Goal: Task Accomplishment & Management: Complete application form

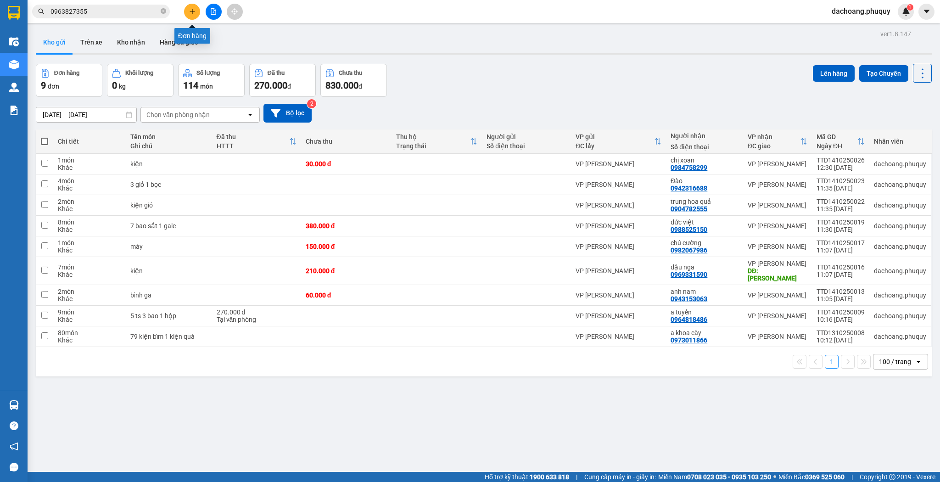
click at [186, 7] on button at bounding box center [192, 12] width 16 height 16
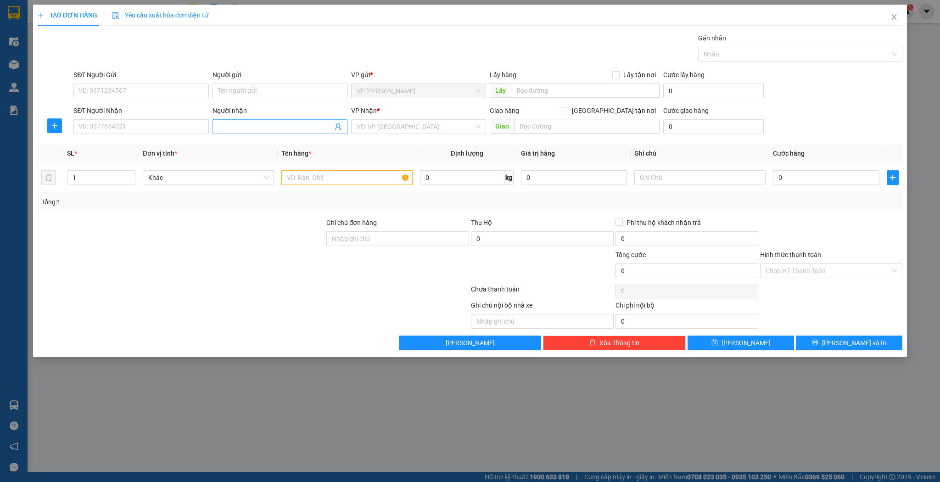
click at [261, 119] on div "Người nhận Tên người nhận" at bounding box center [280, 122] width 135 height 32
click at [259, 122] on input "Người nhận" at bounding box center [275, 127] width 115 height 10
type input "b"
type input "ngọc di"
type input "0888848482"
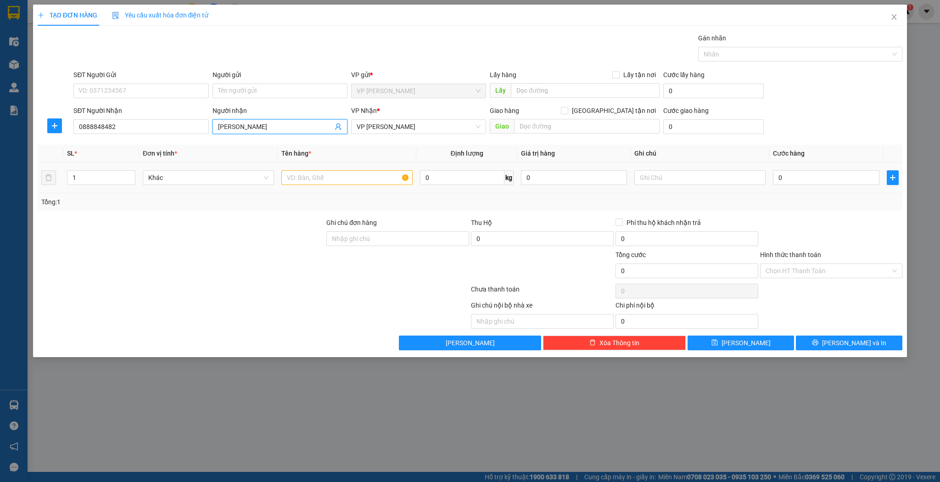
type input "[PERSON_NAME]"
click at [320, 177] on input "text" at bounding box center [346, 177] width 131 height 15
type input "thùng"
drag, startPoint x: 815, startPoint y: 168, endPoint x: 818, endPoint y: 184, distance: 16.3
click at [816, 169] on div "0" at bounding box center [826, 178] width 106 height 18
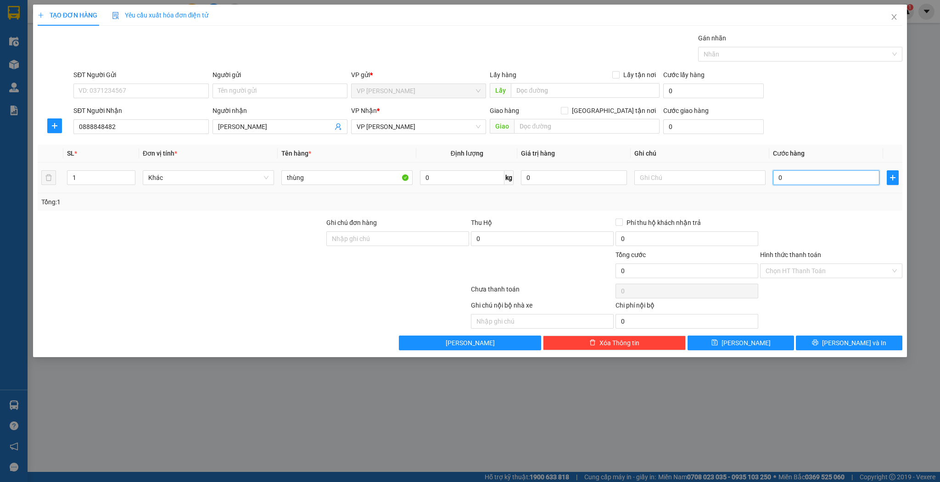
click at [819, 184] on input "0" at bounding box center [826, 177] width 106 height 15
type input "5"
type input "50"
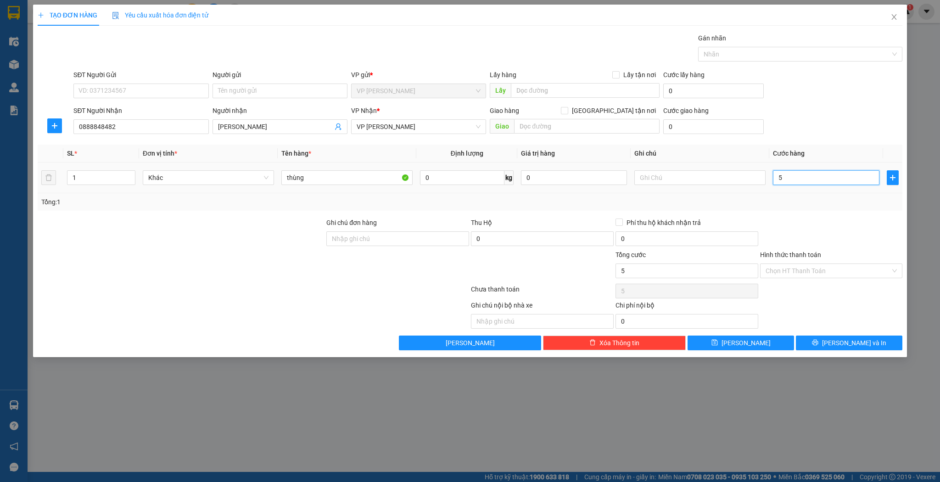
type input "50"
type input "50.000"
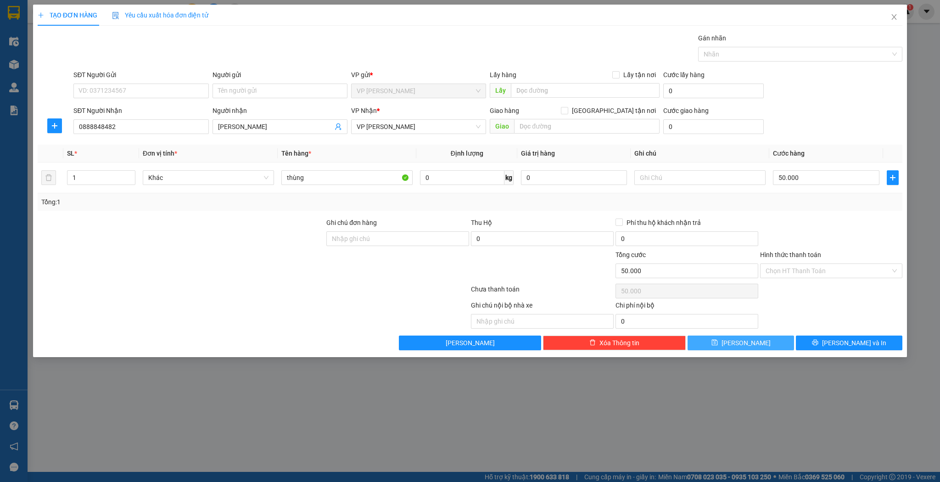
click at [782, 343] on button "[PERSON_NAME]" at bounding box center [741, 343] width 107 height 15
type input "0"
click at [896, 18] on icon "close" at bounding box center [894, 16] width 7 height 7
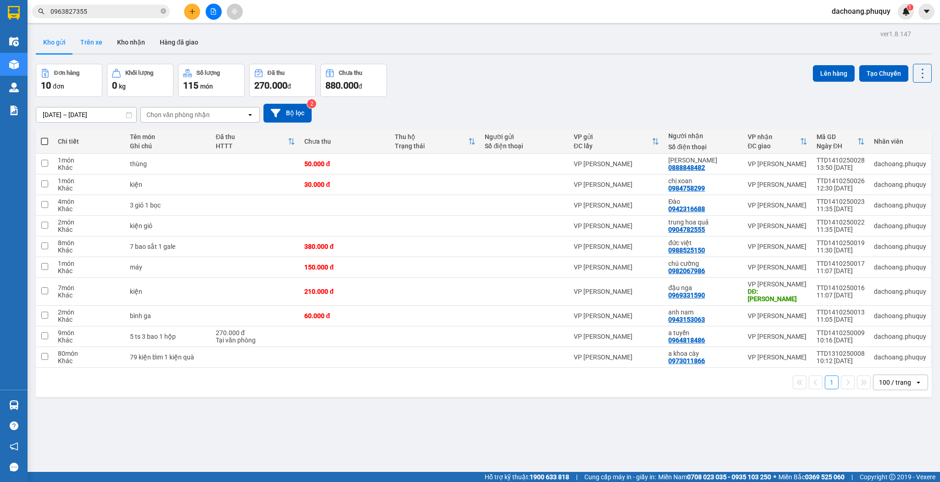
click at [96, 39] on button "Trên xe" at bounding box center [91, 42] width 37 height 22
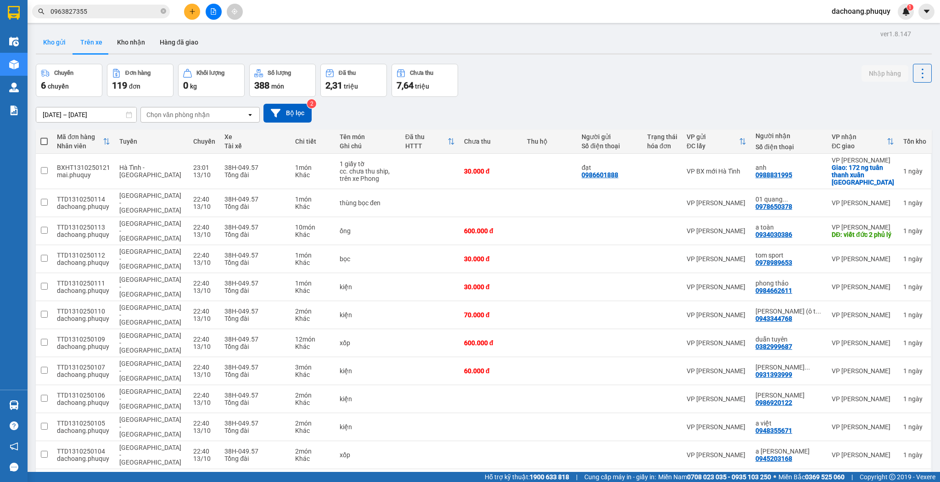
click at [52, 39] on button "Kho gửi" at bounding box center [54, 42] width 37 height 22
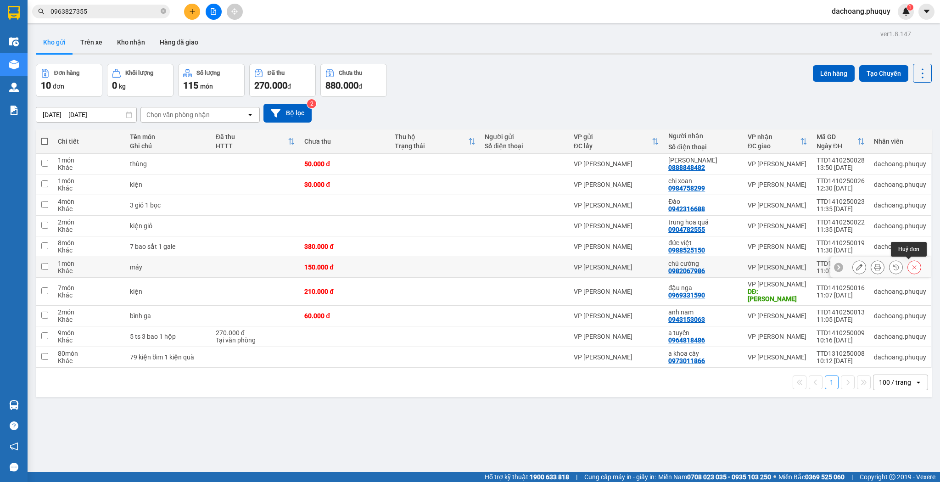
click at [908, 266] on button at bounding box center [914, 267] width 13 height 16
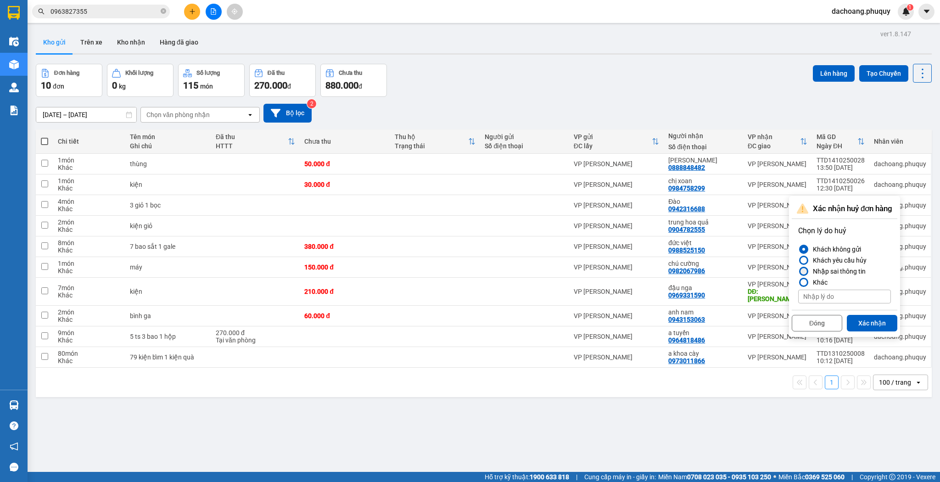
click at [829, 273] on div "Nhập sai thông tin" at bounding box center [838, 271] width 56 height 11
click at [798, 271] on input "Nhập sai thông tin" at bounding box center [798, 271] width 0 height 0
click at [832, 263] on div "Khách yêu cầu hủy" at bounding box center [838, 260] width 57 height 11
click at [798, 260] on input "Khách yêu cầu hủy" at bounding box center [798, 260] width 0 height 0
click at [856, 323] on button "Xác nhận" at bounding box center [872, 323] width 51 height 17
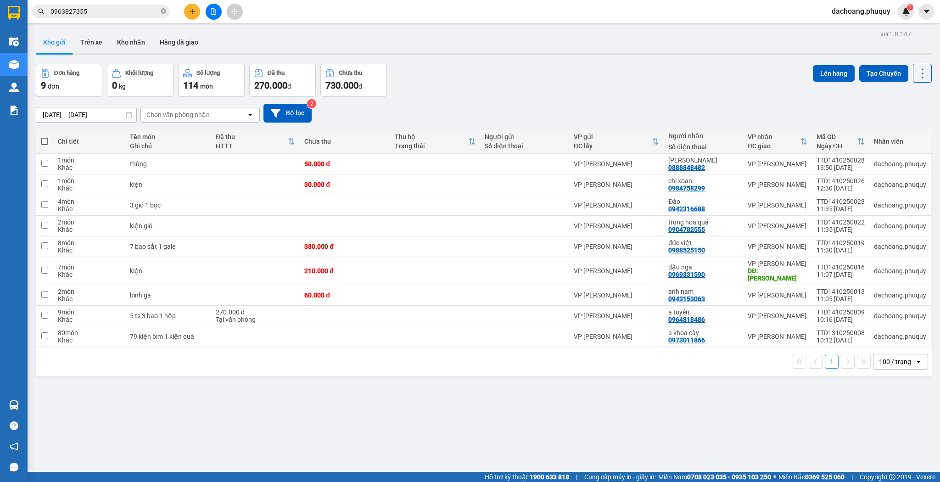
click at [197, 18] on div at bounding box center [213, 12] width 69 height 16
click at [191, 11] on icon "plus" at bounding box center [192, 11] width 5 height 0
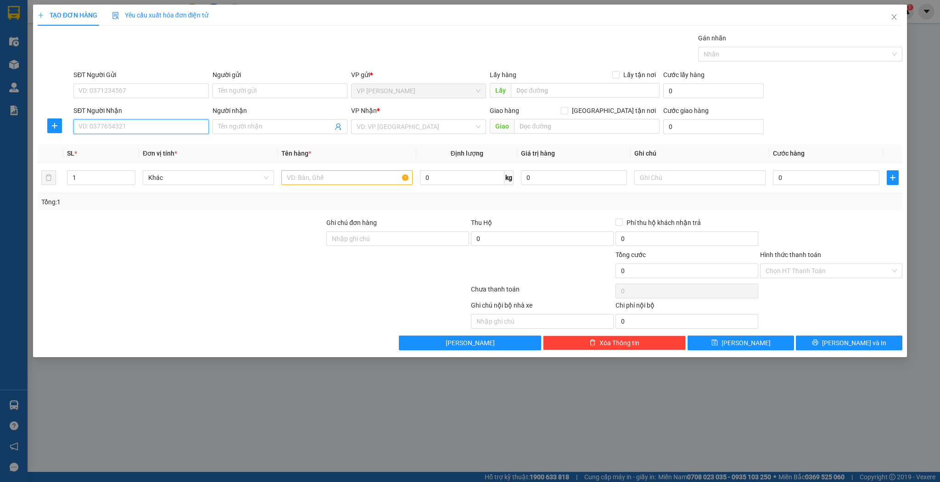
click at [169, 129] on input "SĐT Người Nhận" at bounding box center [140, 126] width 135 height 15
type input "0912769585"
type input "nhà hàng núi lửa"
type input "0912769585"
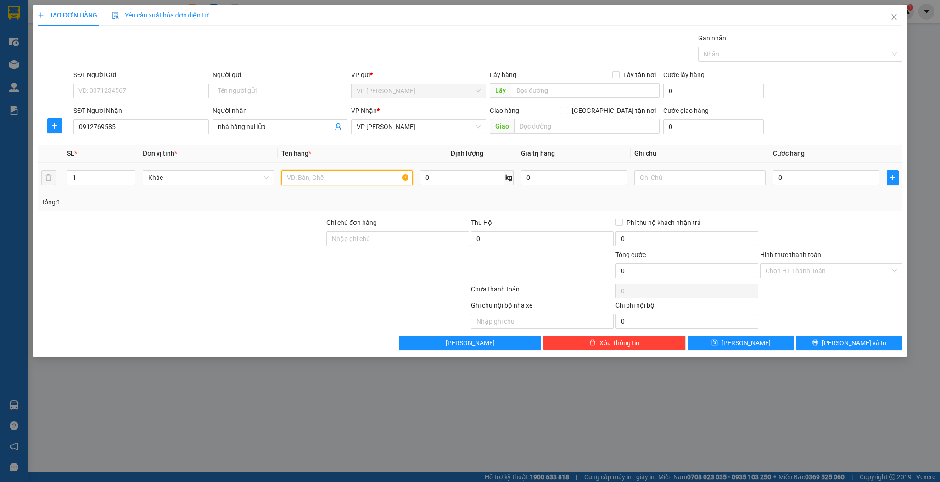
click at [371, 180] on input "text" at bounding box center [346, 177] width 131 height 15
type input "xốp"
click at [846, 187] on td "0" at bounding box center [826, 178] width 113 height 31
click at [829, 178] on input "0" at bounding box center [826, 177] width 106 height 15
type input "4"
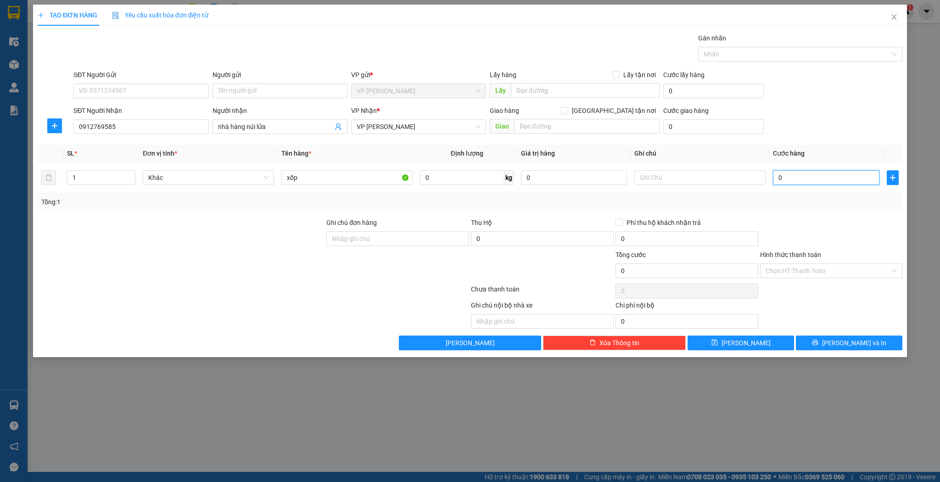
type input "4"
type input "40"
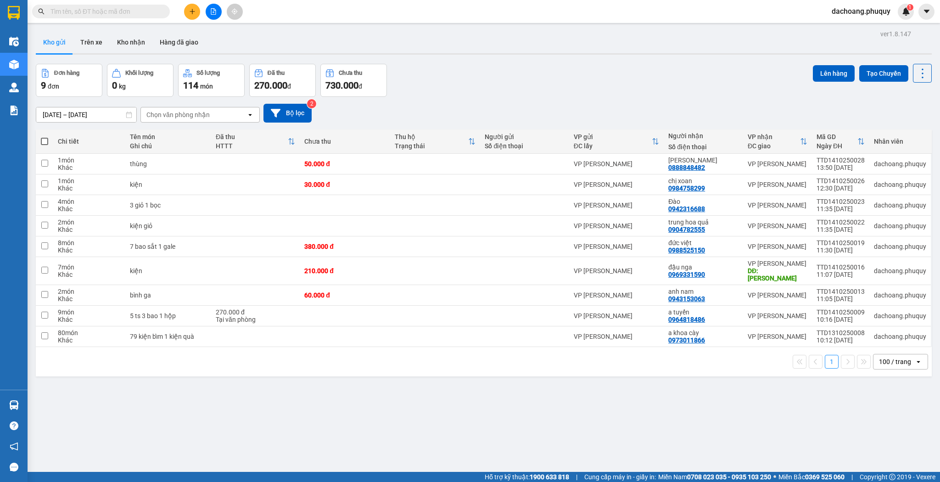
click at [197, 12] on button at bounding box center [192, 12] width 16 height 16
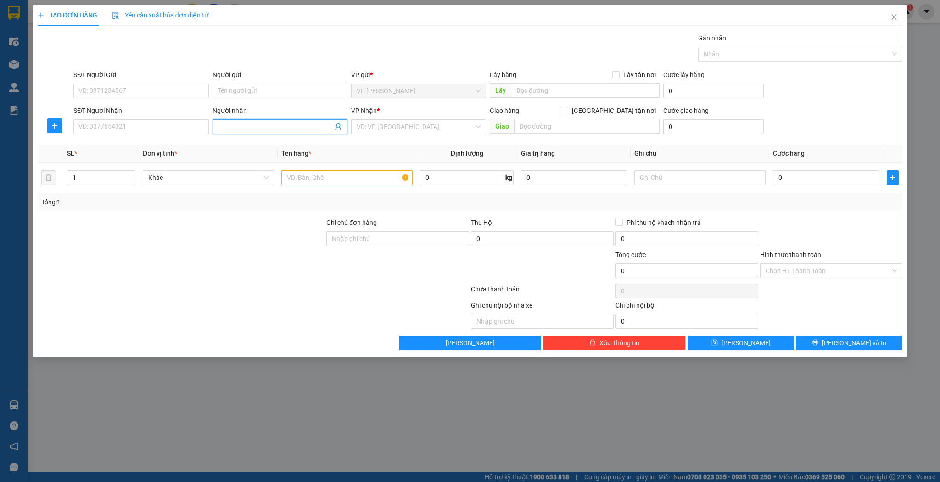
click at [268, 128] on input "Người nhận" at bounding box center [275, 127] width 115 height 10
type input "nhà hàng núi"
click at [276, 143] on div "nhà hàng núi lửa - 0912769585" at bounding box center [280, 145] width 124 height 10
type input "0912769585"
type input "nhà hàng núi lửa"
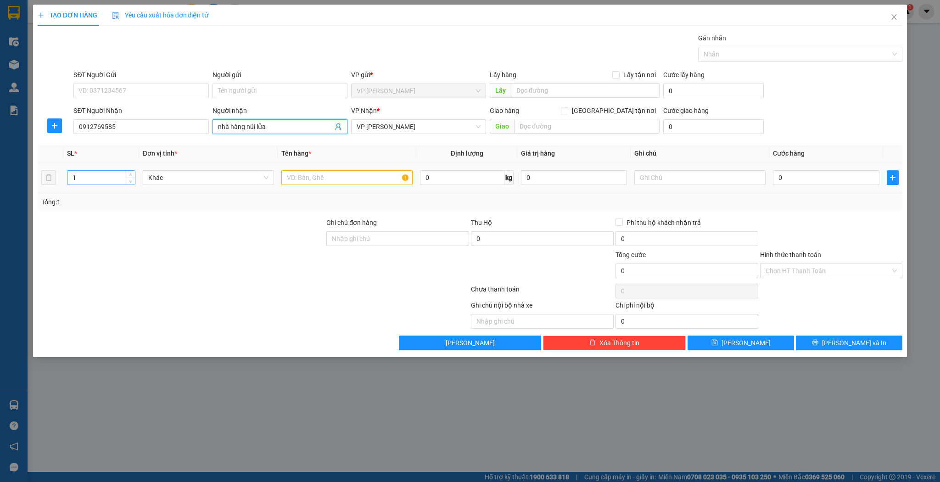
click at [90, 180] on input "1" at bounding box center [100, 178] width 67 height 14
click at [342, 172] on input "text" at bounding box center [346, 177] width 131 height 15
type input "xốp"
drag, startPoint x: 509, startPoint y: 237, endPoint x: 779, endPoint y: 114, distance: 297.1
click at [510, 237] on input "0" at bounding box center [542, 238] width 143 height 15
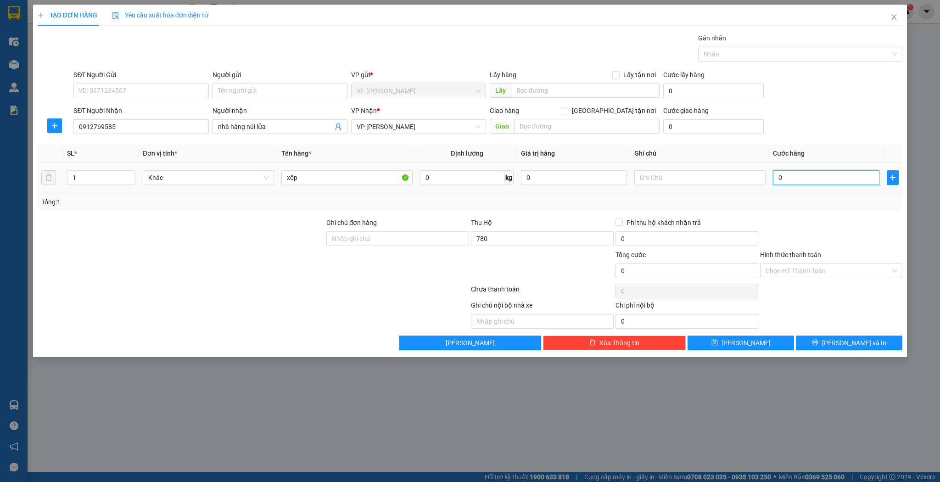
type input "780.000"
click at [807, 177] on input "0" at bounding box center [826, 177] width 106 height 15
type input "54"
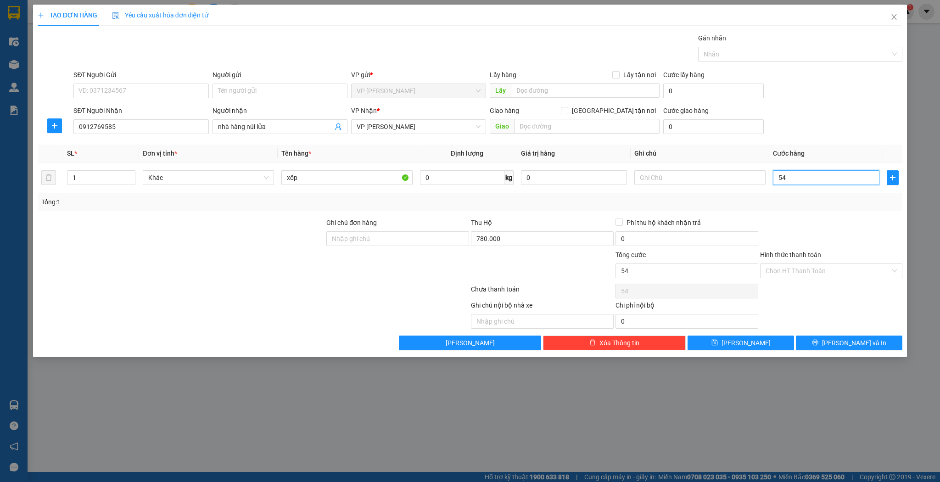
type input "540"
type input "54"
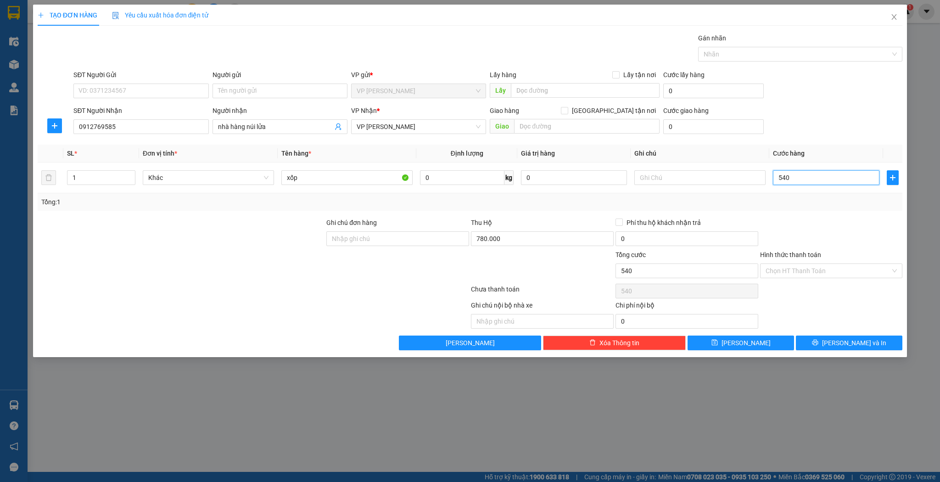
type input "54"
type input "5"
type input "0"
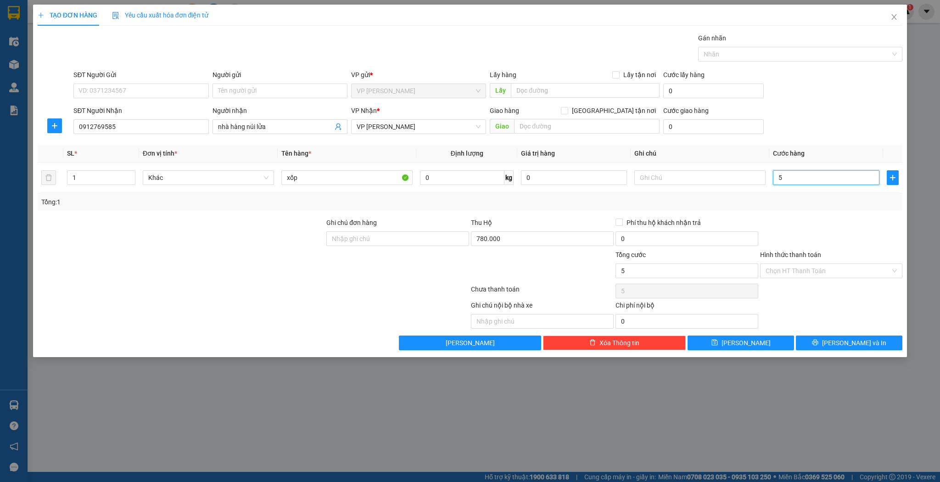
type input "0"
type input "05"
type input "5"
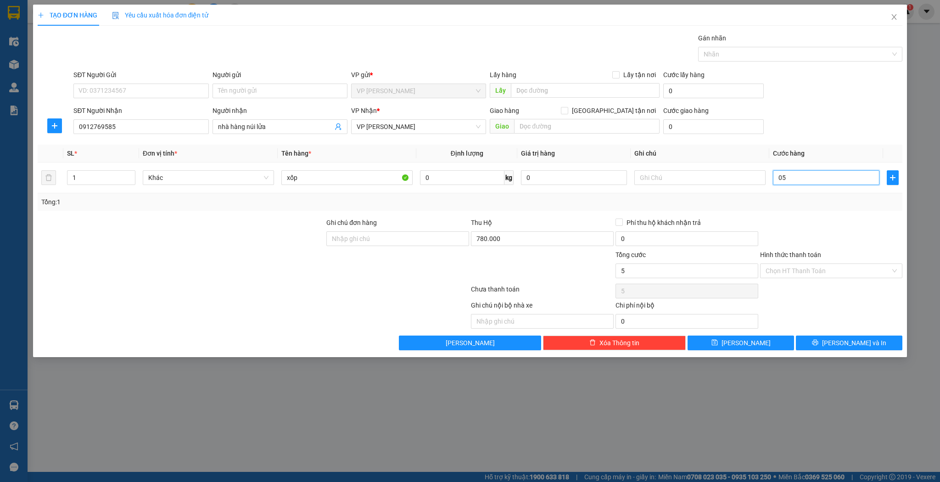
type input "050"
type input "50"
type input "50.000"
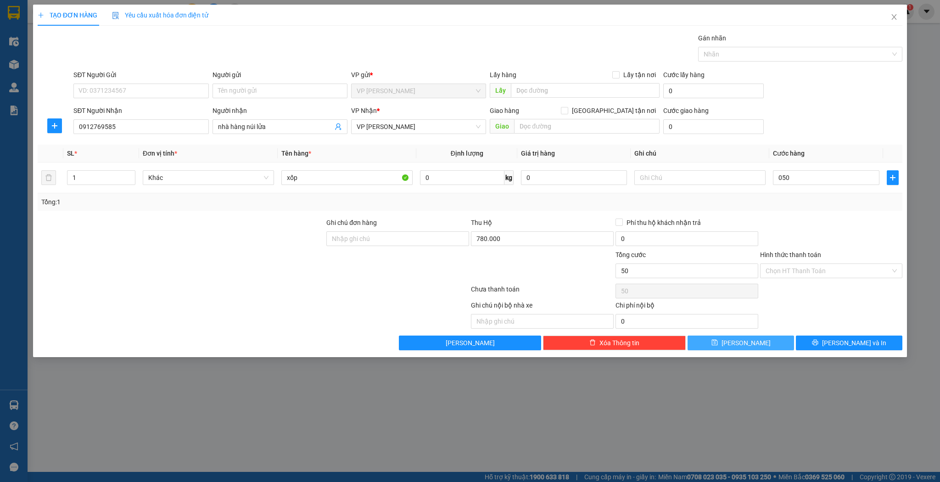
type input "50.000"
click at [761, 343] on button "[PERSON_NAME]" at bounding box center [741, 343] width 107 height 15
type input "0"
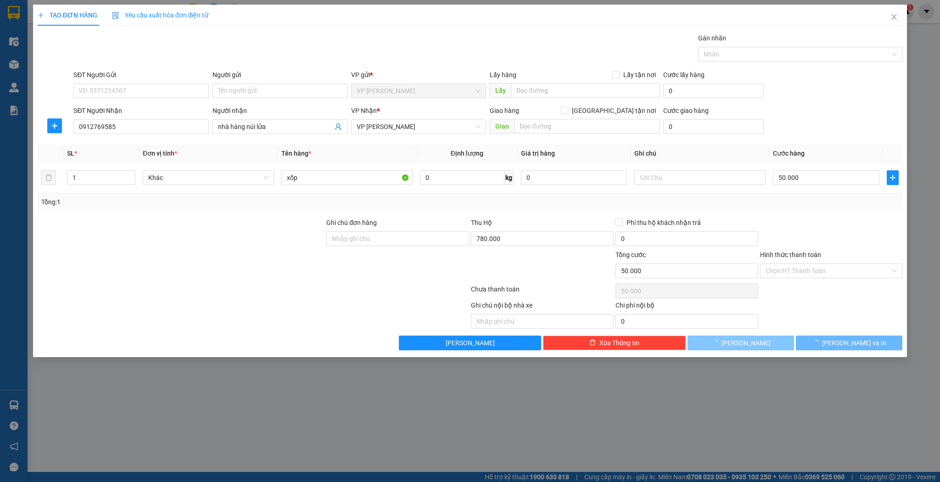
type input "0"
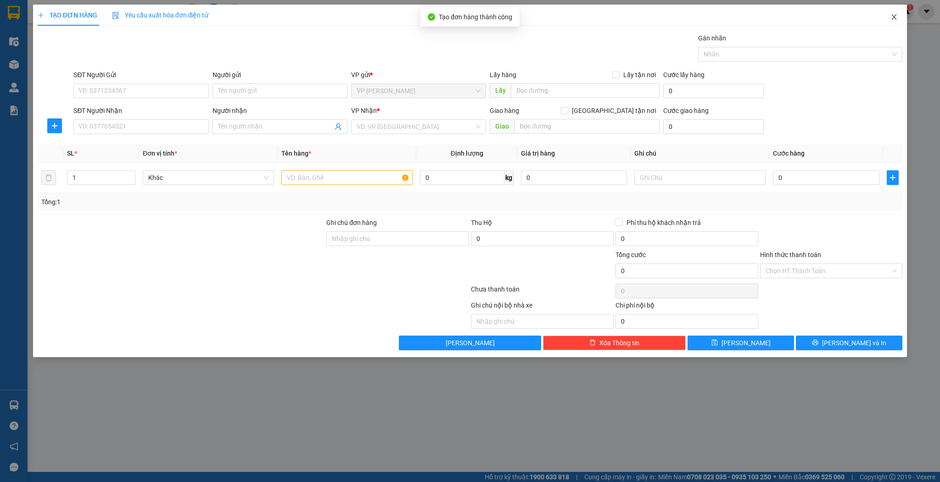
click at [892, 17] on icon "close" at bounding box center [894, 16] width 7 height 7
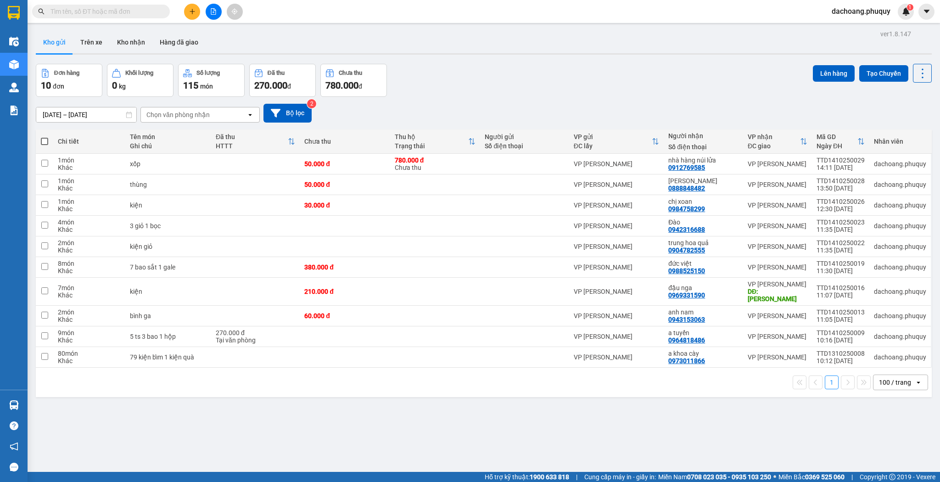
click at [198, 7] on button at bounding box center [192, 12] width 16 height 16
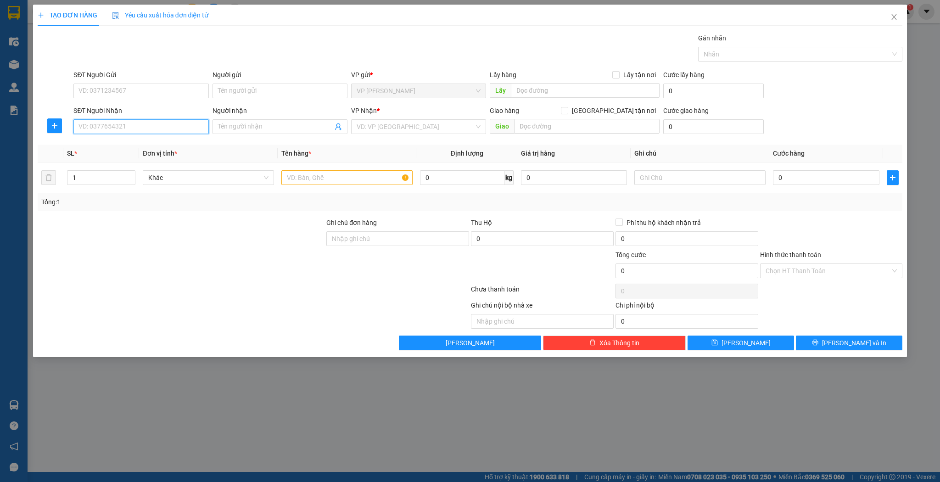
click at [170, 130] on input "SĐT Người Nhận" at bounding box center [140, 126] width 135 height 15
click at [159, 143] on div "0946035386 - c nhung" at bounding box center [141, 145] width 124 height 10
type input "0946035386"
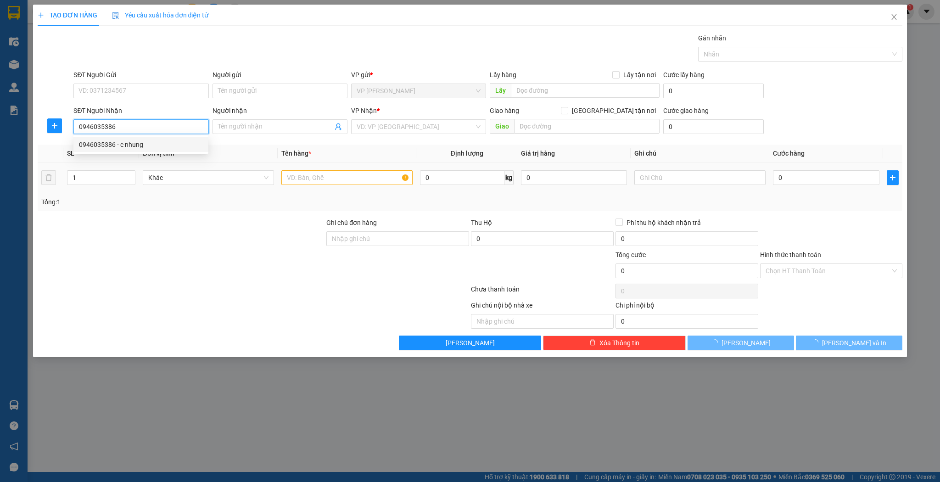
type input "c nhung"
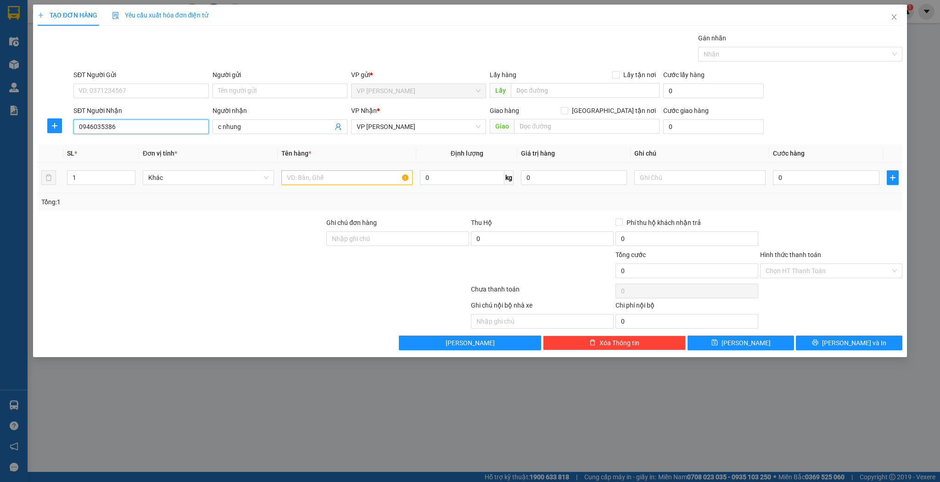
type input "0946035386"
click at [342, 180] on input "text" at bounding box center [346, 177] width 131 height 15
type input "thùng"
click at [835, 174] on input "0" at bounding box center [826, 177] width 106 height 15
type input "4"
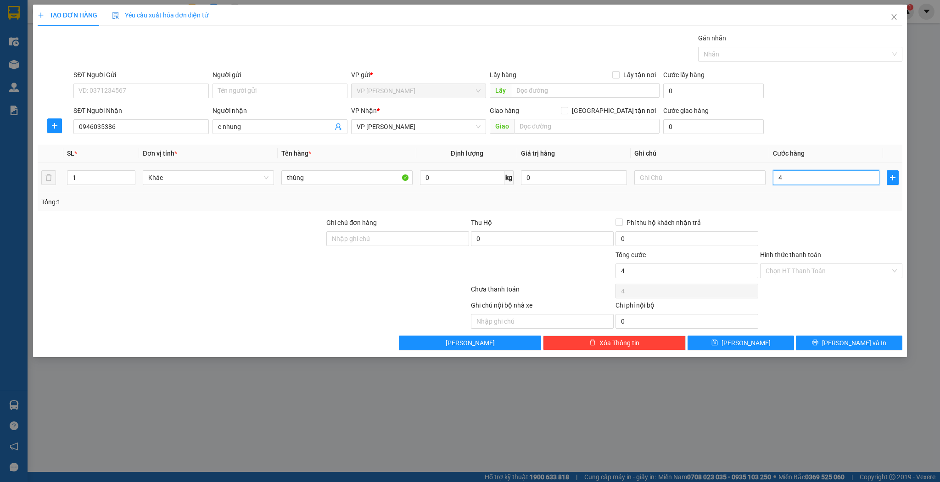
type input "4"
type input "40"
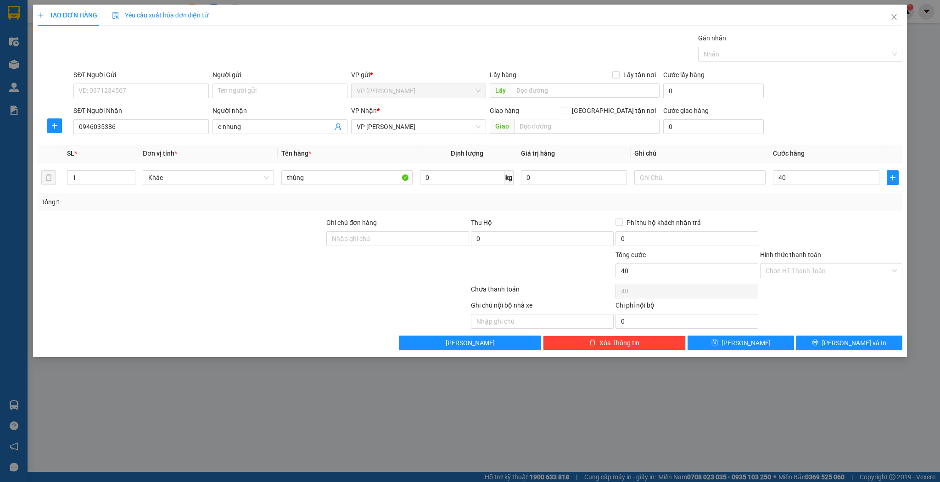
type input "40.000"
click at [724, 333] on div "Transit Pickup Surcharge Ids Transit Deliver Surcharge Ids Transit Deliver Surc…" at bounding box center [471, 191] width 866 height 317
click at [764, 336] on button "Lưu" at bounding box center [741, 343] width 107 height 15
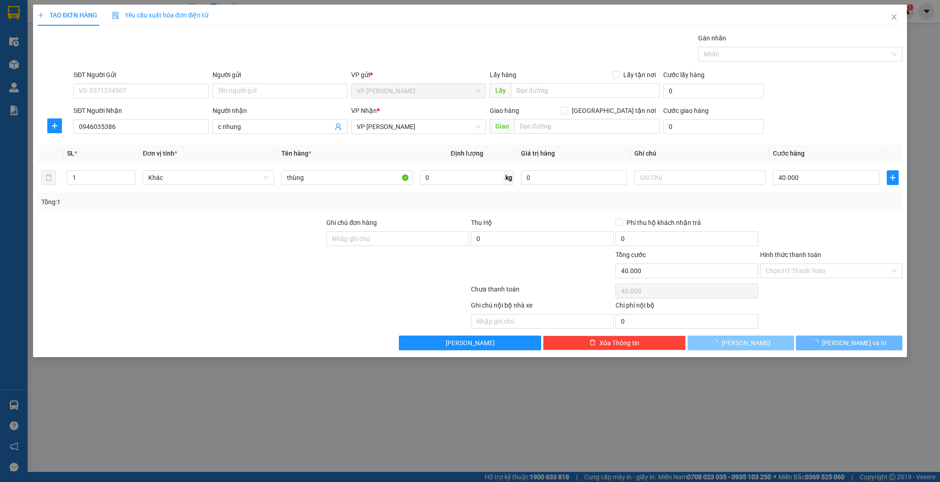
type input "0"
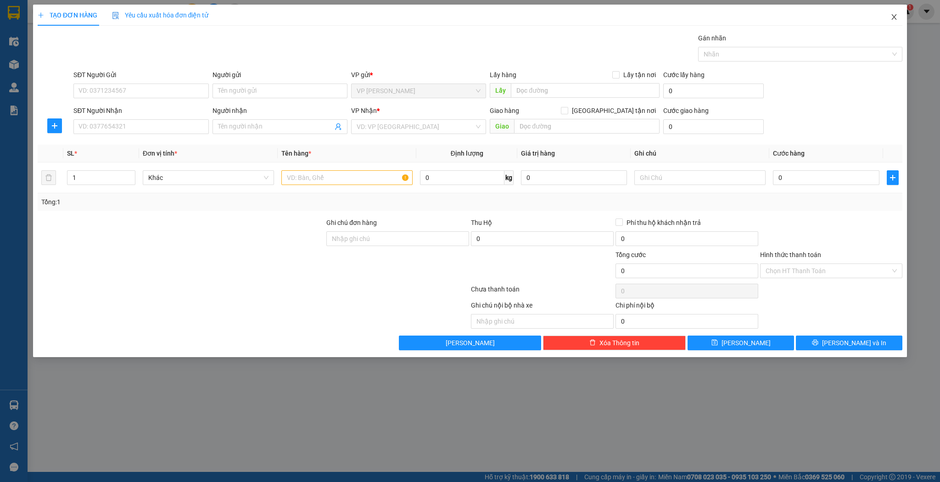
click at [899, 18] on span "Close" at bounding box center [895, 18] width 26 height 26
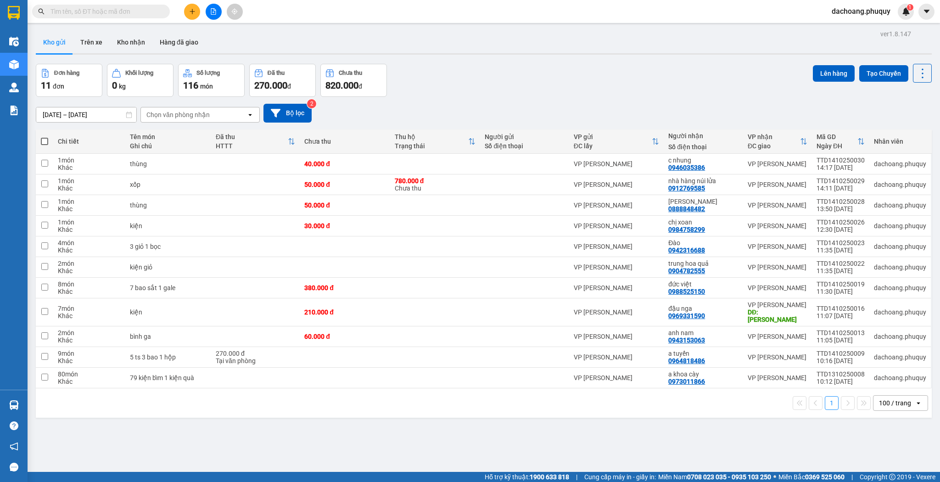
click at [43, 140] on span at bounding box center [44, 141] width 7 height 7
click at [45, 137] on input "checkbox" at bounding box center [45, 137] width 0 height 0
checkbox input "true"
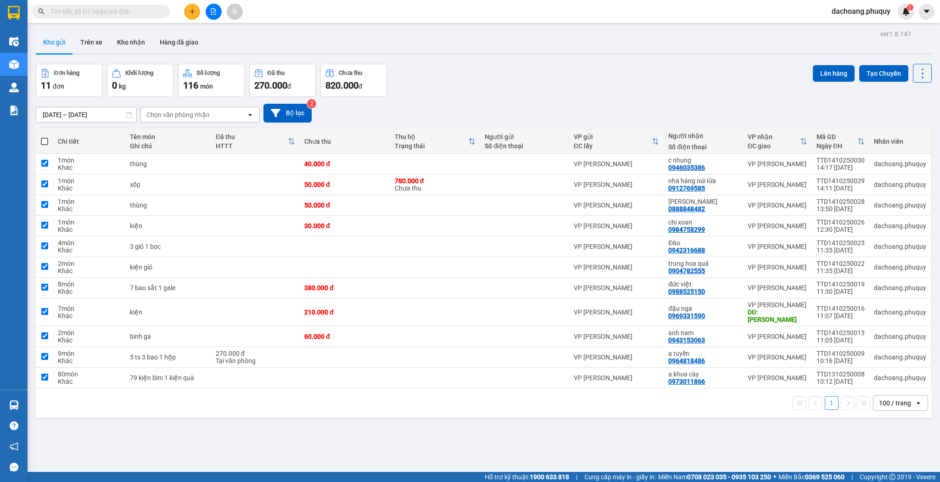
checkbox input "true"
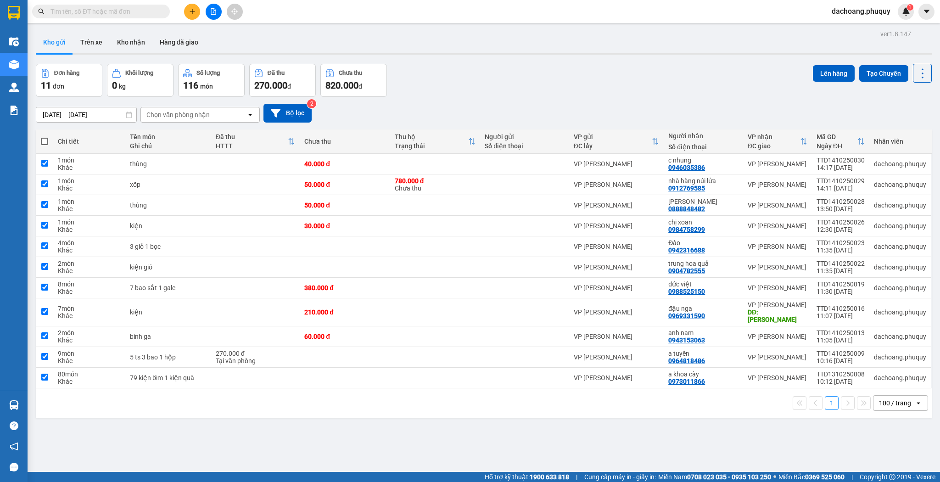
checkbox input "true"
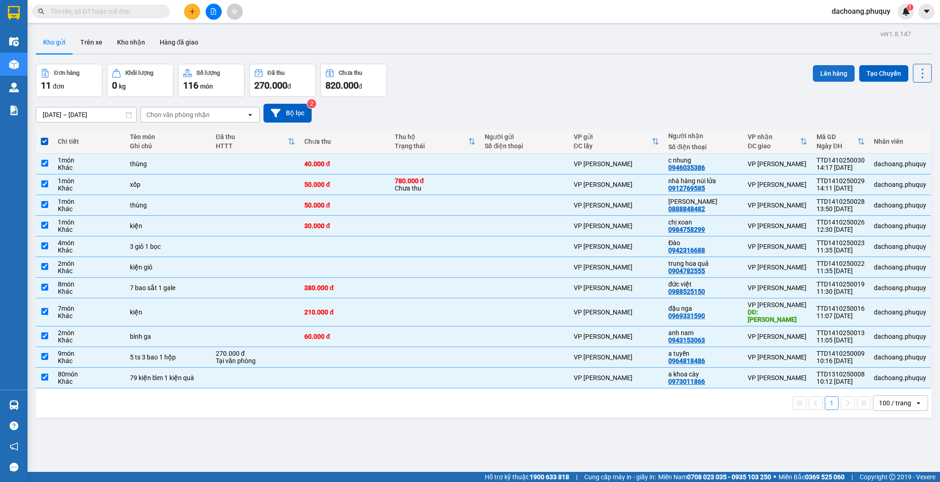
click at [819, 67] on button "Lên hàng" at bounding box center [834, 73] width 42 height 17
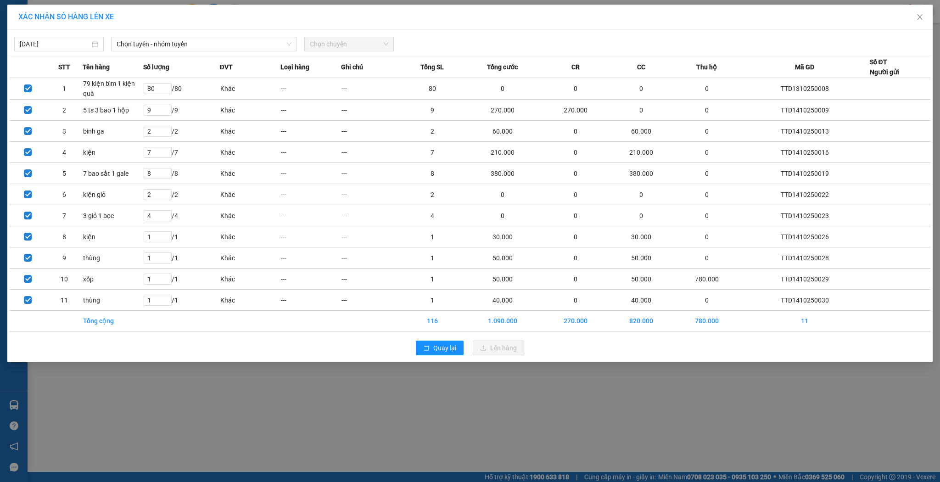
click at [211, 36] on div "14/10/2025 Chọn tuyến - nhóm tuyến Chọn chuyến" at bounding box center [470, 41] width 921 height 19
click at [210, 39] on span "Chọn tuyến - nhóm tuyến" at bounding box center [204, 44] width 175 height 14
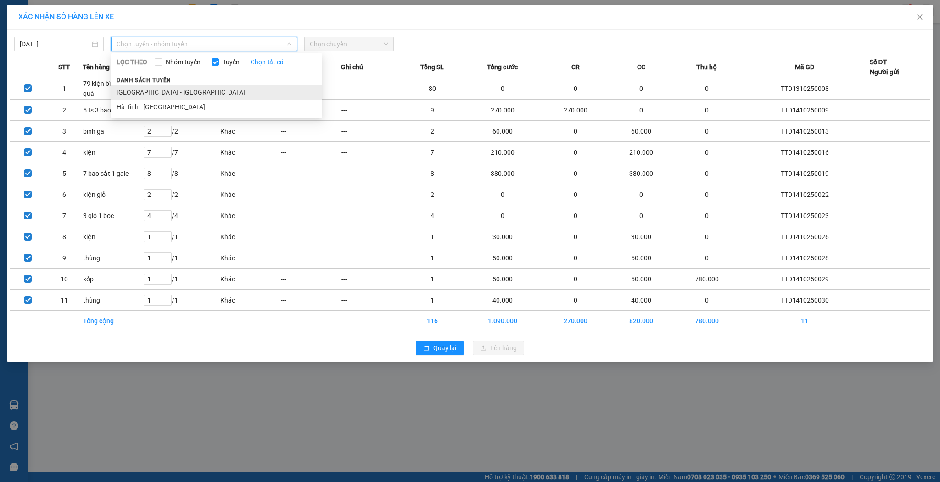
click at [162, 86] on li "[GEOGRAPHIC_DATA] - [GEOGRAPHIC_DATA]" at bounding box center [216, 92] width 211 height 15
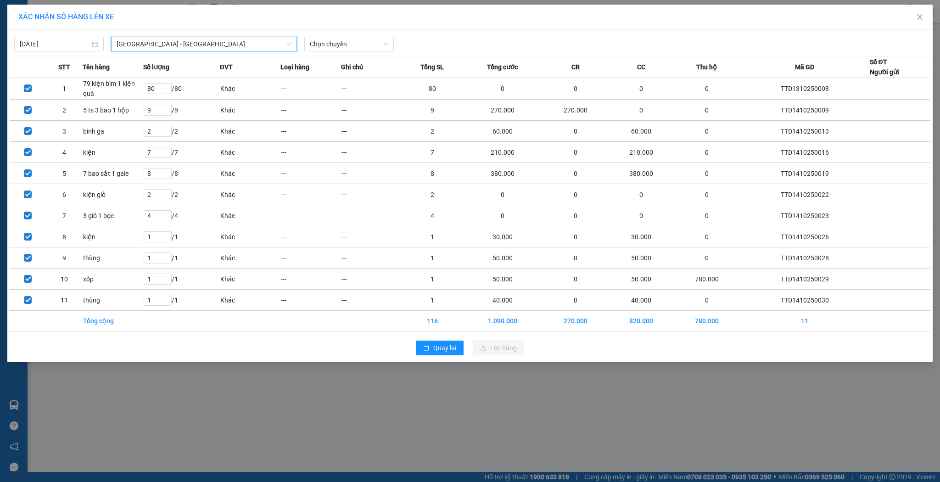
click at [382, 32] on div "14/10/2025 Hà Nội - Hà Tĩnh Hà Nội - Hà Tĩnh LỌC THEO Nhóm tuyến Tuyến Chọn tất…" at bounding box center [470, 41] width 921 height 19
click at [375, 39] on span "Chọn chuyến" at bounding box center [349, 44] width 79 height 14
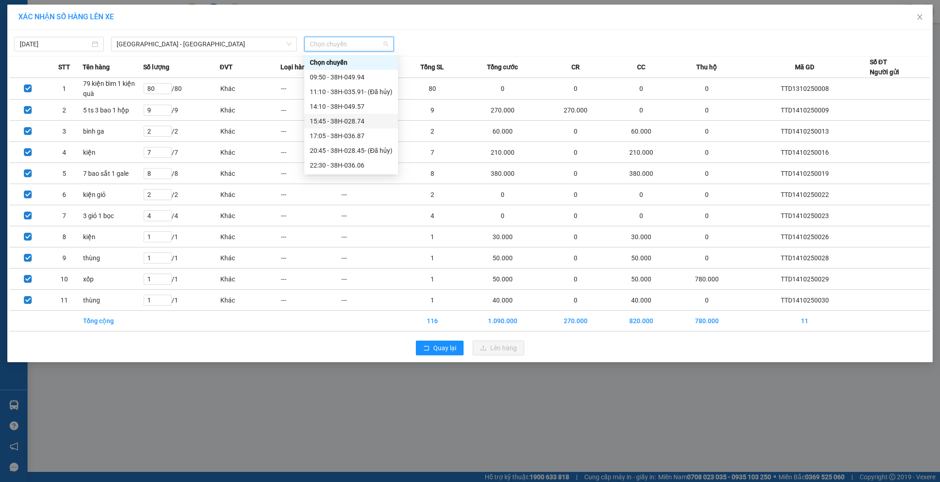
click at [346, 124] on div "15:45 - 38H-028.74" at bounding box center [351, 121] width 83 height 10
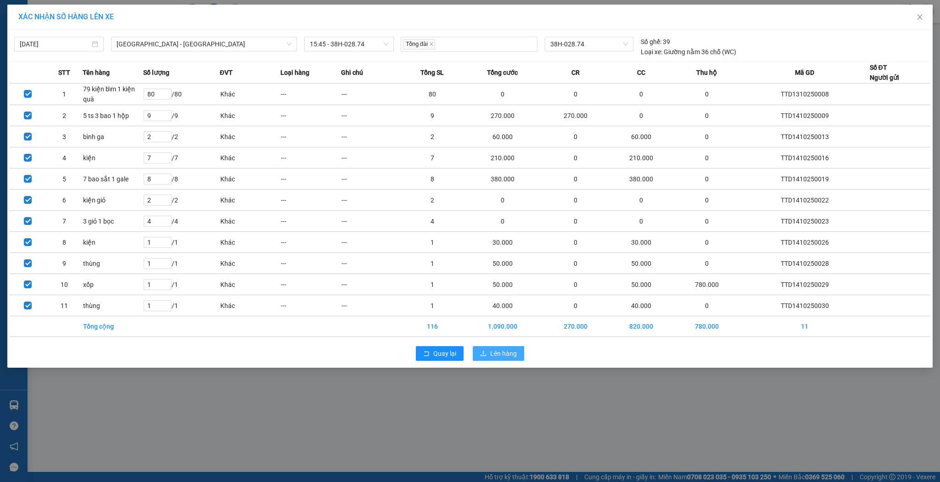
click at [512, 356] on span "Lên hàng" at bounding box center [503, 354] width 27 height 10
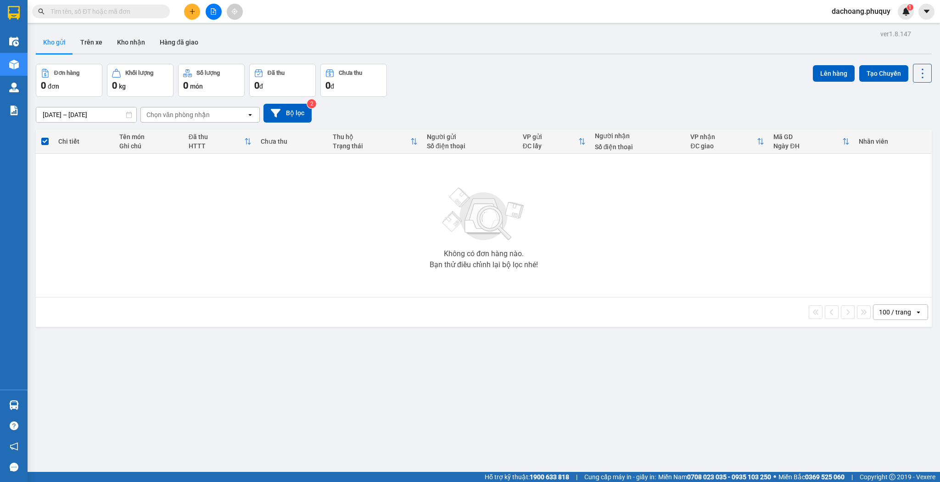
click at [125, 7] on input "text" at bounding box center [105, 11] width 108 height 10
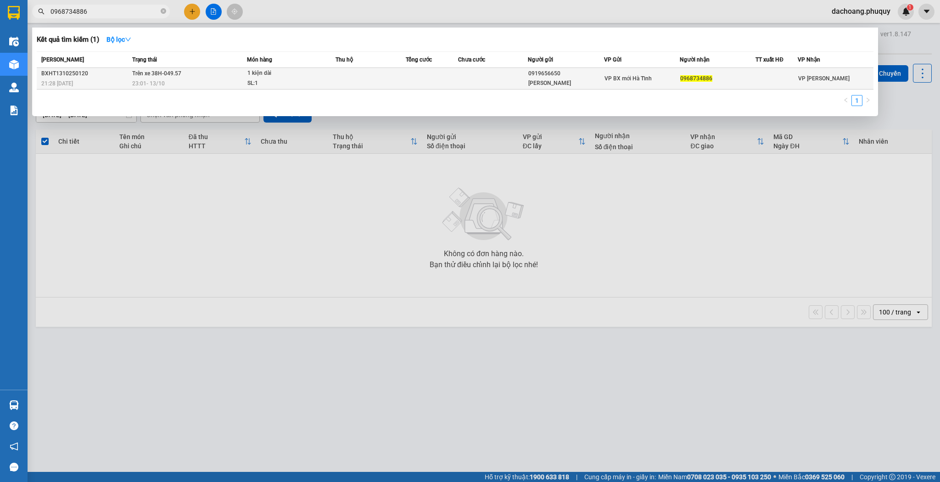
type input "0968734886"
click at [372, 71] on td at bounding box center [371, 79] width 70 height 22
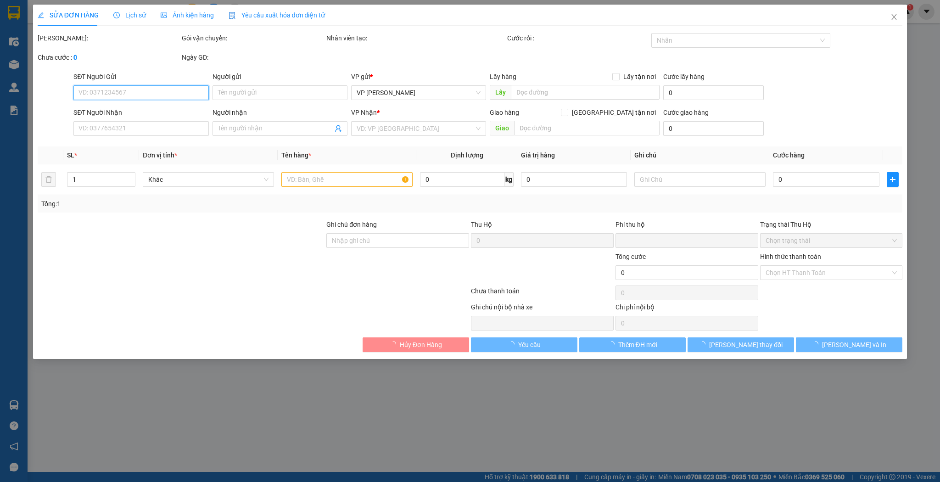
type input "0919656650"
type input "Đào gia minh"
type input "0968734886"
type input "0"
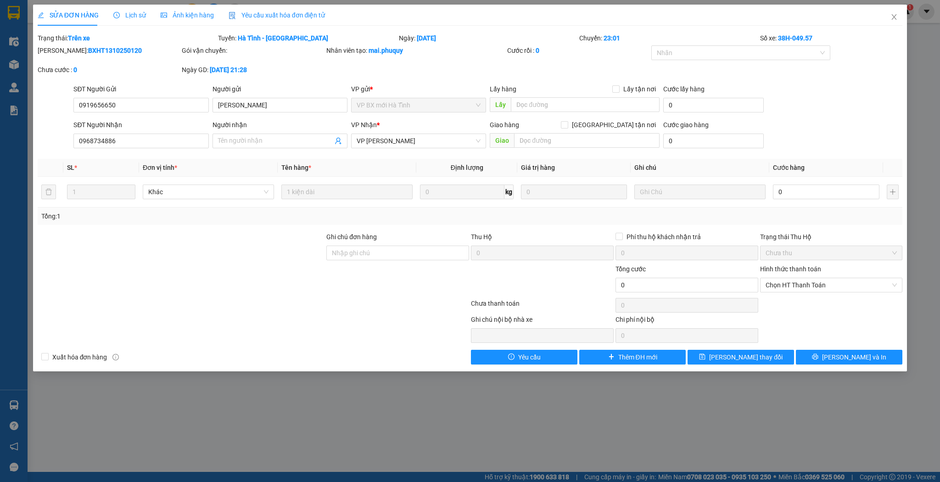
drag, startPoint x: 265, startPoint y: 73, endPoint x: 346, endPoint y: 68, distance: 80.9
click at [276, 73] on div "Ngày GD: 13-10-2025 lúc 21:28" at bounding box center [253, 70] width 143 height 10
click at [891, 15] on icon "close" at bounding box center [894, 16] width 7 height 7
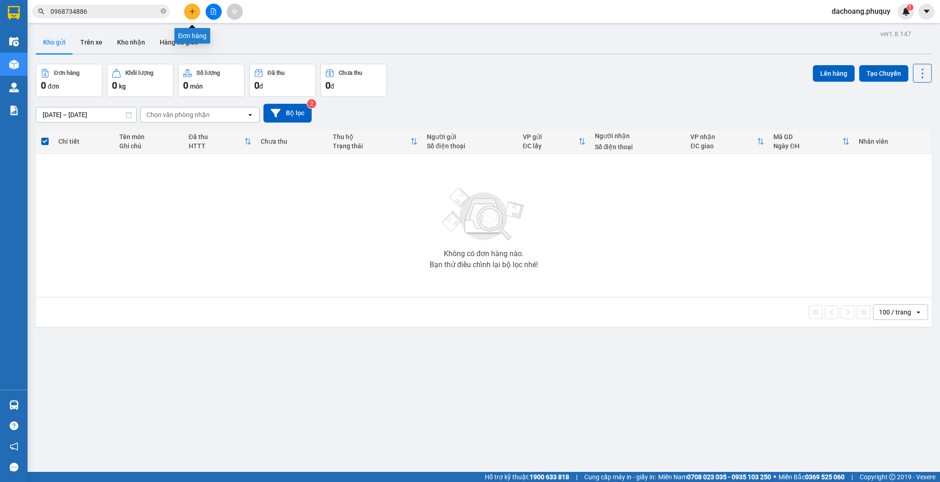
click at [196, 14] on button at bounding box center [192, 12] width 16 height 16
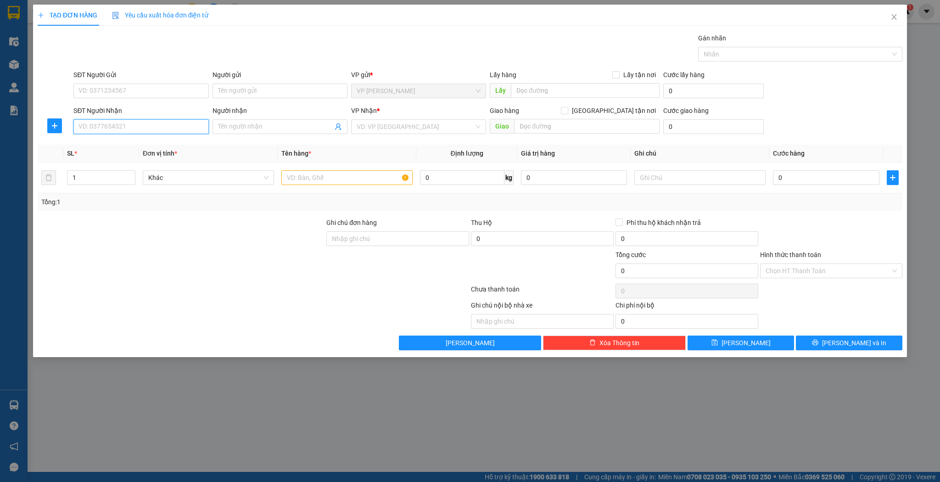
click at [164, 125] on input "SĐT Người Nhận" at bounding box center [140, 126] width 135 height 15
click at [111, 144] on div "0904126777 - mẹ bối" at bounding box center [141, 145] width 124 height 10
type input "0904126777"
type input "mẹ bối"
type input "0904126777"
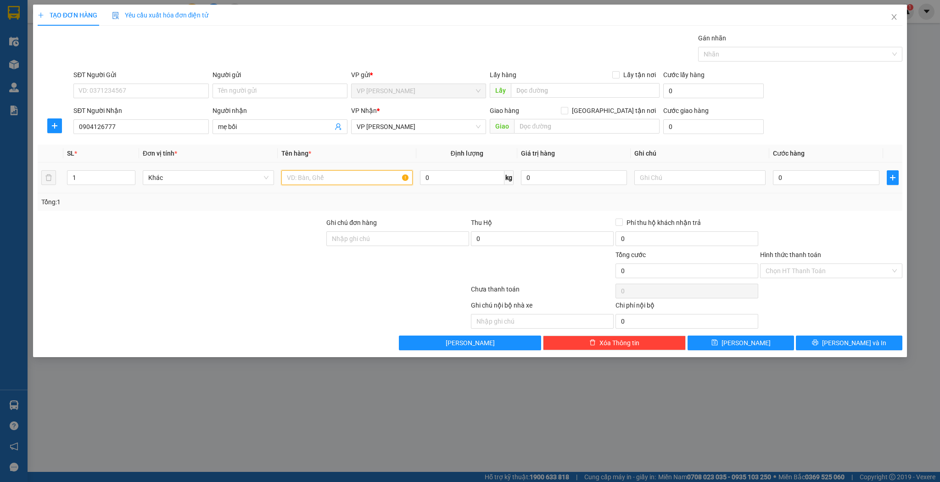
click at [290, 174] on input "text" at bounding box center [346, 177] width 131 height 15
type input "thùng"
click at [761, 340] on button "Lưu" at bounding box center [741, 343] width 107 height 15
click at [894, 18] on icon "close" at bounding box center [894, 16] width 7 height 7
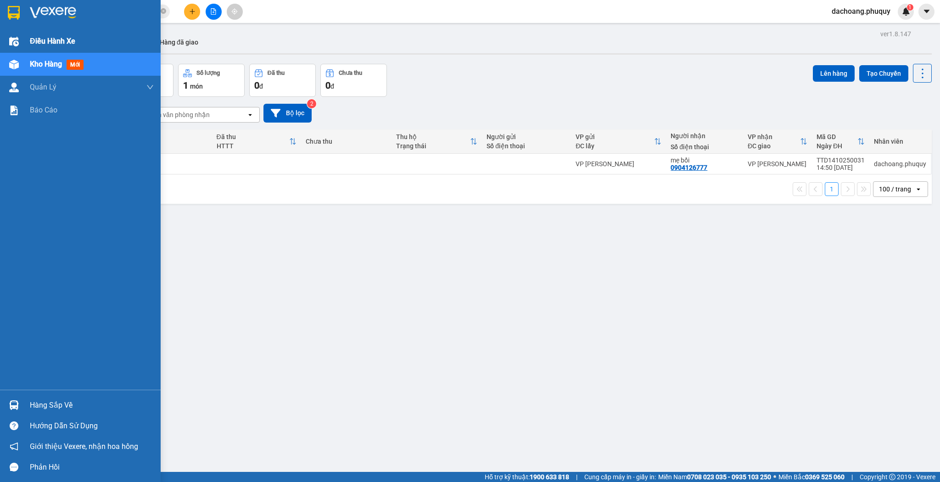
click at [6, 35] on div at bounding box center [14, 42] width 16 height 16
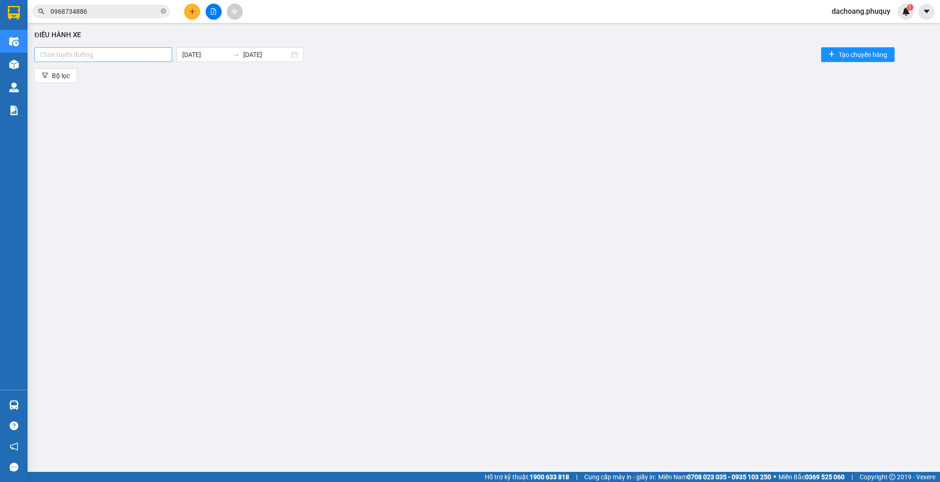
click at [91, 53] on div at bounding box center [103, 54] width 133 height 11
click at [69, 79] on div "[GEOGRAPHIC_DATA] - [GEOGRAPHIC_DATA]" at bounding box center [104, 72] width 140 height 15
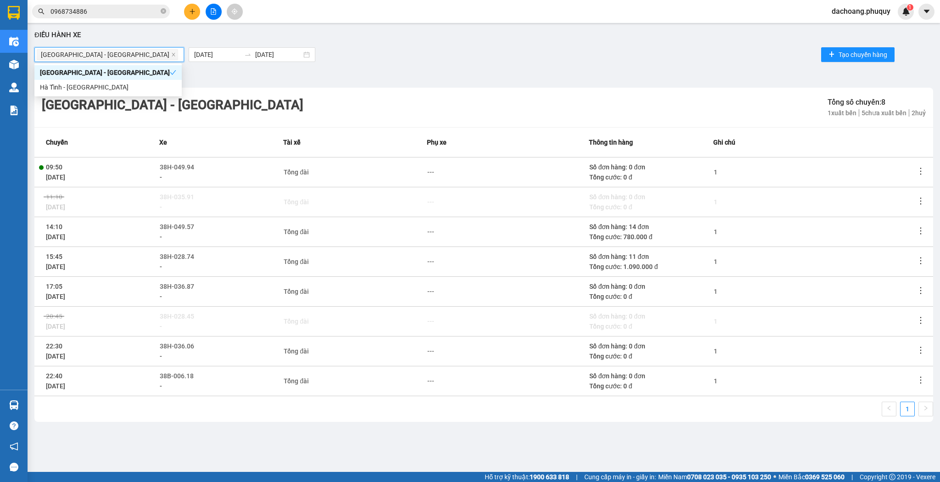
click at [917, 260] on icon "more" at bounding box center [920, 260] width 9 height 9
click at [920, 255] on td at bounding box center [924, 262] width 17 height 30
click at [920, 262] on icon "more" at bounding box center [920, 260] width 9 height 9
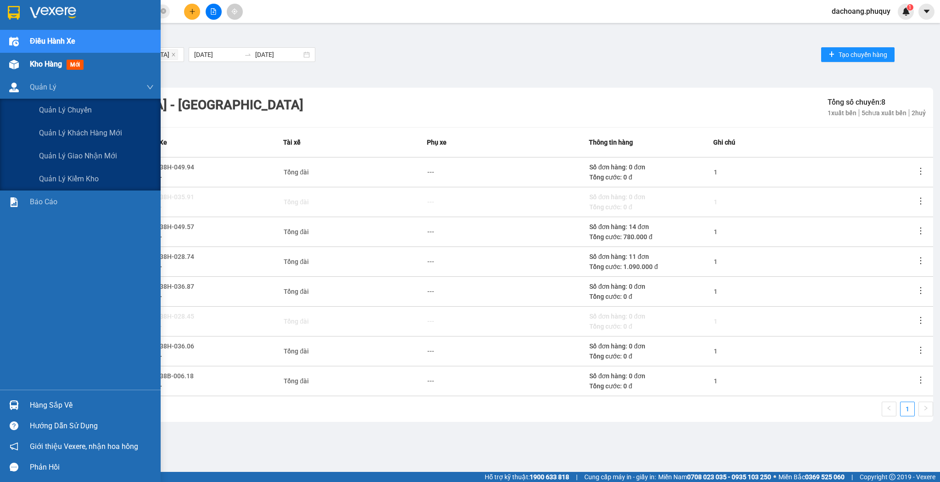
click at [17, 69] on div at bounding box center [14, 64] width 16 height 16
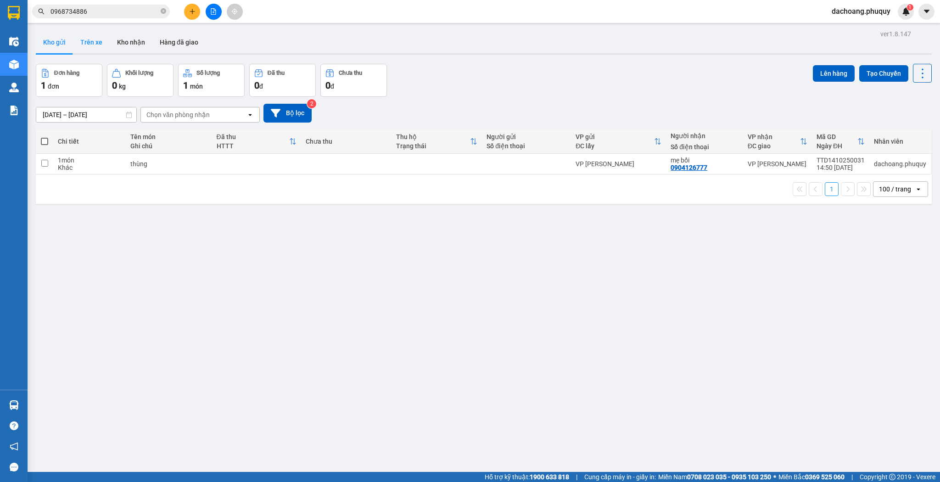
click at [88, 36] on button "Trên xe" at bounding box center [91, 42] width 37 height 22
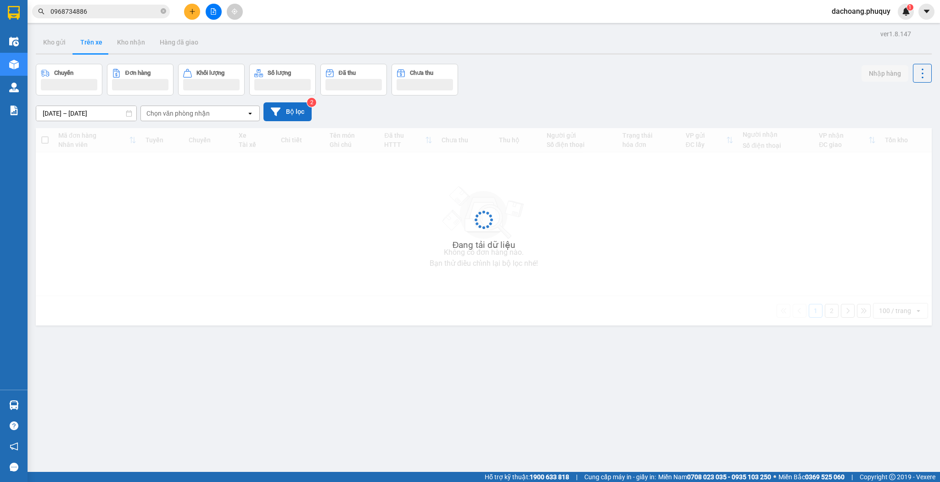
click at [298, 117] on button "Bộ lọc" at bounding box center [288, 111] width 48 height 19
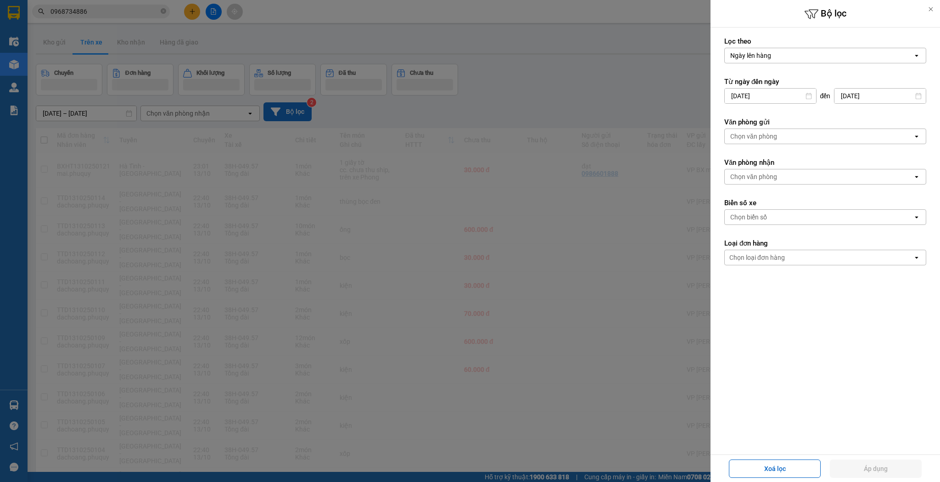
type input "13/10/2025"
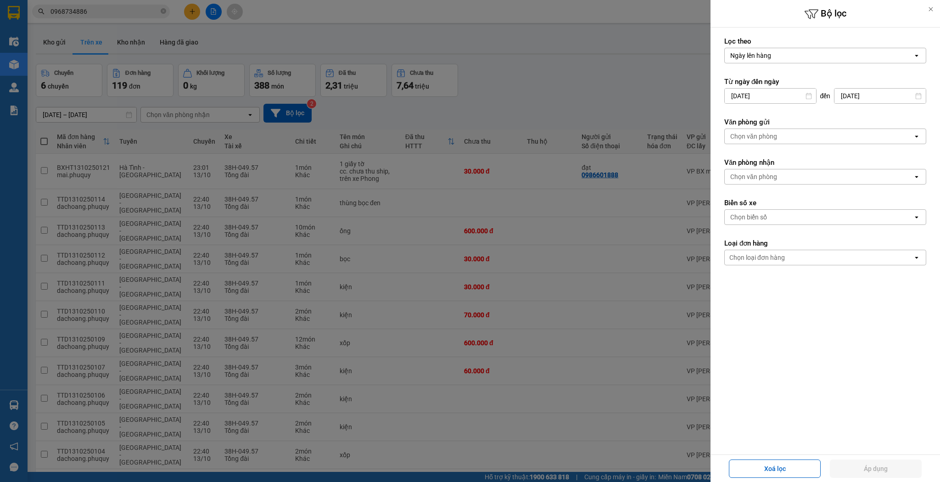
click at [566, 76] on div at bounding box center [470, 241] width 940 height 482
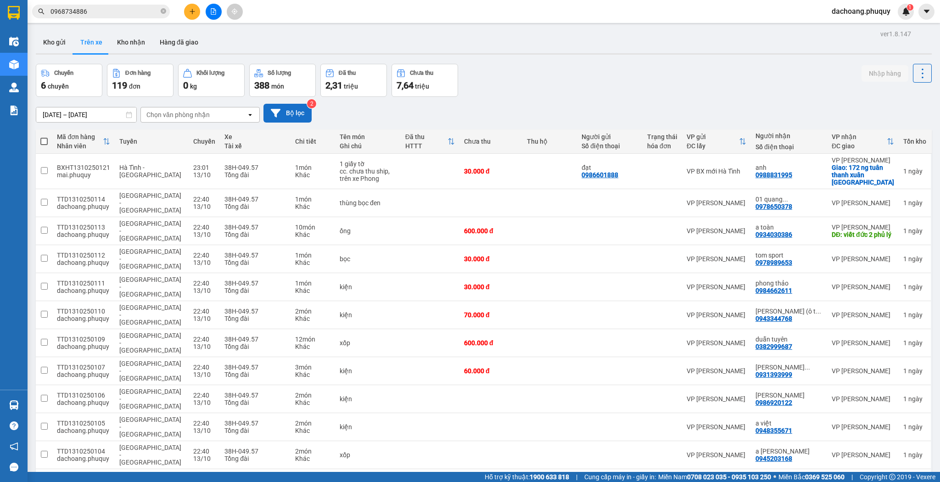
click at [285, 116] on button "Bộ lọc" at bounding box center [288, 113] width 48 height 19
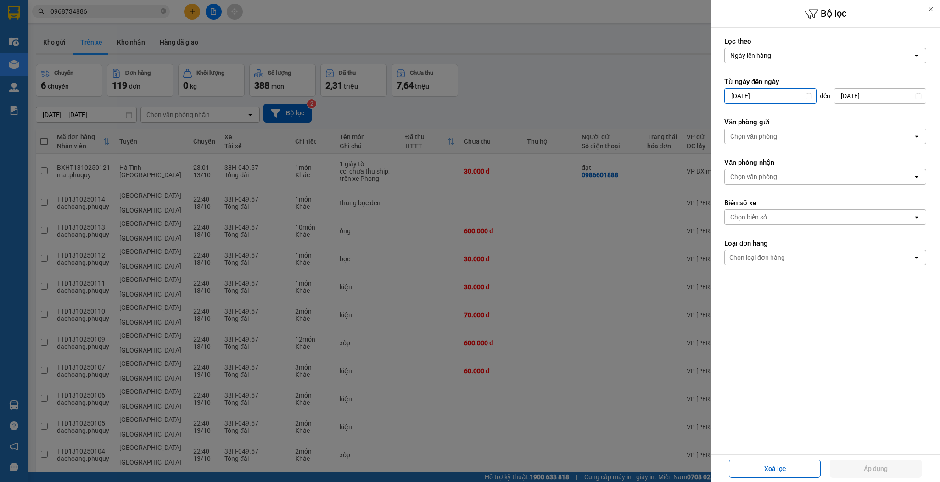
click at [753, 97] on input "13/10/2025" at bounding box center [770, 96] width 91 height 15
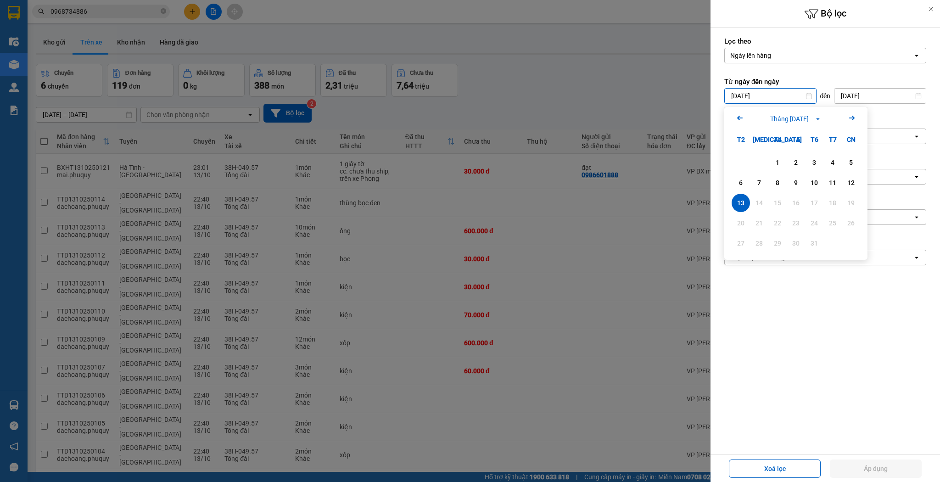
click at [849, 91] on input "13/10/2025" at bounding box center [880, 96] width 91 height 15
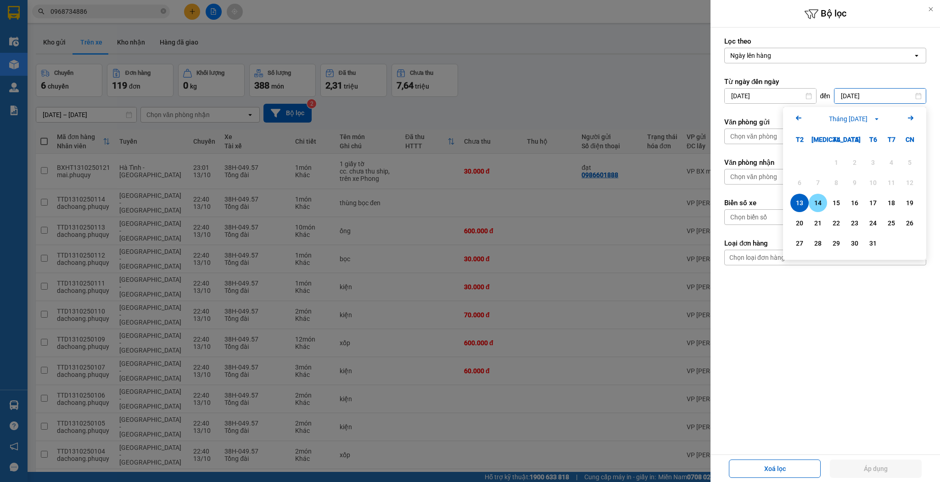
click at [818, 200] on div "14" at bounding box center [818, 202] width 13 height 11
type input "[DATE]"
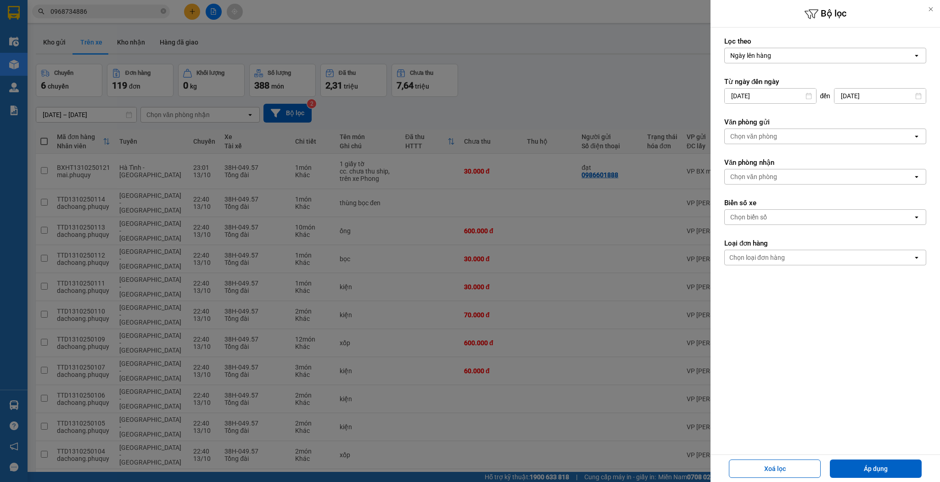
click at [770, 96] on input "13/10/2025" at bounding box center [770, 96] width 91 height 15
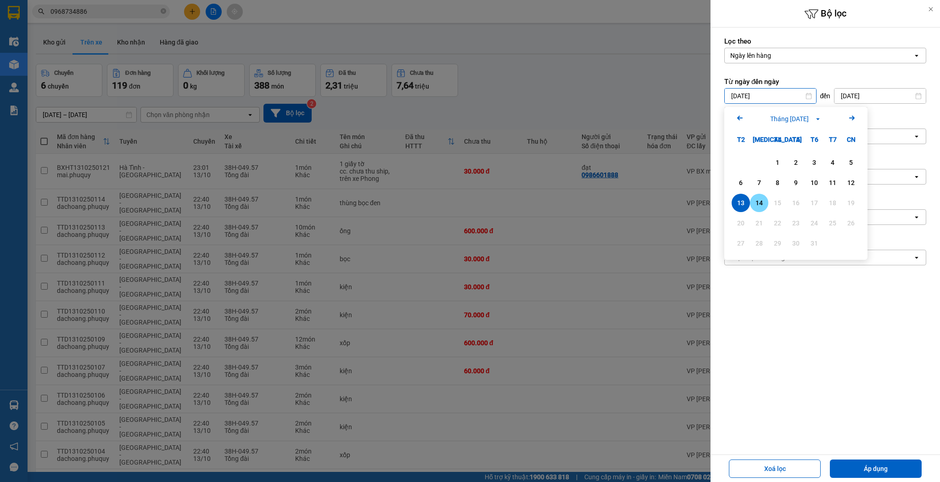
click at [763, 198] on div "14" at bounding box center [759, 202] width 13 height 11
type input "[DATE]"
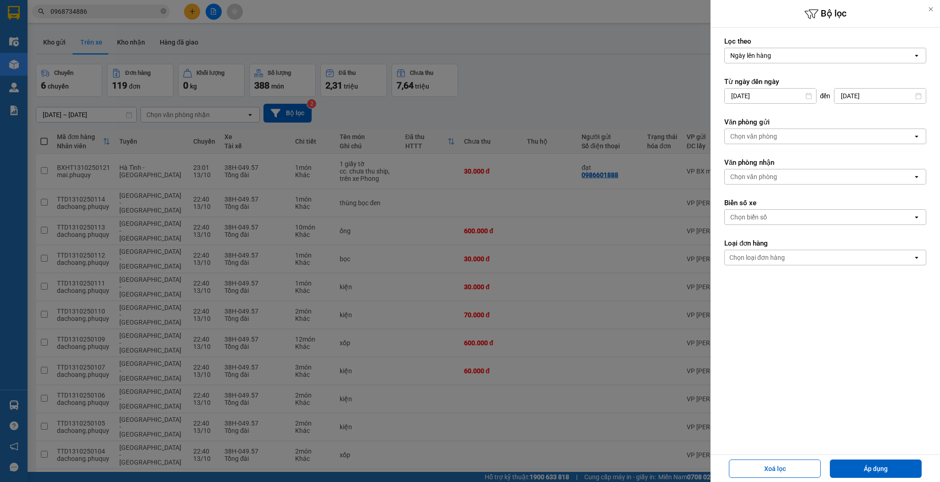
click at [770, 138] on div "Chọn văn phòng" at bounding box center [754, 136] width 47 height 9
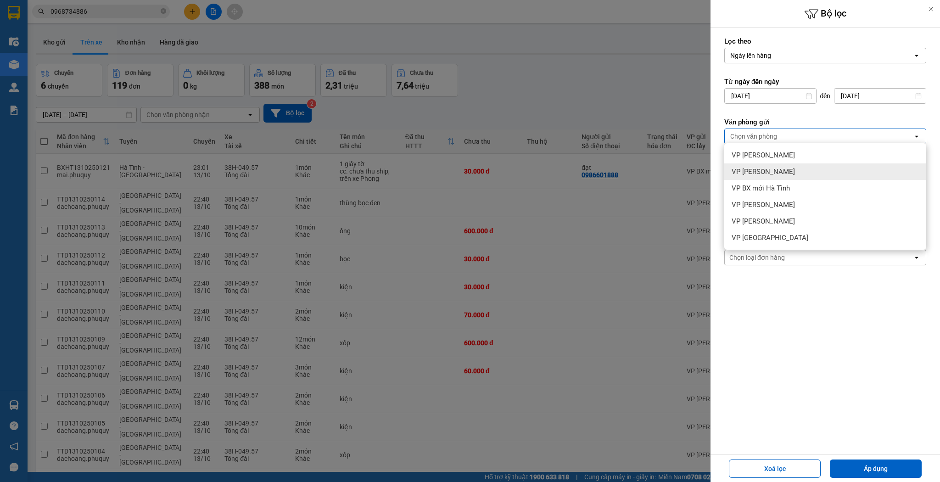
click at [781, 173] on div "VP [PERSON_NAME]" at bounding box center [826, 171] width 202 height 17
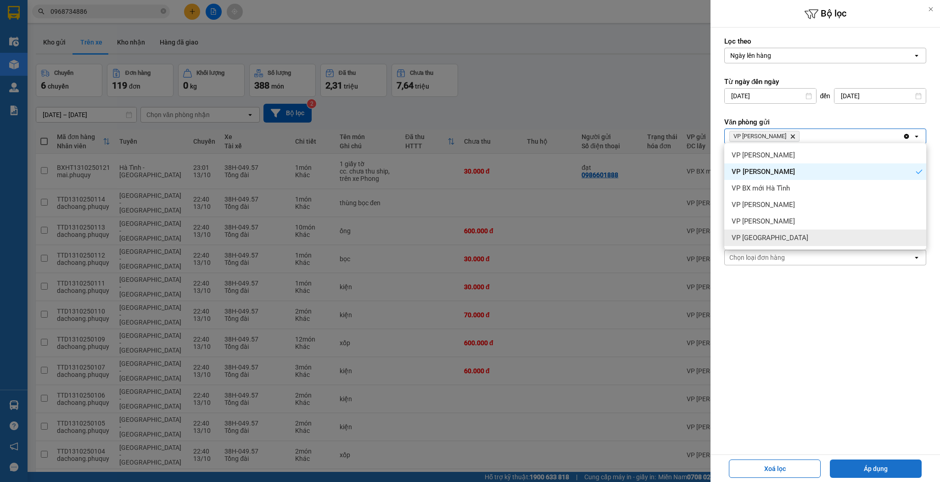
click at [853, 461] on button "Áp dụng" at bounding box center [876, 469] width 92 height 18
type input "14/10/2025 – 14/10/2025"
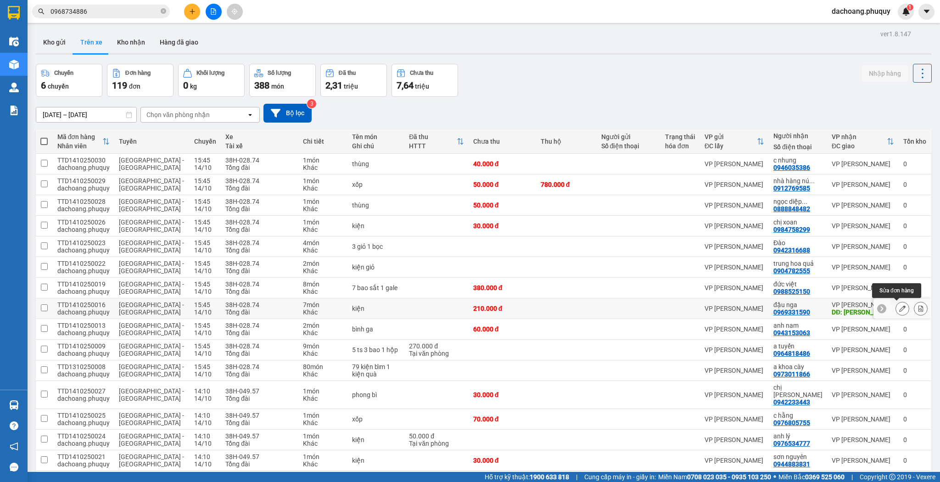
click at [900, 309] on icon at bounding box center [903, 308] width 6 height 6
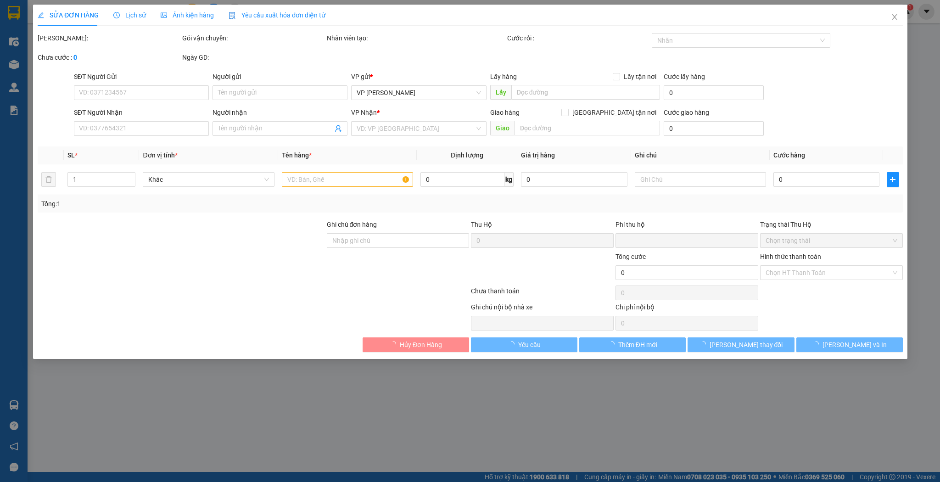
type input "0969331590"
type input "đậu nga"
type input "hồng lĩnh"
type input "0"
type input "210.000"
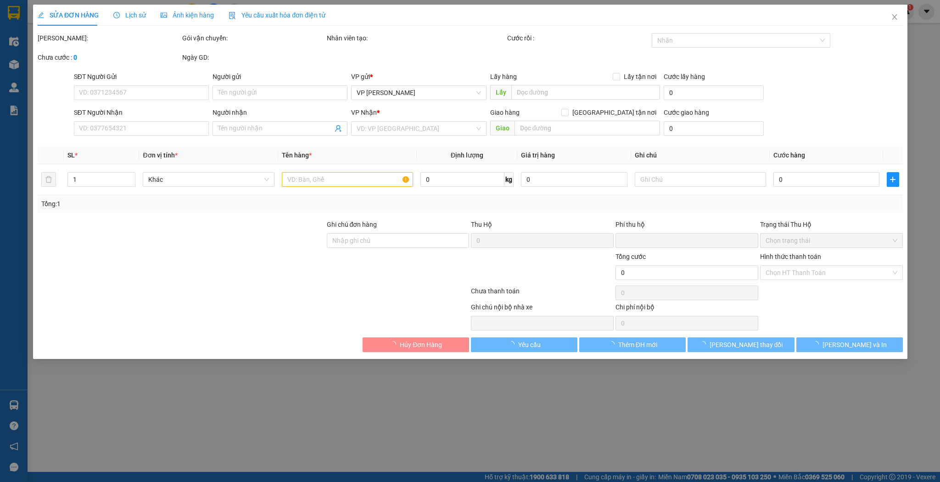
type input "210.000"
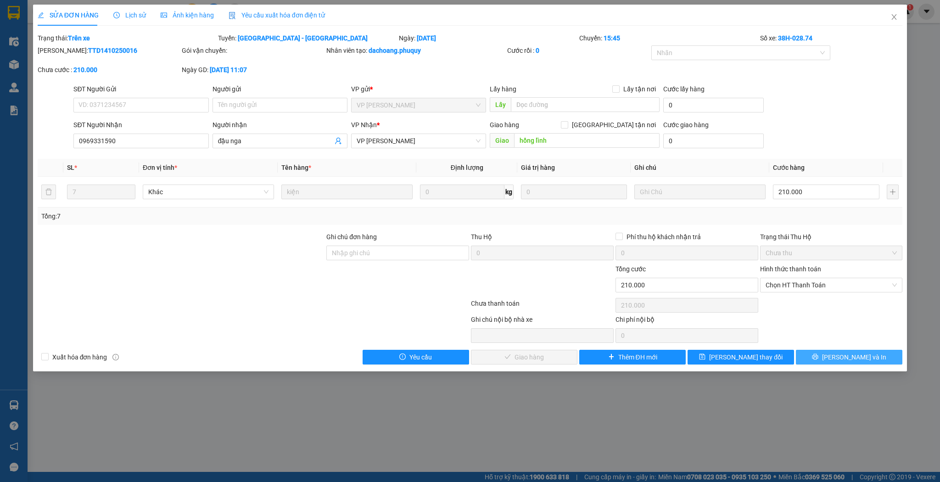
click at [845, 360] on span "Lưu và In" at bounding box center [854, 357] width 64 height 10
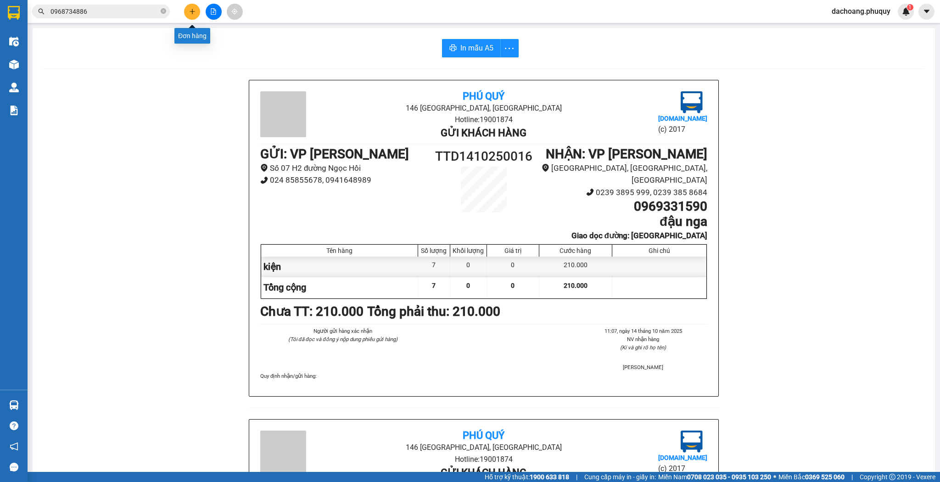
click at [192, 12] on icon "plus" at bounding box center [192, 11] width 0 height 5
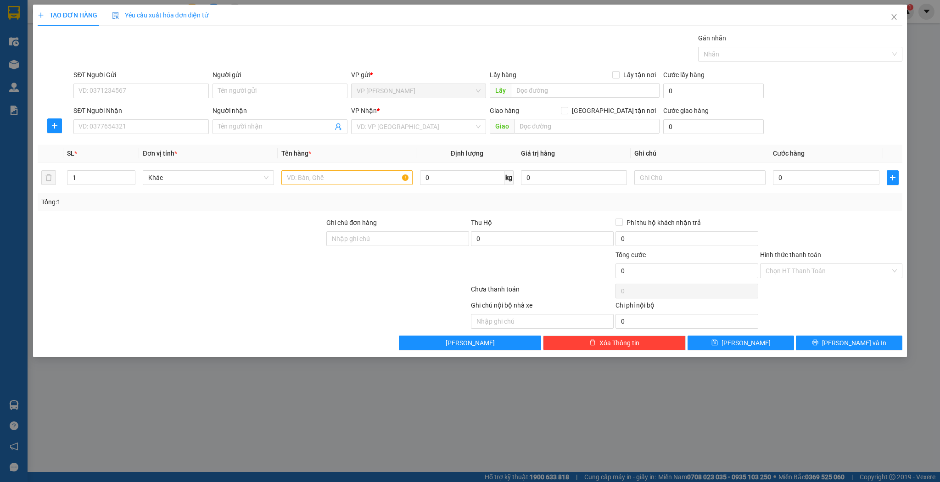
click at [125, 134] on div "SĐT Người Nhận VD: 0377654321" at bounding box center [140, 122] width 135 height 32
drag, startPoint x: 129, startPoint y: 130, endPoint x: 138, endPoint y: 125, distance: 9.7
click at [130, 130] on input "SĐT Người Nhận" at bounding box center [140, 126] width 135 height 15
click at [152, 148] on div "0932296799 - anh phú" at bounding box center [141, 145] width 124 height 10
type input "0932296799"
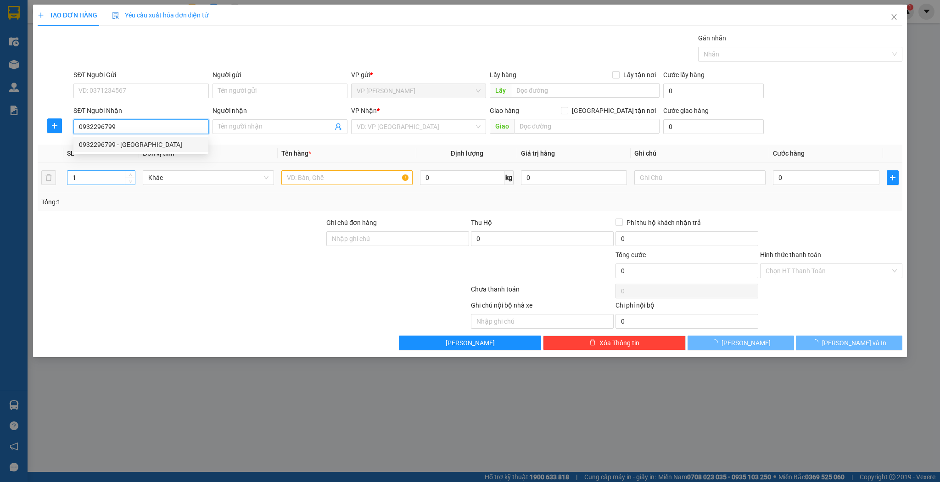
type input "anh phú"
type input "0932296799"
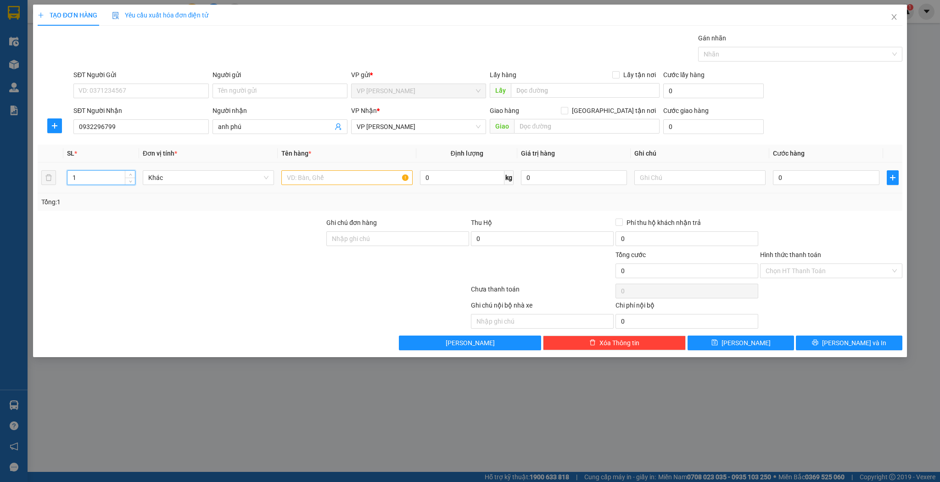
click at [114, 177] on input "1" at bounding box center [100, 178] width 67 height 14
type input "2"
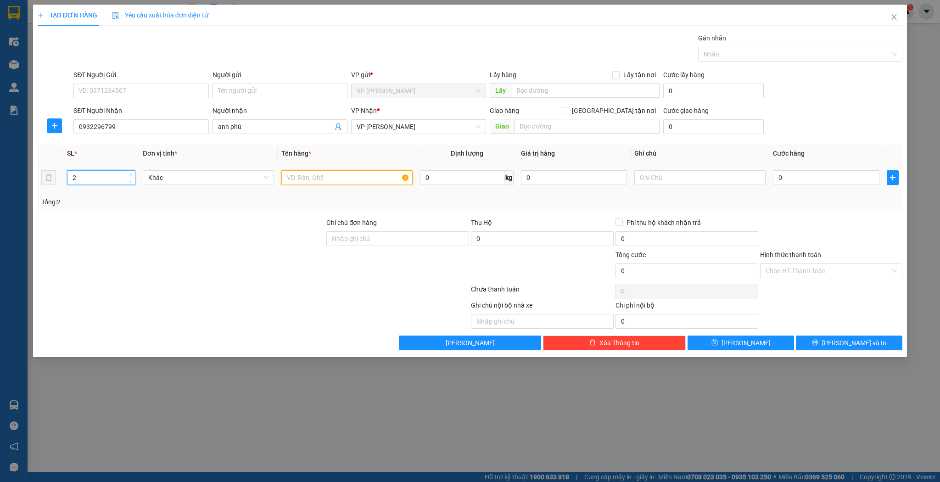
click at [345, 177] on input "text" at bounding box center [346, 177] width 131 height 15
click at [332, 182] on input "text" at bounding box center [346, 177] width 131 height 15
type input "thùng"
click at [842, 190] on td "0" at bounding box center [826, 178] width 113 height 31
click at [837, 178] on input "0" at bounding box center [826, 177] width 106 height 15
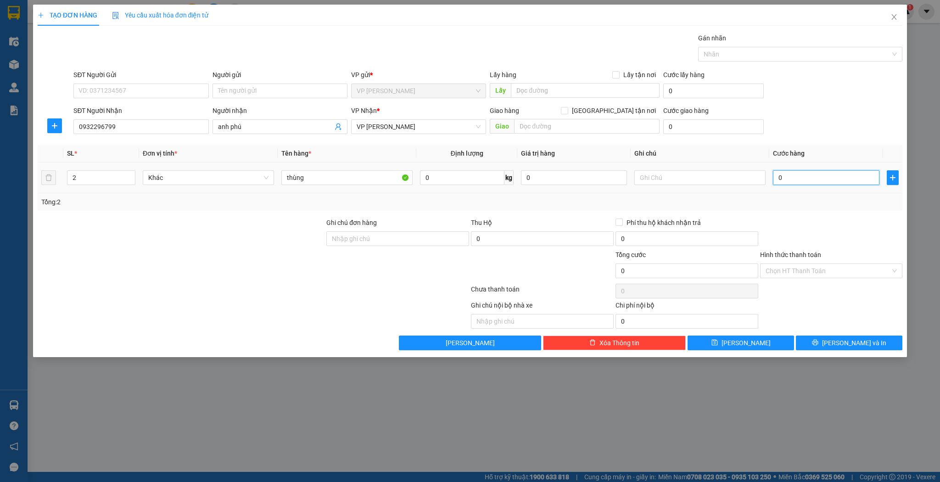
type input "6"
type input "60"
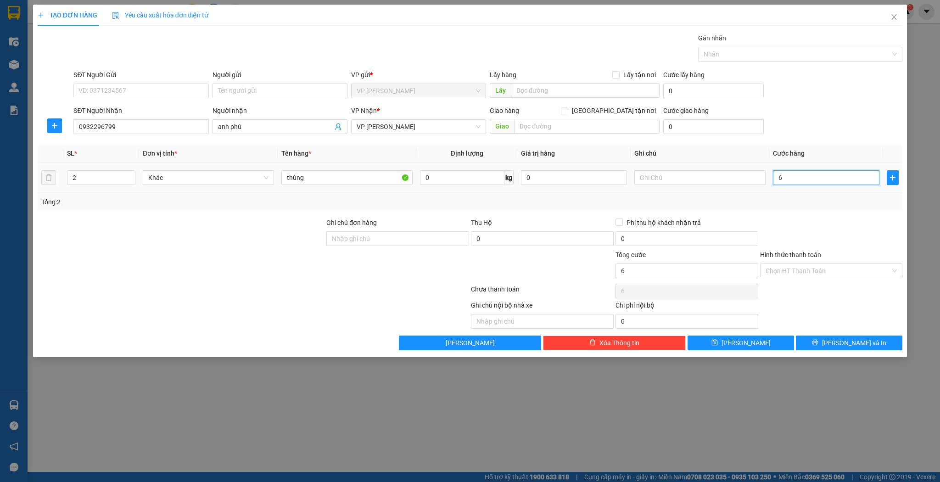
type input "60"
type input "60.000"
drag, startPoint x: 743, startPoint y: 345, endPoint x: 738, endPoint y: 341, distance: 6.5
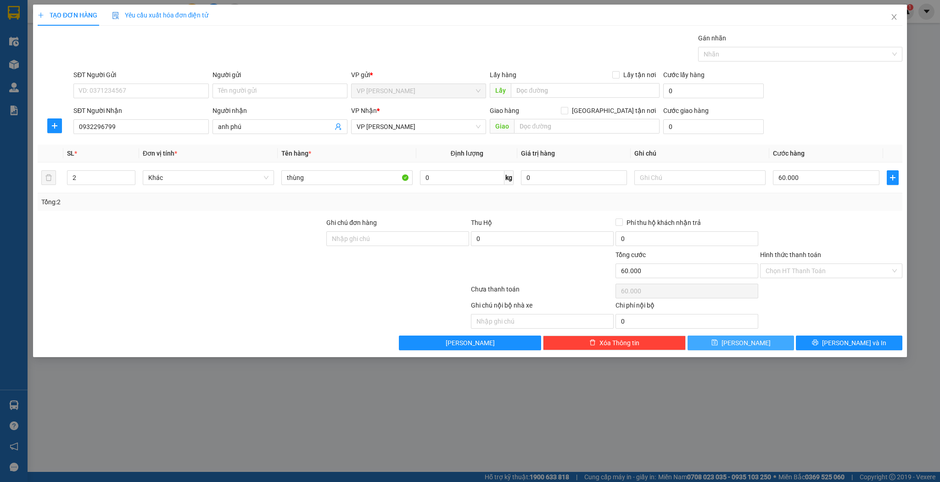
click at [744, 344] on span "Lưu" at bounding box center [746, 343] width 49 height 10
type input "1"
type input "0"
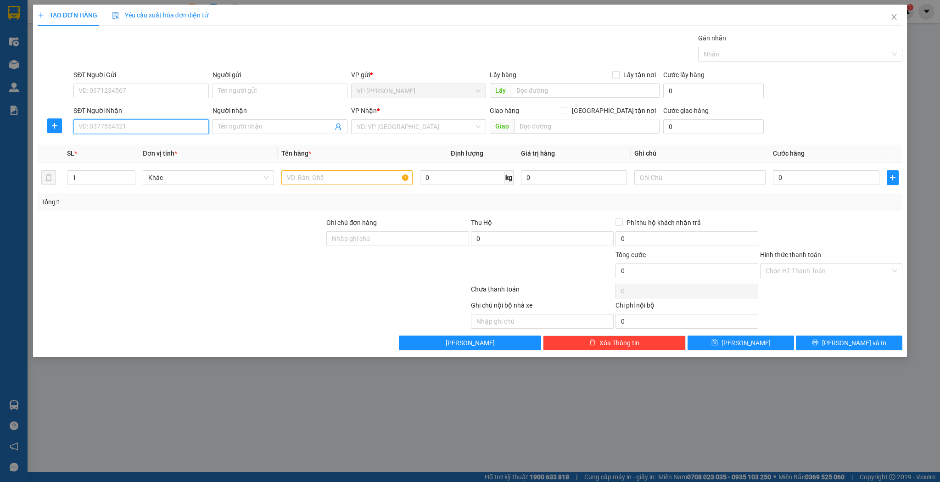
click at [143, 124] on input "SĐT Người Nhận" at bounding box center [140, 126] width 135 height 15
type input "6"
click at [147, 145] on div "0968585444 - c tâm" at bounding box center [141, 145] width 124 height 10
type input "0968585444"
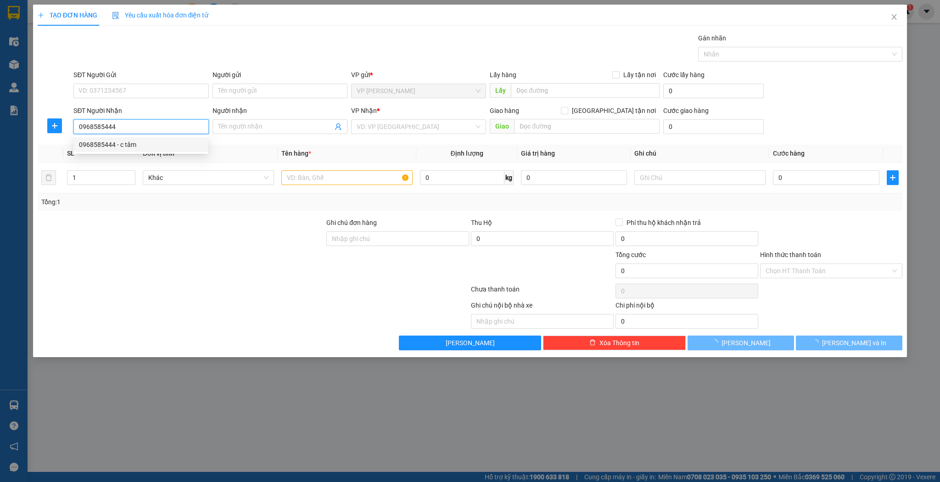
type input "c tâm"
type input "cẩm xuyên"
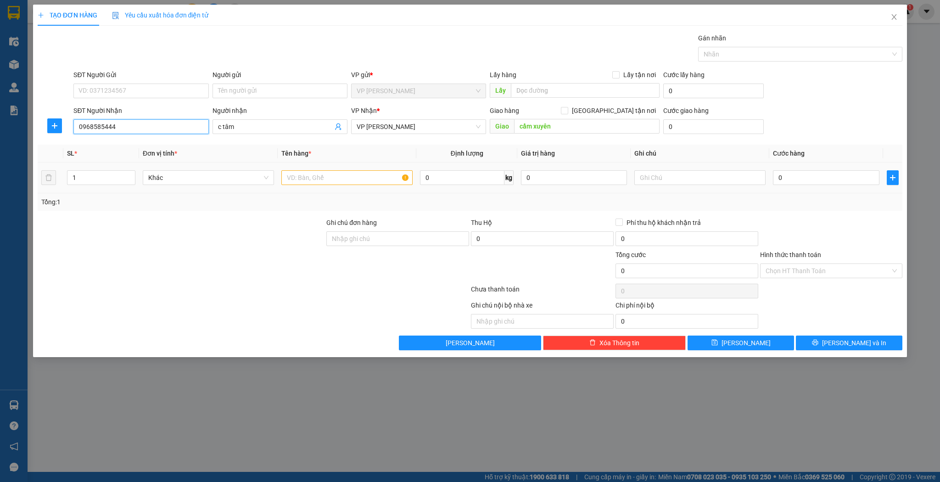
type input "0968585444"
click at [338, 179] on input "text" at bounding box center [346, 177] width 131 height 15
type input "thùng"
click at [821, 190] on td "0" at bounding box center [826, 178] width 113 height 31
click at [818, 180] on input "0" at bounding box center [826, 177] width 106 height 15
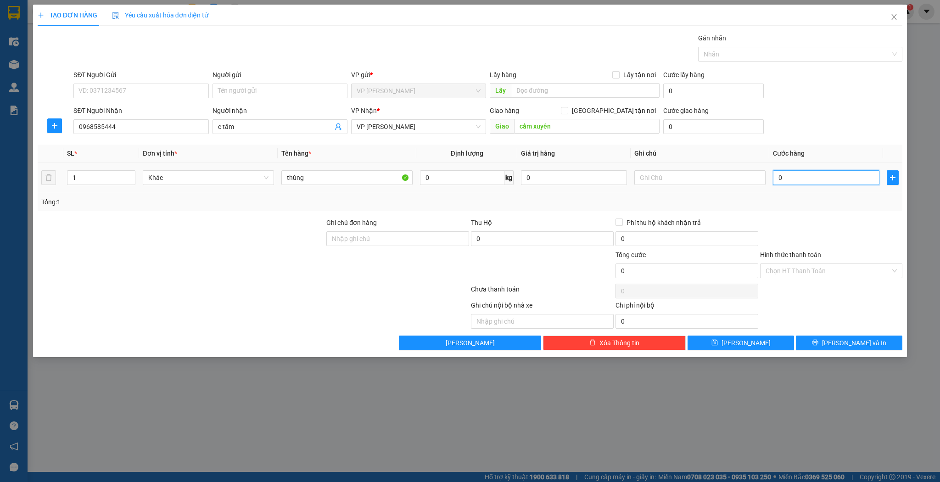
type input "7"
type input "70"
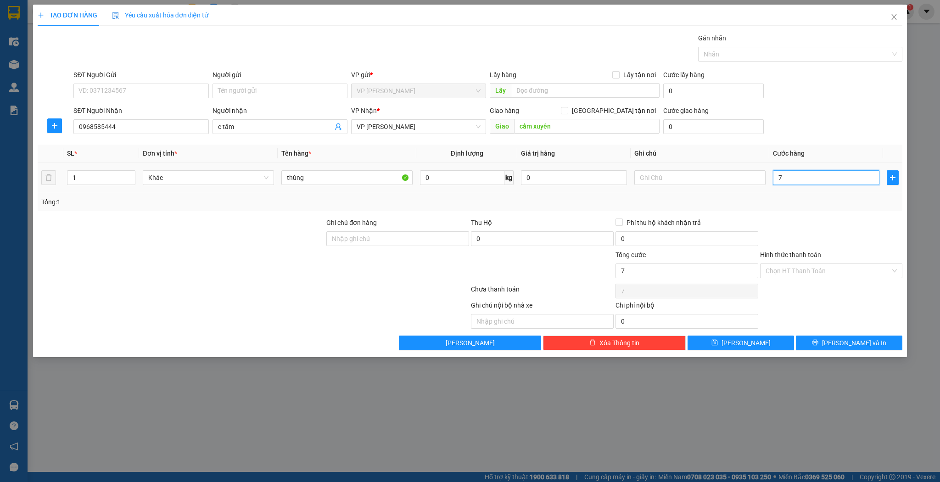
type input "70"
type input "70.000"
click at [751, 345] on span "Lưu" at bounding box center [746, 343] width 49 height 10
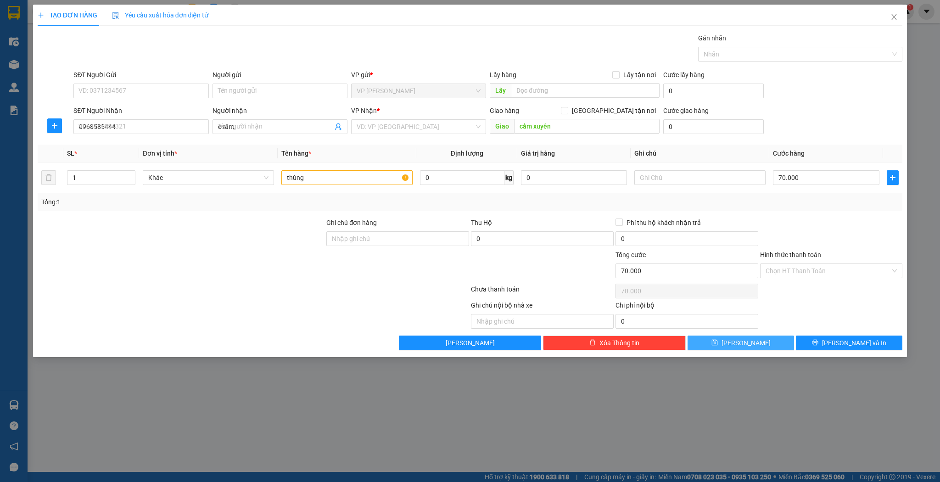
type input "0"
click at [273, 129] on input "Người nhận" at bounding box center [275, 127] width 115 height 10
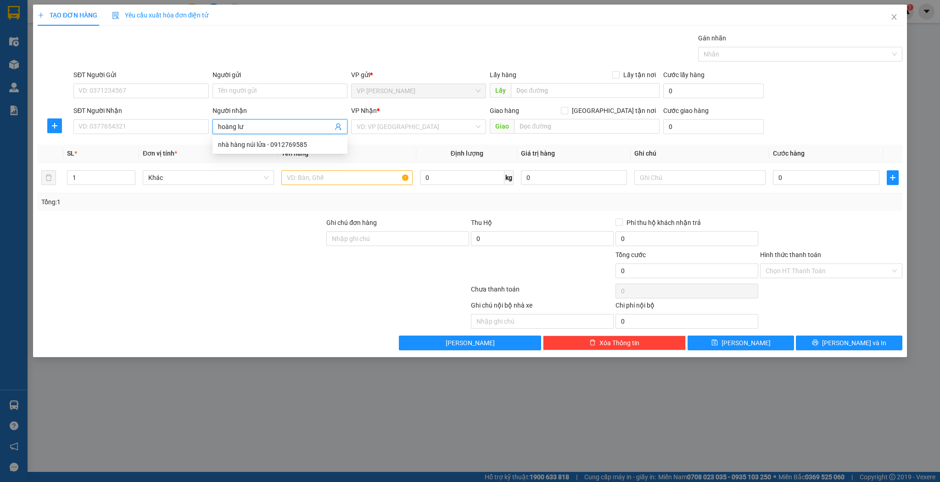
type input "hoàng lưu"
click at [282, 141] on div "hoàng lưu - 0912037052" at bounding box center [280, 145] width 124 height 10
type input "0912037052"
type input "hoàng lưu"
click at [320, 173] on input "text" at bounding box center [346, 177] width 131 height 15
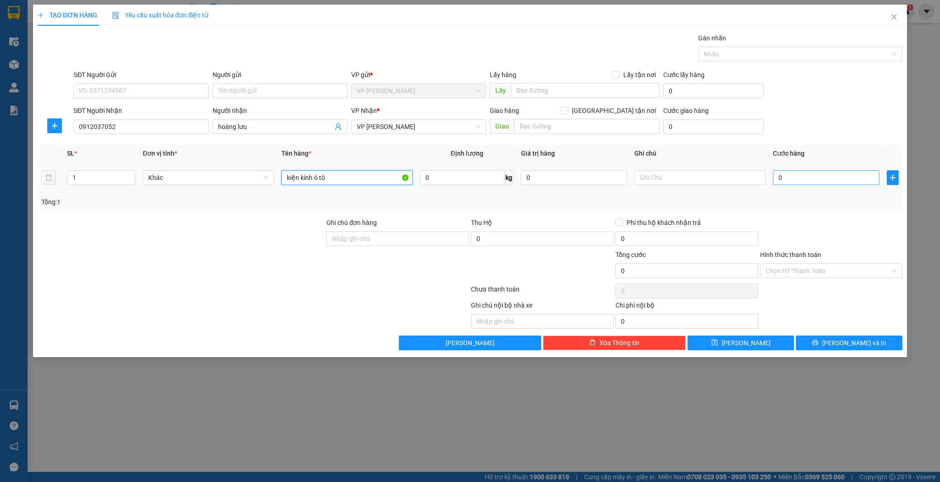
type input "kiện kính ô tô"
click at [797, 182] on input "0" at bounding box center [826, 177] width 106 height 15
type input "1"
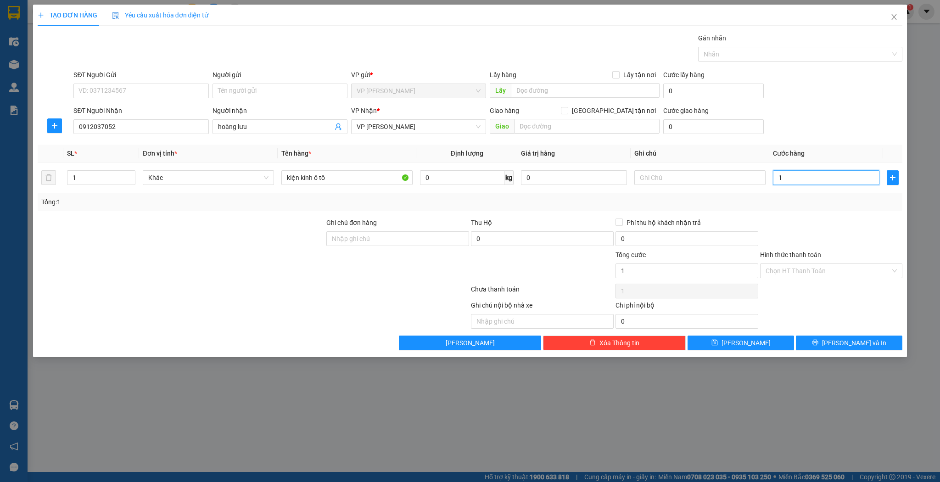
type input "15"
type input "150"
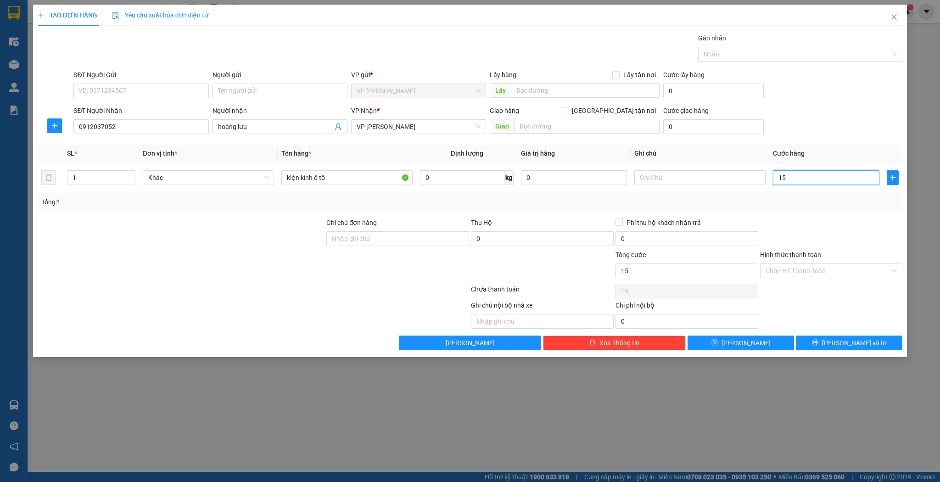
type input "150"
type input "1.500"
type input "15.000"
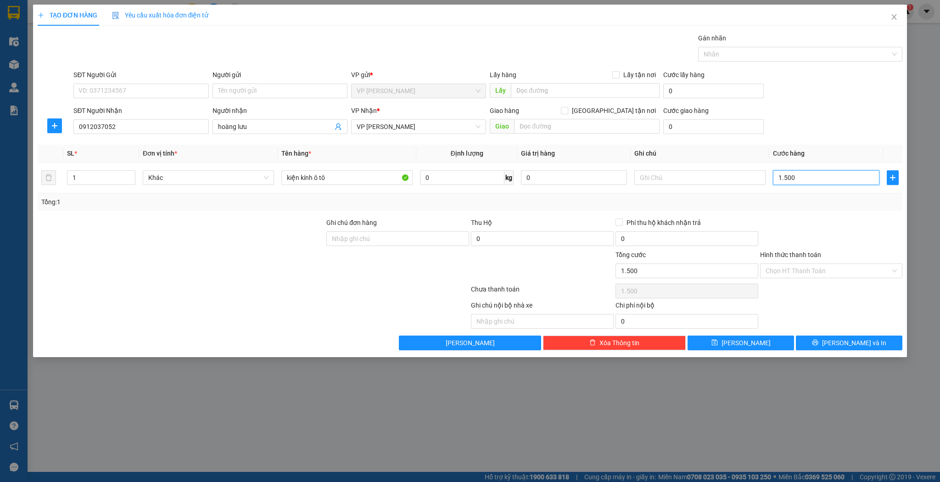
type input "15.000"
type input "150.000"
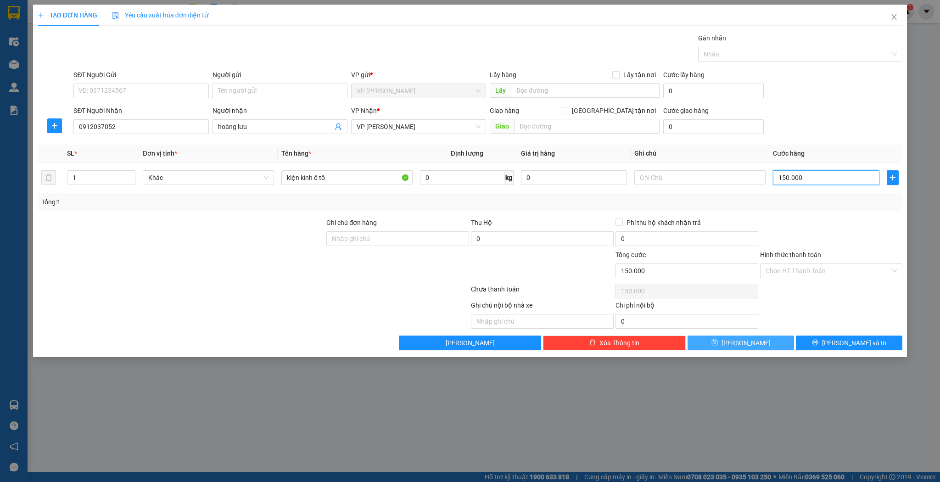
type input "150.000"
click at [756, 337] on button "Lưu" at bounding box center [741, 343] width 107 height 15
type input "0"
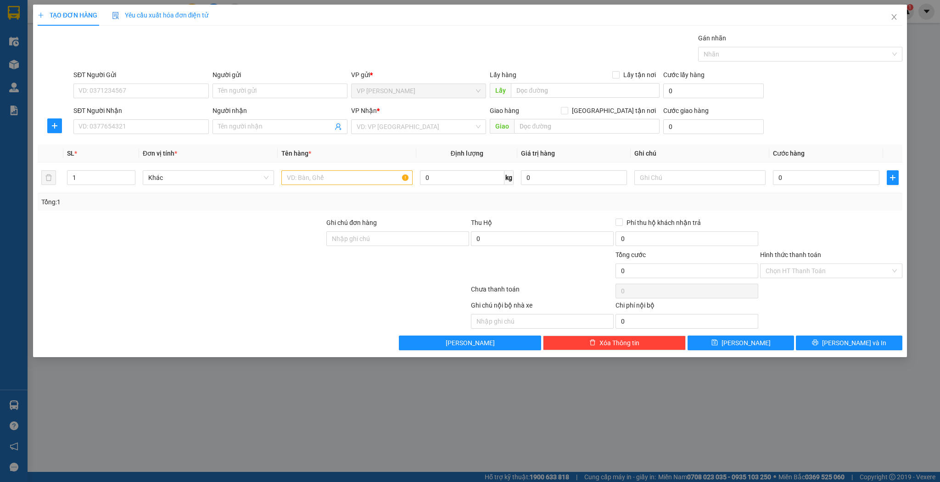
click at [125, 135] on div "SĐT Người Nhận VD: 0377654321" at bounding box center [140, 122] width 135 height 32
click at [124, 129] on input "SĐT Người Nhận" at bounding box center [140, 126] width 135 height 15
drag, startPoint x: 128, startPoint y: 124, endPoint x: 648, endPoint y: -3, distance: 535.7
click at [648, 0] on html "Kết quả tìm kiếm ( 1 ) Bộ lọc Mã ĐH Trạng thái Món hàng Thu hộ Tổng cước Chưa c…" at bounding box center [470, 241] width 940 height 482
drag, startPoint x: 928, startPoint y: 158, endPoint x: 940, endPoint y: 195, distance: 38.8
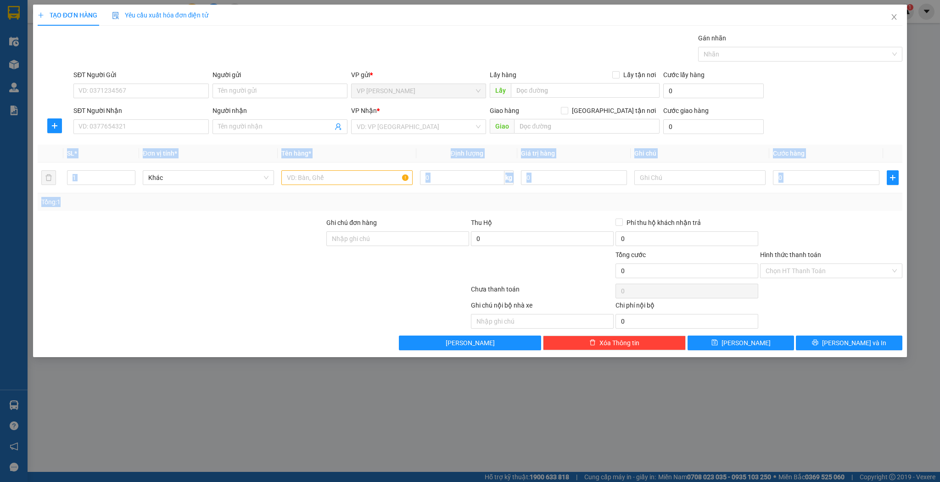
click at [940, 195] on div "TẠO ĐƠN HÀNG Yêu cầu xuất hóa đơn điện tử Transit Pickup Surcharge Ids Transit …" at bounding box center [470, 241] width 940 height 482
click at [145, 128] on input "SĐT Người Nhận" at bounding box center [140, 126] width 135 height 15
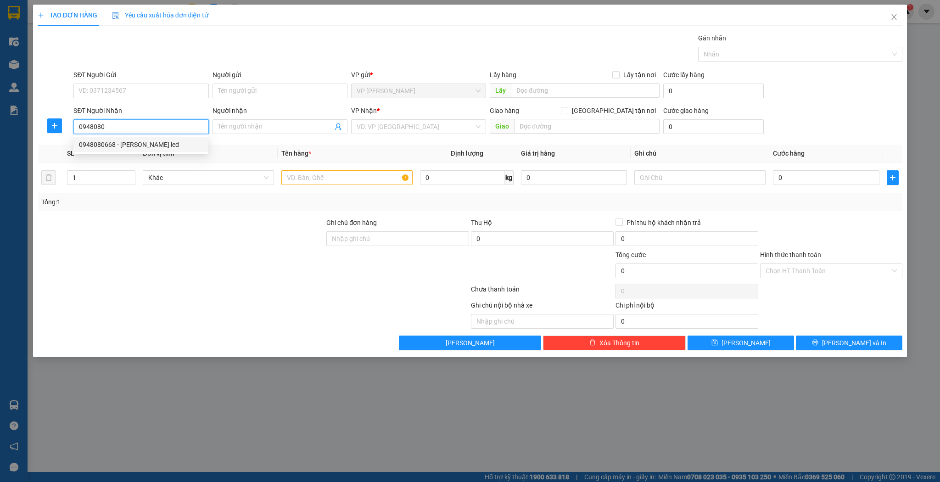
click at [175, 142] on div "0948080668 - anh linh led" at bounding box center [141, 145] width 124 height 10
type input "0948080668"
type input "anh linh led"
type input "0948080668"
click at [294, 170] on input "text" at bounding box center [346, 177] width 131 height 15
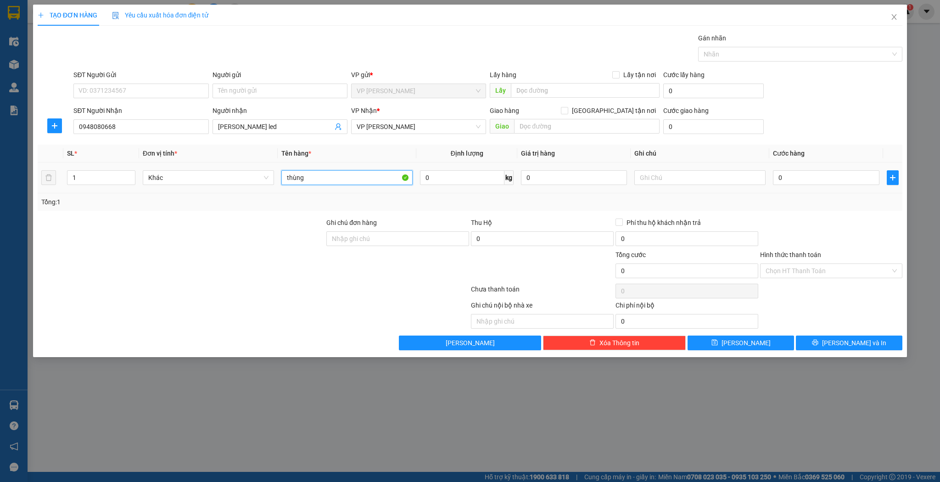
type input "thùng"
click at [832, 187] on td "0" at bounding box center [826, 178] width 113 height 31
click at [827, 171] on input "0" at bounding box center [826, 177] width 106 height 15
type input "4"
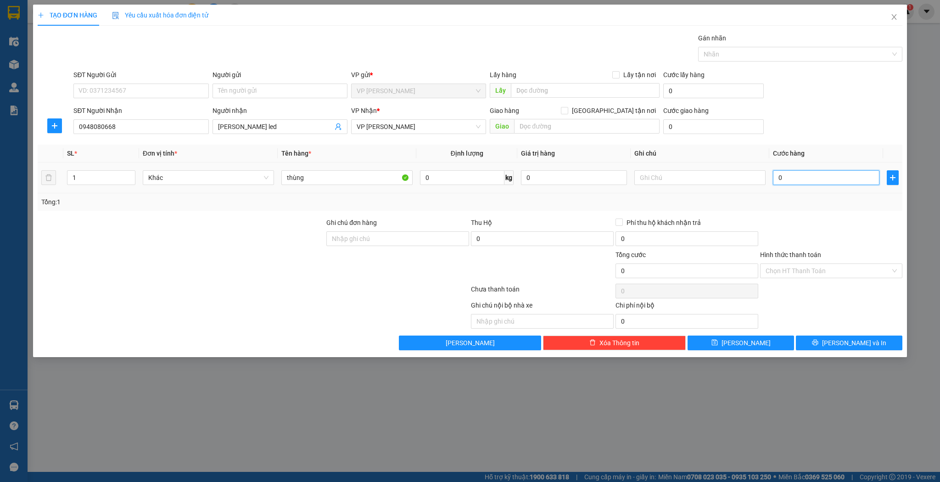
type input "4"
type input "40"
type input "40.000"
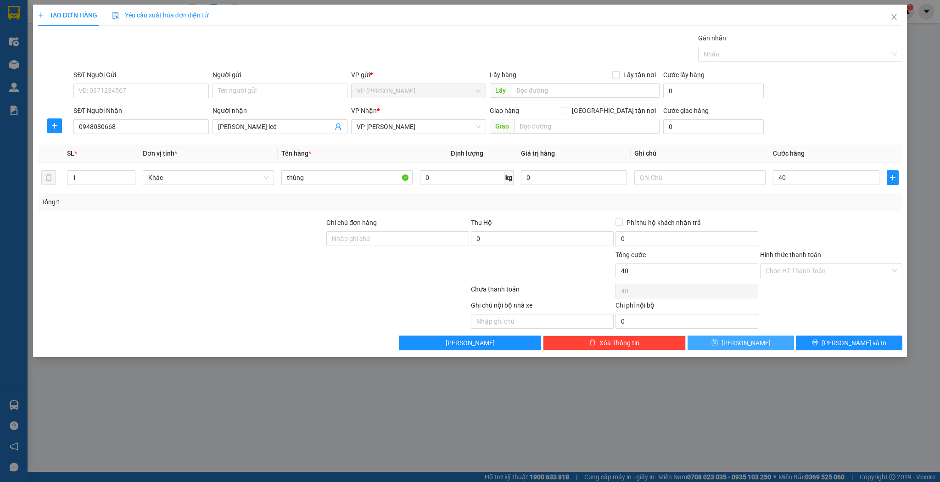
type input "40.000"
click at [771, 337] on button "Lưu" at bounding box center [741, 343] width 107 height 15
type input "0"
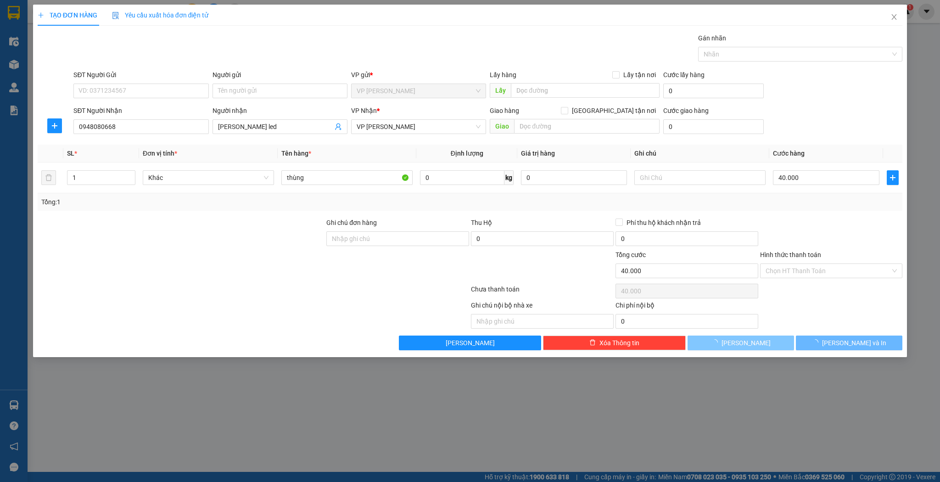
type input "0"
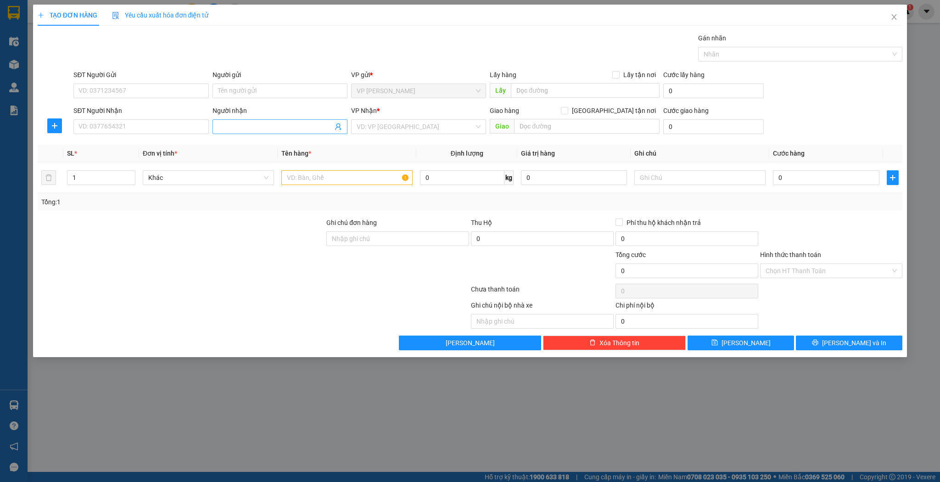
click at [233, 125] on input "Người nhận" at bounding box center [275, 127] width 115 height 10
type input "kim anh cá"
click at [253, 147] on div "kim anh cá cảnh - 0986113349" at bounding box center [280, 145] width 124 height 10
type input "0986113349"
type input "kim anh cá cảnh"
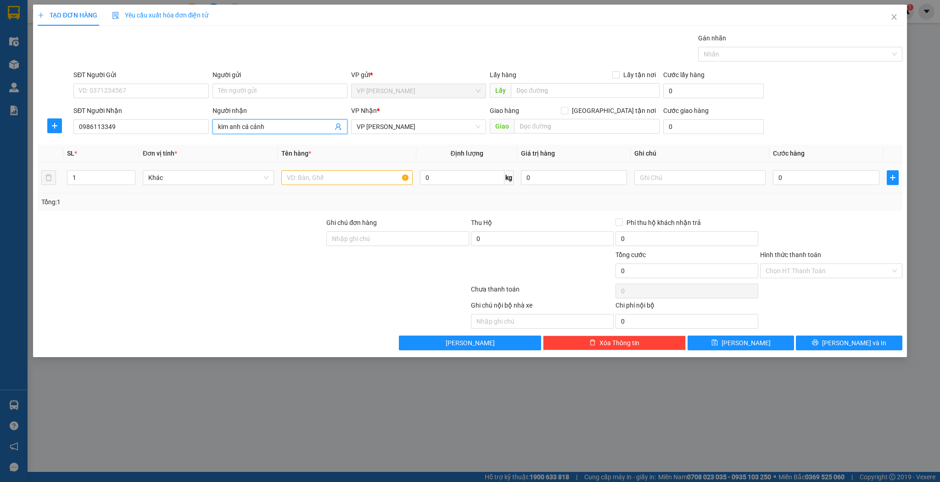
click at [388, 189] on td at bounding box center [347, 178] width 139 height 31
click at [377, 182] on input "text" at bounding box center [346, 177] width 131 height 15
click at [375, 182] on input "text" at bounding box center [346, 177] width 131 height 15
type input "kiện"
click at [785, 165] on td "0" at bounding box center [826, 178] width 113 height 31
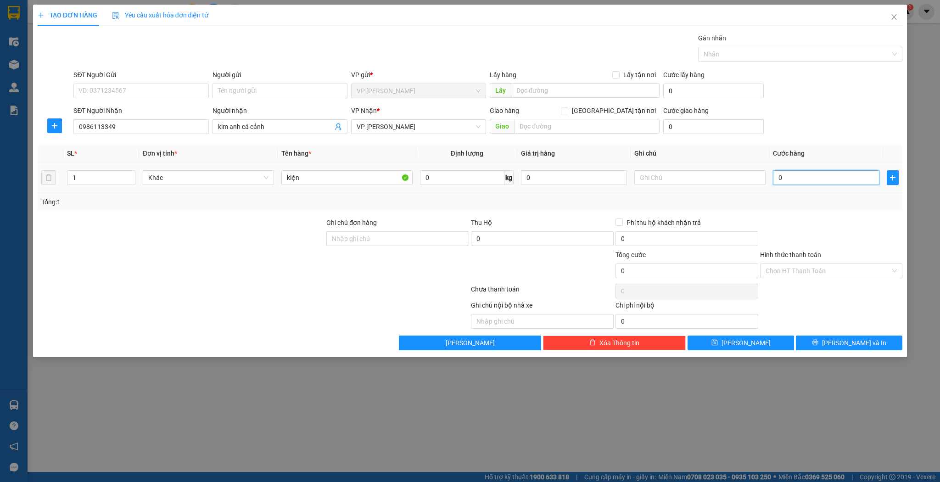
click at [794, 173] on input "0" at bounding box center [826, 177] width 106 height 15
type input "5"
type input "50"
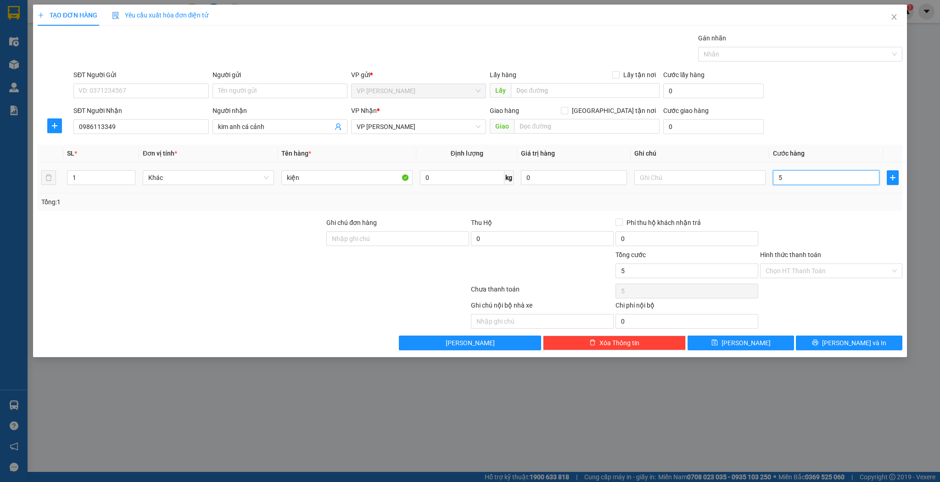
type input "50"
type input "50.000"
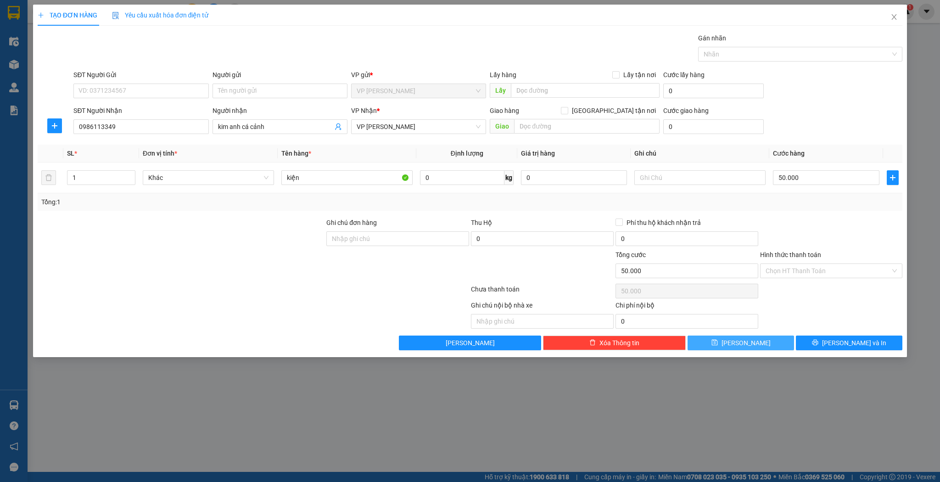
click at [759, 342] on button "Lưu" at bounding box center [741, 343] width 107 height 15
type input "0"
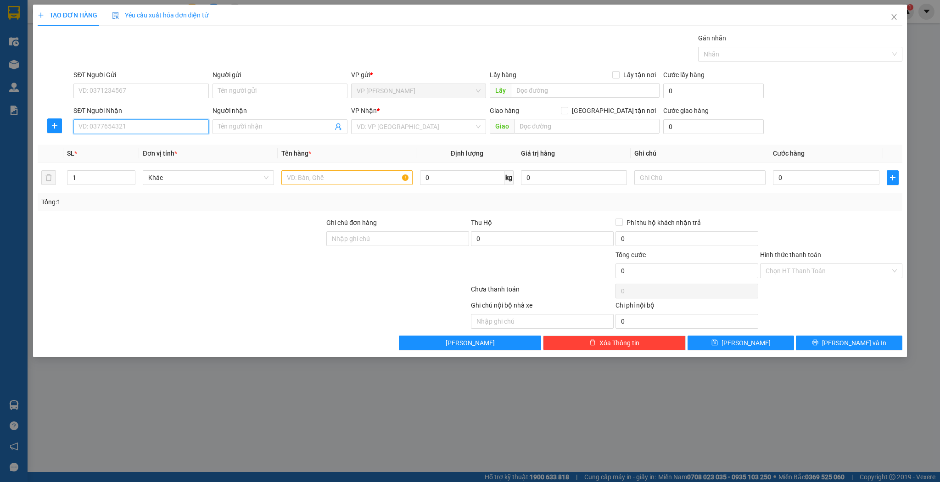
click at [119, 119] on input "SĐT Người Nhận" at bounding box center [140, 126] width 135 height 15
click at [940, 47] on div "TẠO ĐƠN HÀNG Yêu cầu xuất hóa đơn điện tử Transit Pickup Surcharge Ids Transit …" at bounding box center [470, 241] width 940 height 482
click at [180, 133] on input "0" at bounding box center [140, 126] width 135 height 15
type input "0943345666"
click at [157, 143] on div "0943345666 - Anh Trường" at bounding box center [141, 145] width 124 height 10
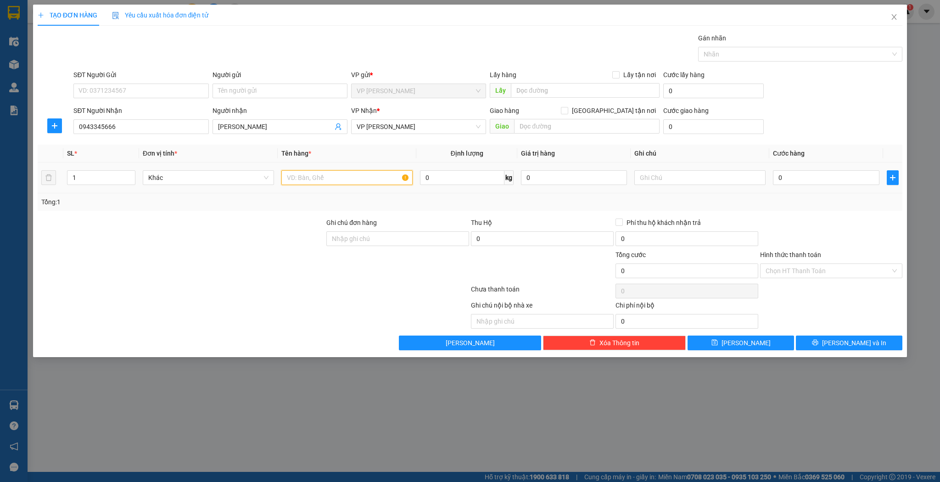
click at [346, 176] on input "text" at bounding box center [346, 177] width 131 height 15
click at [798, 177] on input "0" at bounding box center [826, 177] width 106 height 15
click at [762, 342] on button "Lưu" at bounding box center [741, 343] width 107 height 15
click at [129, 126] on input "SĐT Người Nhận" at bounding box center [140, 126] width 135 height 15
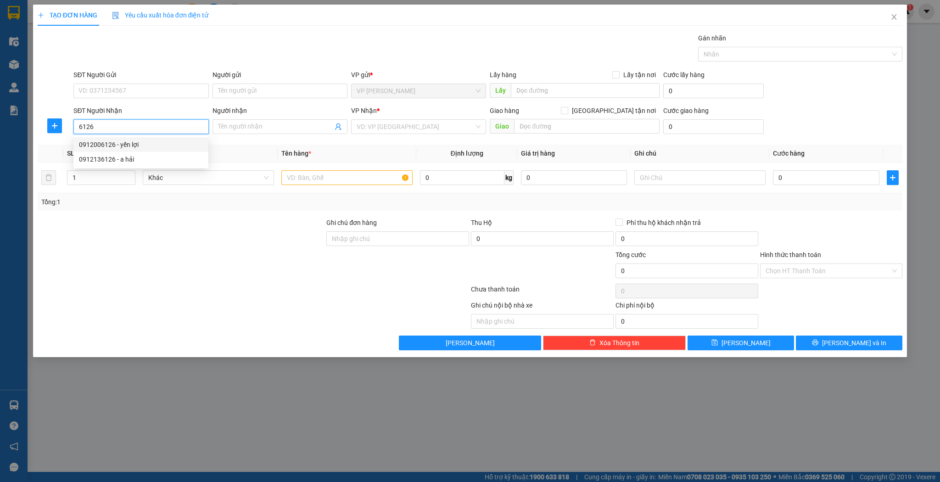
drag, startPoint x: 144, startPoint y: 144, endPoint x: 165, endPoint y: 154, distance: 23.0
click at [145, 144] on div "0912006126 - yến lợi" at bounding box center [141, 145] width 124 height 10
drag, startPoint x: 273, startPoint y: 180, endPoint x: 311, endPoint y: 180, distance: 38.1
click at [274, 180] on div "Khác" at bounding box center [208, 177] width 131 height 15
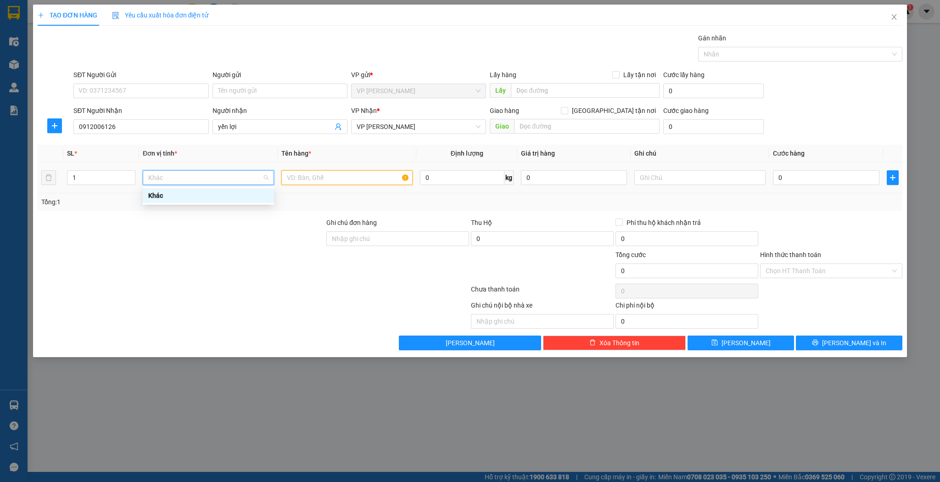
click at [311, 180] on input "text" at bounding box center [346, 177] width 131 height 15
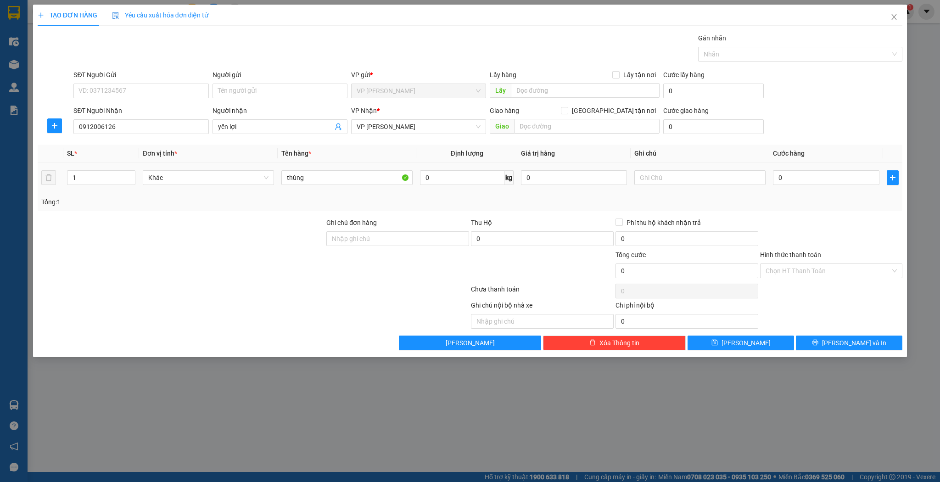
click at [816, 189] on td "0" at bounding box center [826, 178] width 113 height 31
click at [816, 181] on input "0" at bounding box center [826, 177] width 106 height 15
click at [757, 342] on button "Lưu" at bounding box center [741, 343] width 107 height 15
click at [241, 122] on input "Người nhận" at bounding box center [275, 127] width 115 height 10
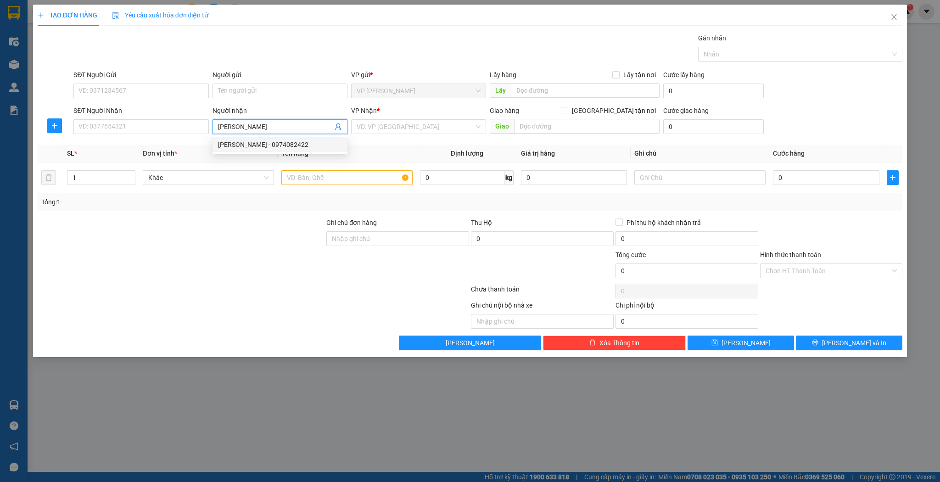
click at [268, 144] on div "quang nhung - 0974082422" at bounding box center [280, 145] width 124 height 10
click at [103, 179] on input "1" at bounding box center [100, 178] width 67 height 14
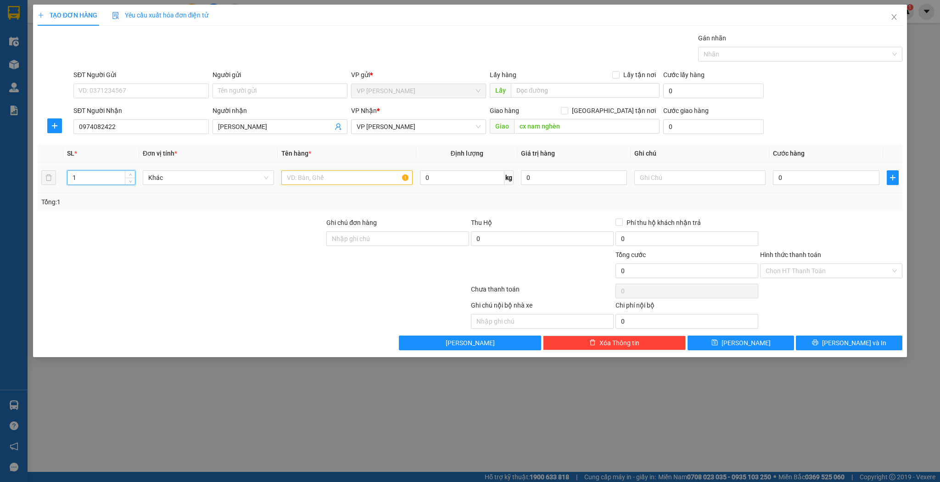
click at [103, 179] on input "1" at bounding box center [100, 178] width 67 height 14
click at [400, 182] on input "text" at bounding box center [346, 177] width 131 height 15
click at [748, 336] on button "Lưu" at bounding box center [741, 343] width 107 height 15
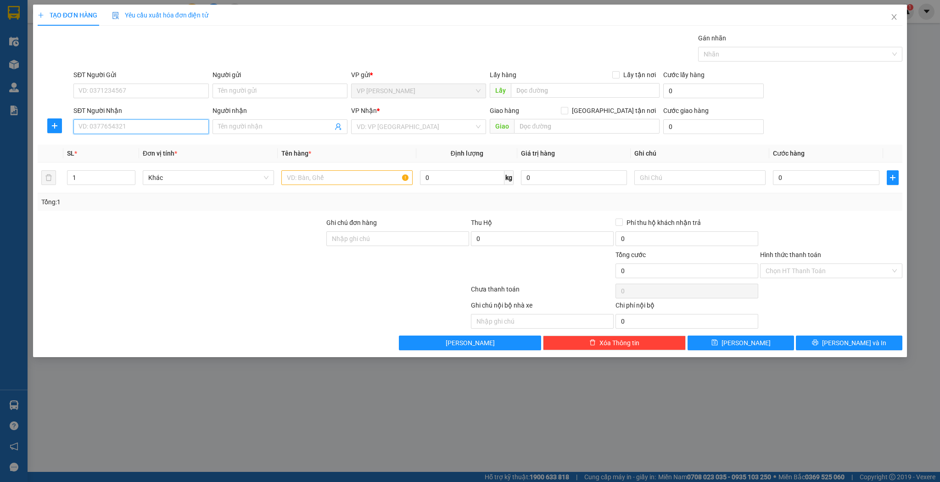
click at [170, 131] on input "SĐT Người Nhận" at bounding box center [140, 126] width 135 height 15
click at [315, 186] on div at bounding box center [346, 178] width 131 height 18
click at [330, 175] on input "text" at bounding box center [346, 177] width 131 height 15
click at [784, 197] on div "Tổng: 1" at bounding box center [470, 202] width 858 height 10
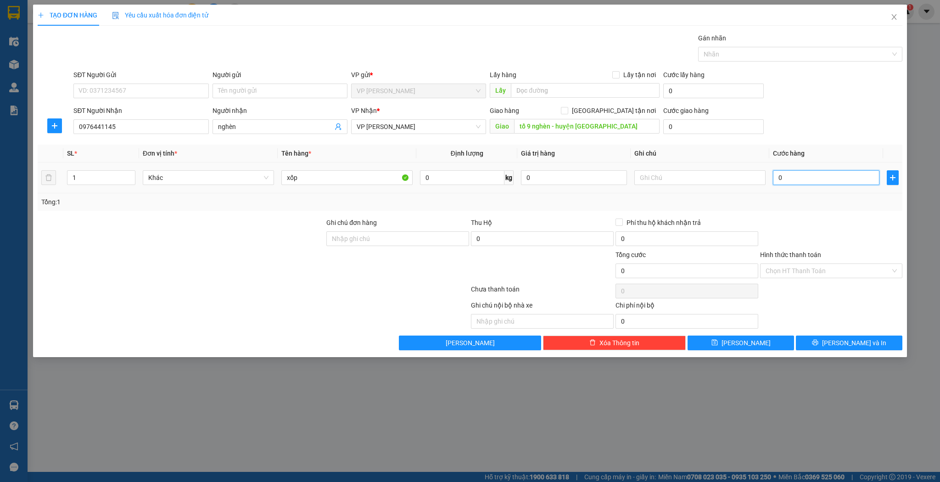
click at [804, 183] on input "0" at bounding box center [826, 177] width 106 height 15
click at [781, 279] on div "Hình thức thanh toán Chọn HT Thanh Toán" at bounding box center [831, 266] width 143 height 32
click at [786, 269] on input "Hình thức thanh toán" at bounding box center [828, 271] width 125 height 14
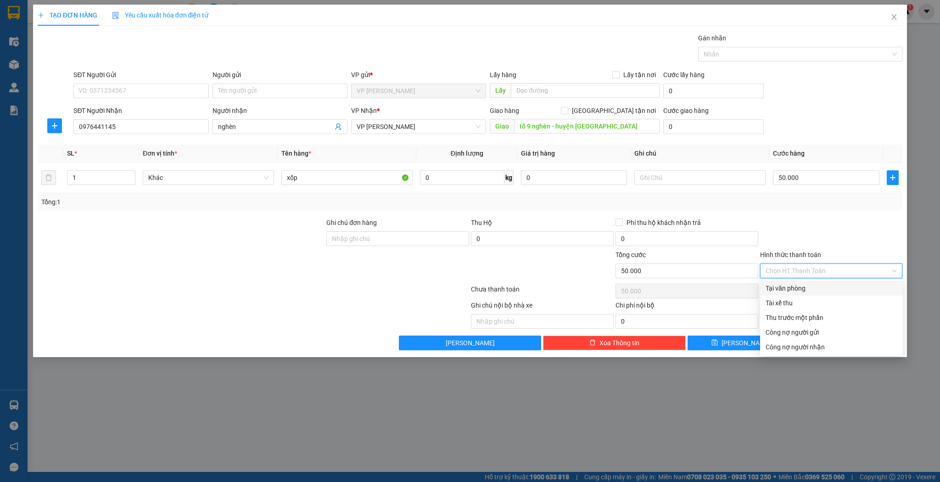
click at [778, 290] on div "Tại văn phòng" at bounding box center [832, 288] width 132 height 10
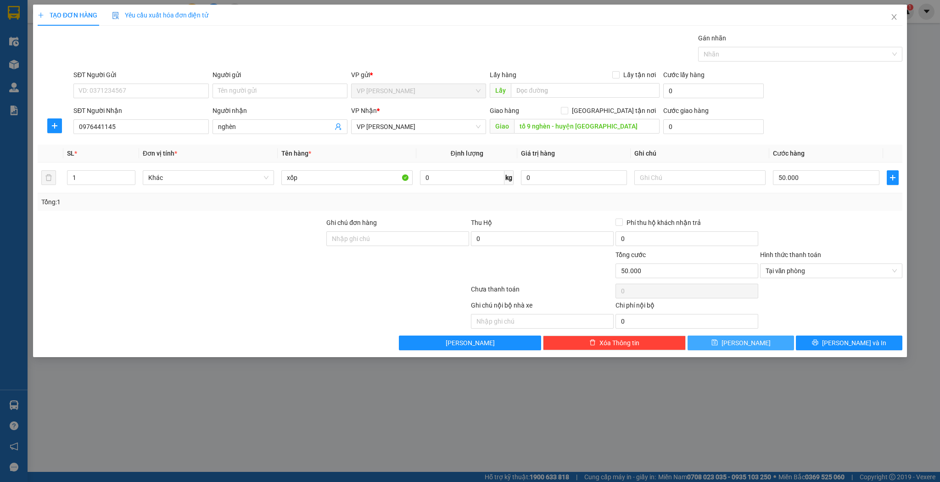
click at [725, 342] on button "Lưu" at bounding box center [741, 343] width 107 height 15
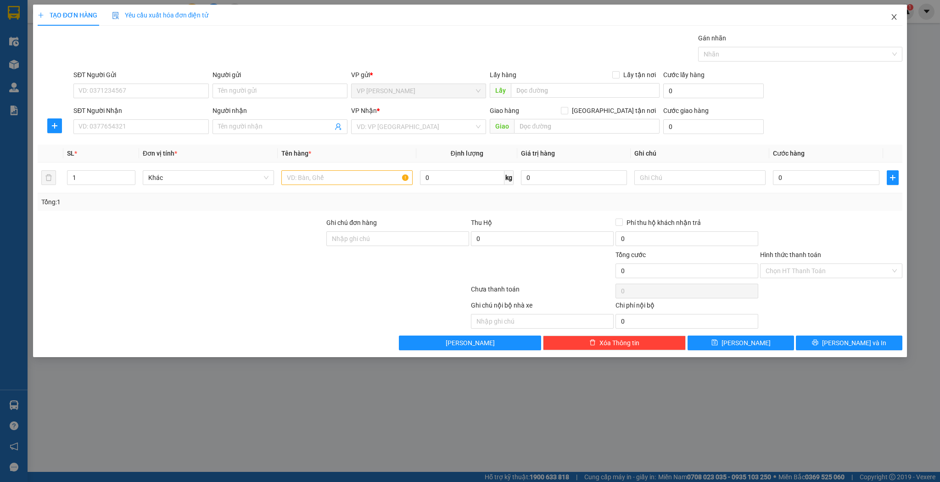
click at [887, 14] on span "Close" at bounding box center [895, 18] width 26 height 26
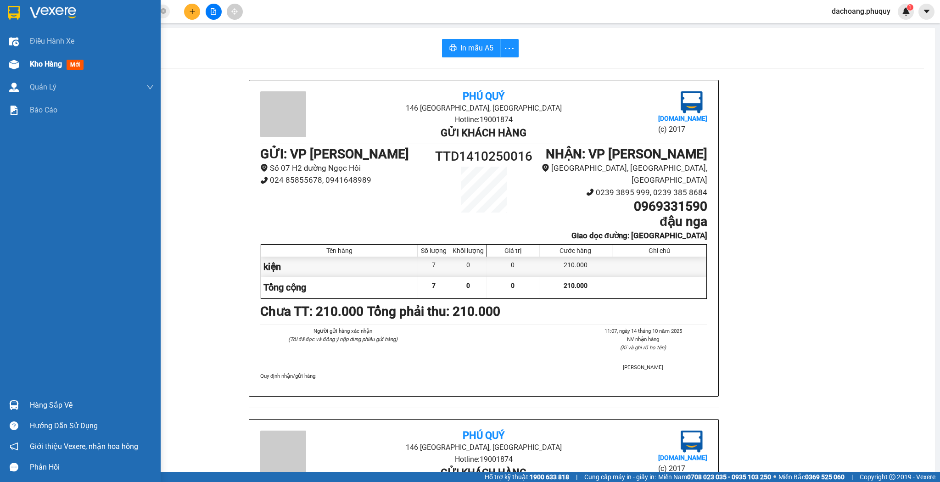
click at [15, 64] on img at bounding box center [14, 65] width 10 height 10
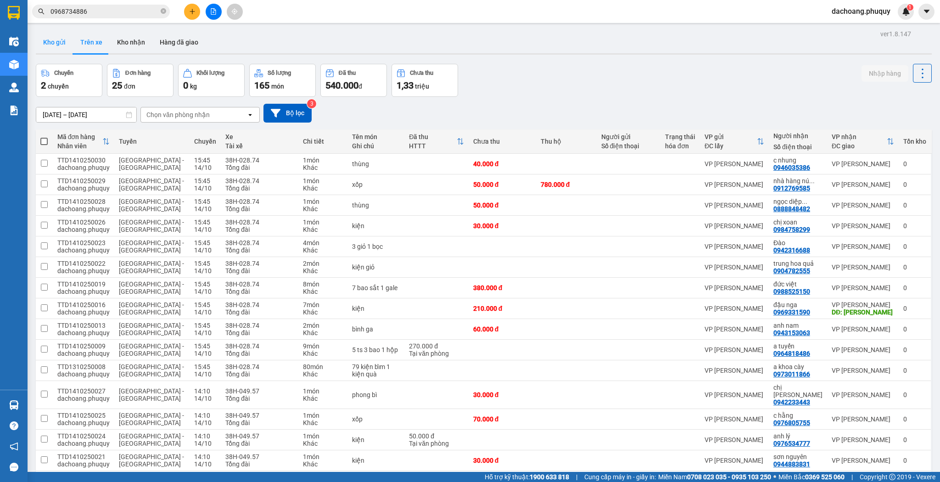
click at [64, 42] on button "Kho gửi" at bounding box center [54, 42] width 37 height 22
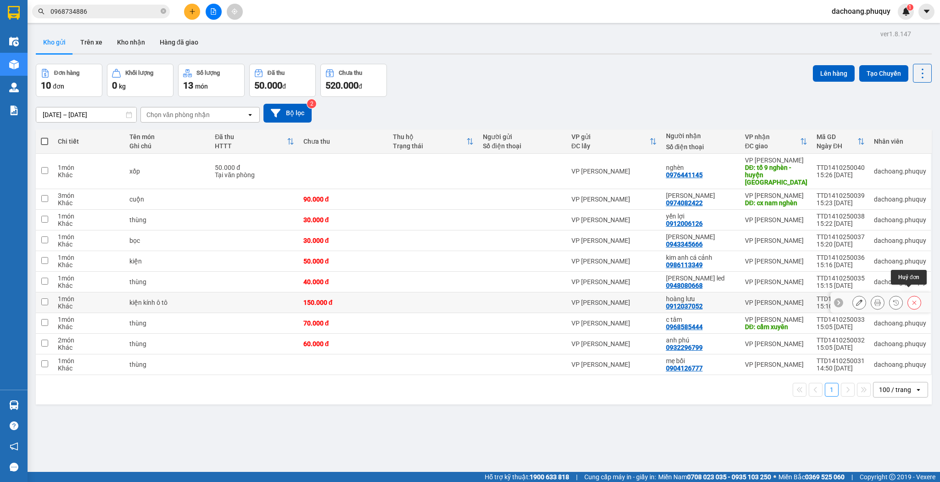
click at [913, 295] on button at bounding box center [914, 303] width 13 height 16
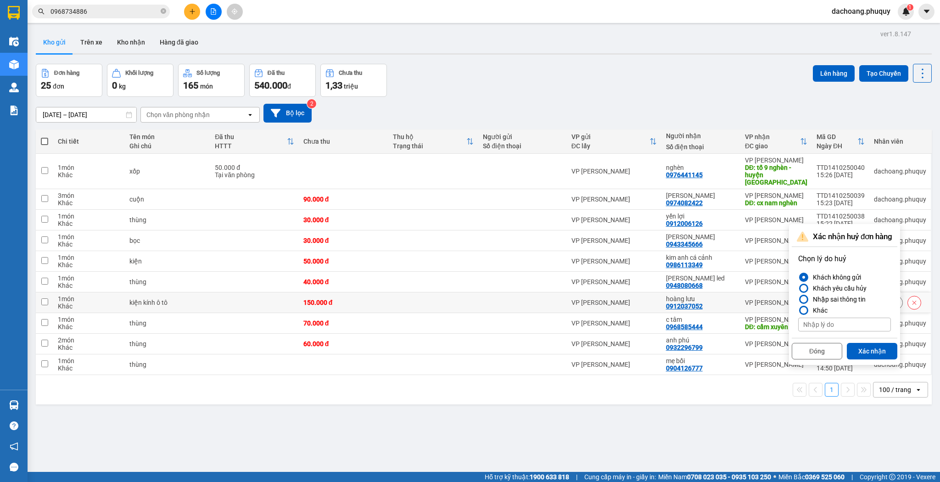
click at [718, 295] on div "hoàng lưu 0912037052" at bounding box center [701, 302] width 70 height 15
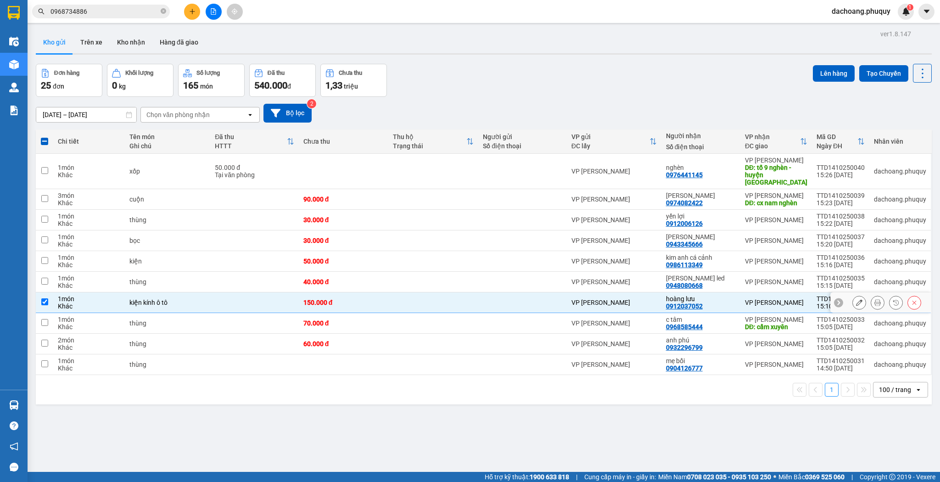
click at [913, 301] on icon at bounding box center [915, 303] width 4 height 4
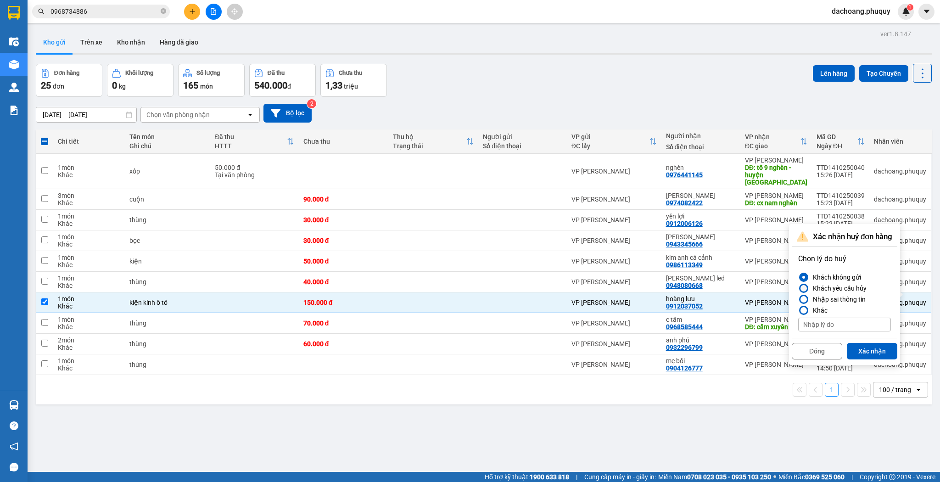
click at [824, 289] on div "Khách yêu cầu hủy" at bounding box center [838, 288] width 57 height 11
click at [798, 288] on input "Khách yêu cầu hủy" at bounding box center [798, 288] width 0 height 0
click at [881, 349] on button "Xác nhận" at bounding box center [872, 351] width 51 height 17
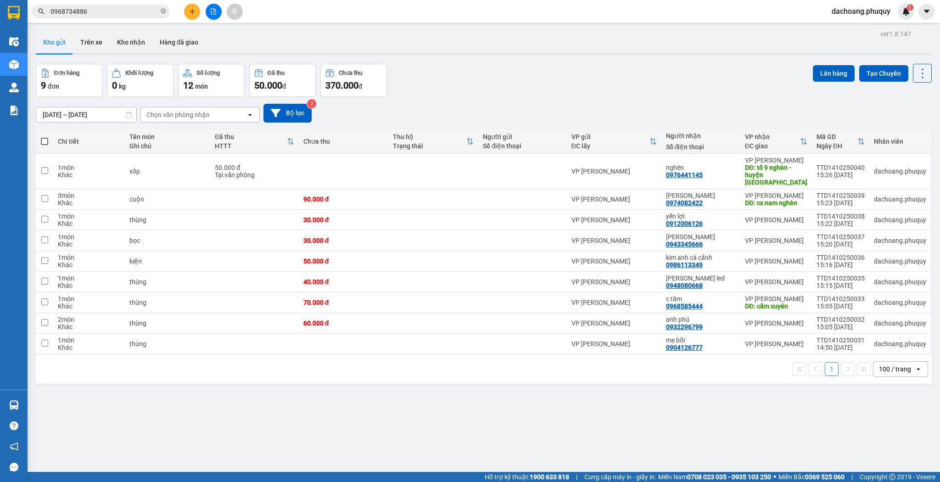
click at [188, 16] on div at bounding box center [213, 12] width 69 height 16
click at [188, 15] on button at bounding box center [192, 12] width 16 height 16
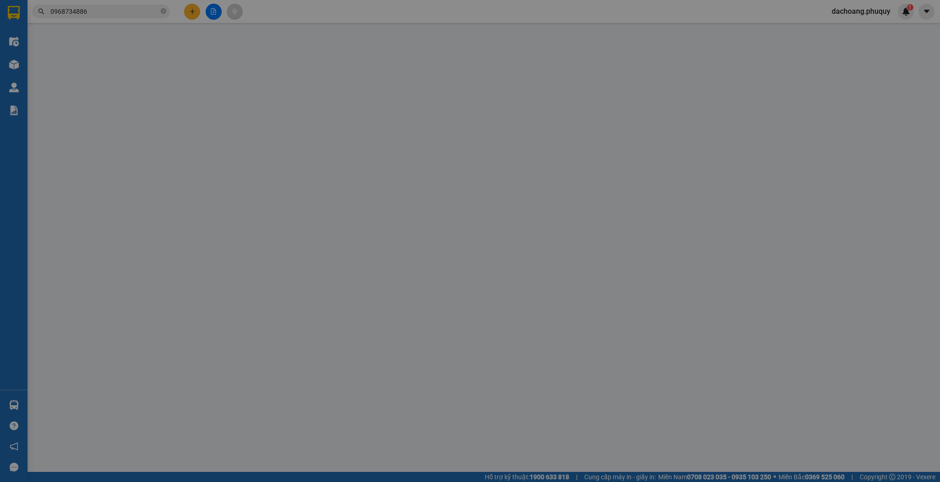
click at [188, 15] on span "Yêu cầu xuất hóa đơn điện tử" at bounding box center [160, 14] width 97 height 7
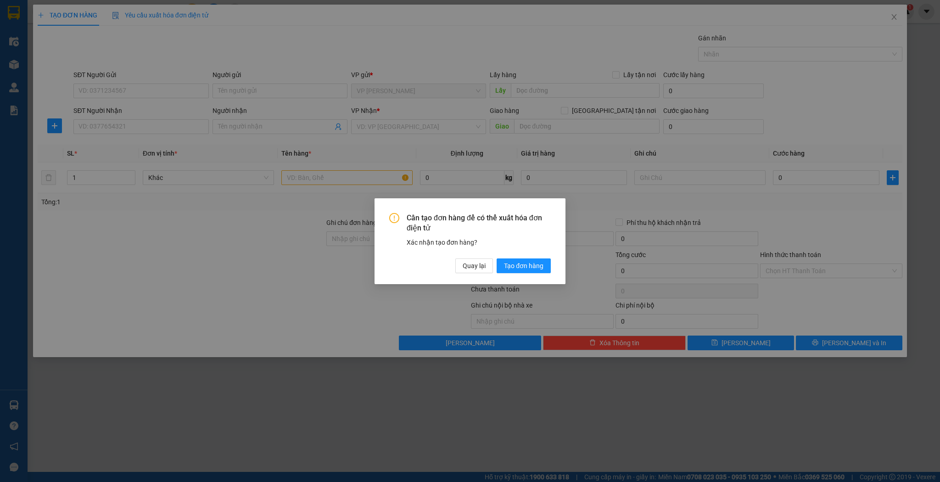
click at [248, 126] on div "Cần tạo đơn hàng để có thể xuất hóa đơn điện tử Xác nhận tạo đơn hàng? Quay lại…" at bounding box center [470, 241] width 940 height 482
click at [469, 273] on button "Quay lại" at bounding box center [474, 265] width 38 height 15
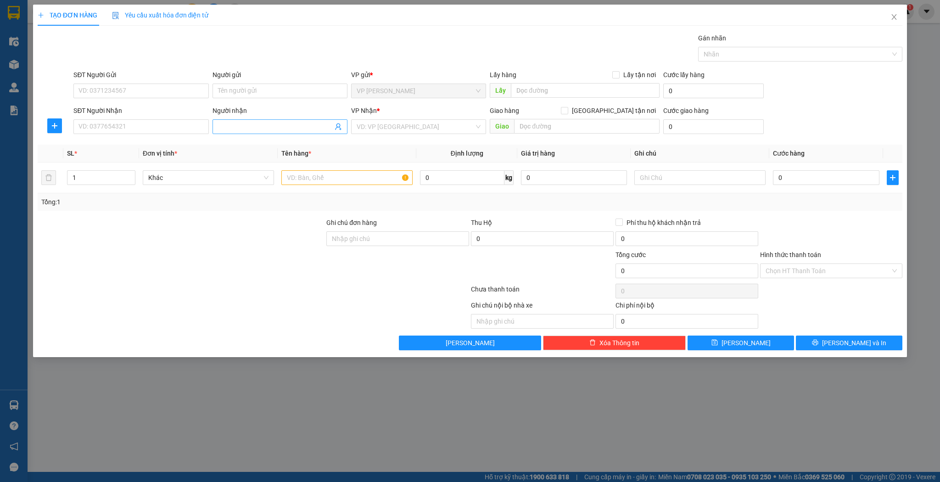
click at [258, 124] on input "Người nhận" at bounding box center [275, 127] width 115 height 10
drag, startPoint x: 279, startPoint y: 158, endPoint x: 264, endPoint y: 167, distance: 16.9
click at [279, 158] on div "nguyễn luân - 0919170568" at bounding box center [280, 159] width 124 height 10
click at [106, 184] on input "1" at bounding box center [100, 178] width 67 height 14
click at [397, 189] on td at bounding box center [347, 178] width 139 height 31
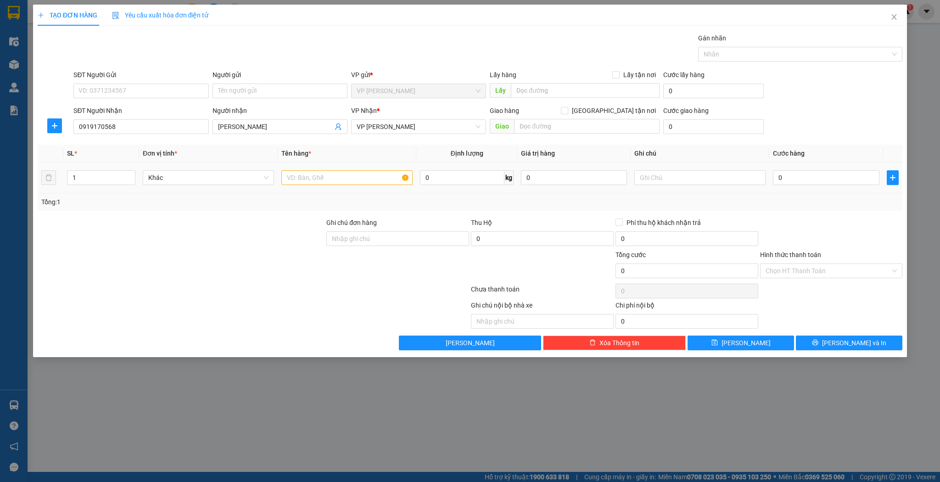
click at [387, 186] on div at bounding box center [346, 178] width 131 height 18
click at [380, 176] on input "text" at bounding box center [346, 177] width 131 height 15
click at [809, 165] on td "0" at bounding box center [826, 178] width 113 height 31
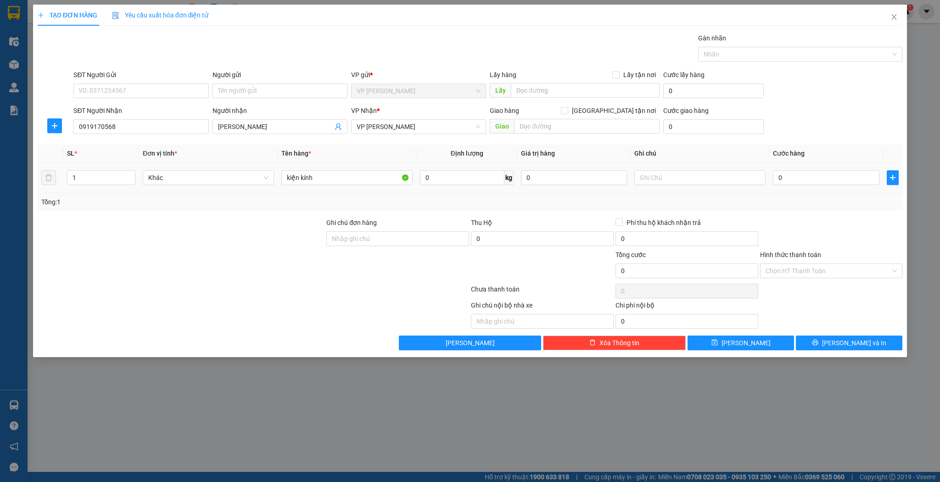
click at [803, 187] on td "0" at bounding box center [826, 178] width 113 height 31
click at [812, 180] on input "0" at bounding box center [826, 177] width 106 height 15
click at [810, 169] on div "50.000" at bounding box center [826, 178] width 106 height 18
click at [746, 339] on span "Lưu" at bounding box center [746, 343] width 49 height 10
click at [902, 19] on span "Close" at bounding box center [895, 18] width 26 height 26
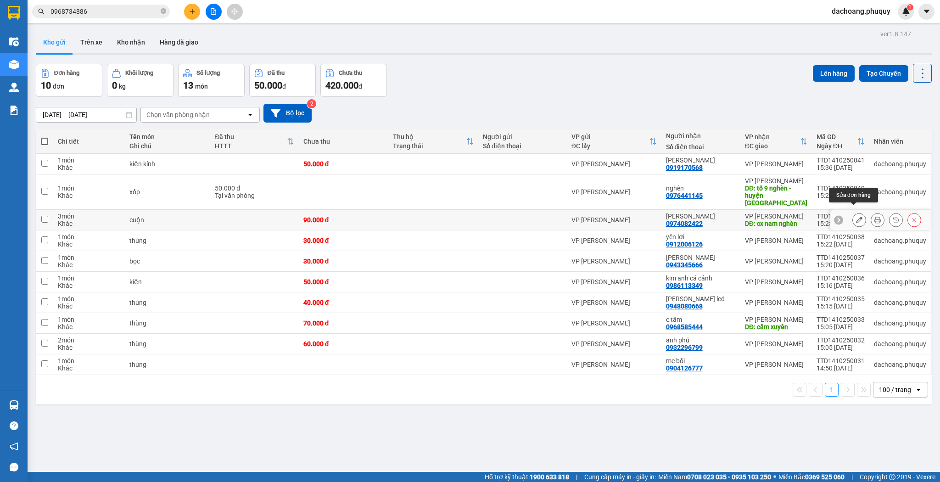
click at [856, 217] on icon at bounding box center [859, 220] width 6 height 6
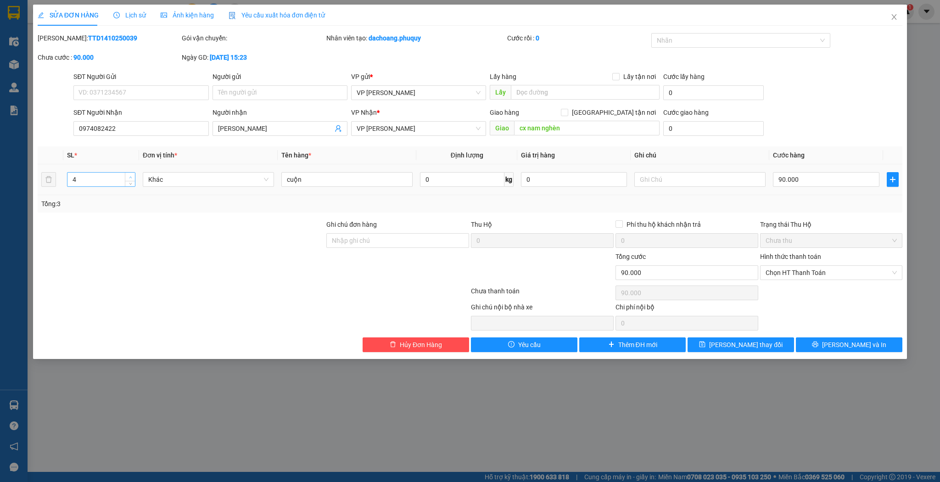
click at [128, 174] on span "up" at bounding box center [131, 177] width 6 height 6
click at [130, 184] on icon "down" at bounding box center [130, 182] width 3 height 3
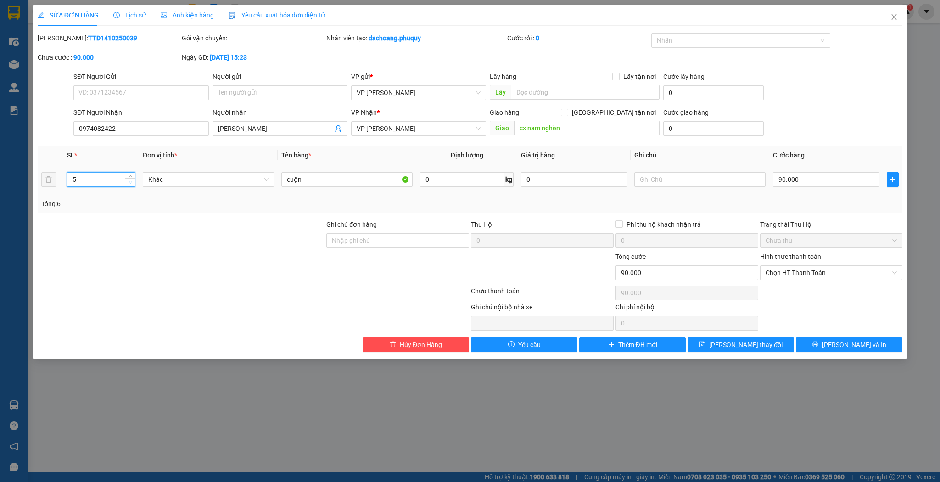
click at [133, 184] on span "Decrease Value" at bounding box center [130, 182] width 10 height 8
click at [887, 11] on span "Close" at bounding box center [895, 18] width 26 height 26
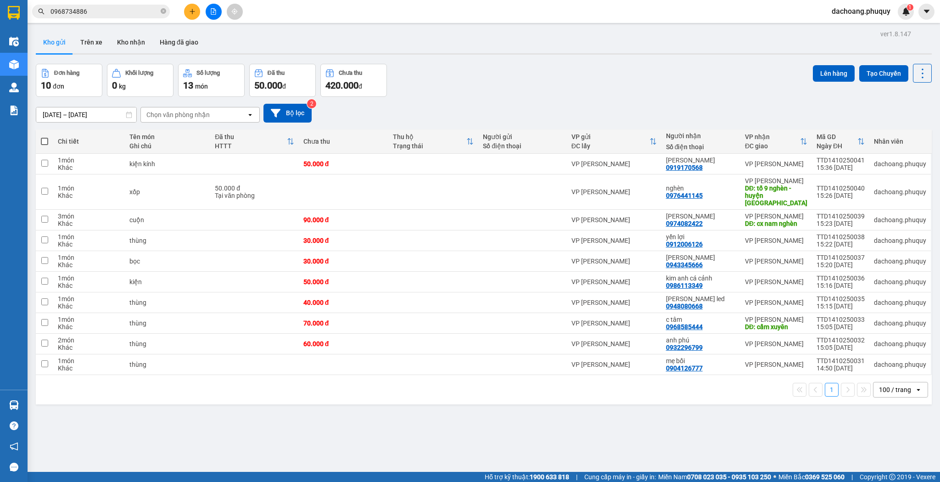
click at [189, 9] on button at bounding box center [192, 12] width 16 height 16
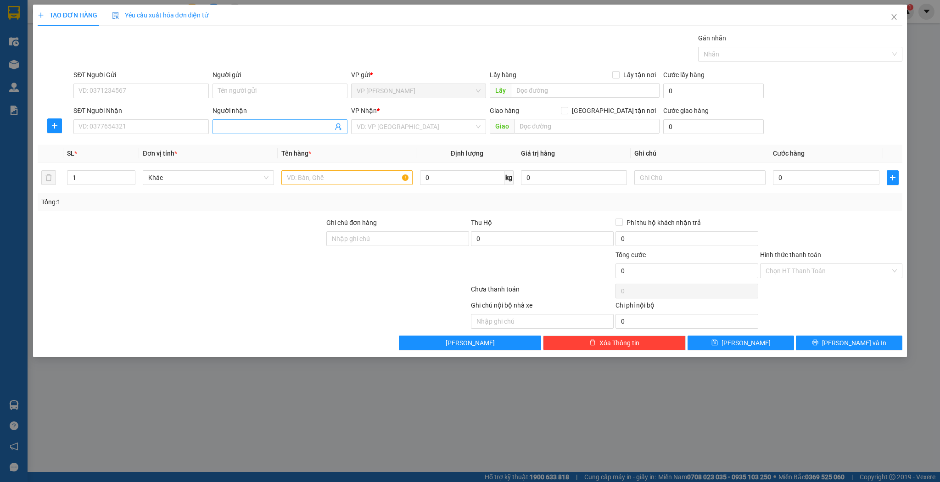
click at [245, 127] on input "Người nhận" at bounding box center [275, 127] width 115 height 10
click at [263, 147] on div "đức gấm - 0976235255" at bounding box center [280, 145] width 124 height 10
click at [86, 179] on input "1" at bounding box center [100, 178] width 67 height 14
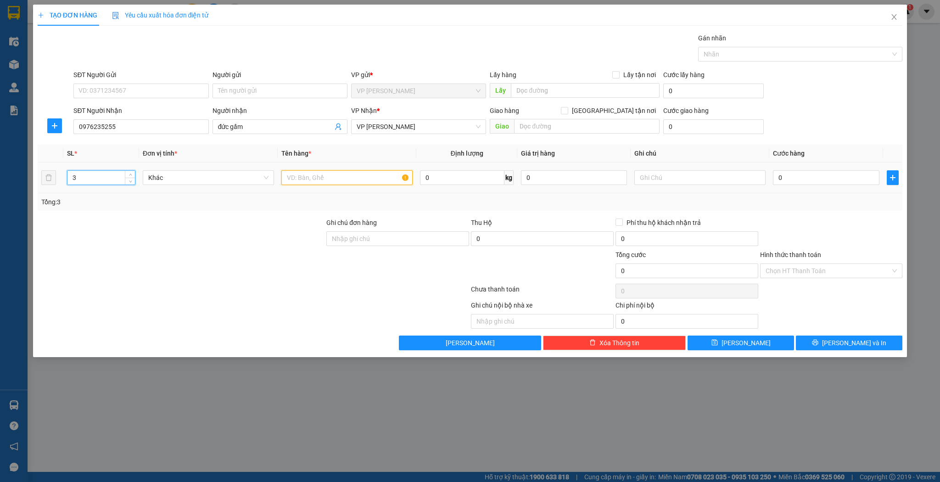
click at [397, 180] on input "text" at bounding box center [346, 177] width 131 height 15
click at [105, 176] on input "3" at bounding box center [100, 178] width 67 height 14
click at [811, 169] on div "0" at bounding box center [826, 178] width 106 height 18
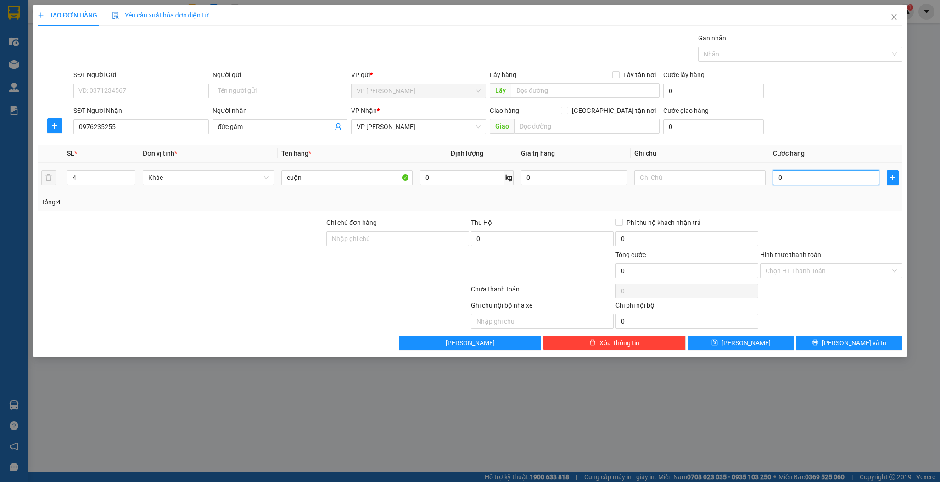
click at [808, 174] on input "0" at bounding box center [826, 177] width 106 height 15
click at [721, 336] on button "Lưu" at bounding box center [741, 343] width 107 height 15
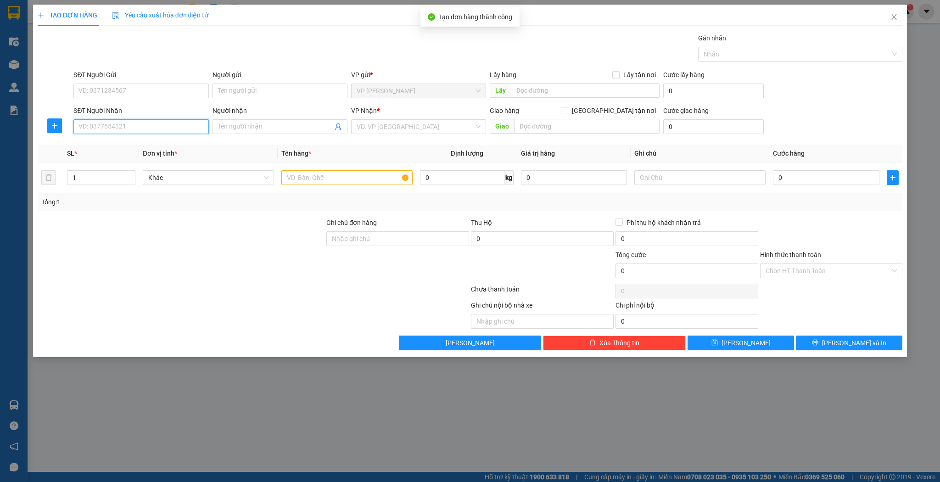
click at [113, 128] on input "SĐT Người Nhận" at bounding box center [140, 126] width 135 height 15
click at [141, 146] on div "0968585444 - c tâm" at bounding box center [141, 145] width 124 height 10
click at [378, 185] on div at bounding box center [346, 178] width 131 height 18
click at [377, 180] on input "text" at bounding box center [346, 177] width 131 height 15
drag, startPoint x: 772, startPoint y: 162, endPoint x: 773, endPoint y: 167, distance: 5.2
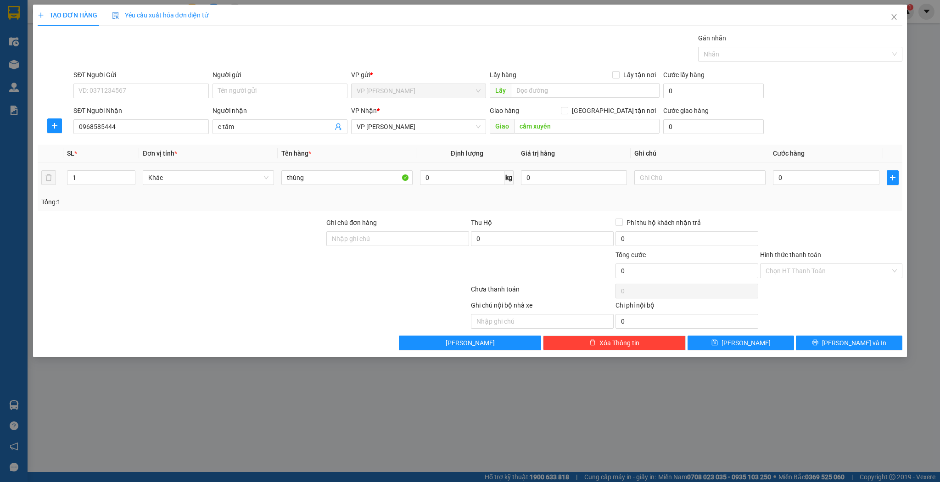
click at [771, 163] on td "0" at bounding box center [826, 178] width 113 height 31
click at [780, 172] on input "0" at bounding box center [826, 177] width 106 height 15
drag, startPoint x: 741, startPoint y: 337, endPoint x: 738, endPoint y: 332, distance: 6.0
click at [740, 337] on button "Lưu" at bounding box center [741, 343] width 107 height 15
click at [896, 19] on icon "close" at bounding box center [894, 16] width 7 height 7
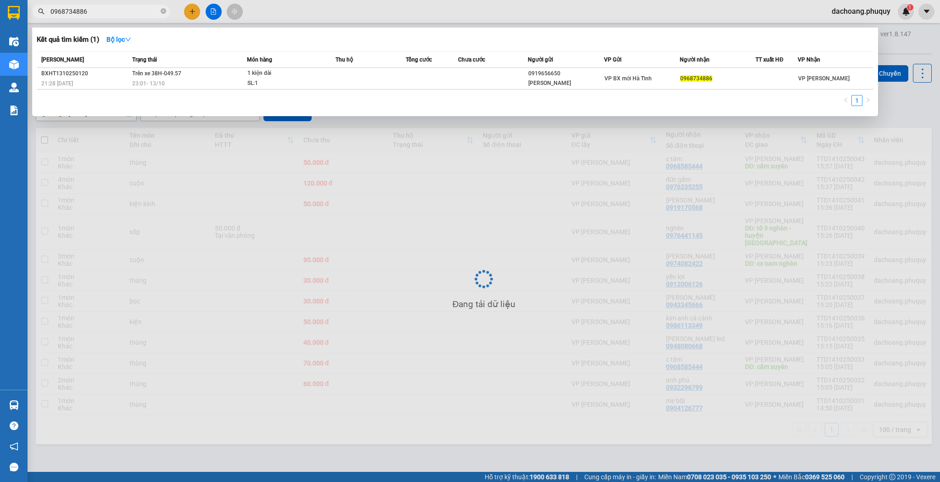
click at [125, 14] on input "0968734886" at bounding box center [105, 11] width 108 height 10
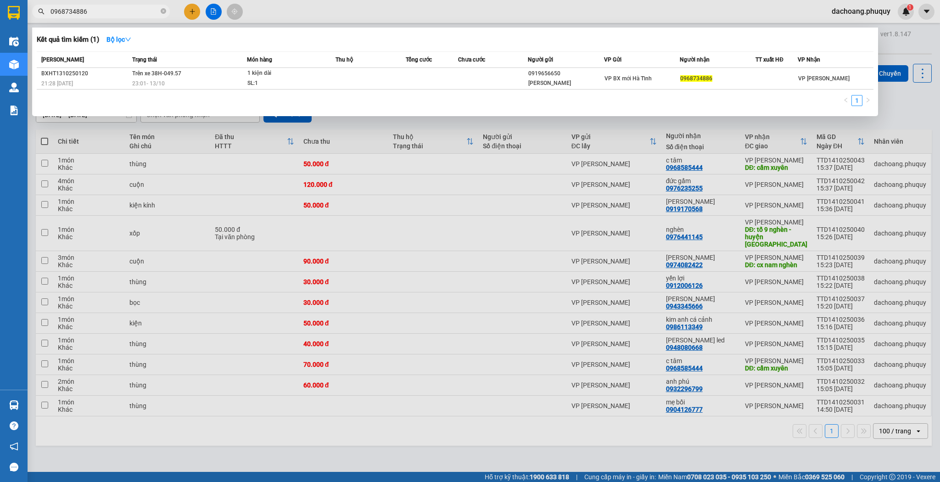
click at [125, 14] on input "0968734886" at bounding box center [105, 11] width 108 height 10
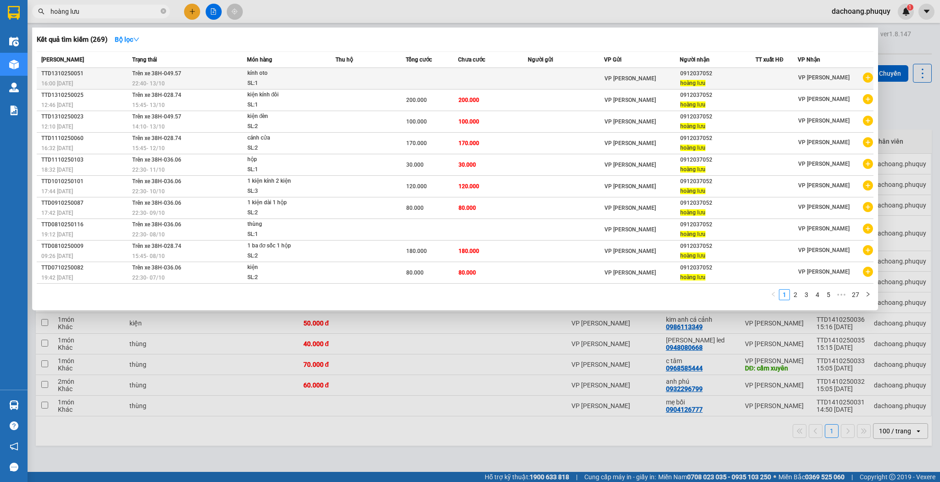
click at [377, 86] on td at bounding box center [371, 79] width 70 height 22
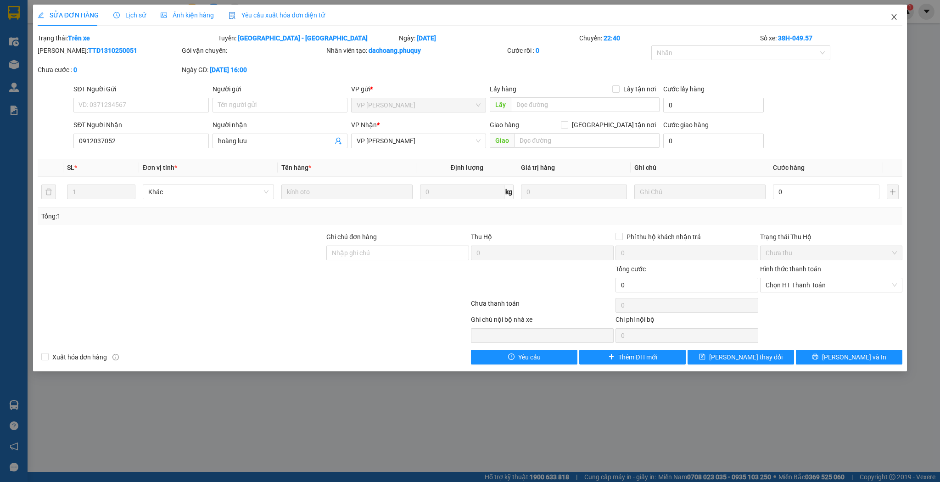
click at [894, 14] on icon "close" at bounding box center [894, 16] width 7 height 7
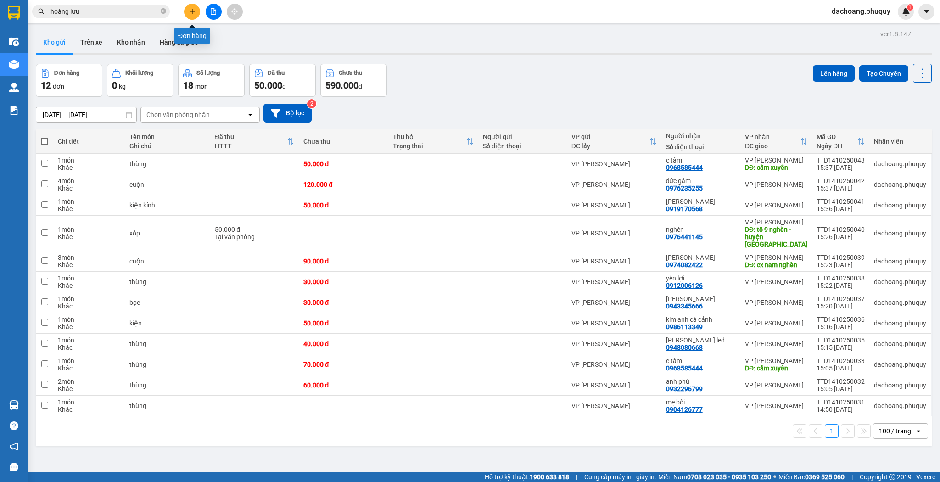
click at [191, 11] on icon "plus" at bounding box center [192, 11] width 6 height 6
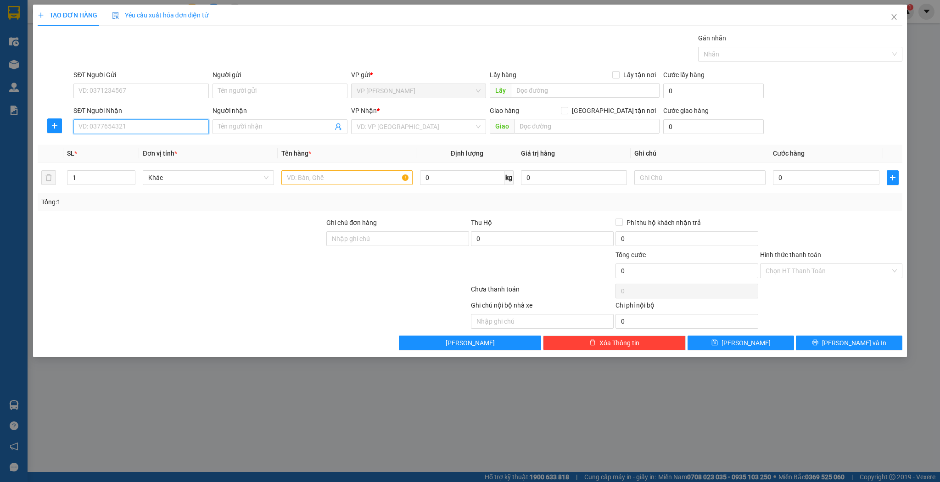
click at [122, 127] on input "SĐT Người Nhận" at bounding box center [140, 126] width 135 height 15
click at [114, 140] on div "0389180647 - chị ngọc" at bounding box center [141, 145] width 124 height 10
click at [101, 172] on input "1" at bounding box center [100, 178] width 67 height 14
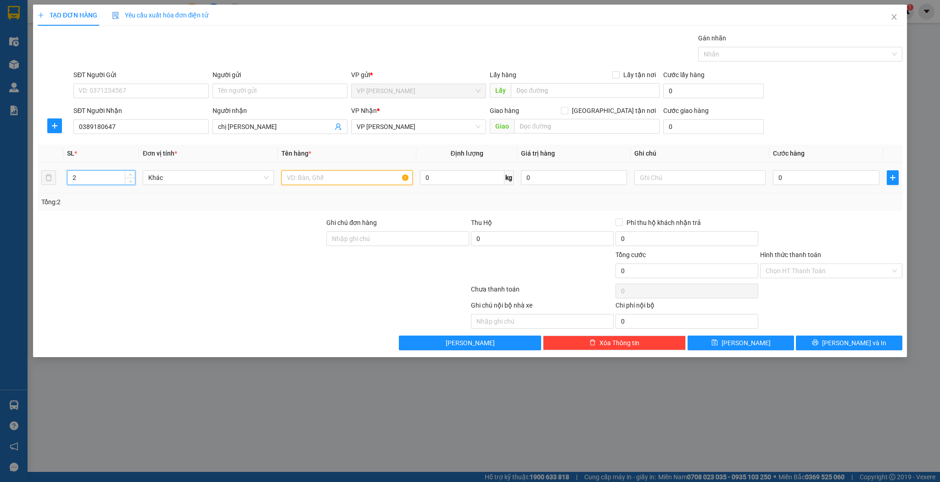
click at [371, 182] on input "text" at bounding box center [346, 177] width 131 height 15
click at [791, 177] on input "0" at bounding box center [826, 177] width 106 height 15
click at [795, 272] on input "Hình thức thanh toán" at bounding box center [828, 271] width 125 height 14
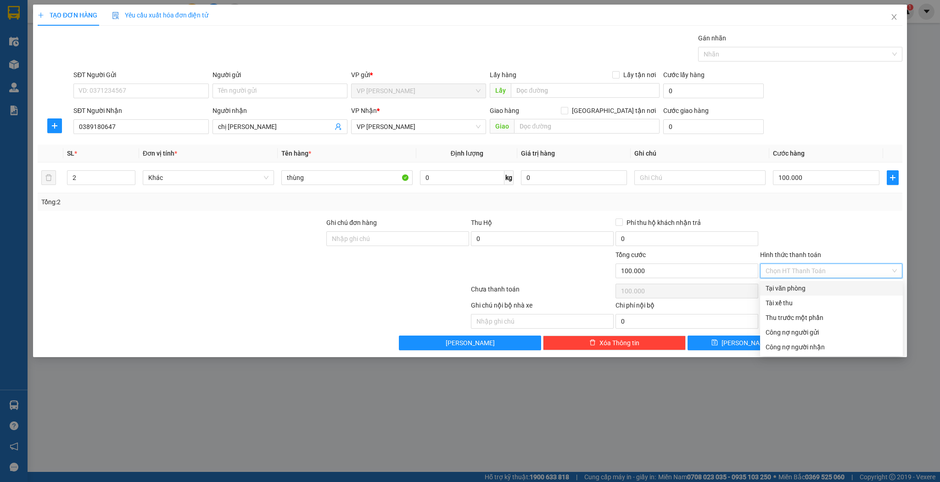
click at [785, 294] on div "Tại văn phòng" at bounding box center [831, 288] width 143 height 15
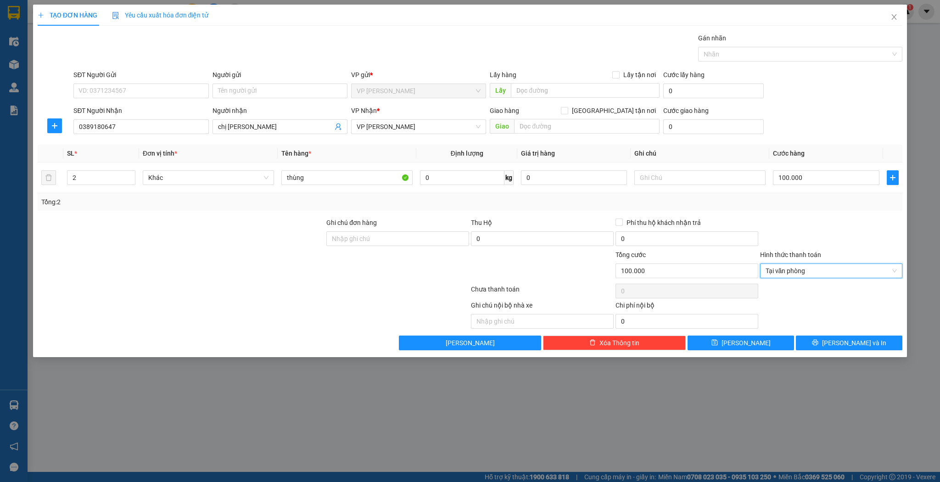
click at [720, 350] on div "TẠO ĐƠN HÀNG Yêu cầu xuất hóa đơn điện tử Transit Pickup Surcharge Ids Transit …" at bounding box center [470, 181] width 875 height 353
click at [722, 345] on button "Lưu" at bounding box center [741, 343] width 107 height 15
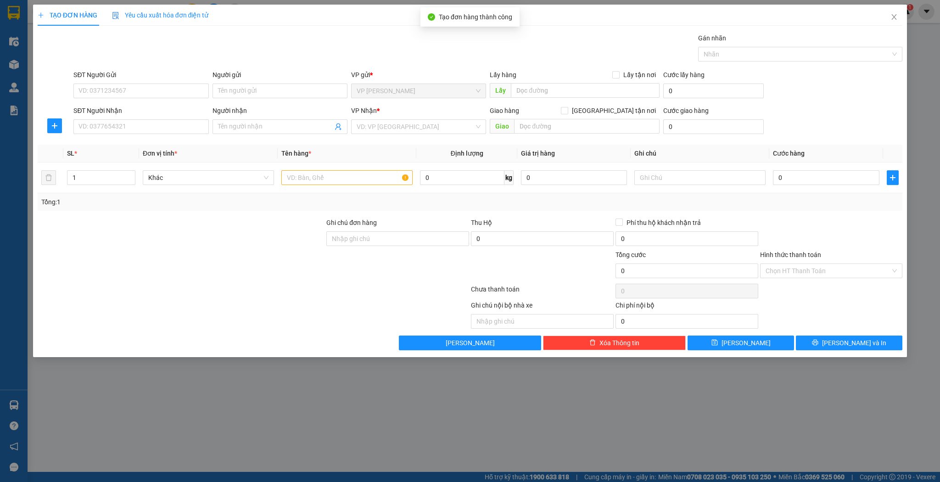
click at [153, 141] on div "Transit Pickup Surcharge Ids Transit Deliver Surcharge Ids Transit Deliver Surc…" at bounding box center [471, 191] width 866 height 317
click at [159, 130] on input "SĐT Người Nhận" at bounding box center [140, 126] width 135 height 15
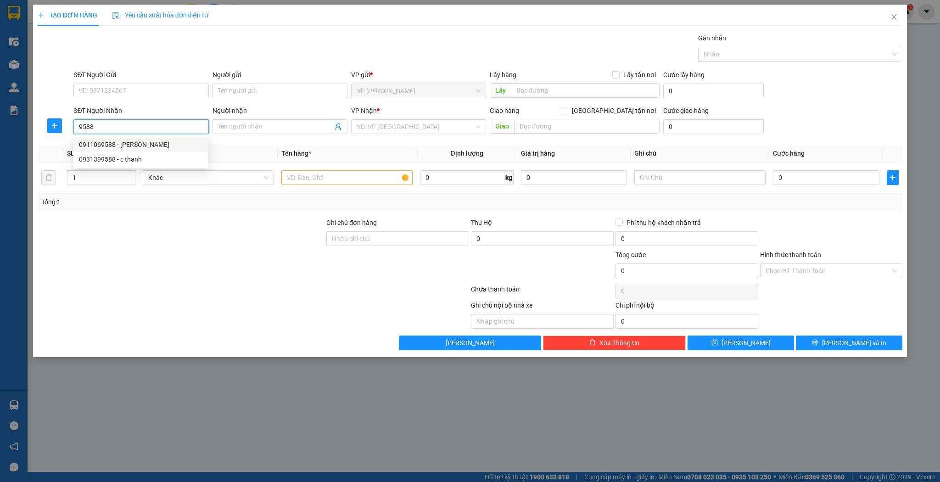
click at [138, 149] on div "0911069588 - lê tuyết" at bounding box center [141, 145] width 124 height 10
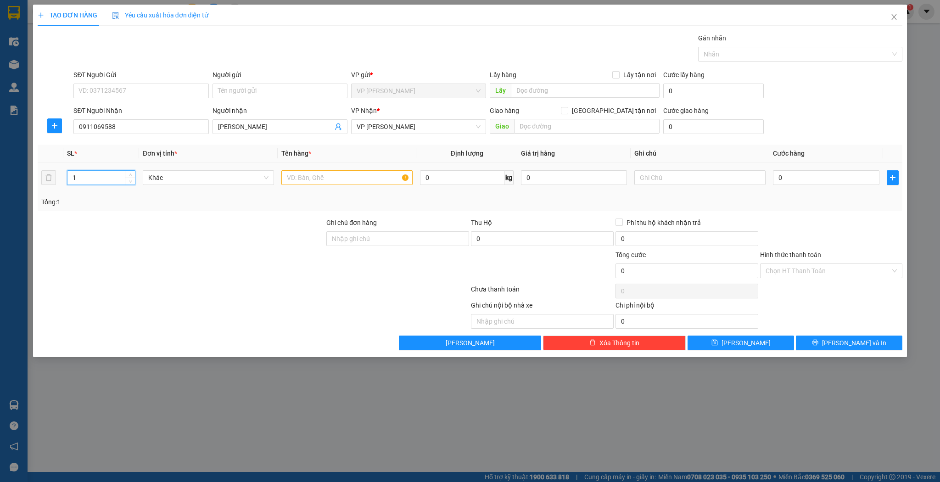
click at [99, 174] on input "1" at bounding box center [100, 178] width 67 height 14
click at [72, 176] on input "2" at bounding box center [100, 178] width 67 height 14
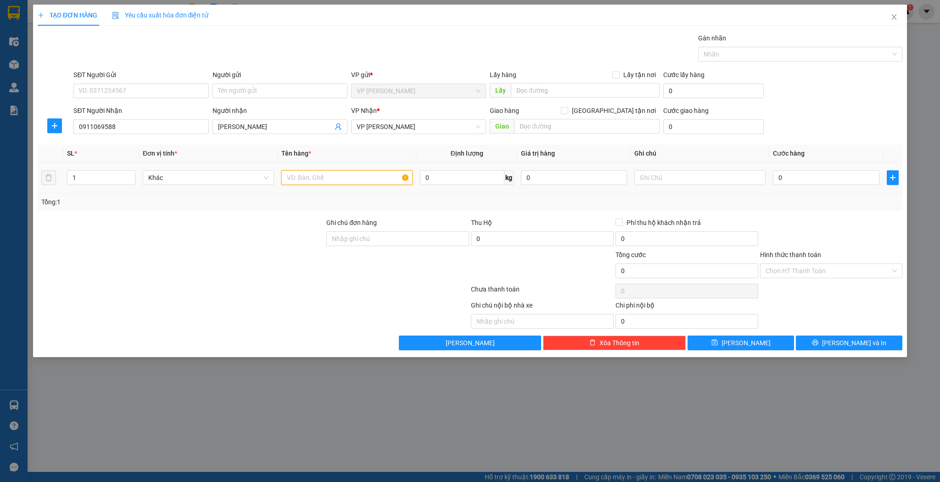
click at [365, 177] on input "text" at bounding box center [346, 177] width 131 height 15
click at [821, 183] on input "0" at bounding box center [826, 177] width 106 height 15
click at [741, 333] on div "Transit Pickup Surcharge Ids Transit Deliver Surcharge Ids Transit Deliver Surc…" at bounding box center [471, 191] width 866 height 317
click at [740, 338] on button "Lưu" at bounding box center [741, 343] width 107 height 15
click at [223, 129] on input "Người nhận" at bounding box center [275, 127] width 115 height 10
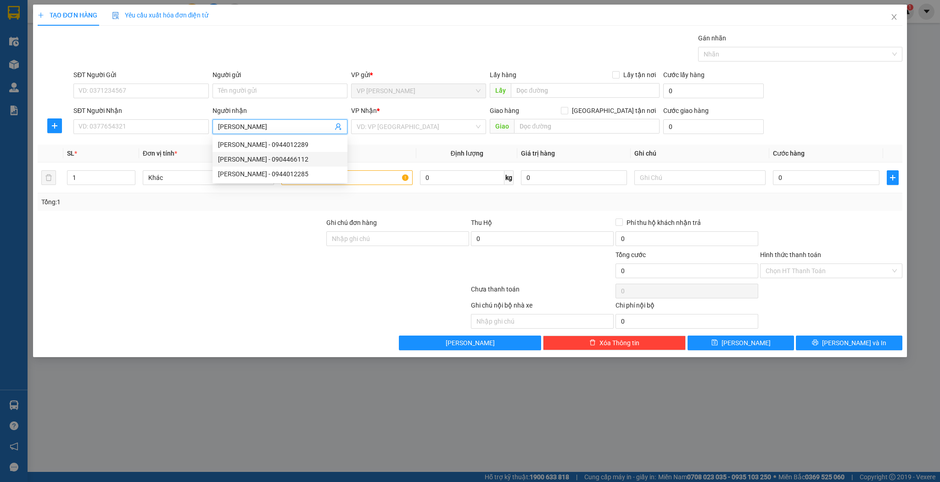
click at [293, 153] on div "kim bình - 0904466112" at bounding box center [280, 159] width 135 height 15
click at [103, 173] on input "1" at bounding box center [100, 178] width 67 height 14
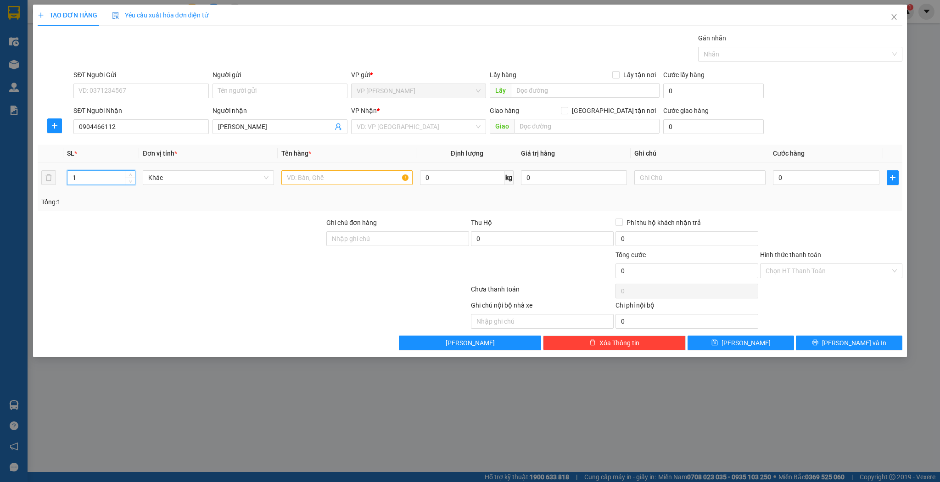
click at [103, 173] on input "1" at bounding box center [100, 178] width 67 height 14
click at [342, 189] on td at bounding box center [347, 178] width 139 height 31
click at [349, 178] on input "text" at bounding box center [346, 177] width 131 height 15
click at [813, 194] on div "Tổng: 4" at bounding box center [471, 201] width 866 height 17
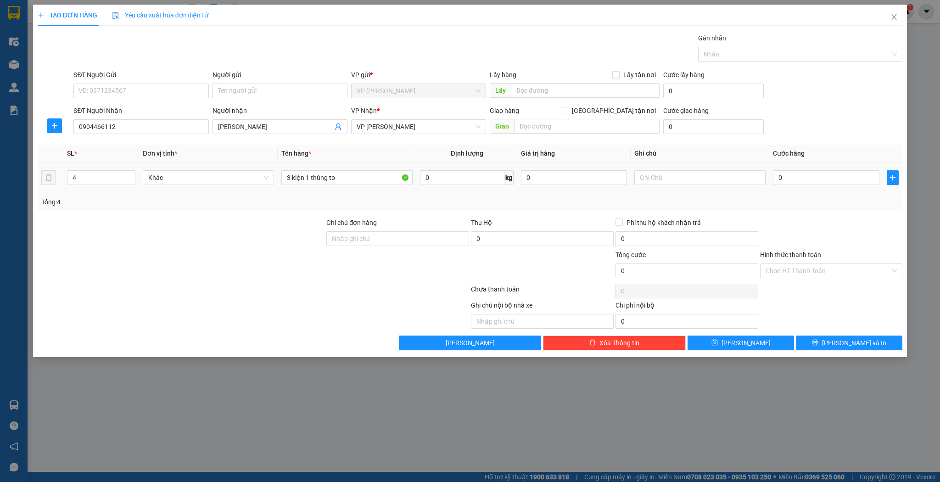
click at [815, 187] on td "0" at bounding box center [826, 178] width 113 height 31
click at [826, 175] on input "0" at bounding box center [826, 177] width 106 height 15
click at [718, 340] on icon "save" at bounding box center [715, 343] width 6 height 6
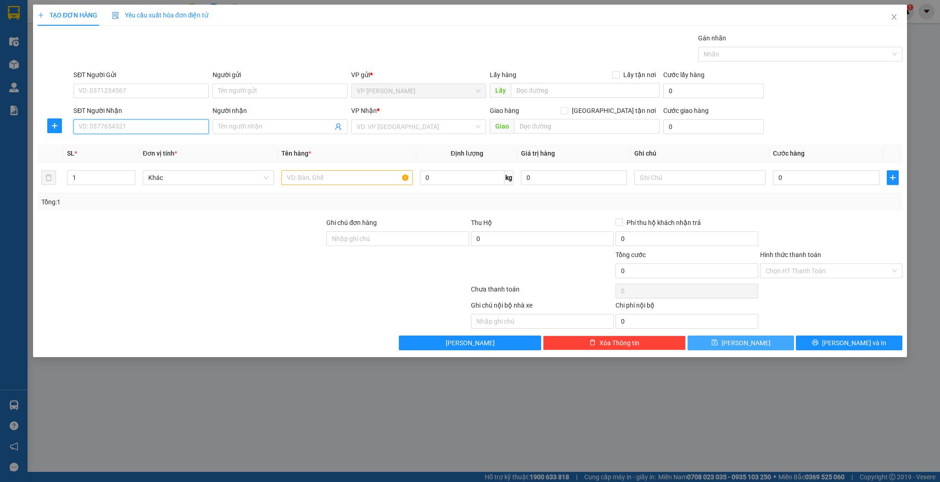
click at [153, 124] on input "SĐT Người Nhận" at bounding box center [140, 126] width 135 height 15
click at [141, 140] on div "0832691993 - chị hoài" at bounding box center [141, 145] width 124 height 10
click at [335, 175] on input "text" at bounding box center [346, 177] width 131 height 15
click at [799, 187] on td "0" at bounding box center [826, 178] width 113 height 31
click at [803, 177] on input "0" at bounding box center [826, 177] width 106 height 15
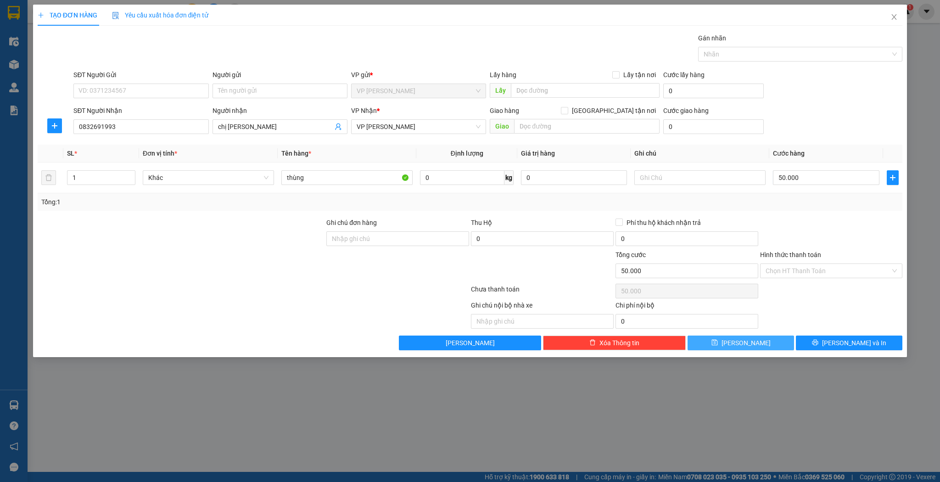
click at [784, 349] on button "Lưu" at bounding box center [741, 343] width 107 height 15
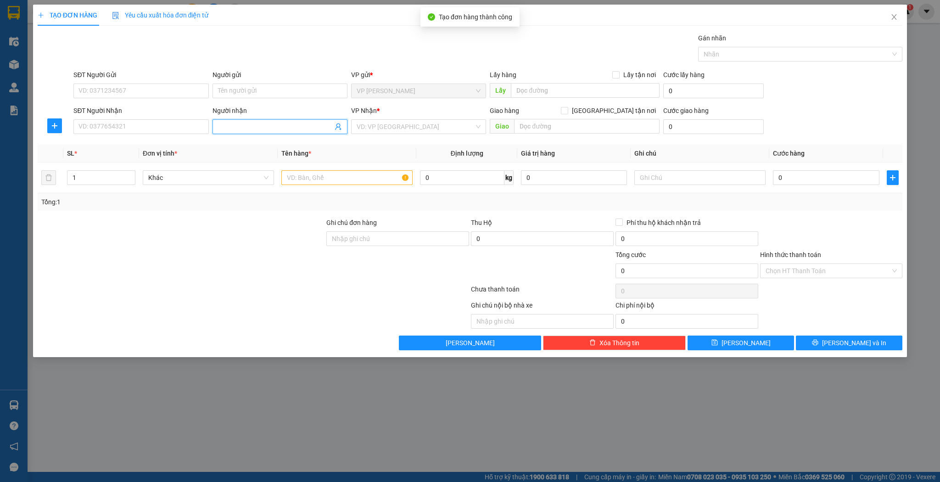
click at [236, 129] on input "Người nhận" at bounding box center [275, 127] width 115 height 10
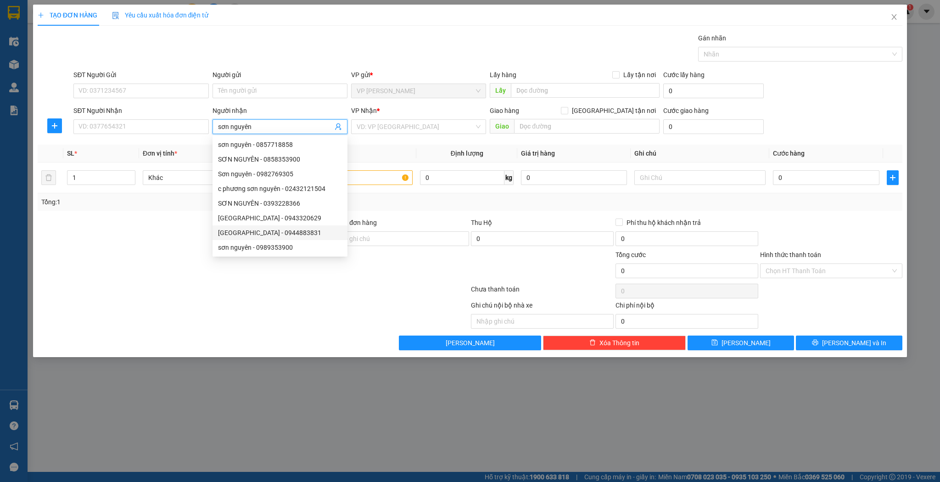
click at [270, 230] on div "sơn nguyên - 0944883831" at bounding box center [280, 233] width 124 height 10
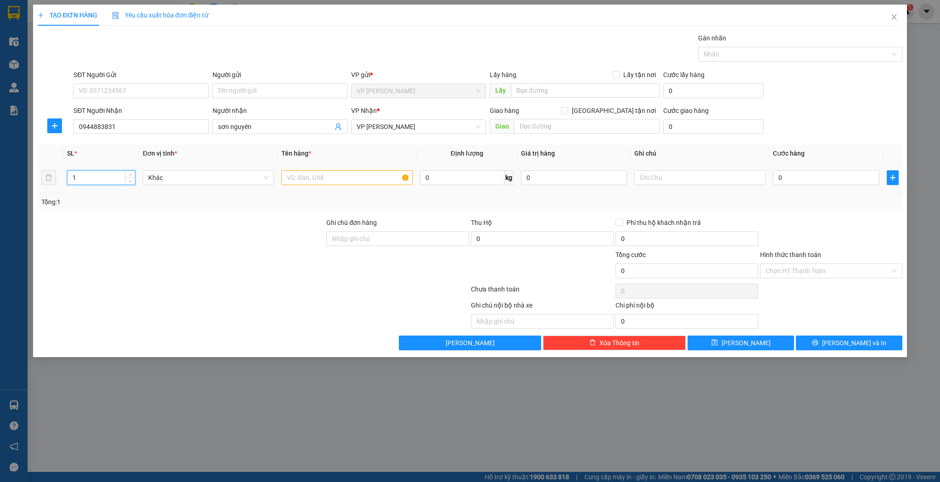
click at [106, 177] on input "1" at bounding box center [100, 178] width 67 height 14
click at [348, 174] on input "text" at bounding box center [346, 177] width 131 height 15
click at [781, 179] on input "0" at bounding box center [826, 177] width 106 height 15
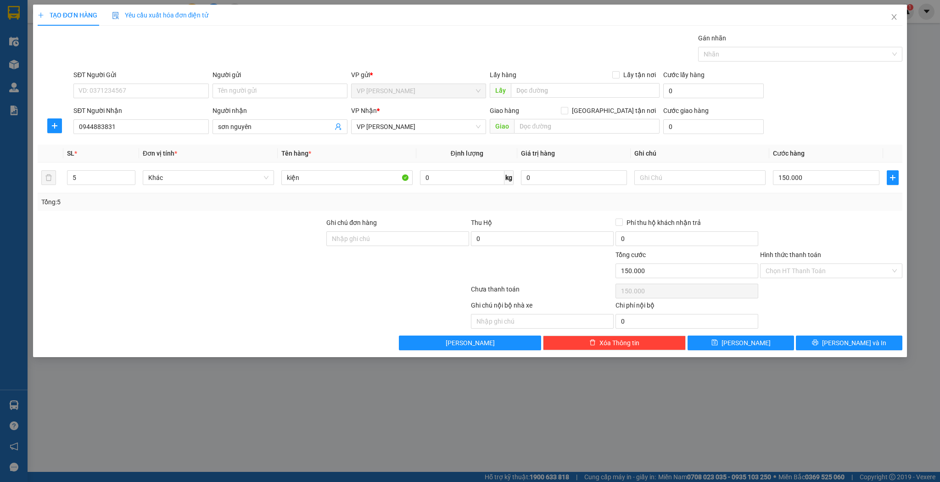
click at [733, 352] on div "TẠO ĐƠN HÀNG Yêu cầu xuất hóa đơn điện tử Transit Pickup Surcharge Ids Transit …" at bounding box center [470, 181] width 875 height 353
click at [734, 348] on button "Lưu" at bounding box center [741, 343] width 107 height 15
click at [232, 128] on input "Người nhận" at bounding box center [275, 127] width 115 height 10
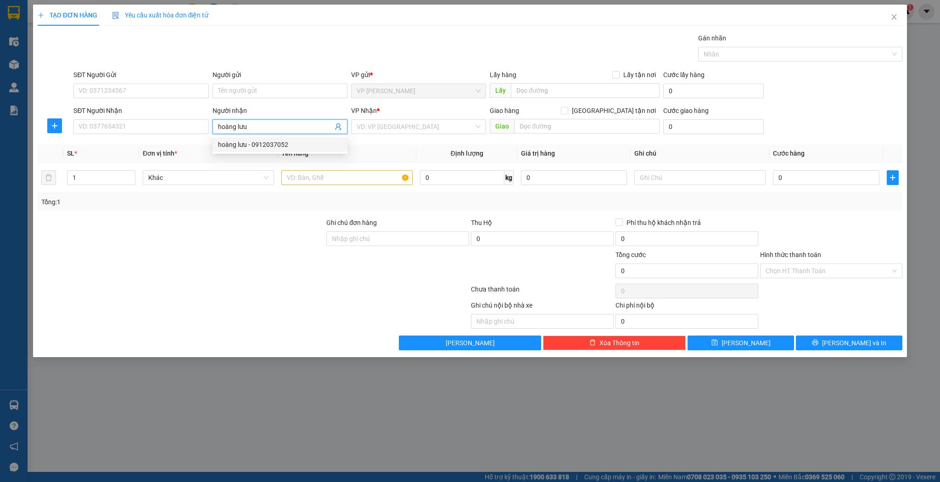
click at [264, 149] on div "hoàng lưu - 0912037052" at bounding box center [280, 145] width 124 height 10
click at [346, 184] on input "text" at bounding box center [346, 177] width 131 height 15
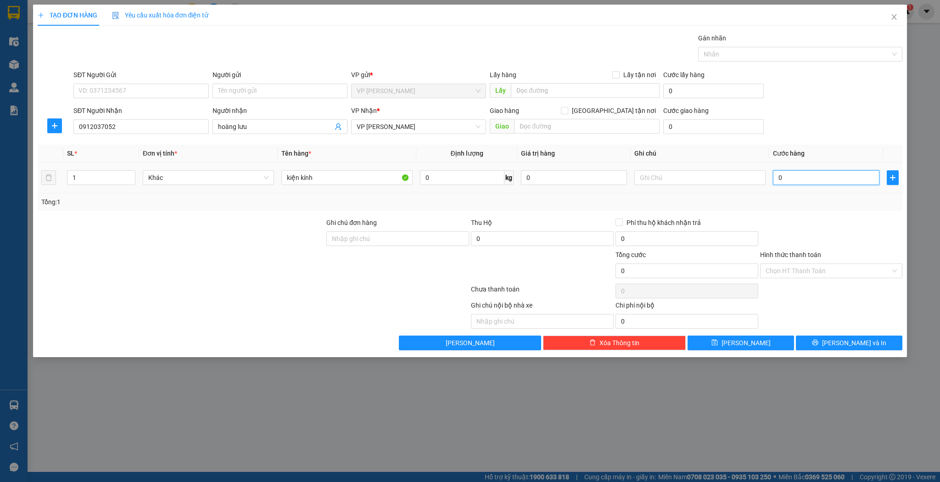
click at [795, 184] on input "0" at bounding box center [826, 177] width 106 height 15
click at [748, 334] on div "Transit Pickup Surcharge Ids Transit Deliver Surcharge Ids Transit Deliver Surc…" at bounding box center [471, 191] width 866 height 317
click at [746, 338] on span "Lưu" at bounding box center [746, 343] width 49 height 10
click at [116, 122] on div "SĐT Người Nhận VD: 0377654321" at bounding box center [140, 122] width 135 height 32
click at [114, 126] on input "SĐT Người Nhận" at bounding box center [140, 126] width 135 height 15
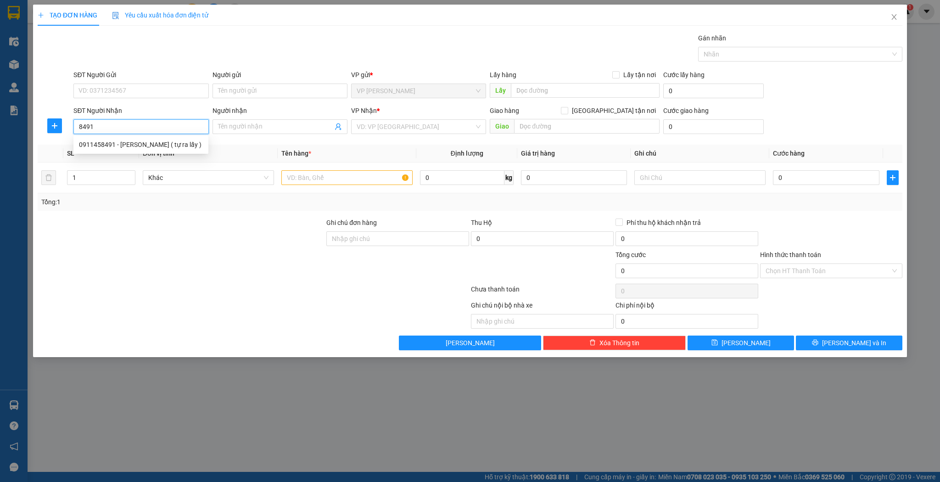
click at [158, 150] on div "0911458491 - c nhung ( tự ra lấy )" at bounding box center [140, 144] width 135 height 15
click at [327, 177] on input "text" at bounding box center [346, 177] width 131 height 15
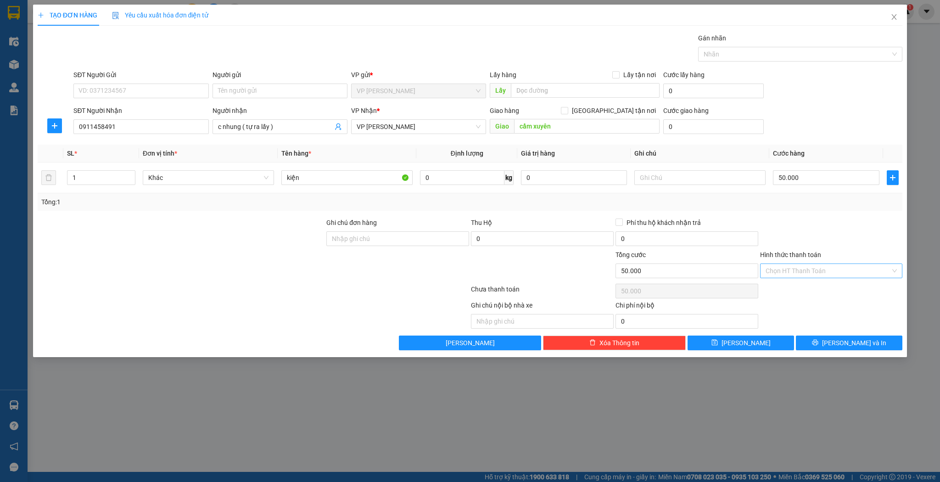
click at [812, 276] on input "Hình thức thanh toán" at bounding box center [828, 271] width 125 height 14
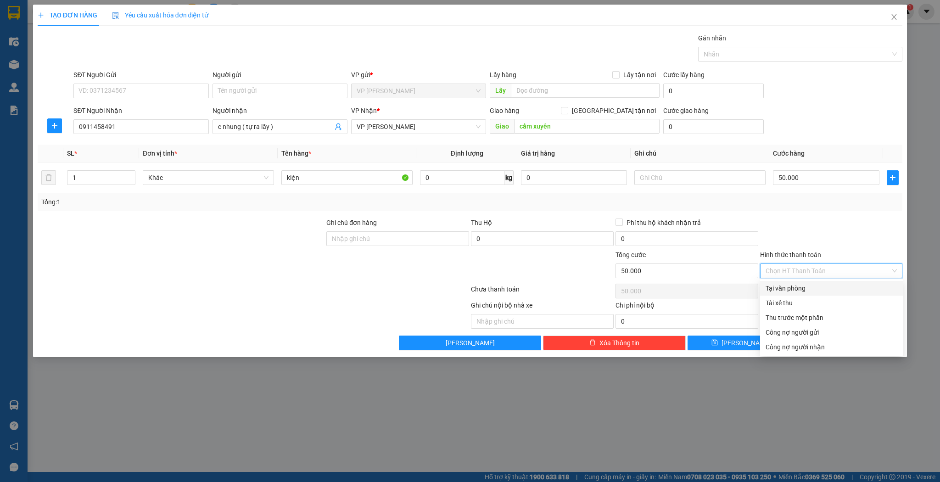
click at [804, 290] on div "Tại văn phòng" at bounding box center [832, 288] width 132 height 10
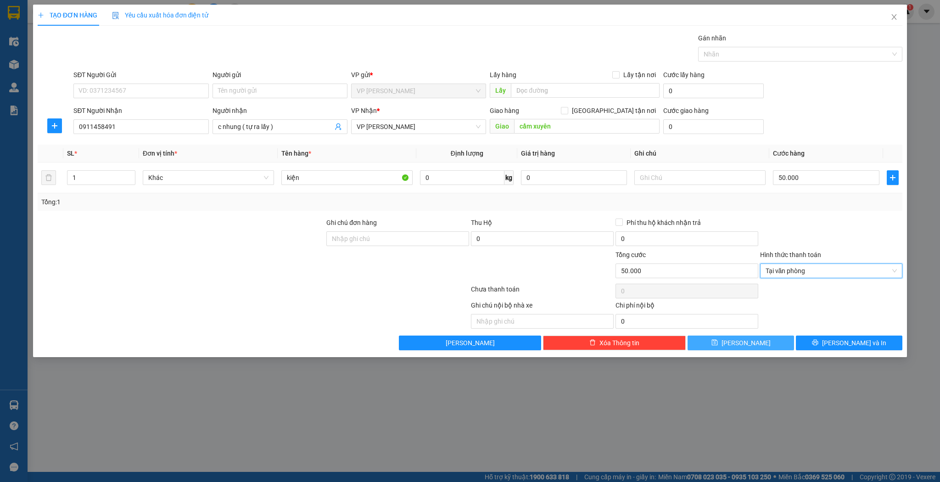
click at [718, 340] on icon "save" at bounding box center [715, 343] width 6 height 6
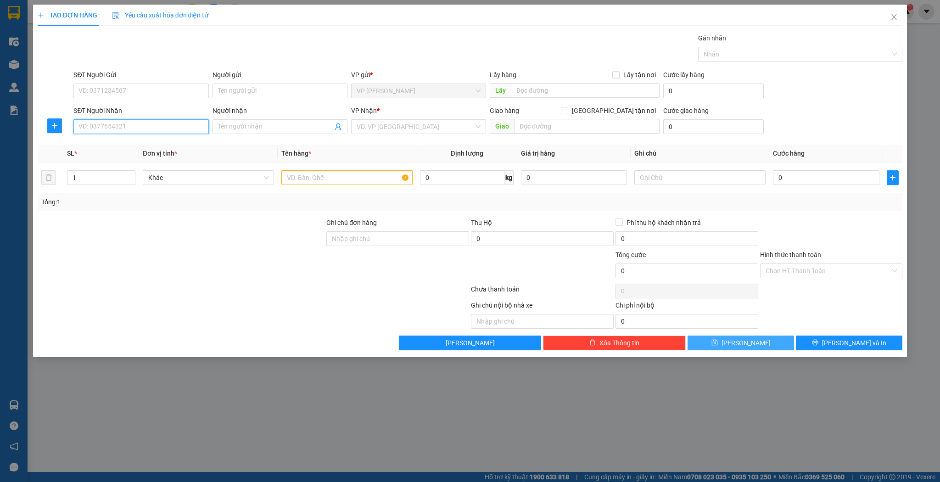
click at [135, 126] on input "SĐT Người Nhận" at bounding box center [140, 126] width 135 height 15
click at [81, 128] on input "7888" at bounding box center [140, 126] width 135 height 15
click at [74, 127] on input "7888" at bounding box center [140, 126] width 135 height 15
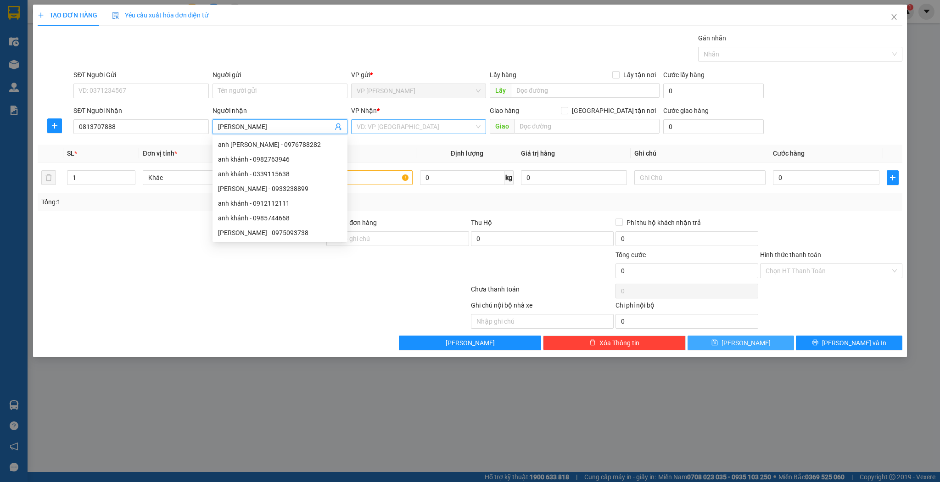
click at [426, 127] on input "search" at bounding box center [416, 127] width 118 height 14
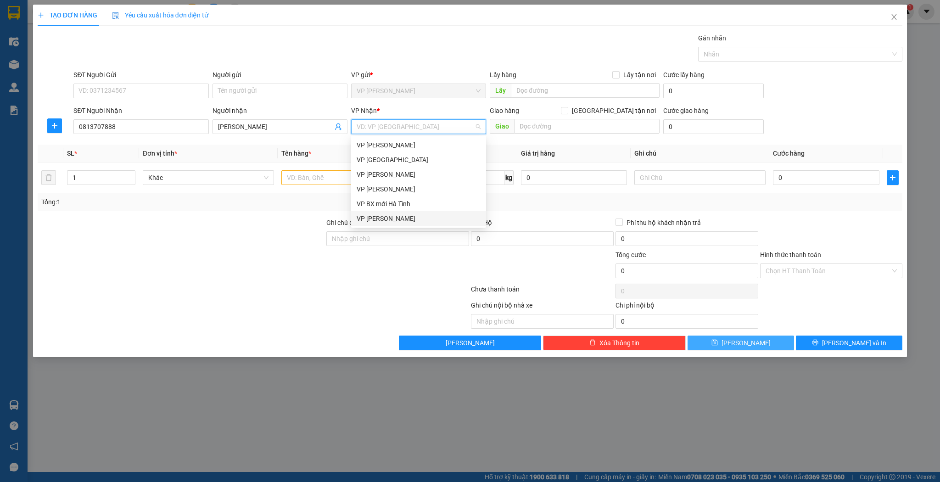
drag, startPoint x: 368, startPoint y: 219, endPoint x: 358, endPoint y: 216, distance: 10.4
click at [368, 219] on div "VP [PERSON_NAME]" at bounding box center [419, 219] width 124 height 10
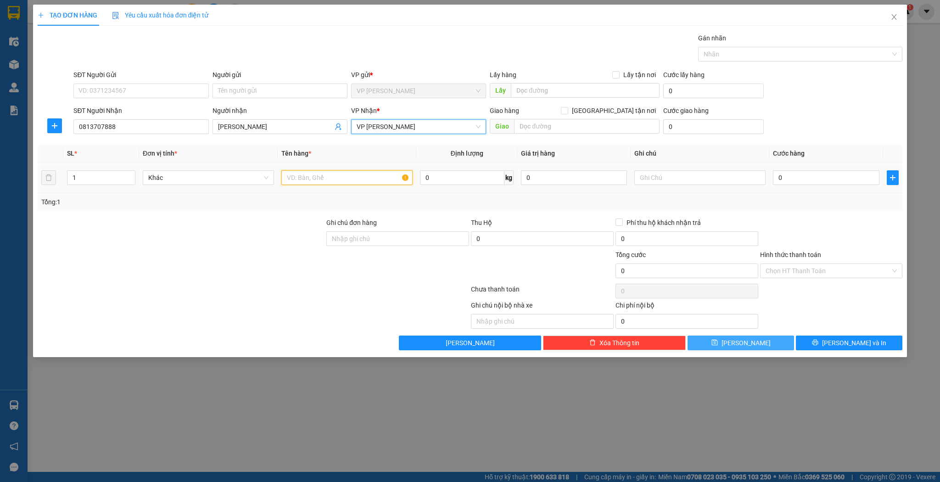
click at [322, 174] on input "text" at bounding box center [346, 177] width 131 height 15
click at [787, 165] on td "0" at bounding box center [826, 178] width 113 height 31
click at [787, 173] on input "0" at bounding box center [826, 177] width 106 height 15
click at [736, 338] on button "Lưu" at bounding box center [741, 343] width 107 height 15
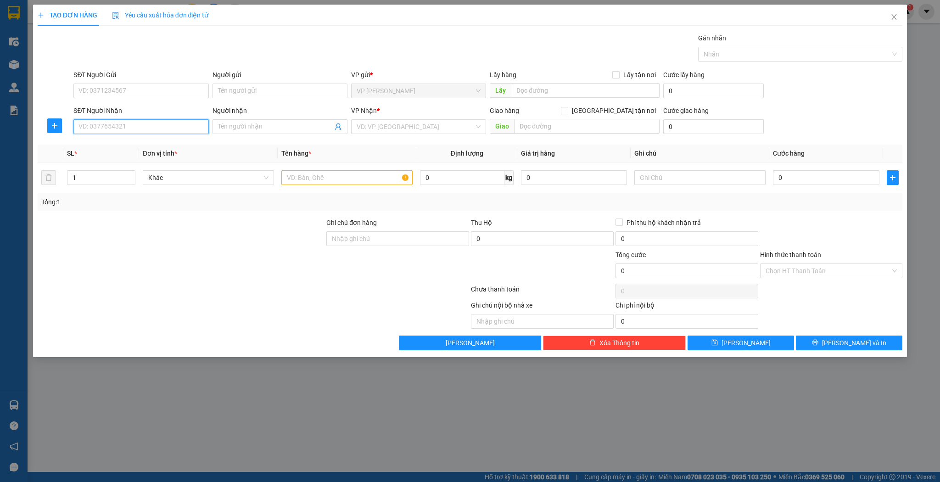
click at [141, 124] on input "SĐT Người Nhận" at bounding box center [140, 126] width 135 height 15
click at [141, 142] on div "0919656650 - Đào gia minh" at bounding box center [141, 145] width 124 height 10
click at [129, 174] on icon "up" at bounding box center [130, 175] width 3 height 3
click at [331, 174] on input "text" at bounding box center [346, 177] width 131 height 15
click at [817, 180] on input "0" at bounding box center [826, 177] width 106 height 15
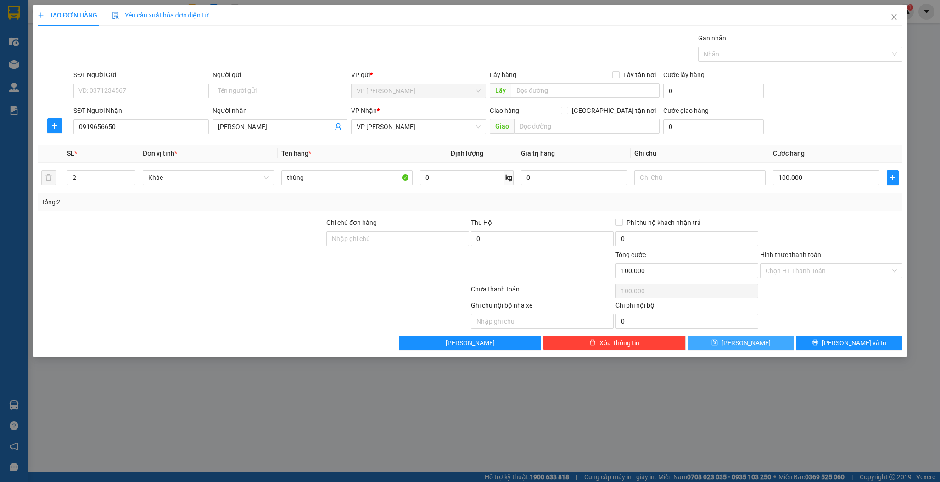
click at [739, 349] on div "TẠO ĐƠN HÀNG Yêu cầu xuất hóa đơn điện tử Transit Pickup Surcharge Ids Transit …" at bounding box center [470, 181] width 875 height 353
click at [740, 345] on button "Lưu" at bounding box center [741, 343] width 107 height 15
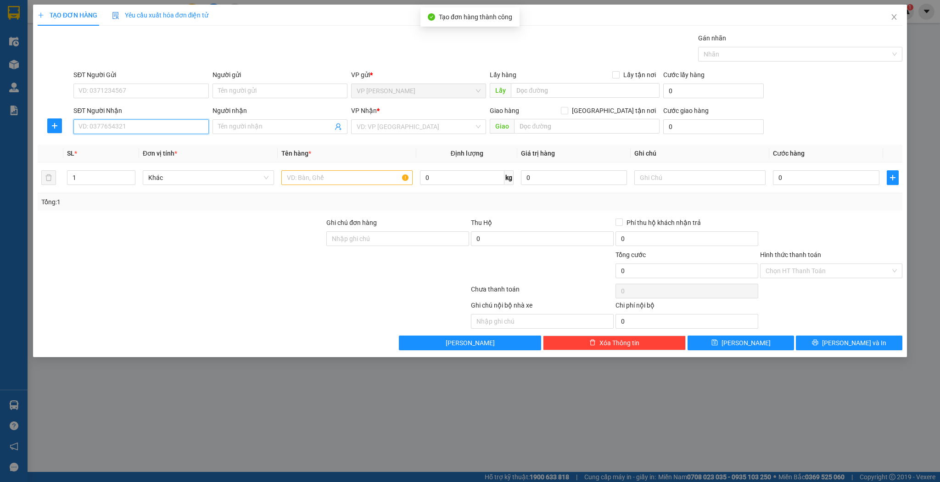
click at [191, 131] on input "SĐT Người Nhận" at bounding box center [140, 126] width 135 height 15
drag, startPoint x: 191, startPoint y: 131, endPoint x: 198, endPoint y: 140, distance: 10.8
click at [197, 139] on div "Transit Pickup Surcharge Ids Transit Deliver Surcharge Ids Transit Deliver Surc…" at bounding box center [471, 191] width 866 height 317
click at [151, 144] on div "0917931168 - c tâm thành" at bounding box center [141, 145] width 124 height 10
click at [303, 182] on input "text" at bounding box center [346, 177] width 131 height 15
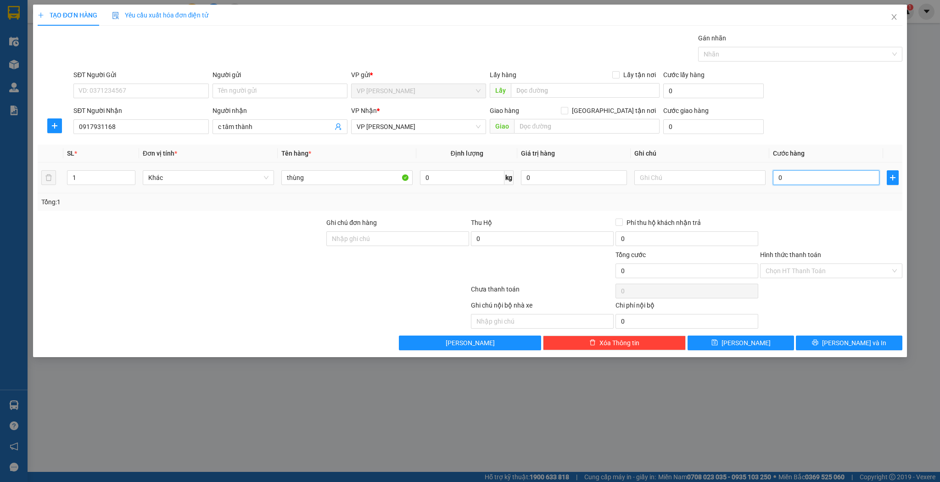
click at [800, 171] on input "0" at bounding box center [826, 177] width 106 height 15
click at [753, 345] on button "Lưu" at bounding box center [741, 343] width 107 height 15
click at [135, 133] on input "SĐT Người Nhận" at bounding box center [140, 126] width 135 height 15
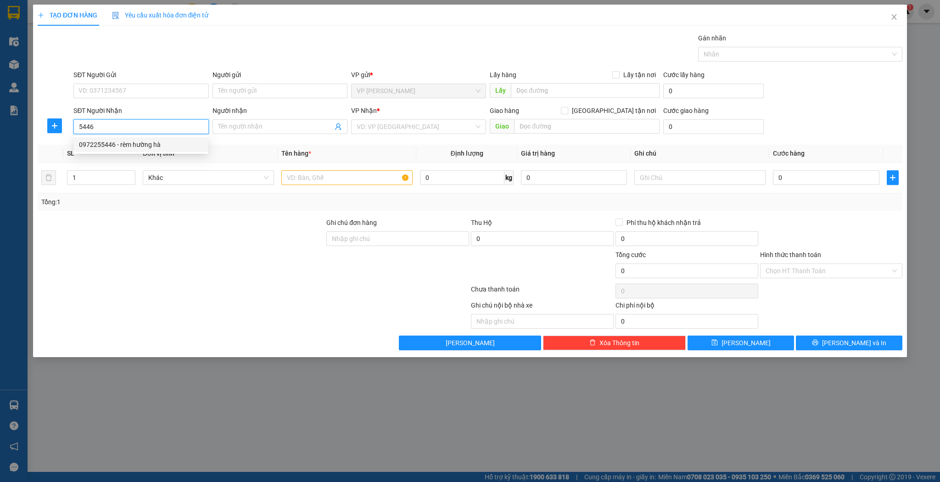
click at [137, 144] on div "0972255446 - rèm hường hà" at bounding box center [141, 145] width 124 height 10
click at [133, 174] on span "Increase Value" at bounding box center [130, 175] width 10 height 8
click at [365, 179] on input "text" at bounding box center [346, 177] width 131 height 15
click at [803, 167] on td "0" at bounding box center [826, 178] width 113 height 31
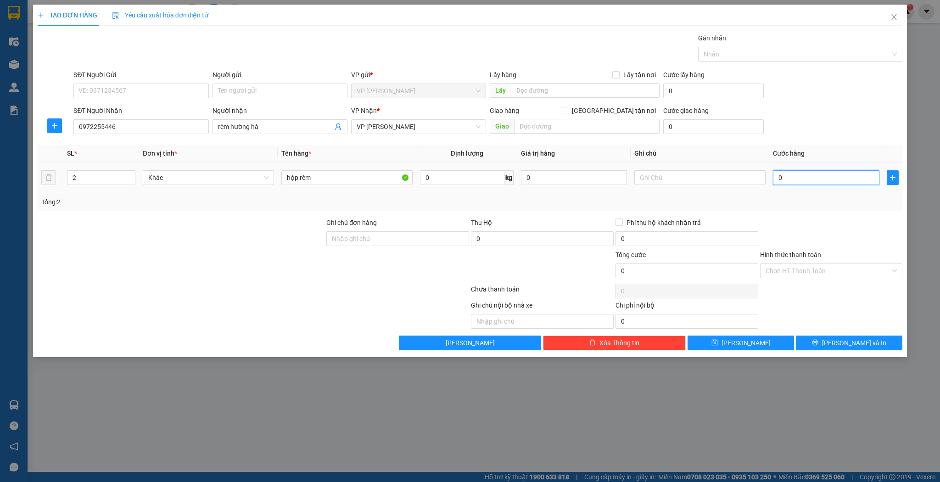
click at [816, 180] on input "0" at bounding box center [826, 177] width 106 height 15
click at [755, 338] on button "Lưu" at bounding box center [741, 343] width 107 height 15
click at [134, 128] on input "SĐT Người Nhận" at bounding box center [140, 126] width 135 height 15
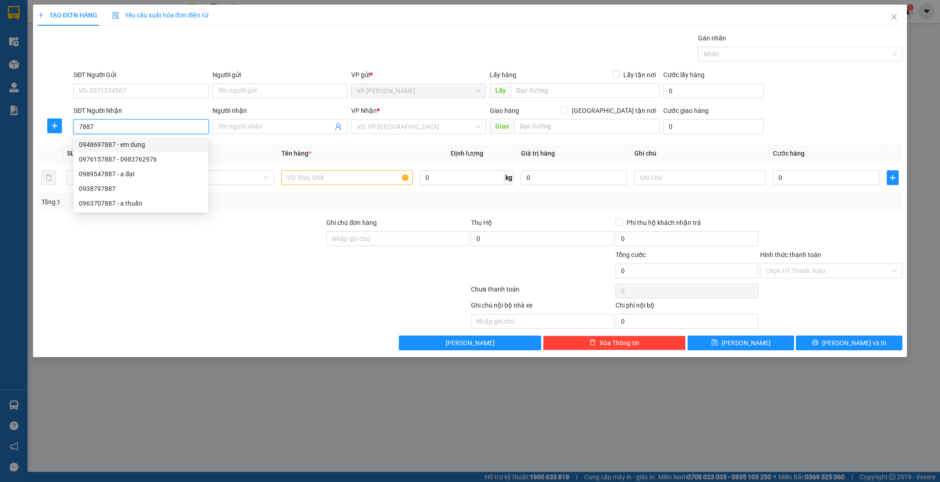
click at [141, 147] on div "0948697887 - em dung" at bounding box center [141, 145] width 124 height 10
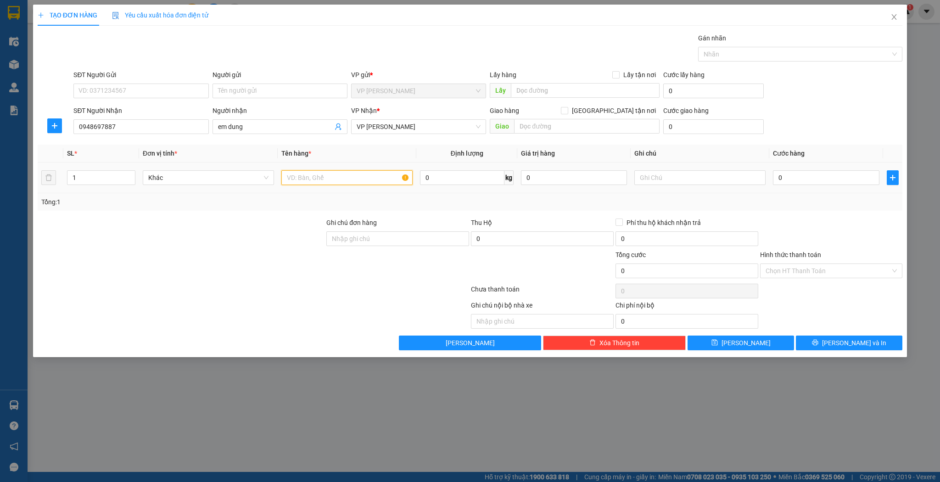
click at [331, 179] on input "text" at bounding box center [346, 177] width 131 height 15
click at [775, 178] on input "0" at bounding box center [826, 177] width 106 height 15
click at [747, 341] on span "Lưu" at bounding box center [746, 343] width 49 height 10
click at [247, 111] on div "Người nhận" at bounding box center [280, 111] width 135 height 10
click at [247, 122] on input "Người nhận" at bounding box center [275, 127] width 115 height 10
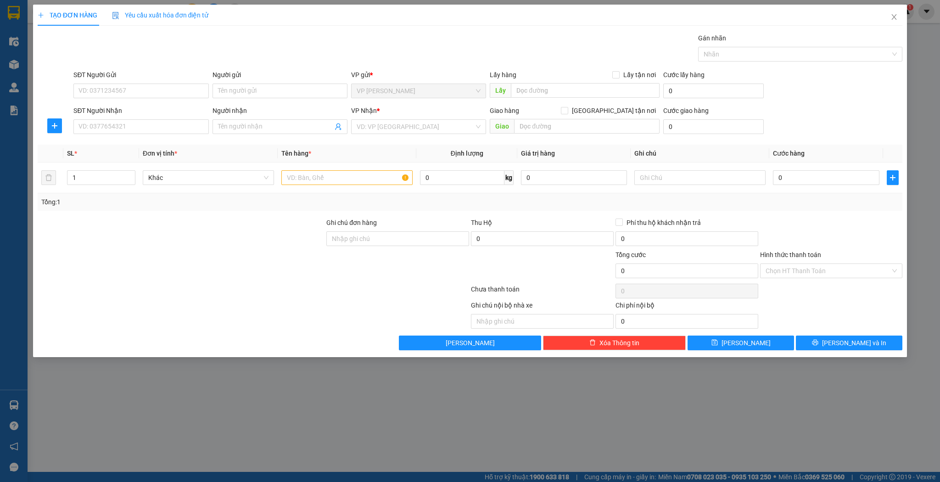
click at [246, 118] on div "Người nhận" at bounding box center [280, 113] width 135 height 14
click at [246, 119] on span at bounding box center [280, 126] width 135 height 15
click at [282, 144] on div "đồng hoa quả - 0987173173" at bounding box center [280, 145] width 124 height 10
click at [108, 180] on input "1" at bounding box center [100, 178] width 67 height 14
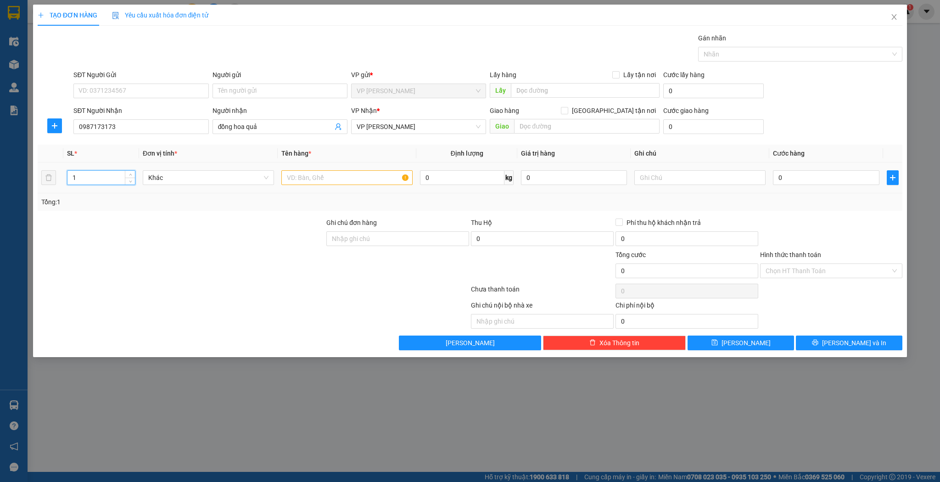
click at [108, 180] on input "1" at bounding box center [100, 178] width 67 height 14
click at [280, 171] on td at bounding box center [347, 178] width 139 height 31
click at [298, 175] on input "text" at bounding box center [346, 177] width 131 height 15
click at [818, 180] on input "0" at bounding box center [826, 177] width 106 height 15
click at [753, 344] on button "Lưu" at bounding box center [741, 343] width 107 height 15
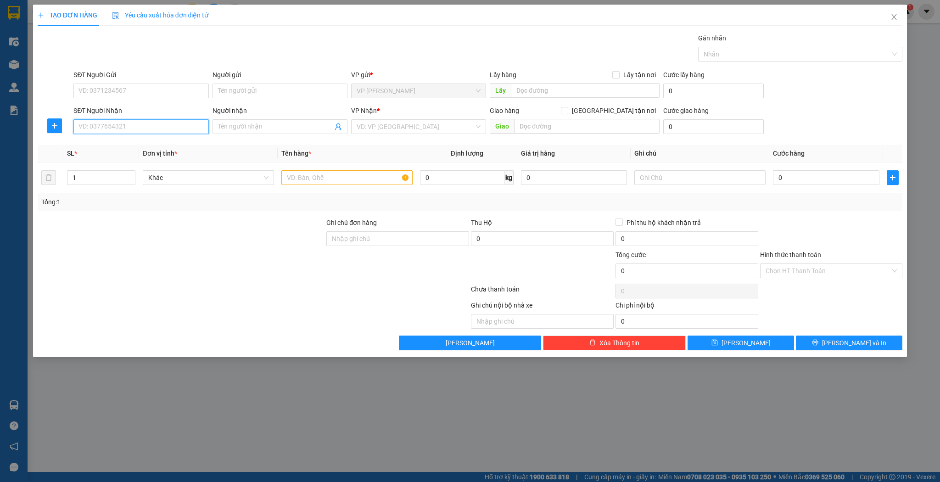
click at [145, 130] on input "SĐT Người Nhận" at bounding box center [140, 126] width 135 height 15
click at [144, 144] on div "0984758299 - chị xoan" at bounding box center [141, 145] width 124 height 10
click at [338, 184] on input "text" at bounding box center [346, 177] width 131 height 15
click at [812, 178] on input "0" at bounding box center [826, 177] width 106 height 15
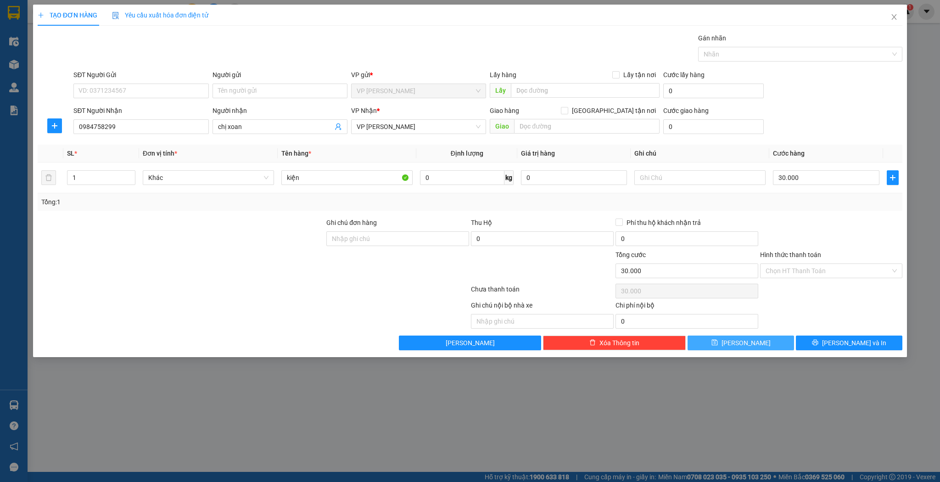
click at [722, 336] on button "Lưu" at bounding box center [741, 343] width 107 height 15
click at [899, 22] on span "Close" at bounding box center [895, 18] width 26 height 26
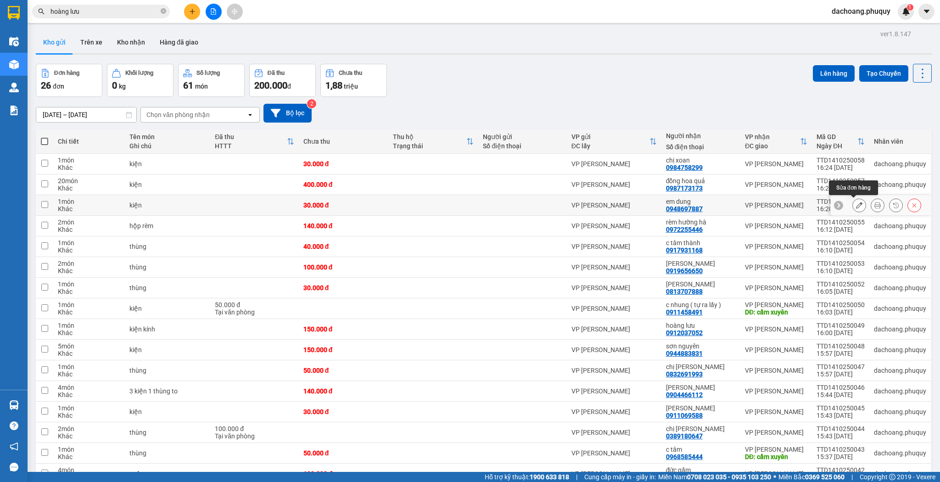
click at [853, 203] on button at bounding box center [859, 205] width 13 height 16
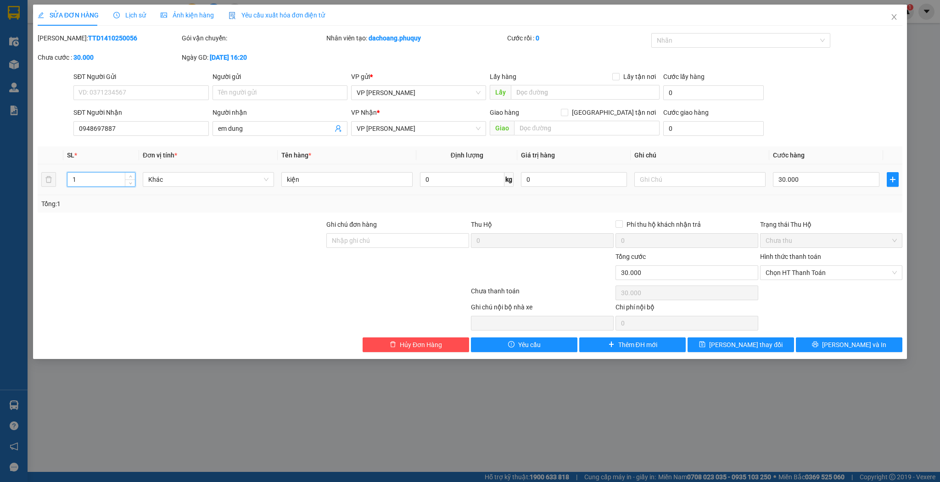
click at [122, 174] on input "1" at bounding box center [100, 180] width 67 height 14
click at [129, 176] on icon "up" at bounding box center [130, 177] width 3 height 3
click at [825, 189] on td "30.000" at bounding box center [826, 179] width 113 height 31
click at [825, 183] on input "30.000" at bounding box center [826, 179] width 106 height 15
click at [738, 345] on span "Lưu thay đổi" at bounding box center [745, 345] width 73 height 10
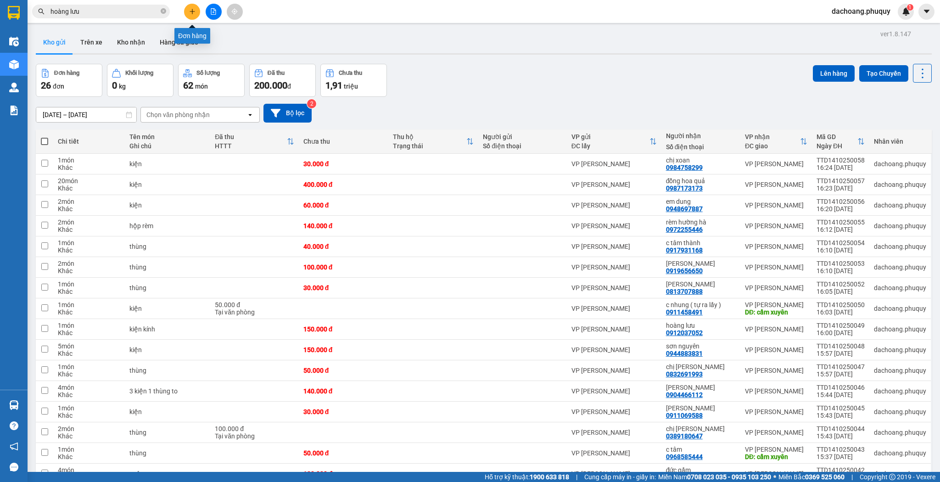
click at [193, 11] on button at bounding box center [192, 12] width 16 height 16
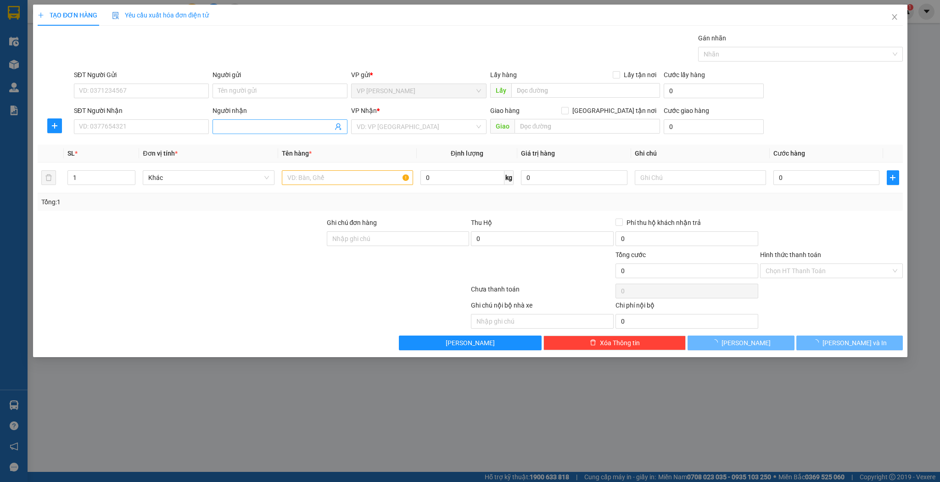
click at [287, 128] on input "Người nhận" at bounding box center [275, 127] width 115 height 10
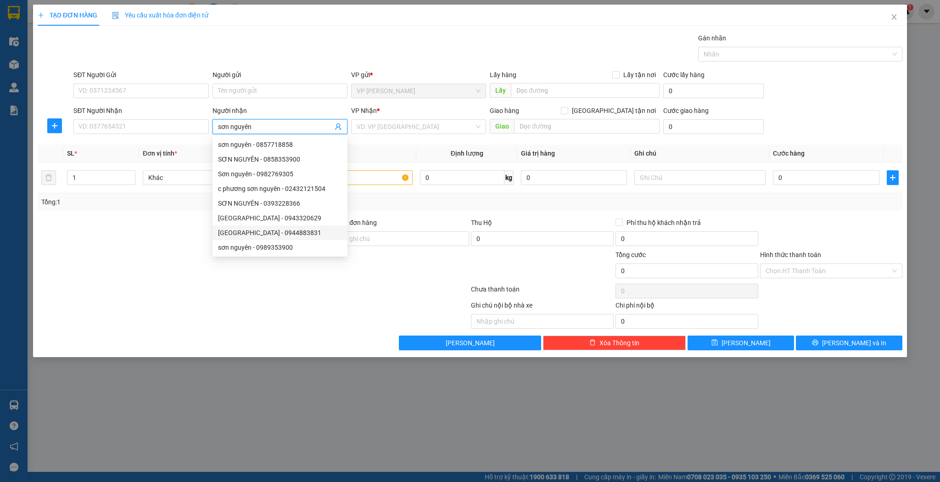
drag, startPoint x: 270, startPoint y: 226, endPoint x: 260, endPoint y: 226, distance: 9.7
click at [270, 227] on div "sơn nguyên - 0944883831" at bounding box center [280, 232] width 135 height 15
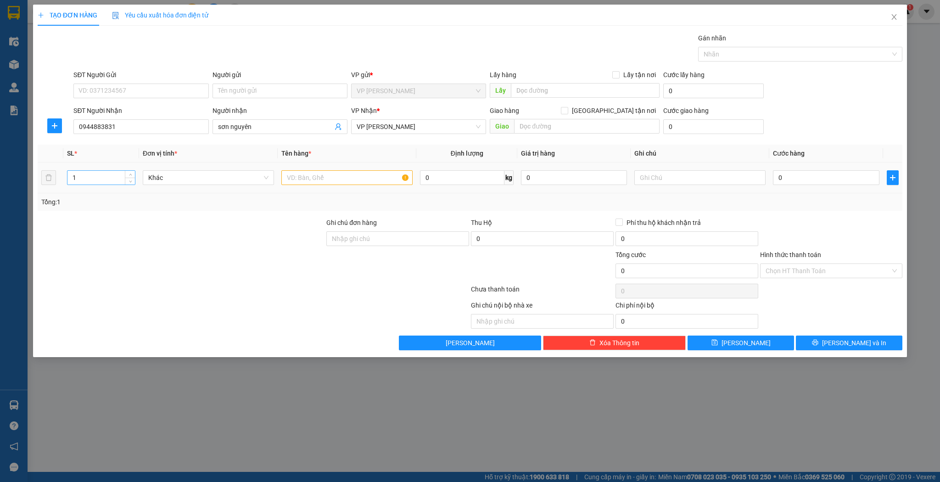
click at [108, 184] on div "1" at bounding box center [101, 177] width 68 height 15
click at [115, 174] on input "1" at bounding box center [100, 178] width 67 height 14
click at [351, 176] on input "text" at bounding box center [346, 177] width 131 height 15
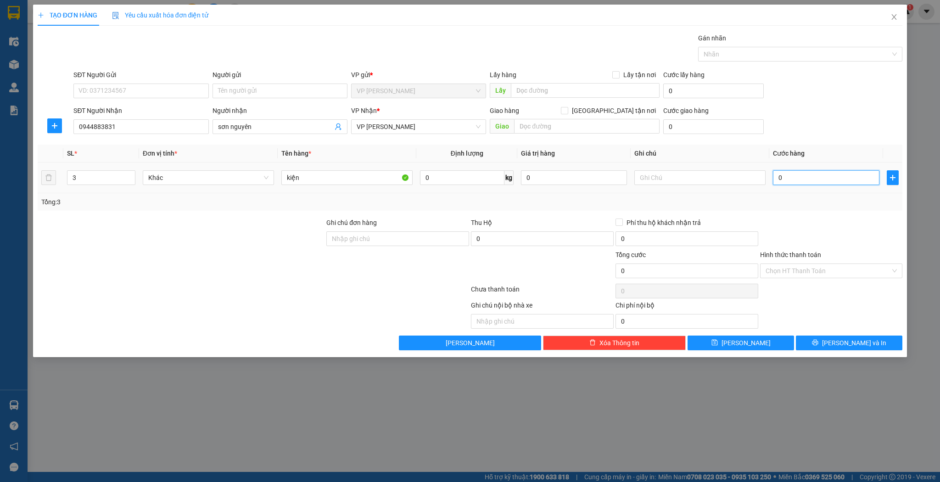
click at [848, 182] on input "0" at bounding box center [826, 177] width 106 height 15
click at [753, 338] on button "Lưu" at bounding box center [741, 343] width 107 height 15
click at [227, 125] on input "Người nhận" at bounding box center [275, 127] width 115 height 10
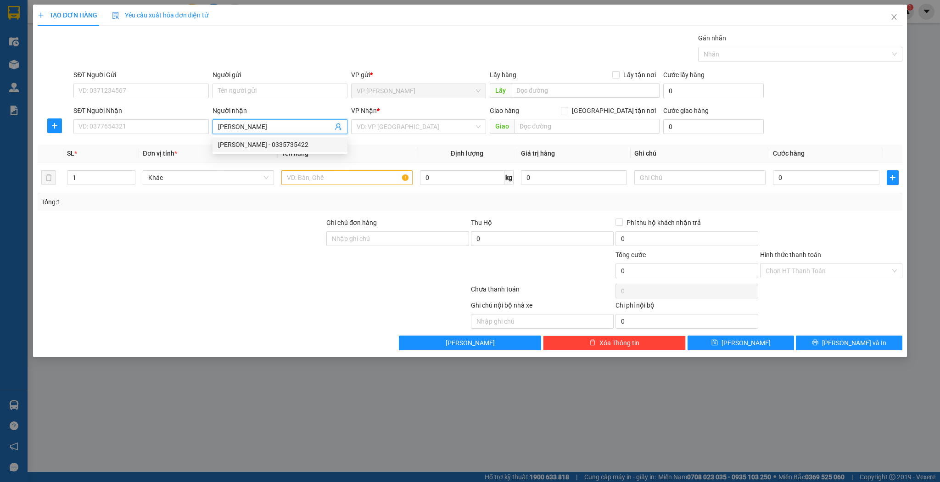
click at [253, 148] on div "lam phan - 0335735422" at bounding box center [280, 145] width 124 height 10
click at [74, 169] on div "1" at bounding box center [101, 178] width 68 height 18
click at [81, 173] on input "1" at bounding box center [100, 178] width 67 height 14
click at [358, 176] on input "text" at bounding box center [346, 177] width 131 height 15
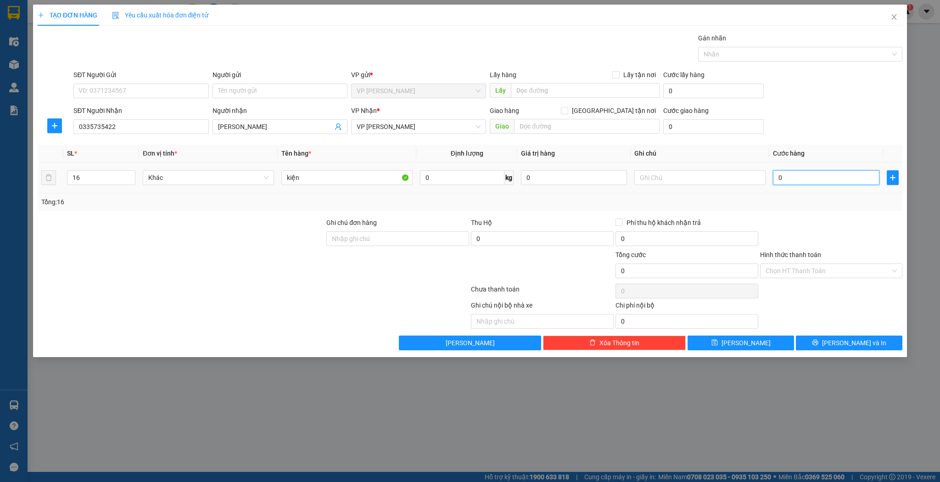
click at [812, 176] on input "0" at bounding box center [826, 177] width 106 height 15
click at [760, 347] on button "Lưu" at bounding box center [741, 343] width 107 height 15
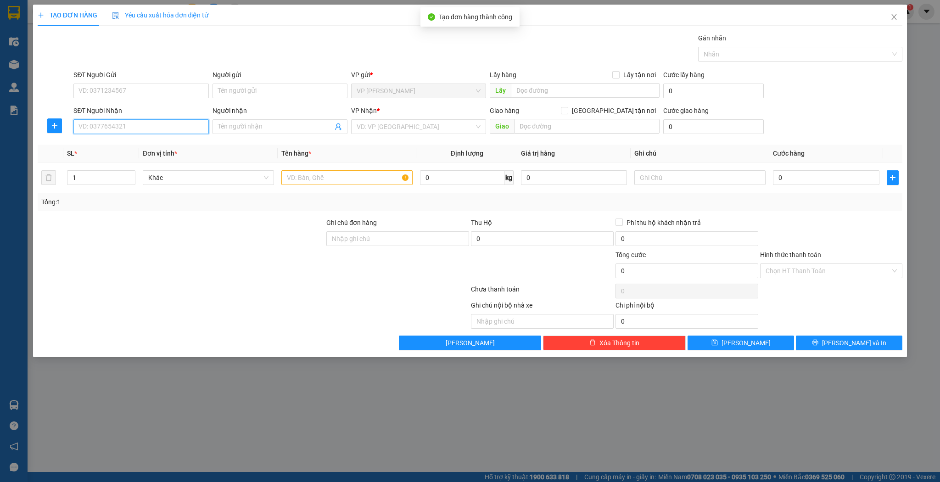
click at [119, 127] on input "SĐT Người Nhận" at bounding box center [140, 126] width 135 height 15
click at [145, 159] on div "0948251987 - huy sáng" at bounding box center [141, 159] width 124 height 10
click at [332, 184] on input "text" at bounding box center [346, 177] width 131 height 15
click at [800, 189] on td "0" at bounding box center [826, 178] width 113 height 31
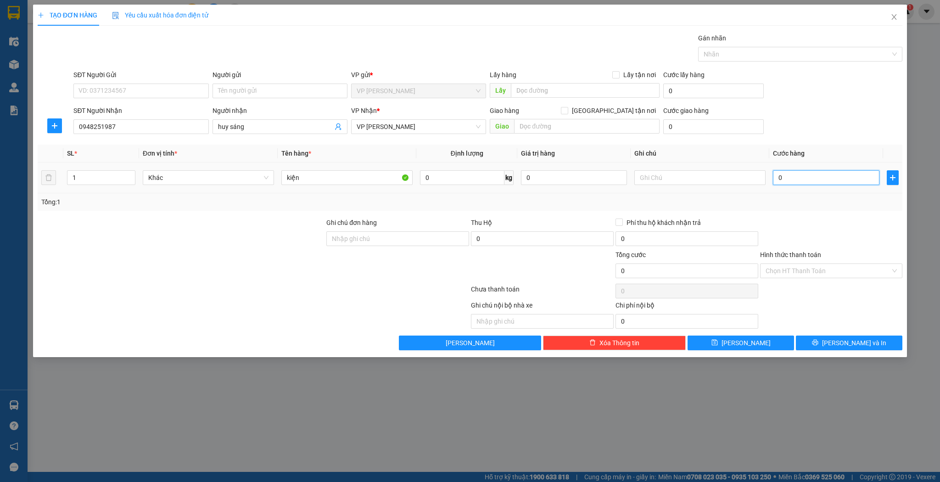
click at [801, 181] on input "0" at bounding box center [826, 177] width 106 height 15
click at [747, 340] on span "Lưu" at bounding box center [746, 343] width 49 height 10
drag, startPoint x: 156, startPoint y: 141, endPoint x: 158, endPoint y: 134, distance: 7.1
click at [156, 140] on div "Transit Pickup Surcharge Ids Transit Deliver Surcharge Ids Transit Deliver Surc…" at bounding box center [471, 191] width 866 height 317
click at [158, 133] on input "SĐT Người Nhận" at bounding box center [140, 126] width 135 height 15
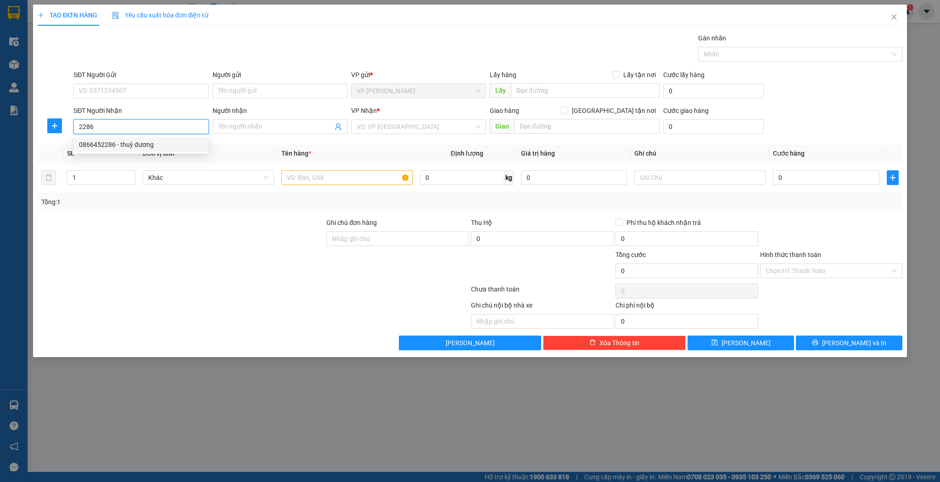
click at [171, 144] on div "0866452286 - thuỳ dương" at bounding box center [141, 145] width 124 height 10
click at [311, 176] on input "text" at bounding box center [346, 177] width 131 height 15
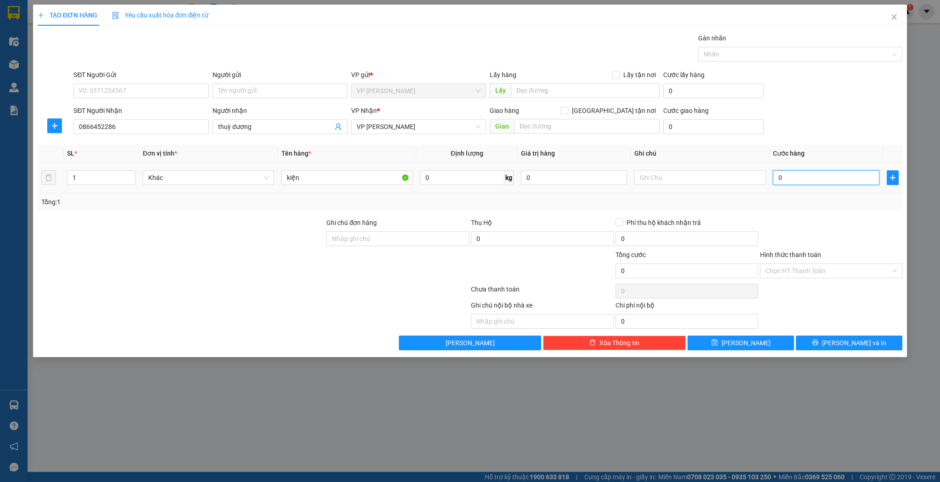
click at [779, 178] on input "0" at bounding box center [826, 177] width 106 height 15
click at [737, 340] on button "Lưu" at bounding box center [741, 343] width 107 height 15
click at [176, 118] on div "SĐT Người Nhận" at bounding box center [140, 113] width 135 height 14
click at [177, 119] on input "SĐT Người Nhận" at bounding box center [140, 126] width 135 height 15
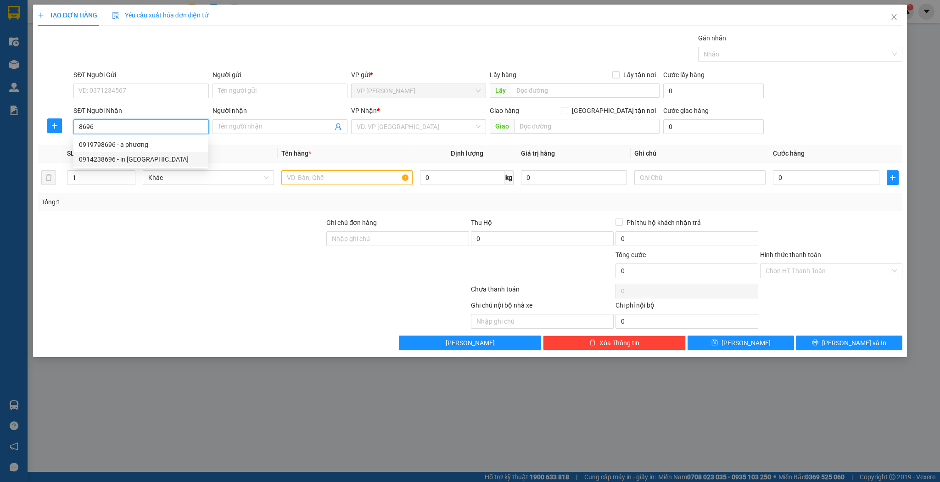
click at [141, 156] on div "0914238696 - in quang minh" at bounding box center [141, 159] width 124 height 10
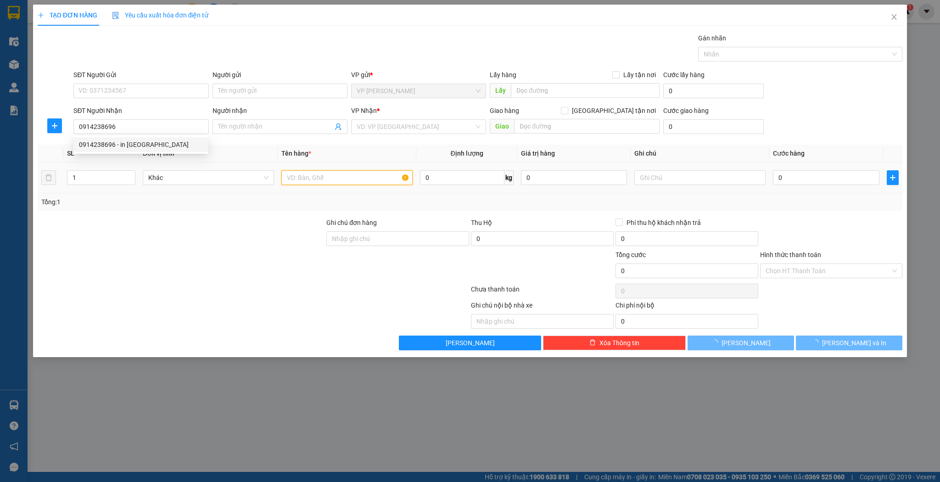
click at [327, 174] on input "text" at bounding box center [346, 177] width 131 height 15
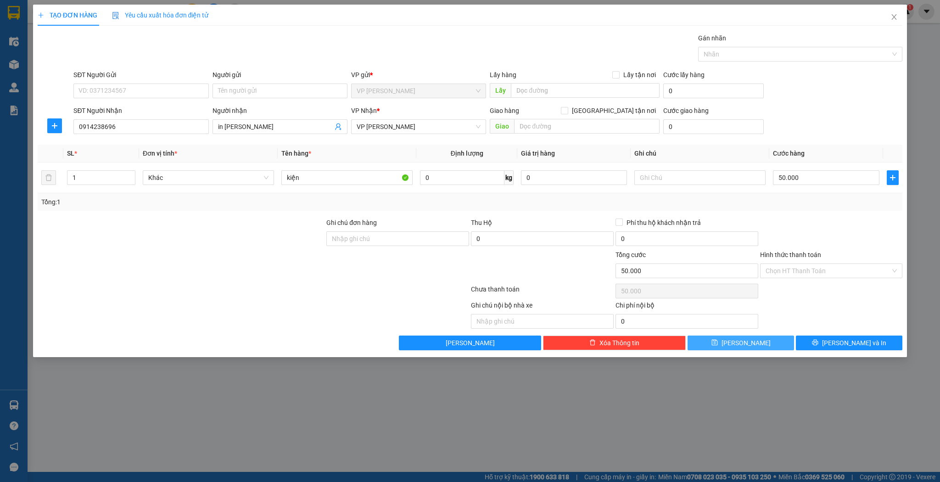
click at [725, 349] on button "Lưu" at bounding box center [741, 343] width 107 height 15
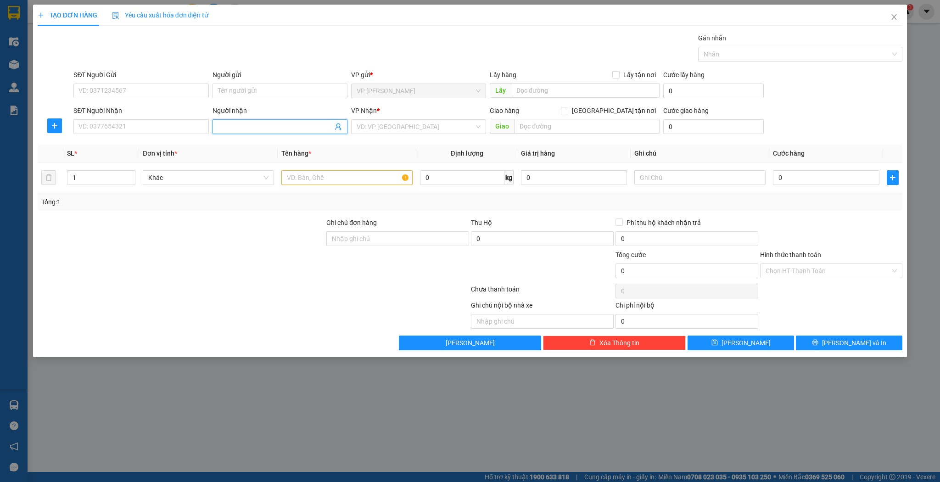
click at [249, 129] on input "Người nhận" at bounding box center [275, 127] width 115 height 10
click at [256, 145] on div "lam phan - 0335735422" at bounding box center [280, 145] width 124 height 10
drag, startPoint x: 105, startPoint y: 182, endPoint x: 220, endPoint y: 169, distance: 116.5
click at [106, 182] on input "1" at bounding box center [100, 178] width 67 height 14
click at [316, 181] on input "text" at bounding box center [346, 177] width 131 height 15
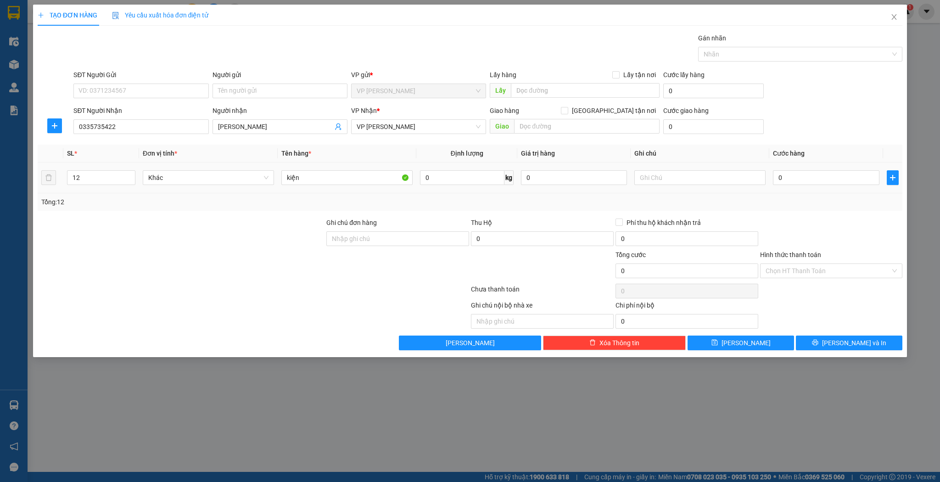
click at [817, 186] on div "0" at bounding box center [826, 178] width 106 height 18
click at [325, 176] on input "kiện" at bounding box center [346, 177] width 131 height 15
click at [832, 179] on input "0" at bounding box center [826, 177] width 106 height 15
click at [737, 339] on button "Lưu" at bounding box center [741, 343] width 107 height 15
drag, startPoint x: 187, startPoint y: 126, endPoint x: 242, endPoint y: 102, distance: 59.8
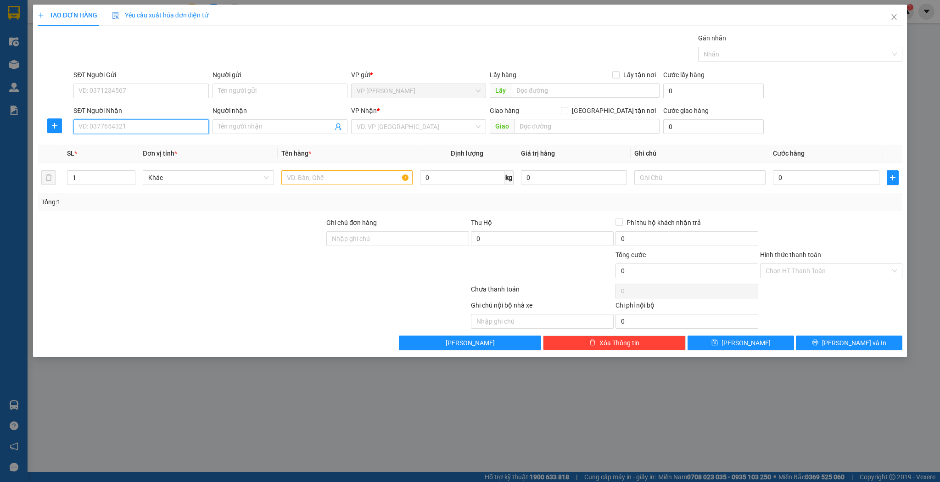
click at [187, 126] on input "SĐT Người Nhận" at bounding box center [140, 126] width 135 height 15
click at [145, 123] on input "9279" at bounding box center [140, 126] width 135 height 15
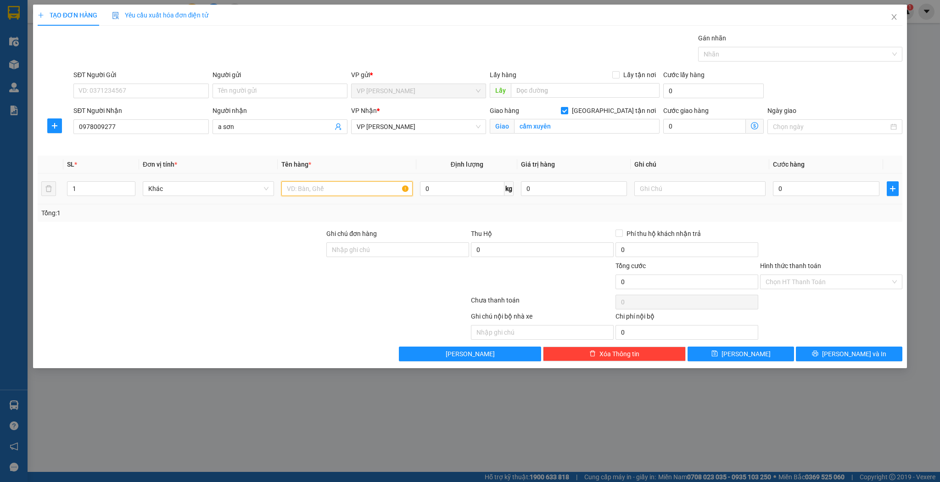
click at [320, 193] on input "text" at bounding box center [346, 188] width 131 height 15
click at [843, 190] on input "0" at bounding box center [826, 188] width 106 height 15
drag, startPoint x: 742, startPoint y: 364, endPoint x: 741, endPoint y: 359, distance: 4.8
click at [742, 364] on div "TẠO ĐƠN HÀNG Yêu cầu xuất hóa đơn điện tử Transit Pickup Surcharge Ids Transit …" at bounding box center [470, 187] width 875 height 364
click at [741, 359] on button "Lưu" at bounding box center [741, 354] width 107 height 15
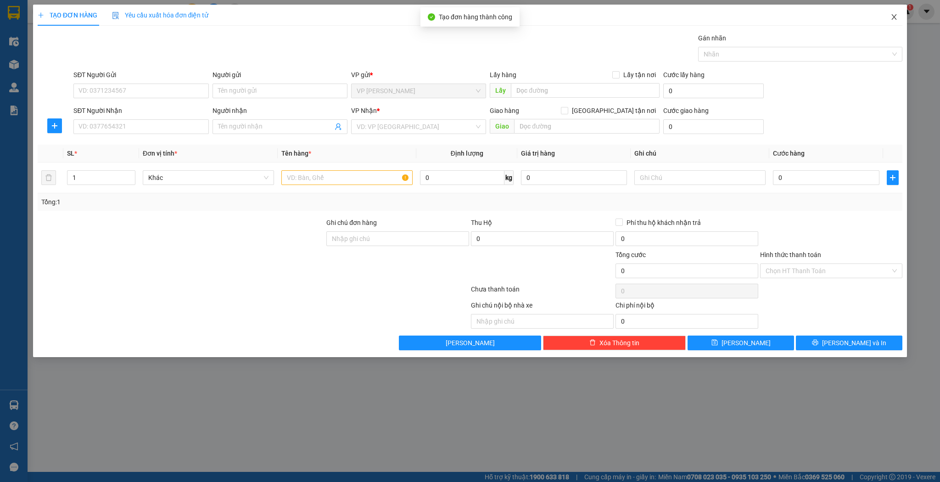
click at [890, 17] on span "Close" at bounding box center [895, 18] width 26 height 26
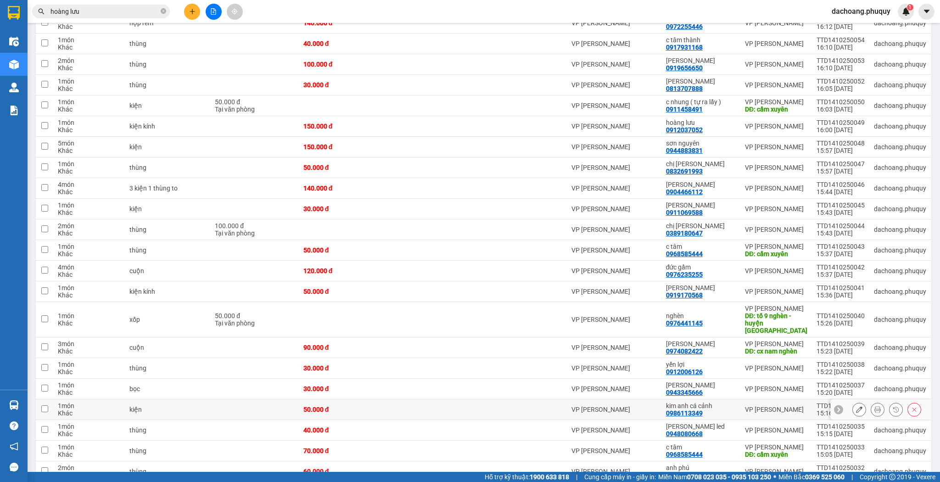
scroll to position [405, 0]
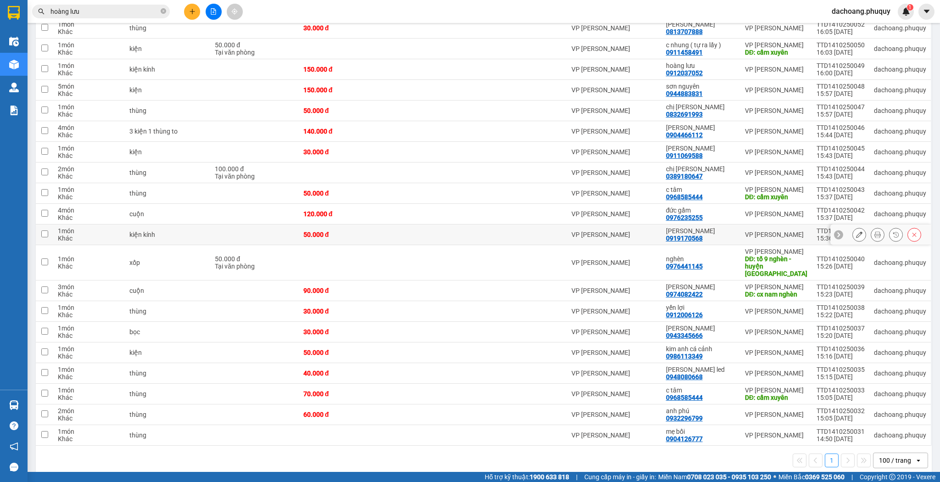
click at [856, 232] on icon at bounding box center [859, 234] width 6 height 6
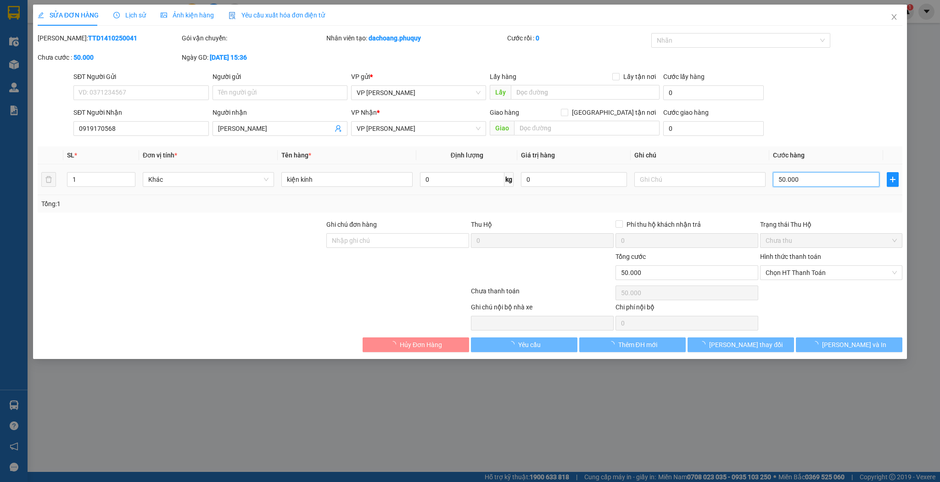
click at [796, 182] on input "50.000" at bounding box center [826, 179] width 106 height 15
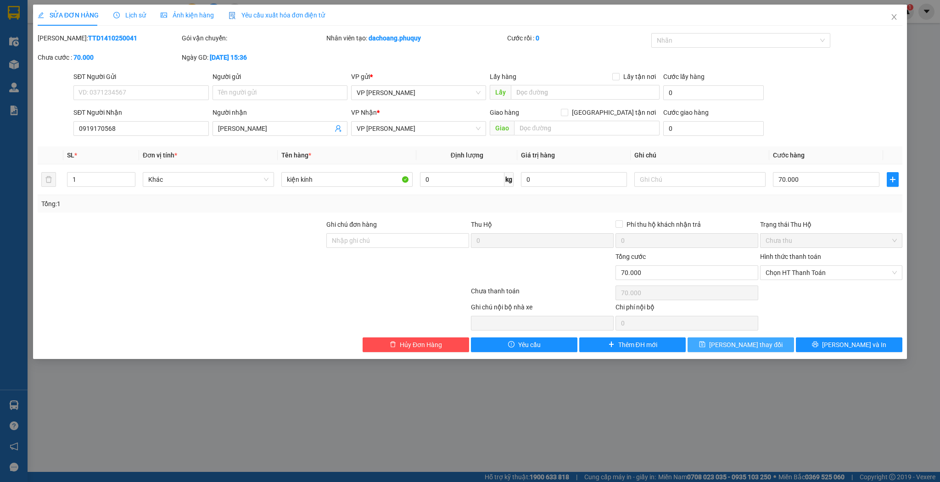
click at [755, 342] on span "Lưu thay đổi" at bounding box center [745, 345] width 73 height 10
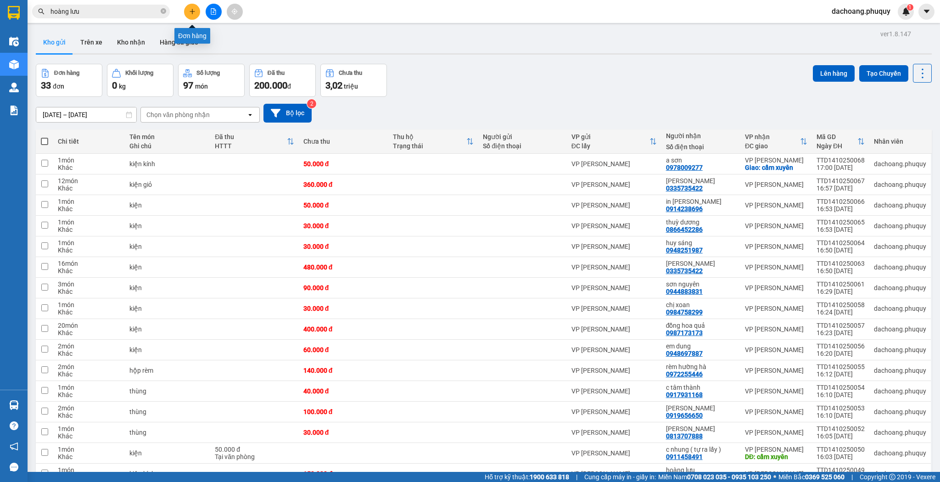
click at [190, 10] on icon "plus" at bounding box center [192, 11] width 6 height 6
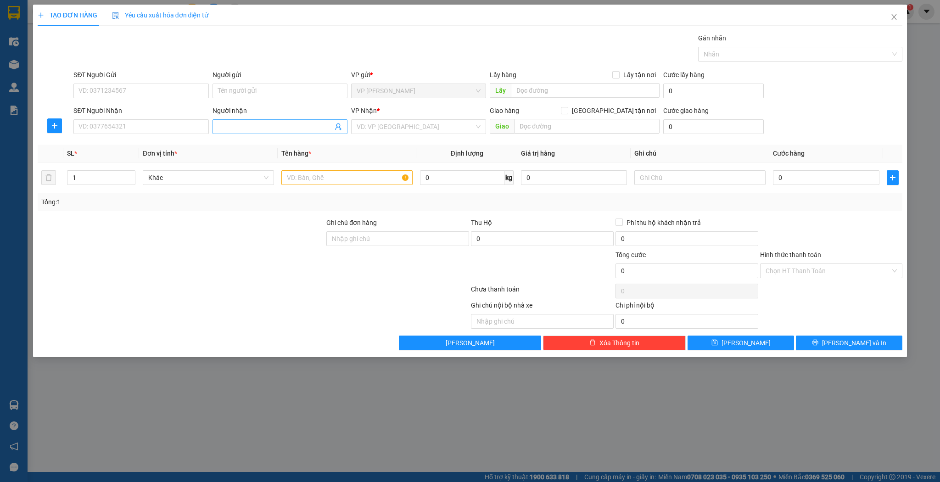
click at [253, 132] on span at bounding box center [280, 126] width 135 height 15
click at [254, 131] on input "Người nhận" at bounding box center [275, 127] width 115 height 10
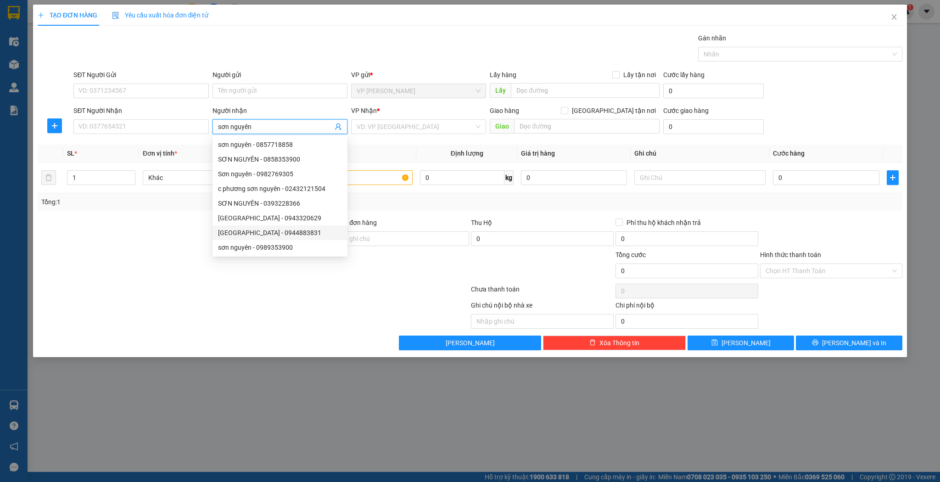
click at [275, 233] on div "sơn nguyên - 0944883831" at bounding box center [280, 233] width 124 height 10
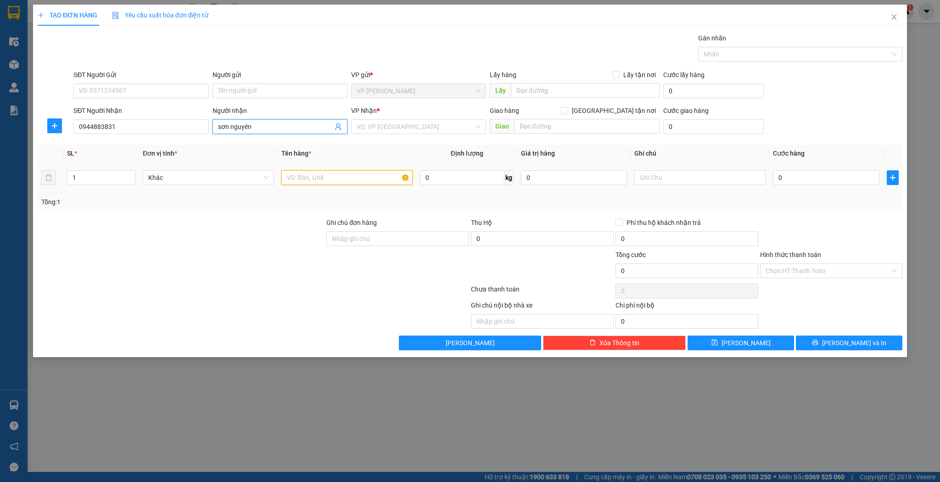
click at [333, 181] on input "text" at bounding box center [346, 177] width 131 height 15
click at [803, 176] on input "0" at bounding box center [826, 177] width 106 height 15
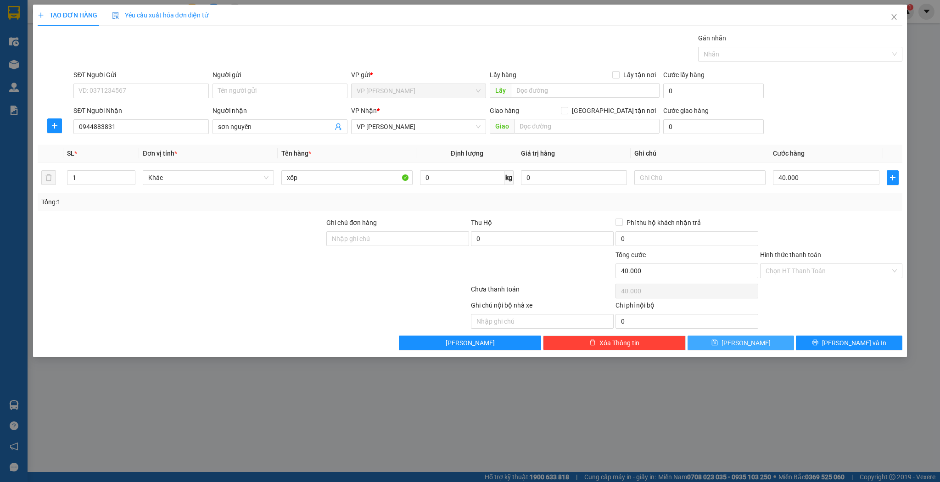
click at [718, 340] on icon "save" at bounding box center [715, 343] width 6 height 6
click at [261, 127] on input "Người nhận" at bounding box center [275, 127] width 115 height 10
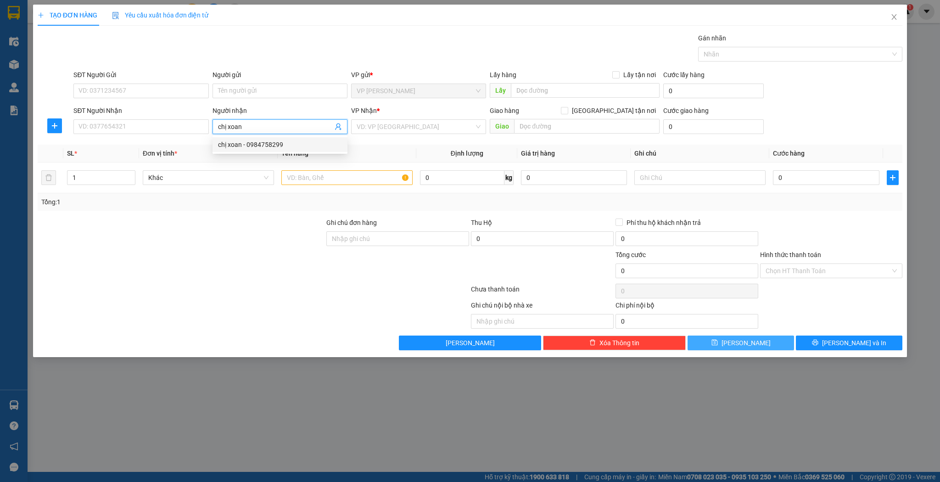
click at [281, 148] on div "chị xoan - 0984758299" at bounding box center [280, 145] width 124 height 10
click at [72, 175] on input "1" at bounding box center [100, 178] width 67 height 14
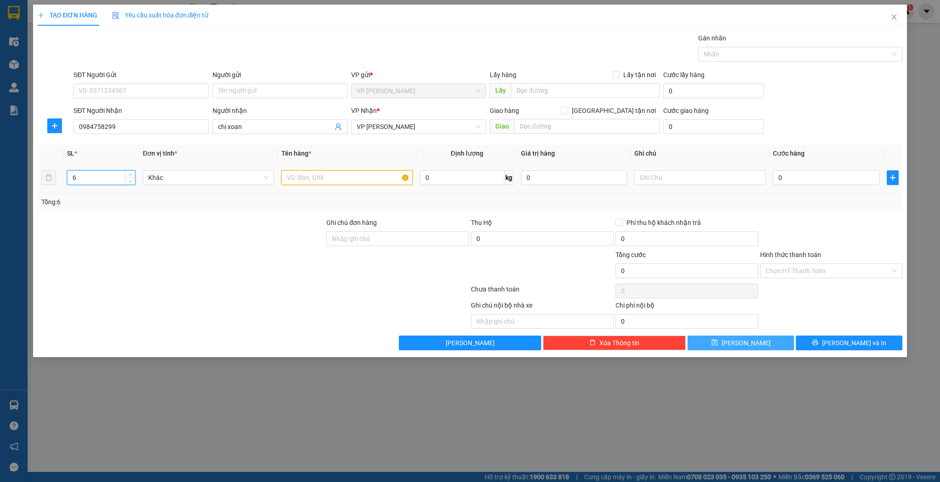
click at [376, 176] on input "text" at bounding box center [346, 177] width 131 height 15
click at [268, 128] on input "chị xoan" at bounding box center [275, 127] width 115 height 10
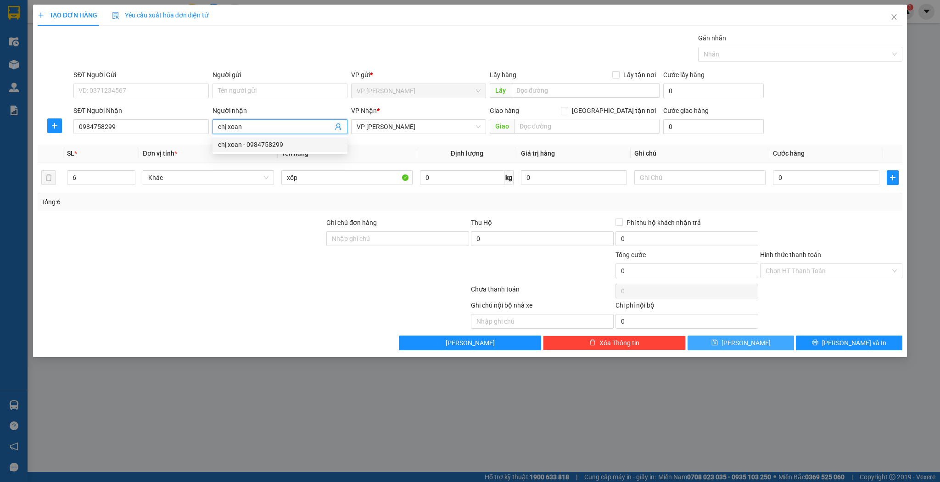
click at [268, 128] on input "chị xoan" at bounding box center [275, 127] width 115 height 10
click at [178, 127] on input "0984758299" at bounding box center [140, 126] width 135 height 15
click at [342, 179] on input "xốp" at bounding box center [346, 177] width 131 height 15
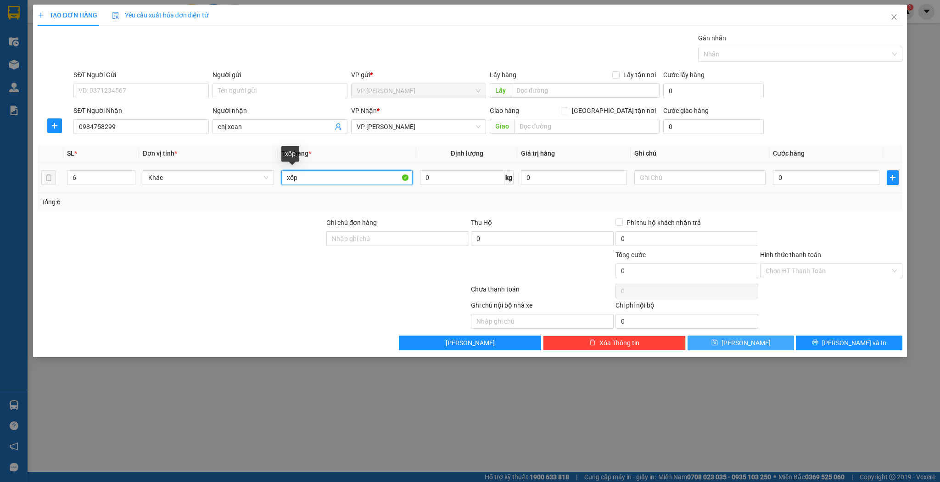
click at [342, 179] on input "xốp" at bounding box center [346, 177] width 131 height 15
click at [802, 173] on input "0" at bounding box center [826, 177] width 106 height 15
click at [769, 337] on button "Lưu" at bounding box center [741, 343] width 107 height 15
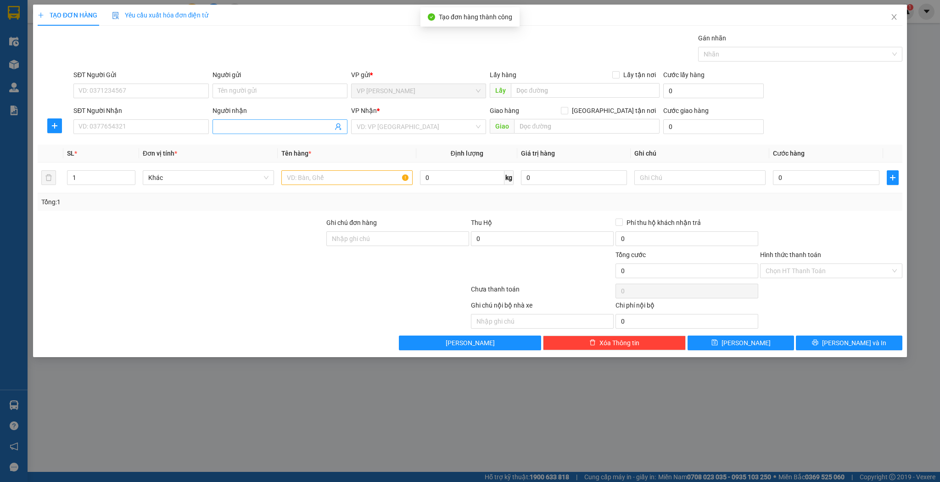
click at [235, 129] on input "Người nhận" at bounding box center [275, 127] width 115 height 10
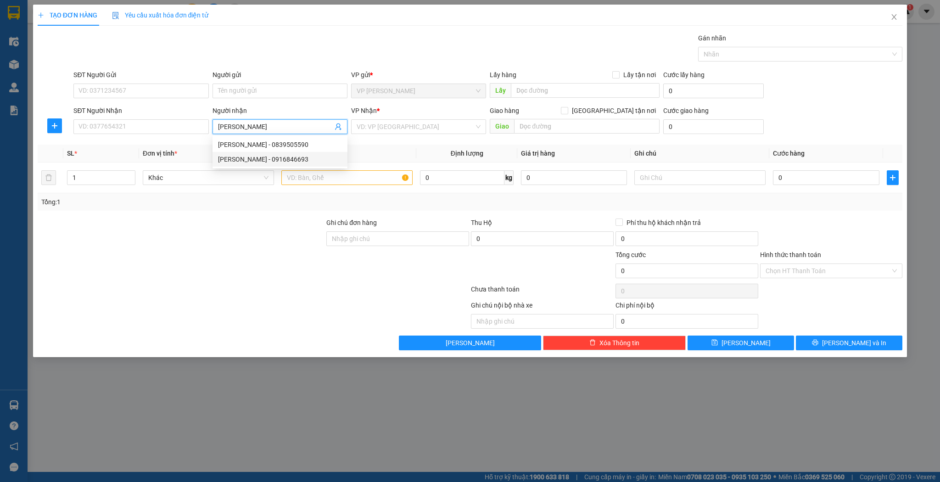
click at [272, 159] on div "huệ dũng - 0916846693" at bounding box center [280, 159] width 124 height 10
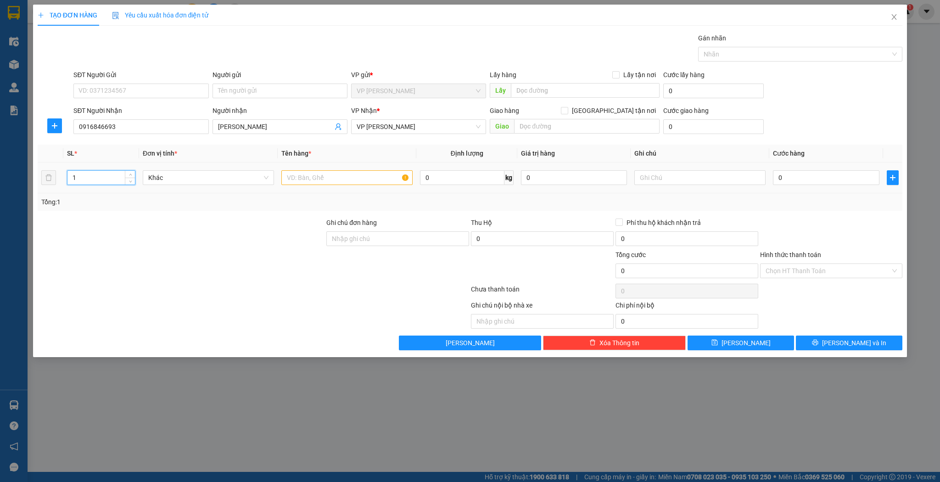
click at [83, 181] on input "1" at bounding box center [100, 178] width 67 height 14
drag, startPoint x: 83, startPoint y: 181, endPoint x: 117, endPoint y: 178, distance: 34.6
click at [83, 181] on input "1" at bounding box center [100, 178] width 67 height 14
click at [335, 171] on input "text" at bounding box center [346, 177] width 131 height 15
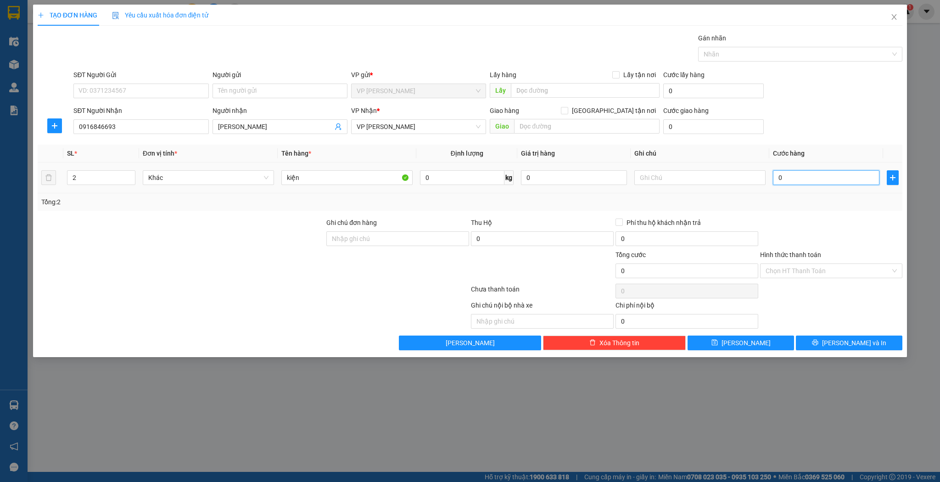
click at [817, 177] on input "0" at bounding box center [826, 177] width 106 height 15
click at [749, 350] on div "TẠO ĐƠN HÀNG Yêu cầu xuất hóa đơn điện tử Transit Pickup Surcharge Ids Transit …" at bounding box center [470, 181] width 875 height 353
click at [752, 342] on button "Lưu" at bounding box center [741, 343] width 107 height 15
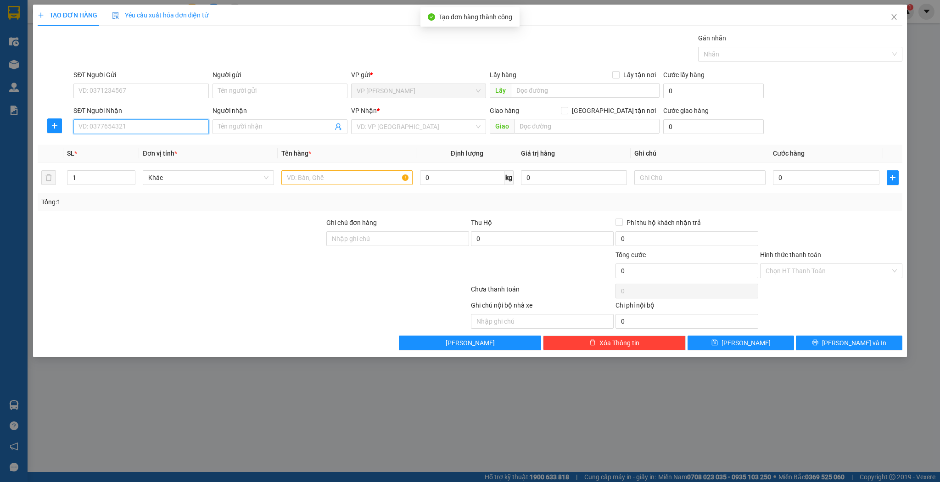
click at [154, 121] on input "SĐT Người Nhận" at bounding box center [140, 126] width 135 height 15
click at [110, 174] on input "1" at bounding box center [100, 178] width 67 height 14
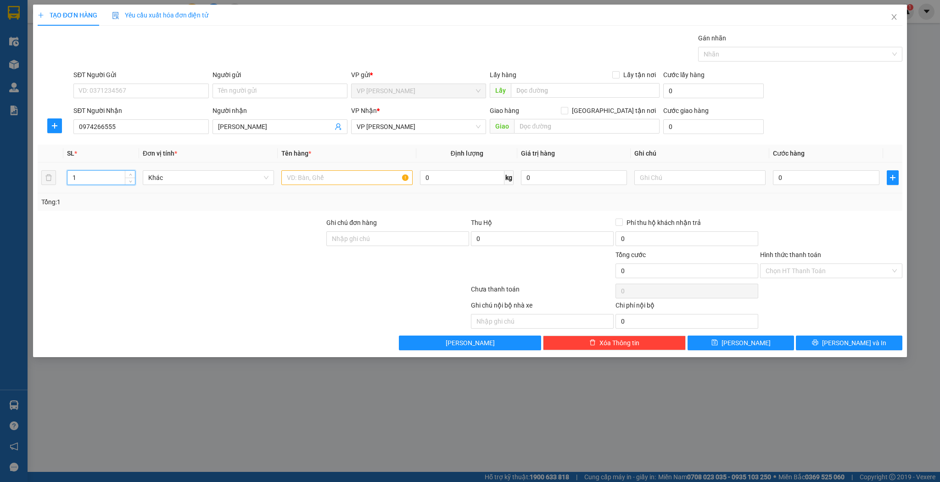
click at [110, 174] on input "1" at bounding box center [100, 178] width 67 height 14
click at [386, 163] on td at bounding box center [347, 178] width 139 height 31
click at [353, 171] on input "text" at bounding box center [346, 177] width 131 height 15
click at [156, 130] on input "0974266555" at bounding box center [140, 126] width 135 height 15
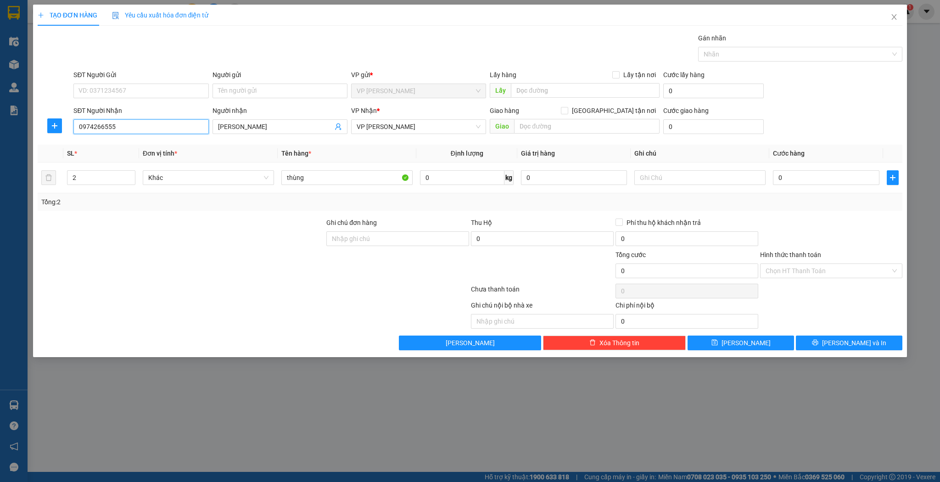
click at [156, 130] on input "0974266555" at bounding box center [140, 126] width 135 height 15
click at [798, 185] on div "0" at bounding box center [826, 178] width 106 height 18
click at [804, 179] on input "0" at bounding box center [826, 177] width 106 height 15
click at [801, 262] on div "Hình thức thanh toán" at bounding box center [831, 257] width 143 height 14
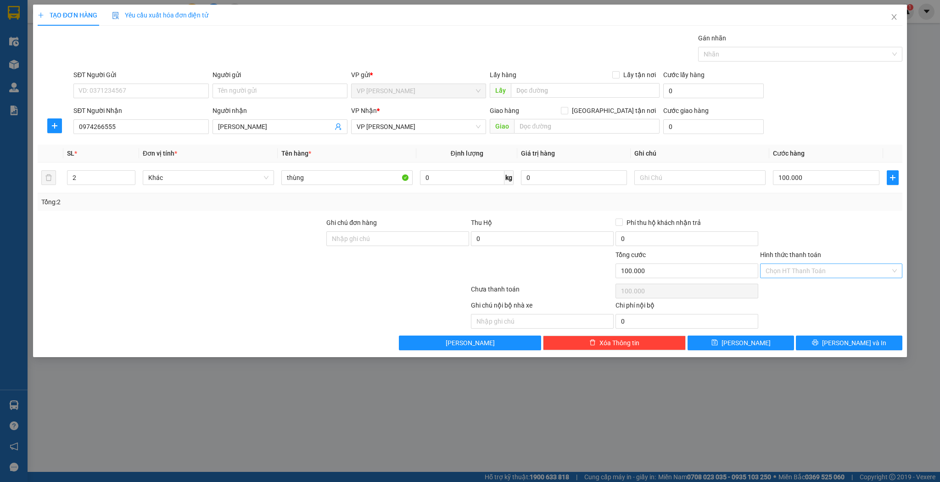
drag, startPoint x: 798, startPoint y: 270, endPoint x: 798, endPoint y: 278, distance: 7.8
click at [798, 271] on input "Hình thức thanh toán" at bounding box center [828, 271] width 125 height 14
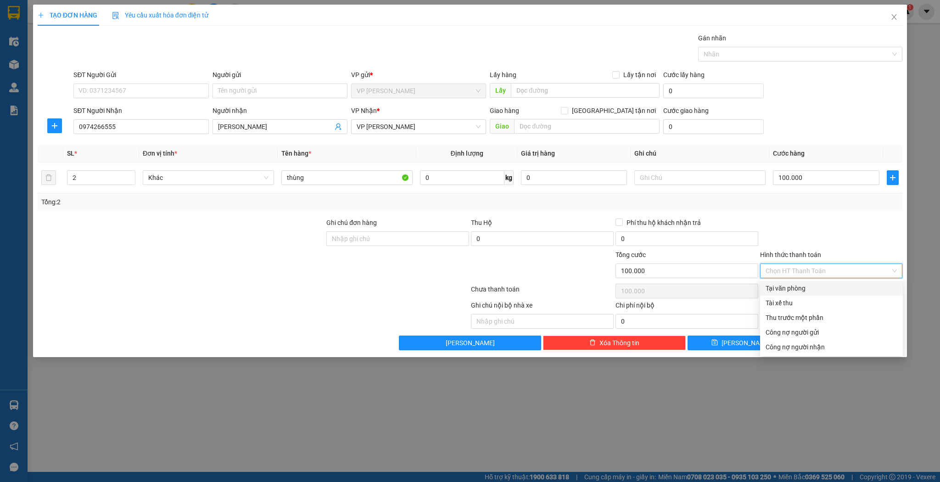
click at [796, 288] on div "Tại văn phòng" at bounding box center [832, 288] width 132 height 10
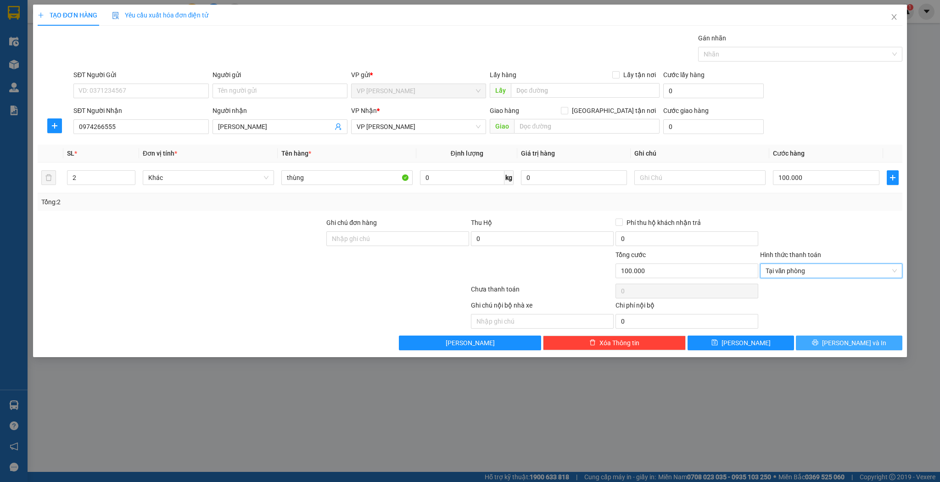
click at [850, 345] on span "Lưu và In" at bounding box center [854, 343] width 64 height 10
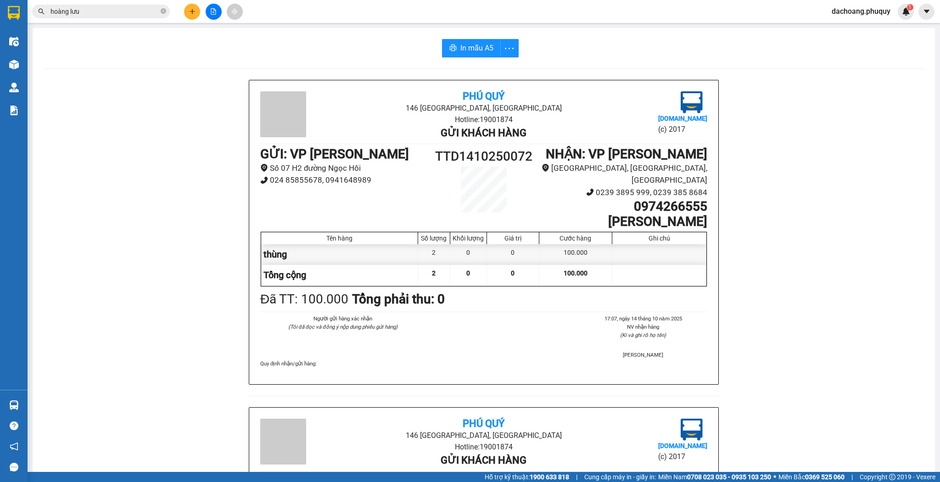
click at [193, 14] on icon "plus" at bounding box center [192, 11] width 6 height 6
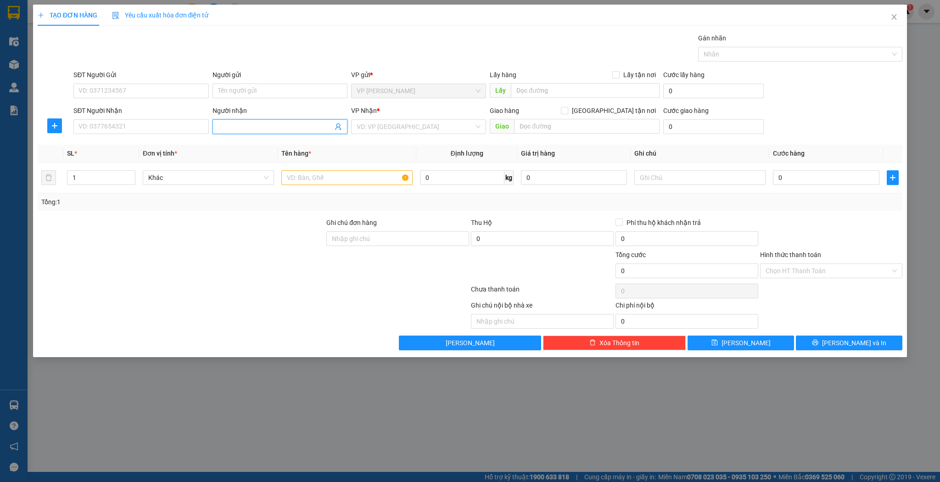
click at [253, 131] on span at bounding box center [280, 126] width 135 height 15
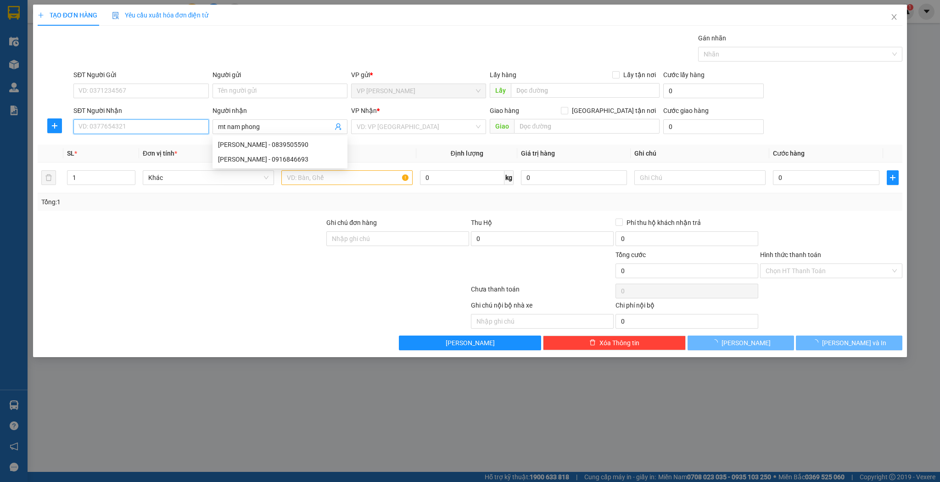
click at [167, 128] on input "SĐT Người Nhận" at bounding box center [140, 126] width 135 height 15
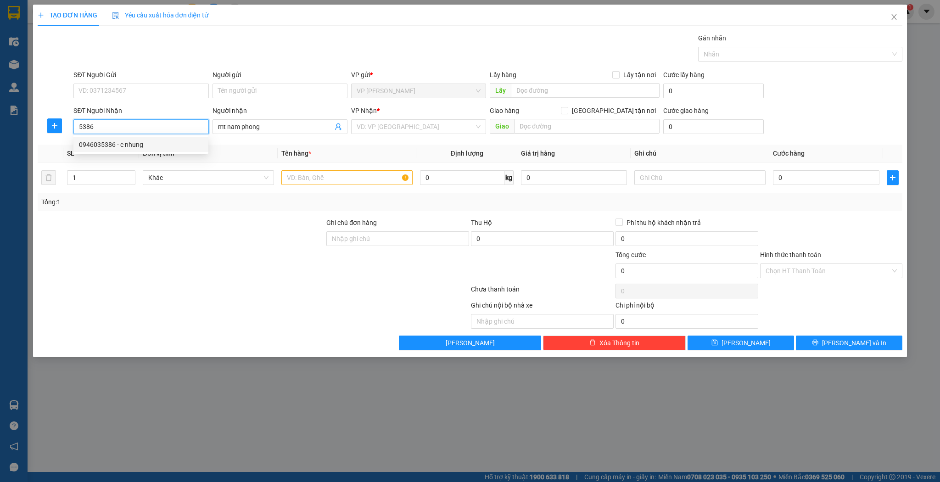
drag, startPoint x: 124, startPoint y: 145, endPoint x: 166, endPoint y: 143, distance: 42.7
click at [124, 145] on div "0946035386 - c nhung" at bounding box center [141, 145] width 124 height 10
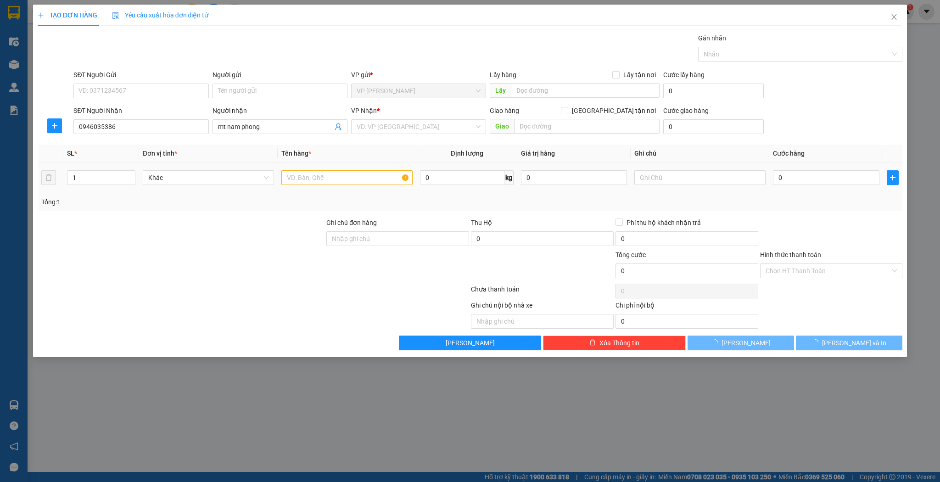
click at [314, 168] on td at bounding box center [347, 178] width 139 height 31
click at [316, 175] on input "text" at bounding box center [346, 177] width 131 height 15
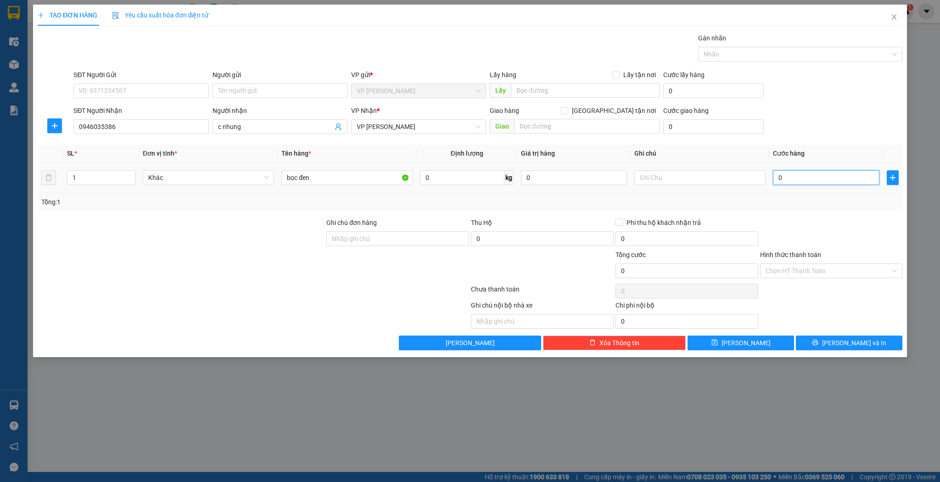
click at [797, 180] on input "0" at bounding box center [826, 177] width 106 height 15
click at [748, 332] on div "Transit Pickup Surcharge Ids Transit Deliver Surcharge Ids Transit Deliver Surc…" at bounding box center [471, 191] width 866 height 317
click at [746, 338] on span "Lưu" at bounding box center [746, 343] width 49 height 10
click at [249, 124] on input "Người nhận" at bounding box center [275, 127] width 115 height 10
click at [301, 132] on span "mt nam phon" at bounding box center [280, 126] width 135 height 15
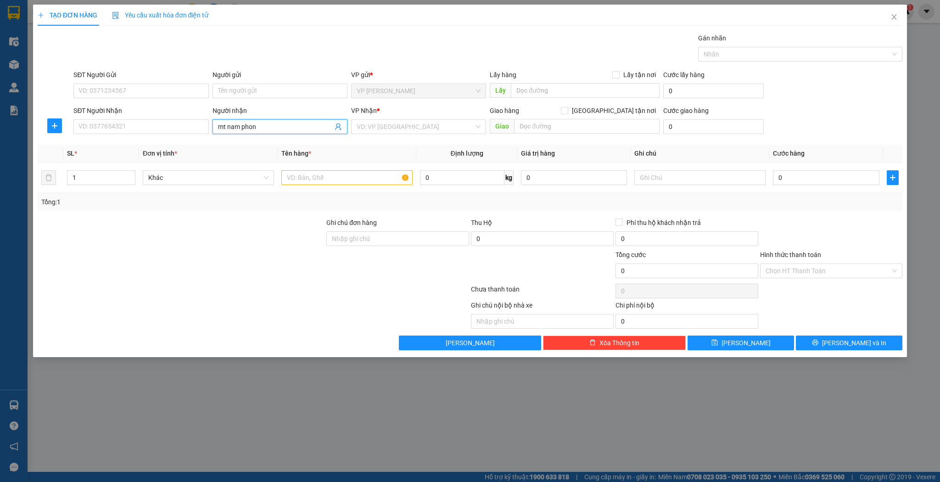
click at [302, 129] on input "mt nam phon" at bounding box center [275, 127] width 115 height 10
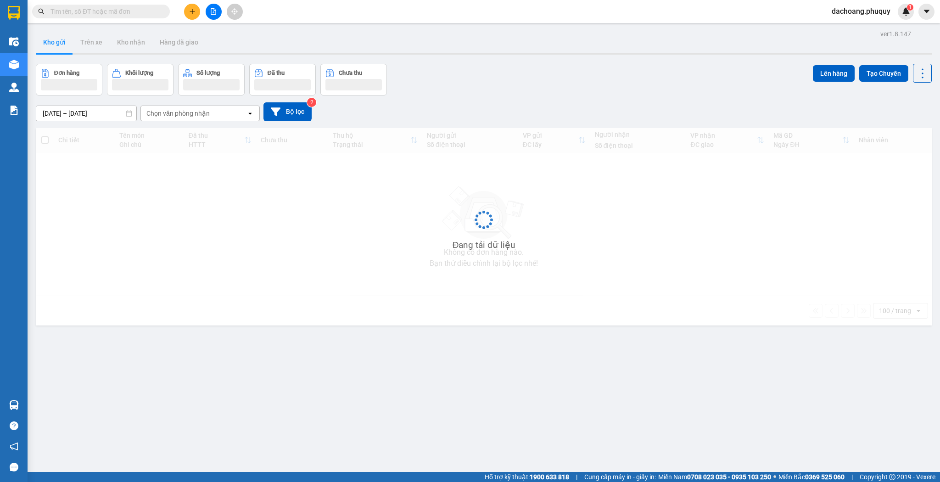
click at [112, 8] on input "text" at bounding box center [105, 11] width 108 height 10
paste input "0974266555"
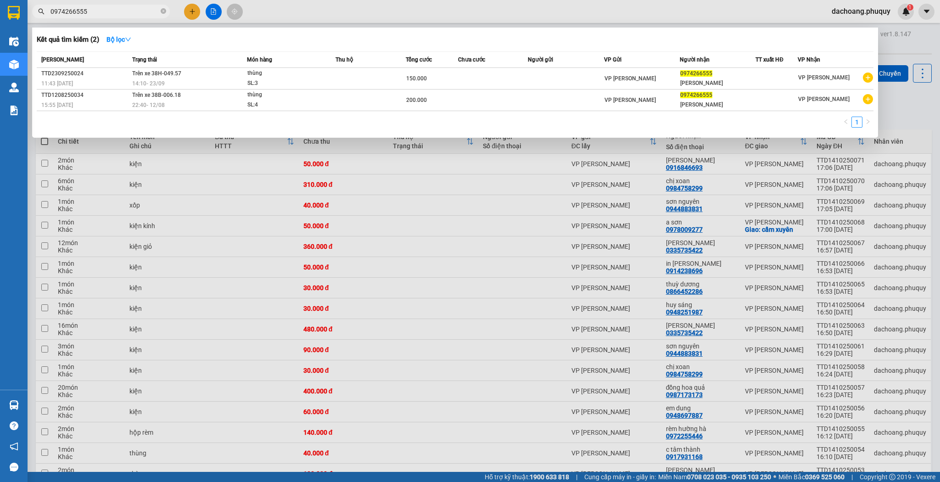
click at [248, 213] on div at bounding box center [470, 241] width 940 height 482
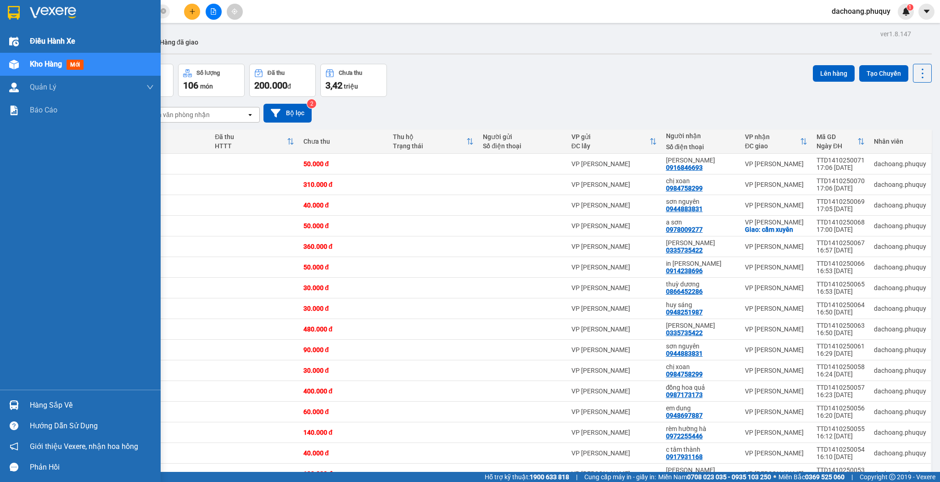
click at [55, 52] on div "Điều hành xe" at bounding box center [92, 41] width 124 height 23
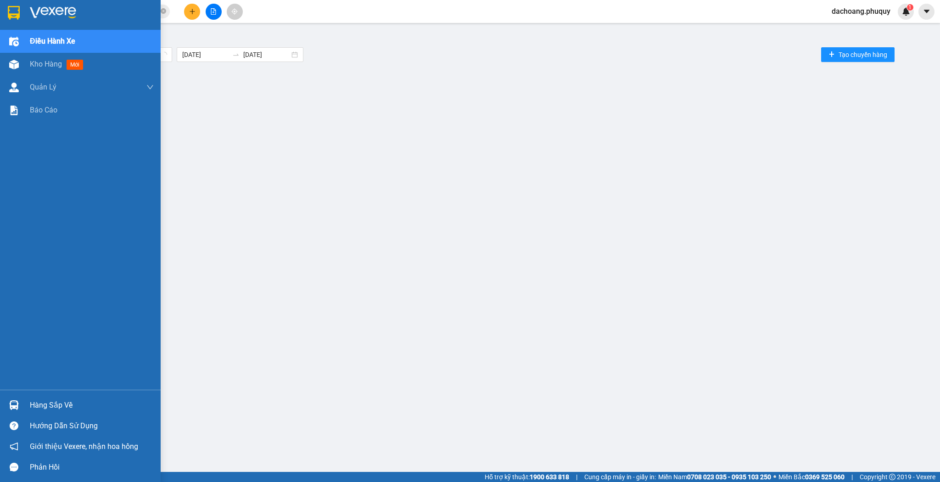
click at [62, 41] on span "Điều hành xe" at bounding box center [52, 40] width 45 height 11
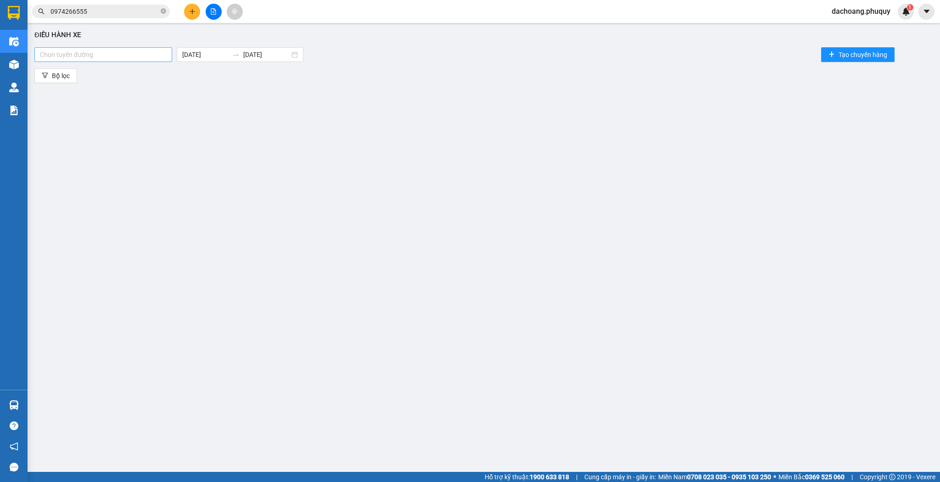
click at [160, 59] on div at bounding box center [103, 54] width 133 height 11
click at [128, 73] on div "[GEOGRAPHIC_DATA] - [GEOGRAPHIC_DATA]" at bounding box center [104, 72] width 129 height 10
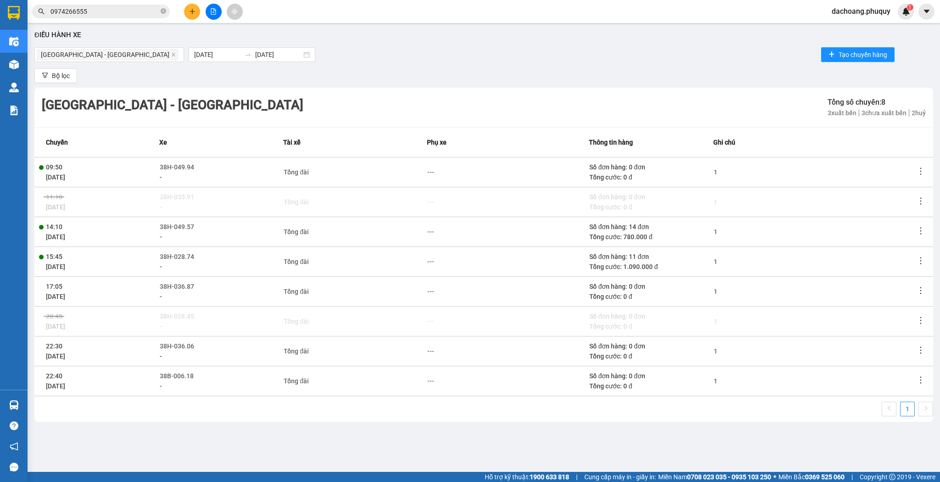
click at [920, 227] on icon "more" at bounding box center [920, 230] width 9 height 9
click at [906, 248] on td "1" at bounding box center [815, 262] width 202 height 30
click at [924, 233] on icon "more" at bounding box center [920, 230] width 9 height 9
click at [914, 245] on td "1" at bounding box center [815, 232] width 202 height 30
click at [922, 231] on icon "more" at bounding box center [920, 230] width 9 height 9
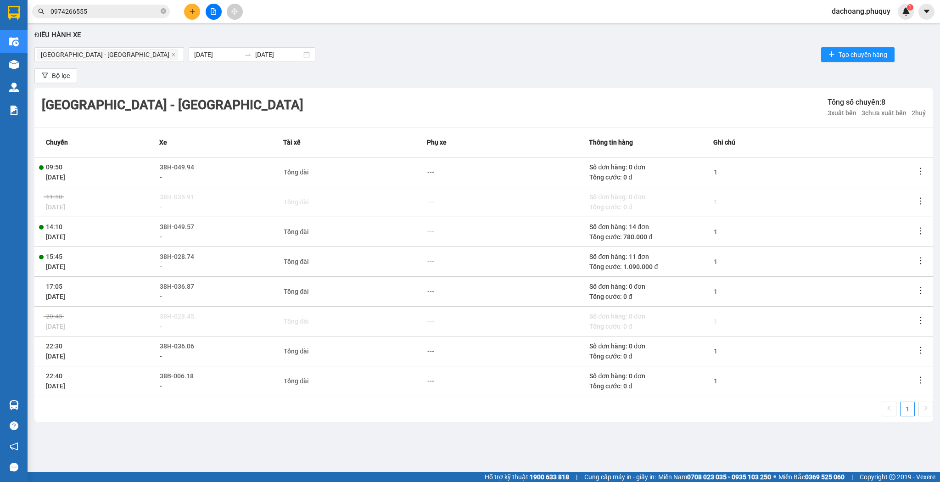
click at [909, 248] on td "1" at bounding box center [815, 262] width 202 height 30
click at [922, 234] on icon "more" at bounding box center [920, 230] width 9 height 9
click at [911, 247] on td "1" at bounding box center [815, 262] width 202 height 30
click at [920, 231] on icon "more" at bounding box center [920, 230] width 9 height 9
click at [906, 250] on span "Xem phơi" at bounding box center [904, 248] width 27 height 7
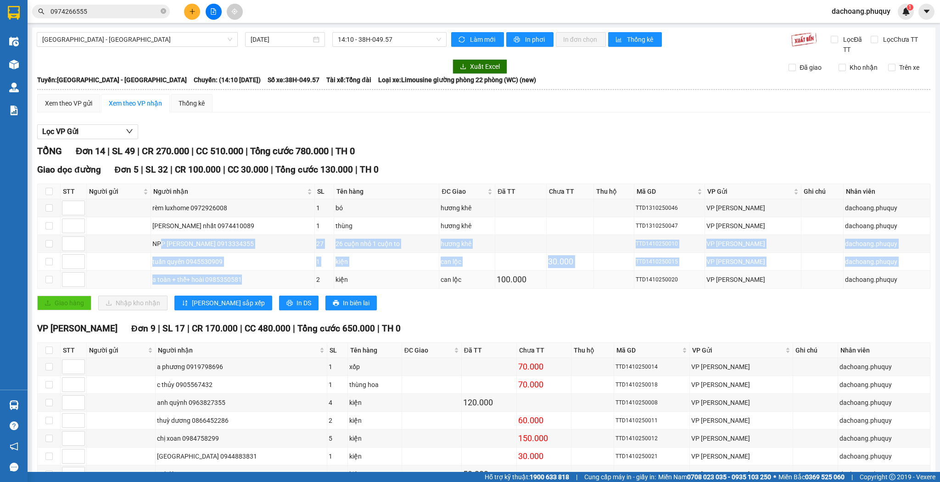
drag, startPoint x: 195, startPoint y: 249, endPoint x: 309, endPoint y: 281, distance: 118.8
click at [273, 281] on tbody "rèm luxhome 0972926008 1 bó hương khê TTD1310250046 VP Ngọc Hồi dachoang.phuquy…" at bounding box center [484, 244] width 893 height 90
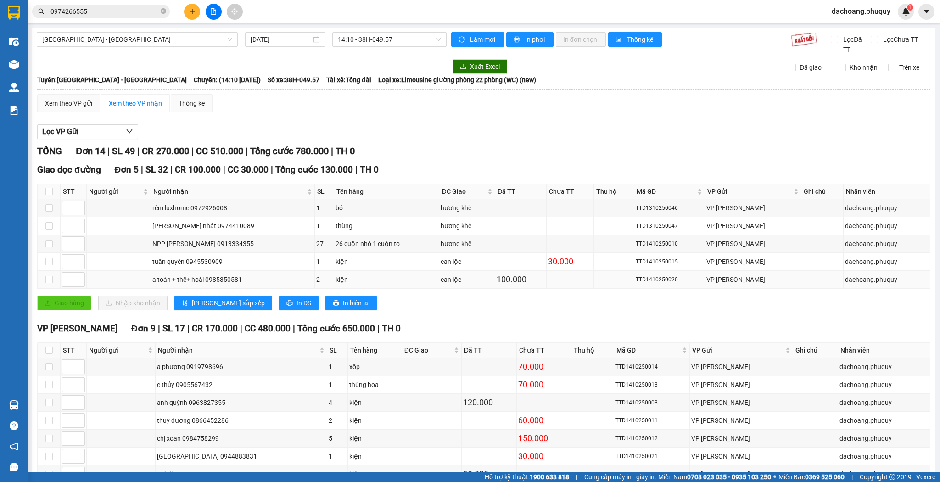
click at [391, 275] on div "kiện" at bounding box center [387, 280] width 102 height 10
click at [108, 5] on span "0974266555" at bounding box center [101, 12] width 138 height 14
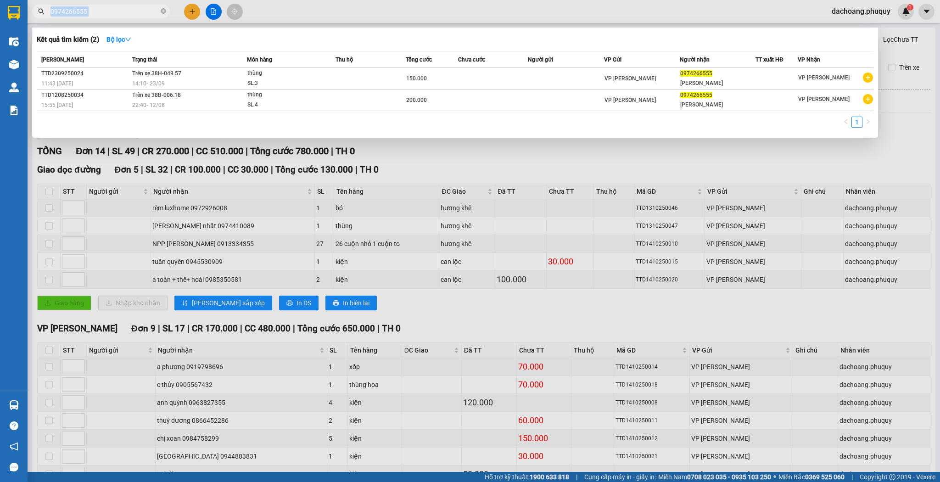
click at [108, 5] on span "0974266555" at bounding box center [101, 12] width 138 height 14
click at [109, 6] on input "0974266555" at bounding box center [105, 11] width 108 height 10
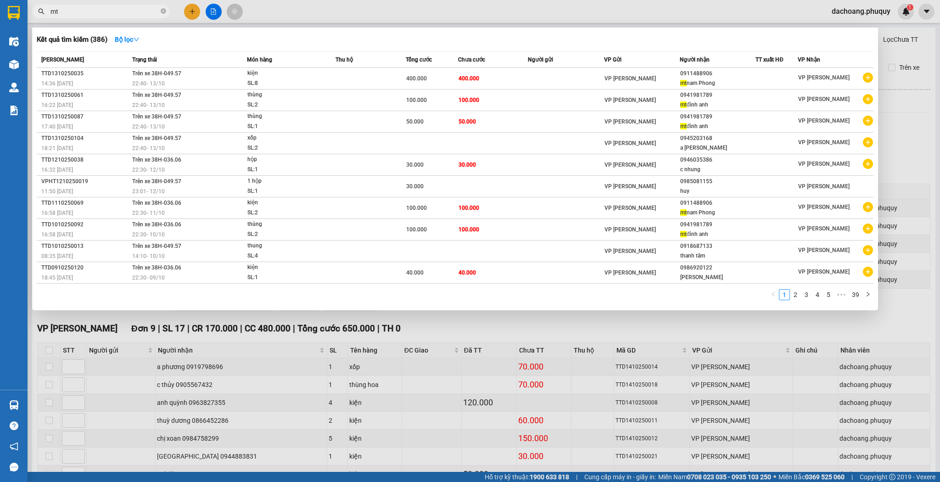
click at [93, 18] on div at bounding box center [470, 241] width 940 height 482
click at [96, 12] on input "mt" at bounding box center [105, 11] width 108 height 10
type input "m"
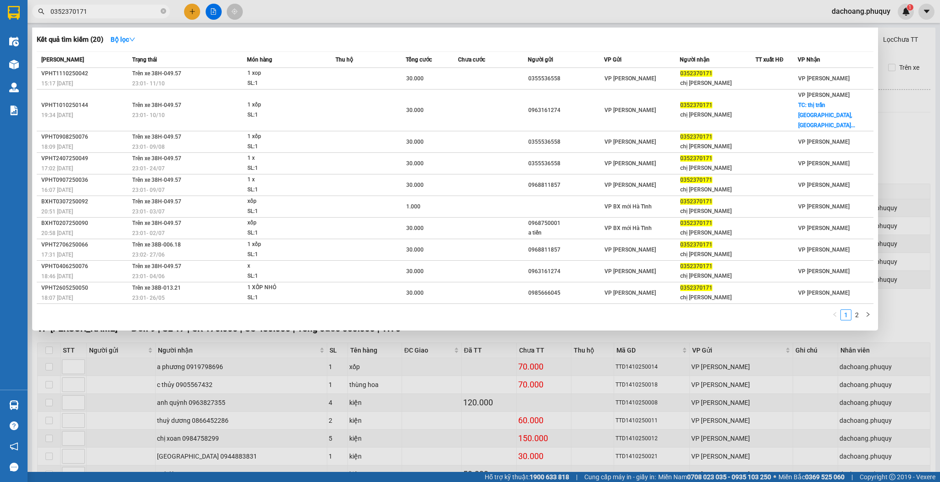
click at [135, 13] on input "0352370171" at bounding box center [105, 11] width 108 height 10
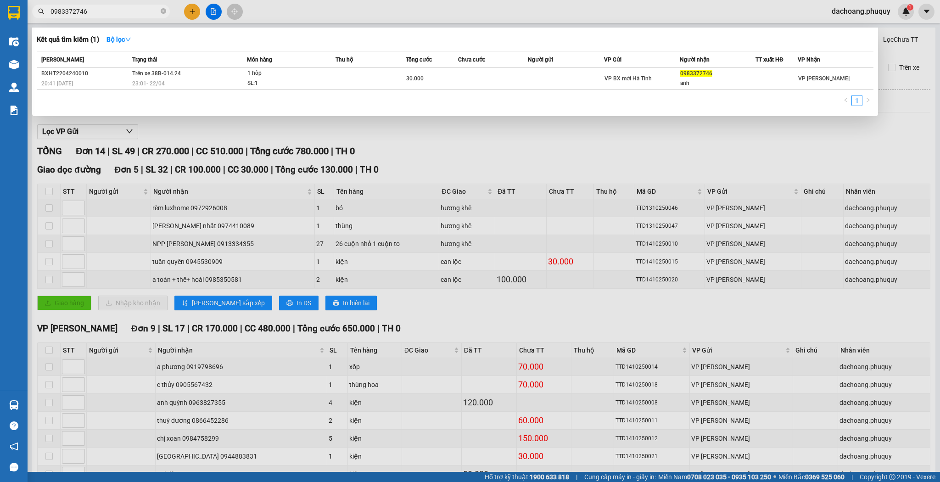
type input "0983372746"
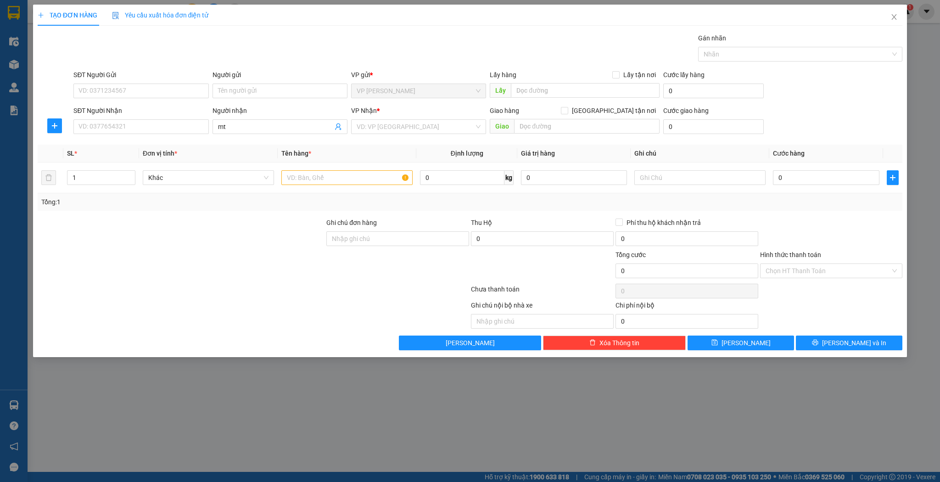
click at [138, 118] on div "SĐT Người Nhận" at bounding box center [140, 113] width 135 height 14
click at [141, 123] on input "SĐT Người Nhận" at bounding box center [140, 126] width 135 height 15
click at [143, 142] on div "0911488906" at bounding box center [141, 145] width 124 height 10
type input "0911488906"
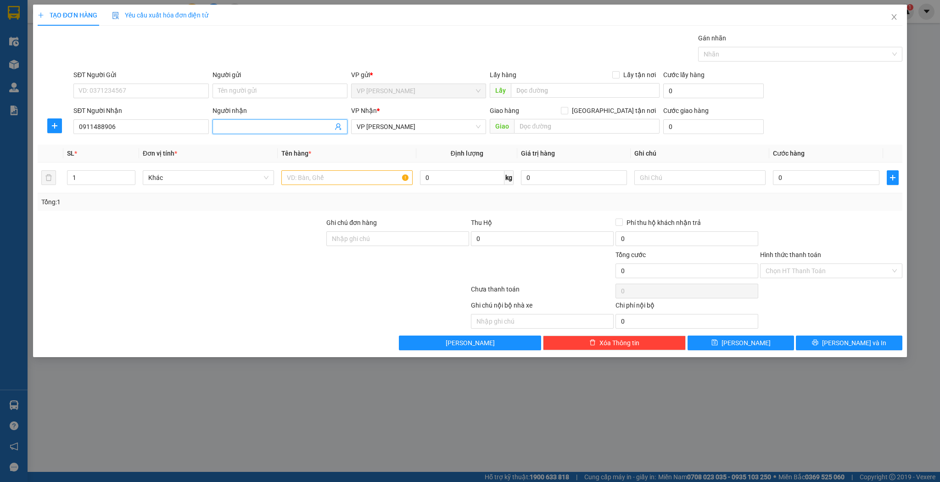
click at [297, 122] on input "Người nhận" at bounding box center [275, 127] width 115 height 10
type input "mt nam phong"
click at [74, 175] on input "1" at bounding box center [100, 178] width 67 height 14
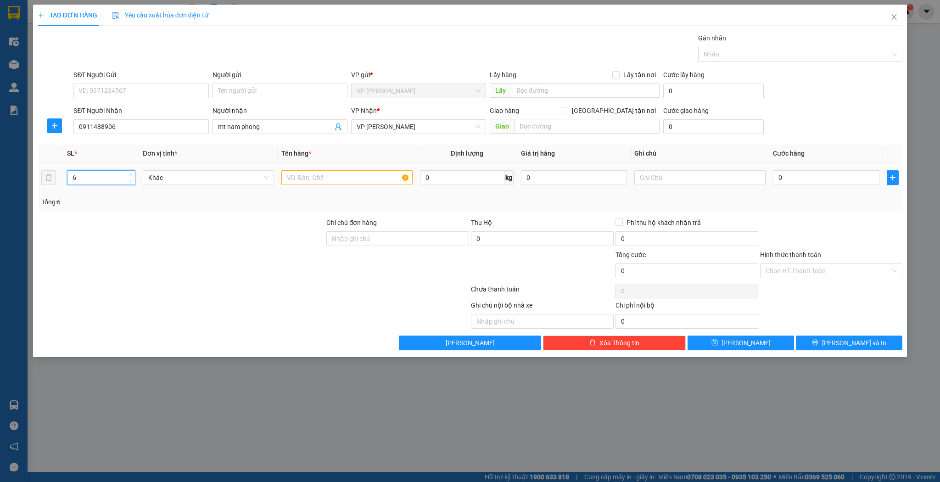
type input "6"
click at [307, 171] on input "text" at bounding box center [346, 177] width 131 height 15
type input "kiện"
click at [787, 174] on input "0" at bounding box center [826, 177] width 106 height 15
type input "3"
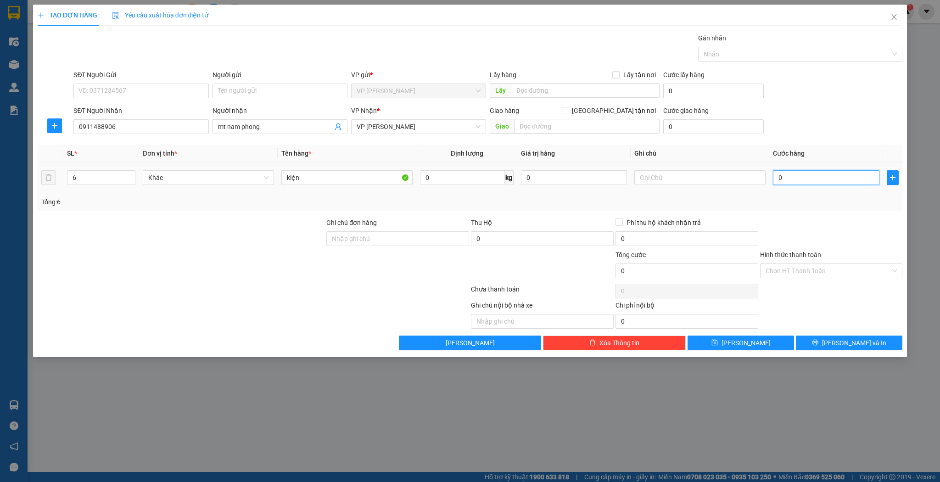
type input "3"
type input "30"
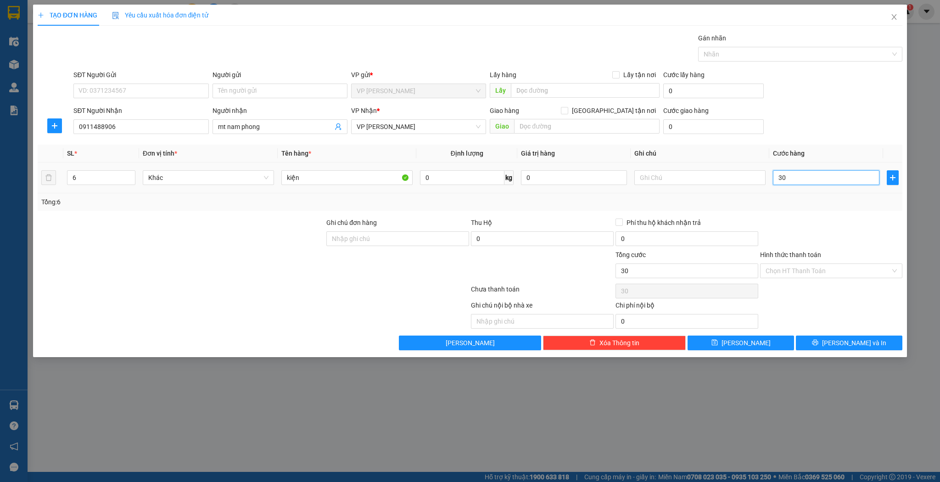
type input "300"
type input "300.000"
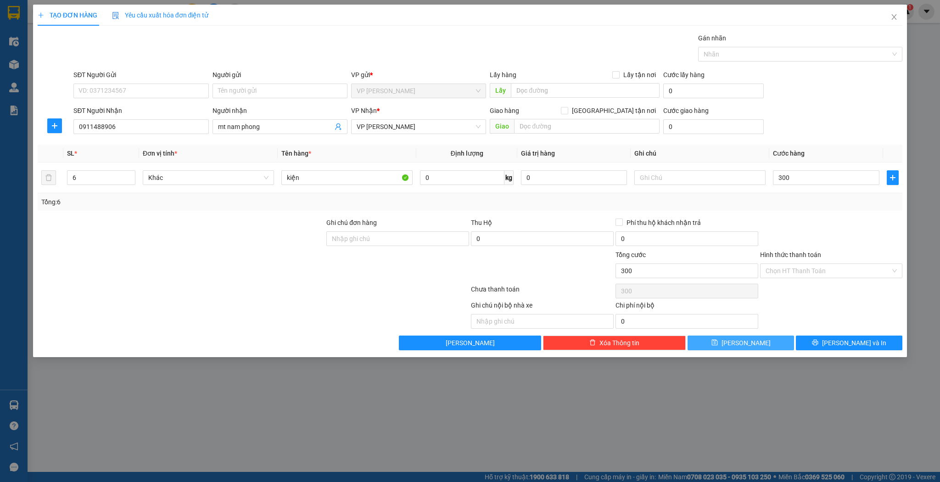
type input "300.000"
click at [755, 344] on button "[PERSON_NAME]" at bounding box center [741, 343] width 107 height 15
type input "1"
type input "0"
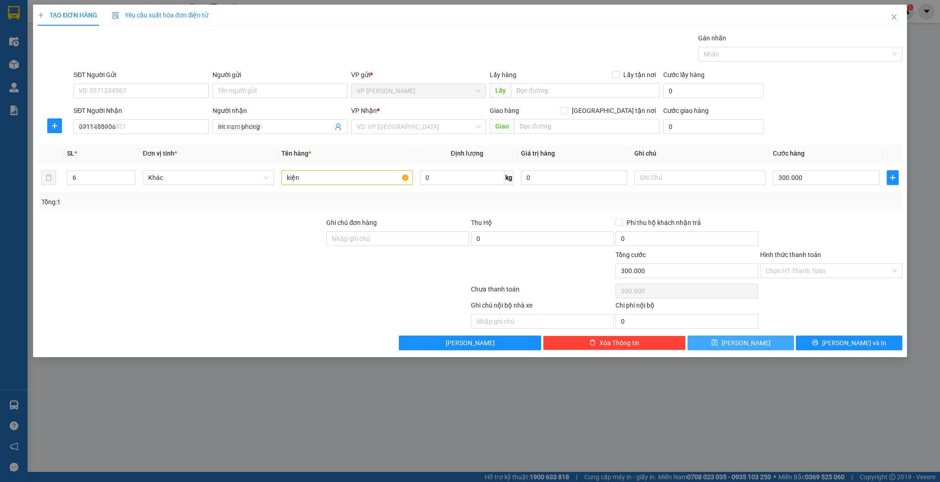
type input "0"
click at [278, 142] on div "Transit Pickup Surcharge Ids Transit Deliver Surcharge Ids Transit Deliver Surc…" at bounding box center [471, 191] width 866 height 317
click at [284, 130] on input "Người nhận" at bounding box center [275, 127] width 115 height 10
type input "d"
type input "đức việt"
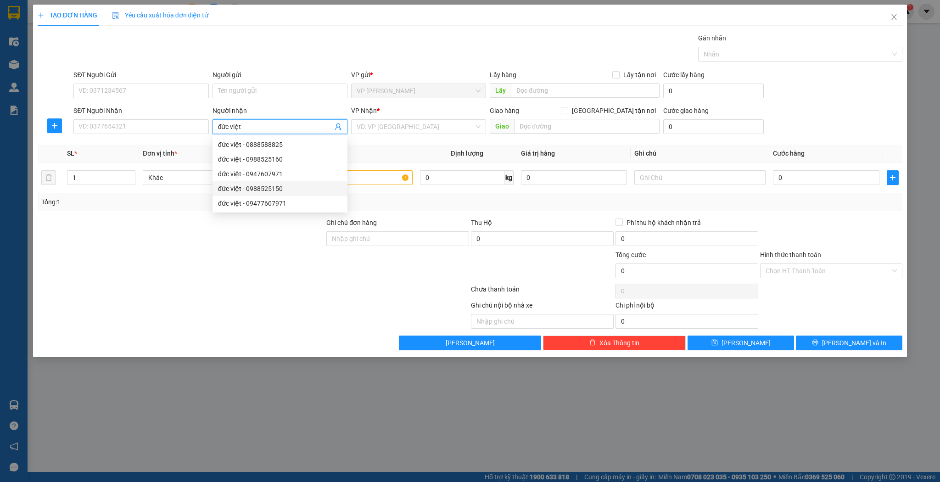
click at [281, 189] on div "đức việt - 0988525150" at bounding box center [280, 189] width 124 height 10
type input "0988525150"
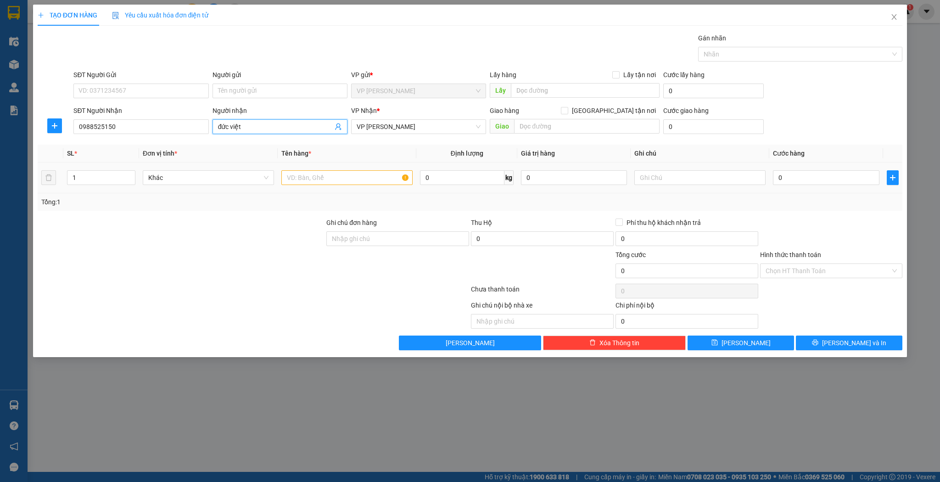
type input "đức việt"
click at [347, 184] on input "text" at bounding box center [346, 177] width 131 height 15
type input "thùng"
click at [804, 180] on input "0" at bounding box center [826, 177] width 106 height 15
type input "5"
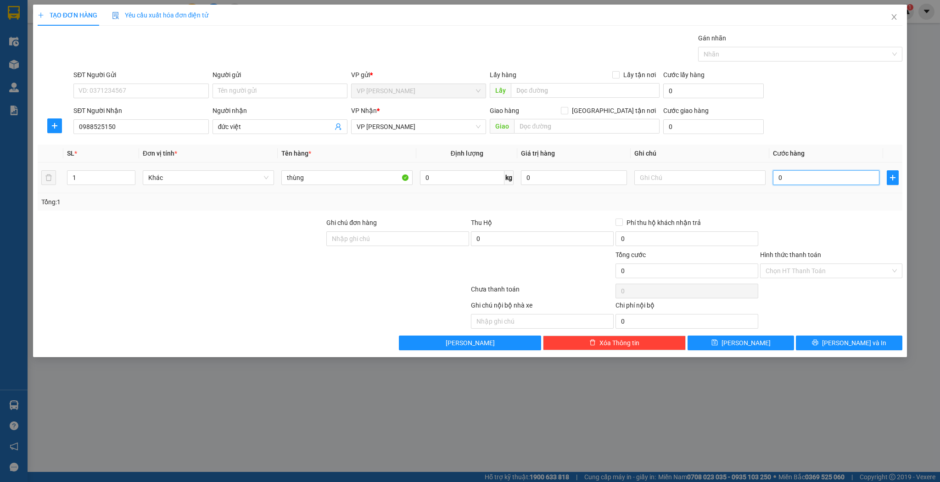
type input "5"
type input "50"
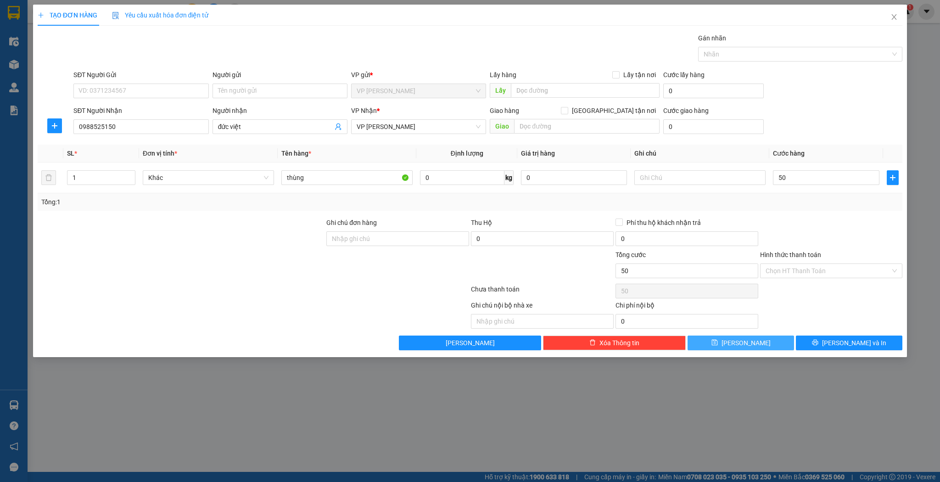
type input "50.000"
click at [768, 336] on button "[PERSON_NAME]" at bounding box center [741, 343] width 107 height 15
type input "0"
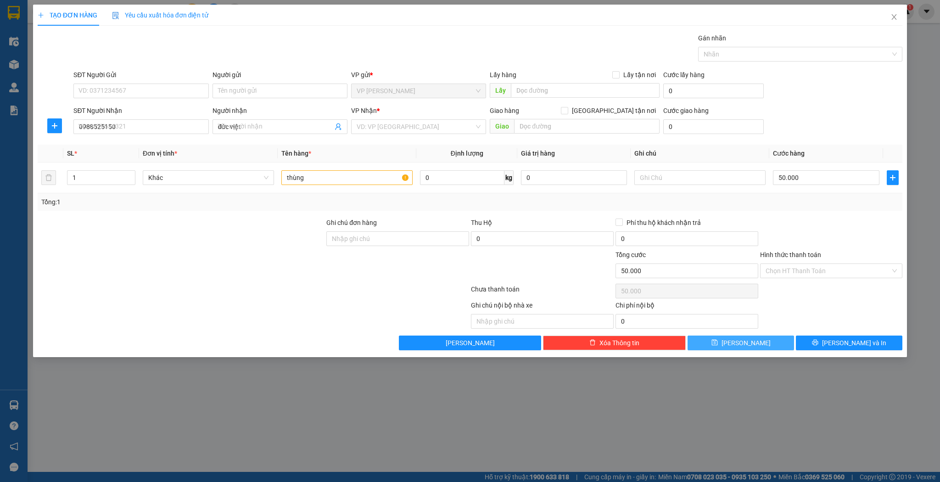
type input "0"
click at [905, 22] on span "Close" at bounding box center [895, 18] width 26 height 26
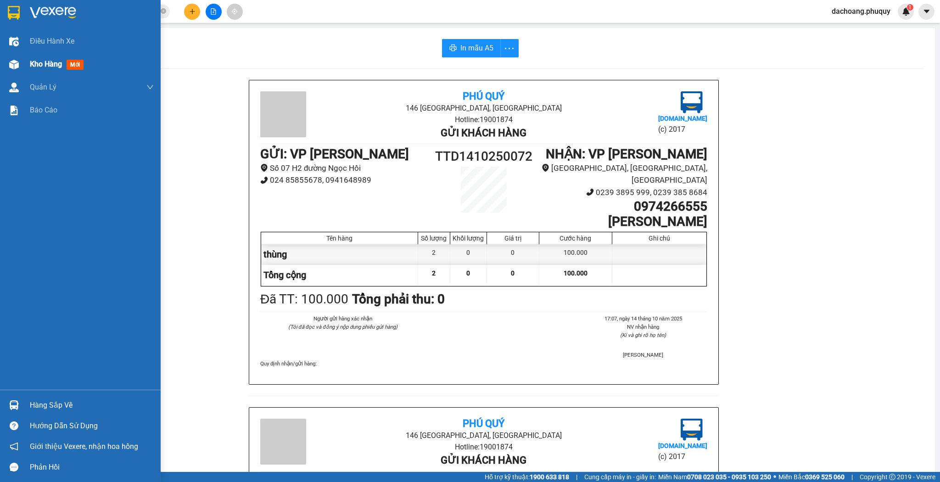
click at [26, 66] on div "Kho hàng mới" at bounding box center [80, 64] width 161 height 23
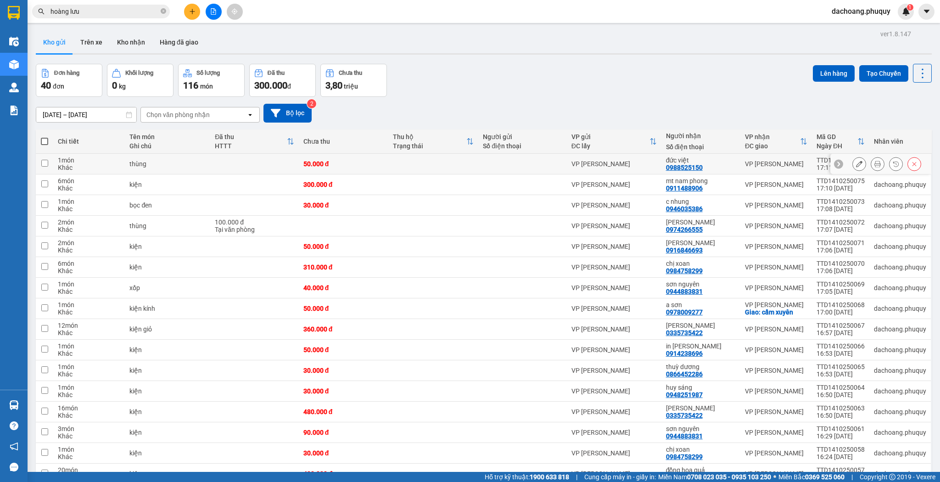
click at [853, 160] on button at bounding box center [859, 164] width 13 height 16
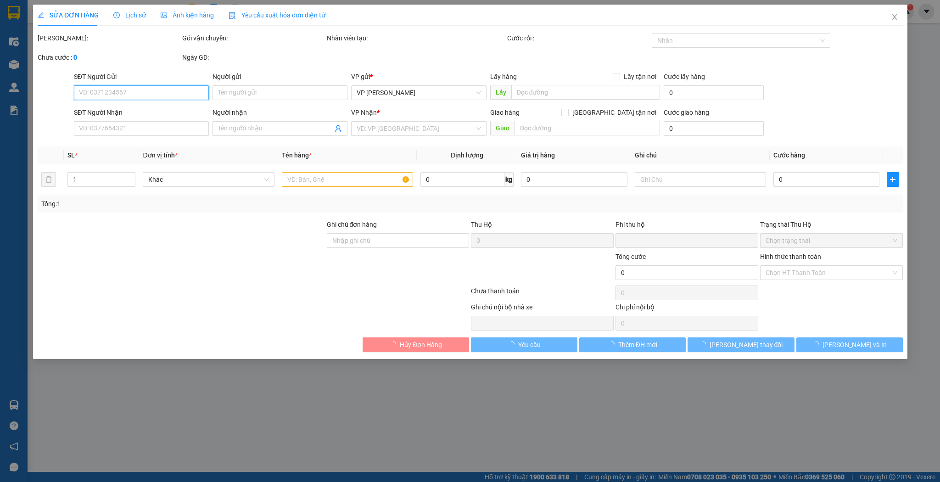
type input "0988525150"
type input "đức việt"
type input "0"
type input "50.000"
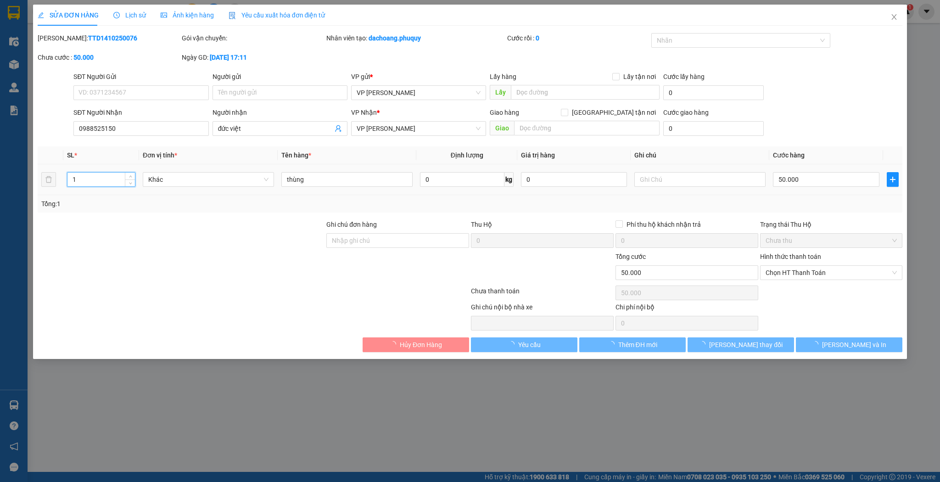
click at [101, 184] on input "1" at bounding box center [100, 180] width 67 height 14
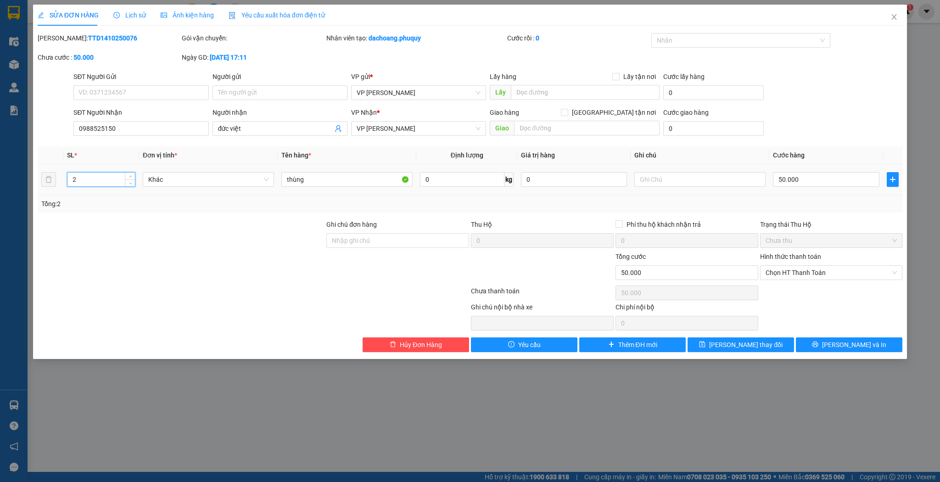
type input "2"
click at [787, 187] on div "50.000" at bounding box center [826, 179] width 106 height 18
click at [792, 184] on input "50.000" at bounding box center [826, 179] width 106 height 15
type input "1"
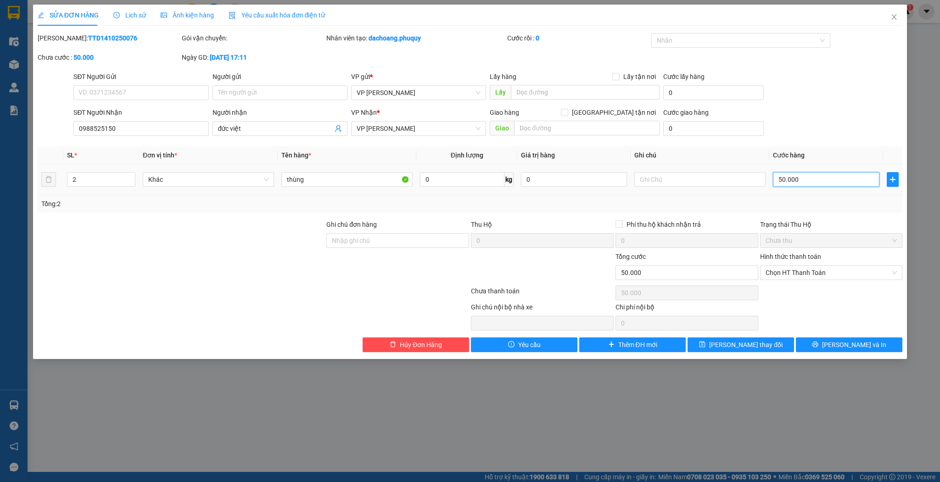
type input "1"
type input "10"
type input "100"
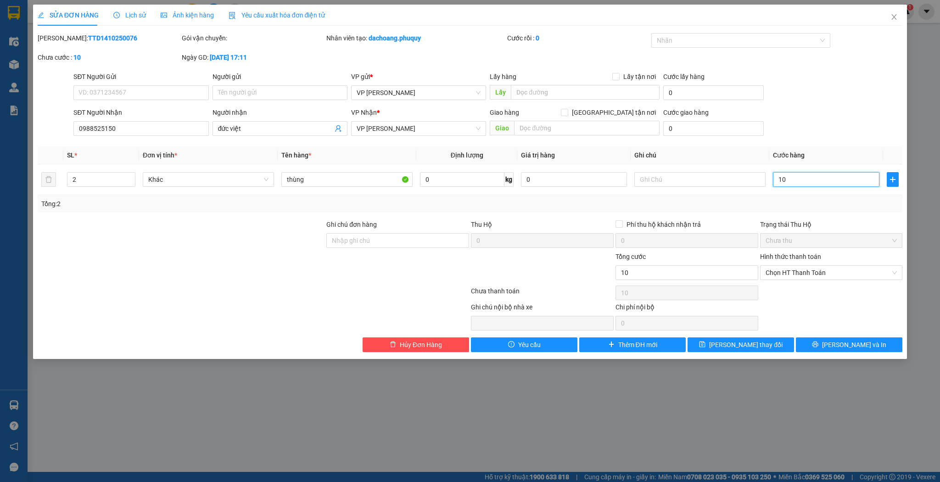
type input "100"
type input "100.000"
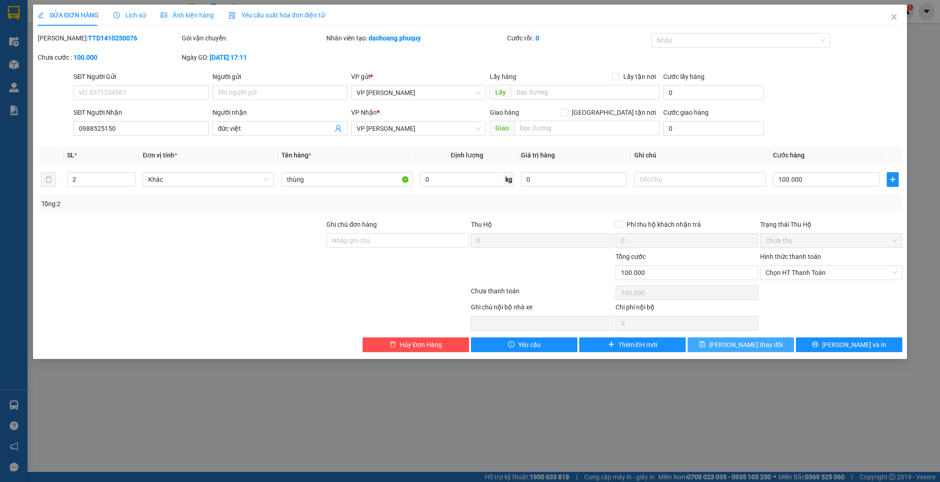
click at [759, 340] on span "[PERSON_NAME] thay đổi" at bounding box center [745, 345] width 73 height 10
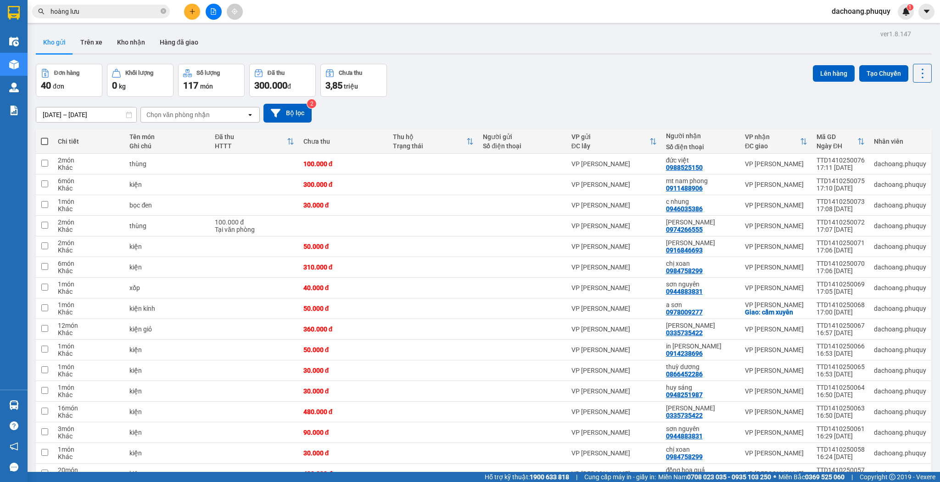
click at [190, 8] on icon "plus" at bounding box center [192, 11] width 6 height 6
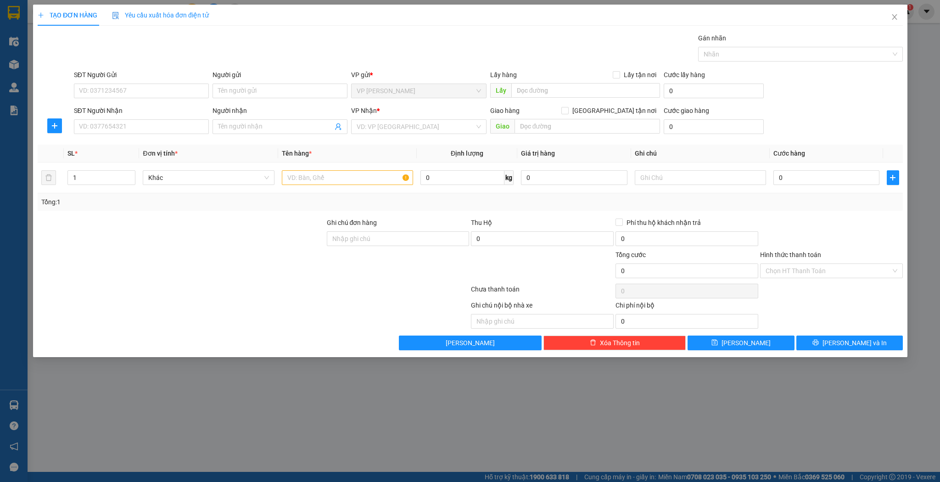
click at [157, 134] on div "SĐT Người Nhận VD: 0377654321" at bounding box center [140, 122] width 135 height 32
click at [158, 131] on input "SĐT Người Nhận" at bounding box center [140, 126] width 135 height 15
click at [161, 145] on div "0983264357 - Chú Minh" at bounding box center [141, 145] width 124 height 10
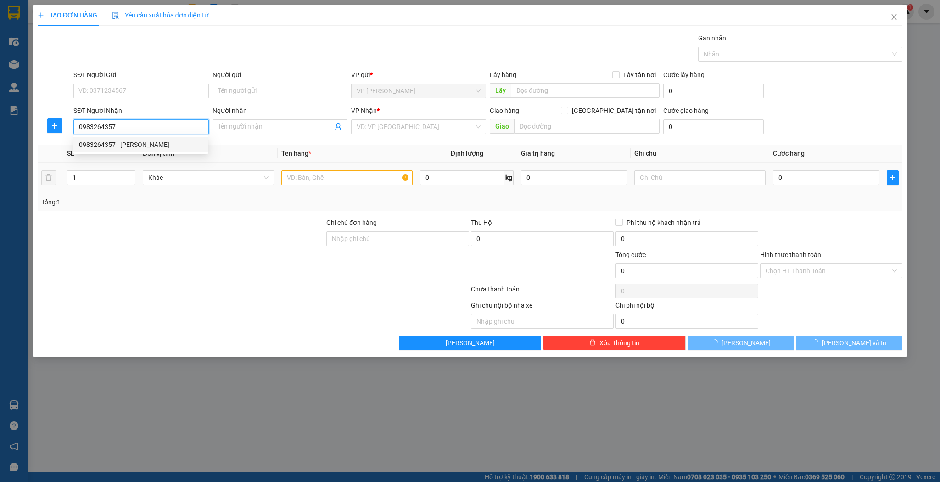
type input "0983264357"
type input "Chú Minh"
click at [314, 179] on input "text" at bounding box center [346, 177] width 131 height 15
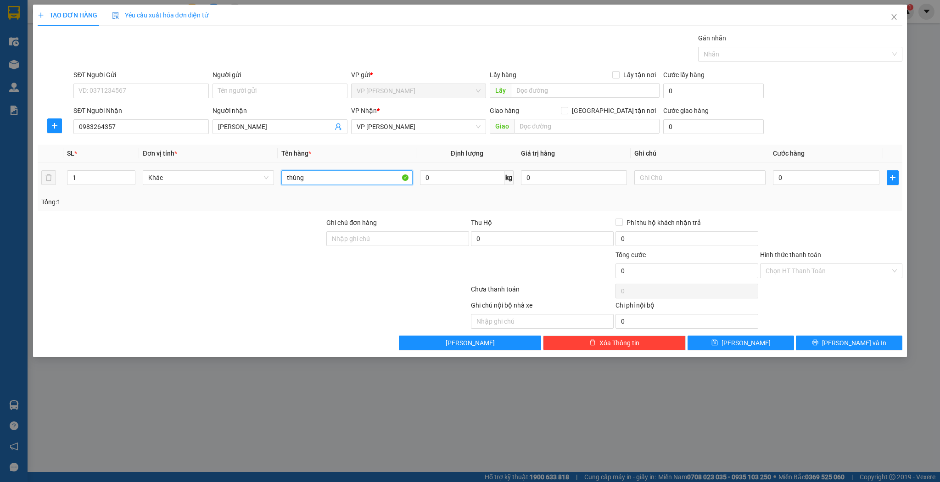
type input "thùng"
click at [836, 186] on td "0" at bounding box center [826, 178] width 113 height 31
click at [836, 184] on input "0" at bounding box center [826, 177] width 106 height 15
type input "4"
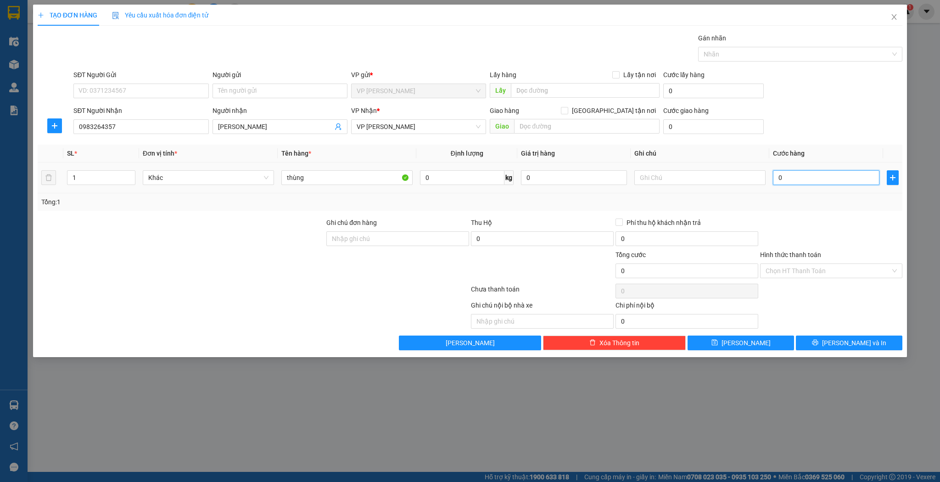
type input "4"
type input "40"
type input "40.000"
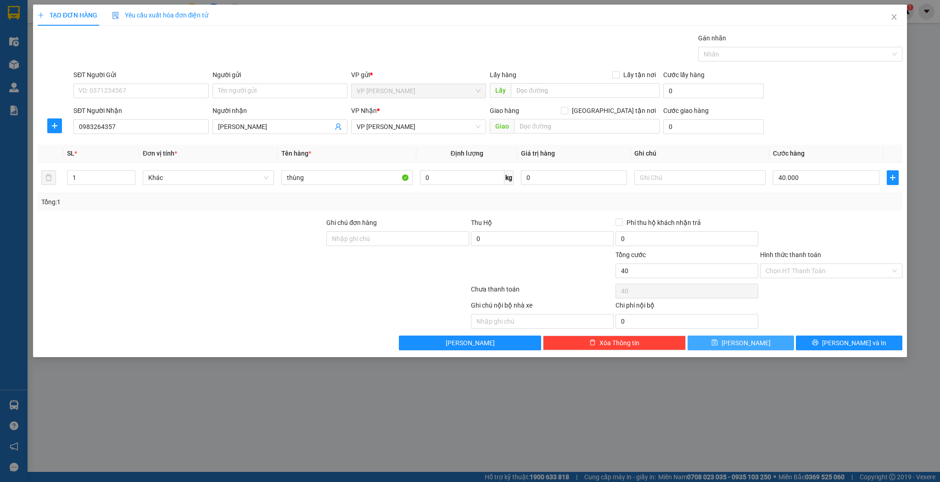
type input "40.000"
click at [749, 338] on span "Lưu" at bounding box center [746, 343] width 49 height 10
type input "0"
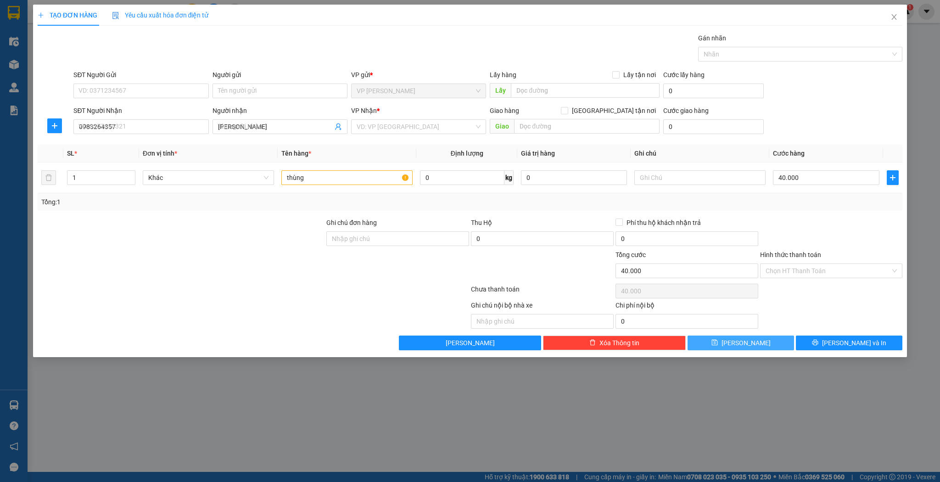
type input "0"
click at [147, 121] on input "SĐT Người Nhận" at bounding box center [140, 126] width 135 height 15
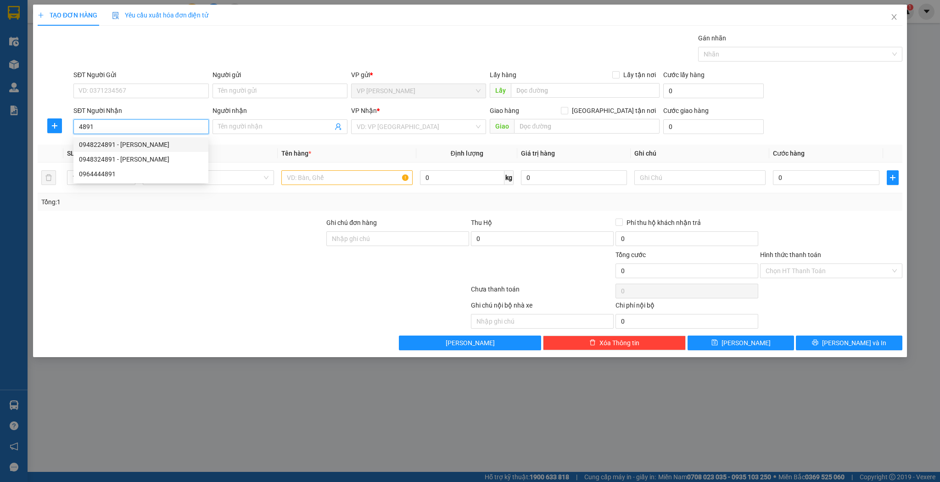
click at [154, 148] on div "0948224891 - hà hạnh" at bounding box center [141, 145] width 124 height 10
type input "0948224891"
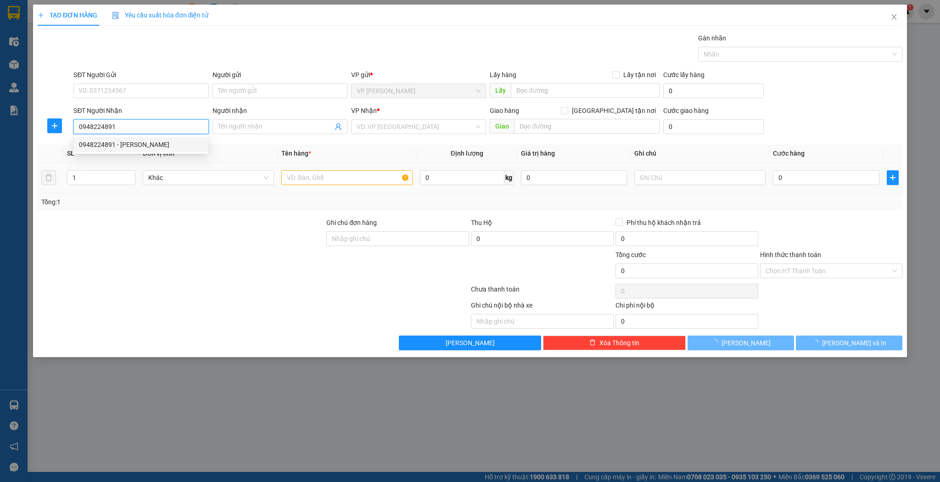
type input "hà hạnh"
type input "0948224891"
click at [315, 171] on input "text" at bounding box center [346, 177] width 131 height 15
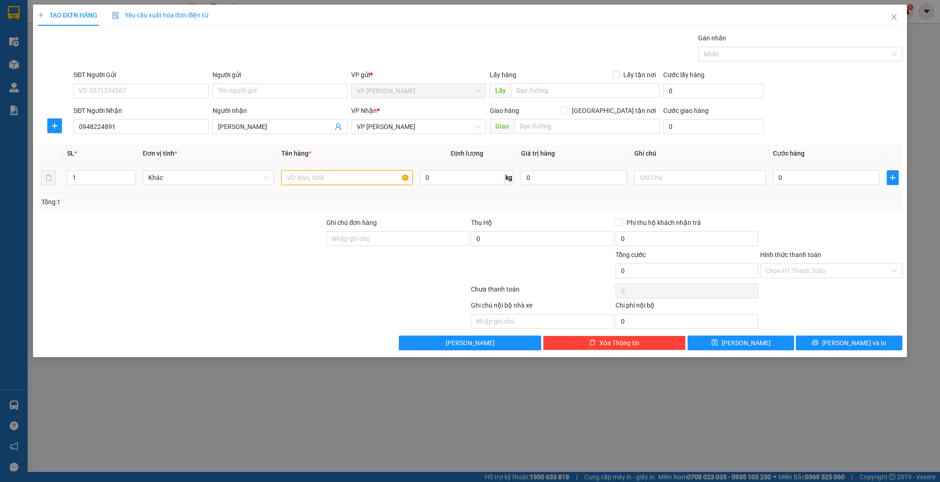
click at [315, 173] on input "text" at bounding box center [346, 177] width 131 height 15
type input "bọc"
click at [802, 185] on div "0" at bounding box center [826, 178] width 106 height 18
click at [803, 176] on input "0" at bounding box center [826, 177] width 106 height 15
type input "4"
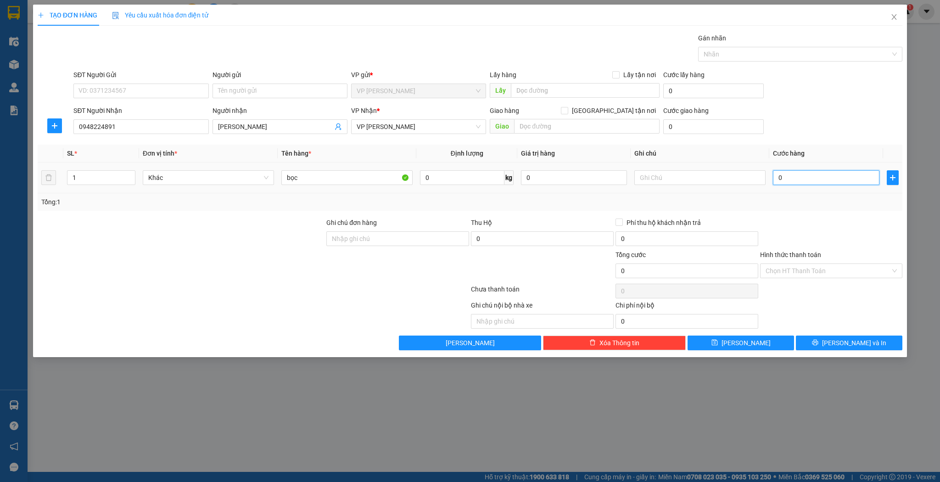
type input "4"
type input "40"
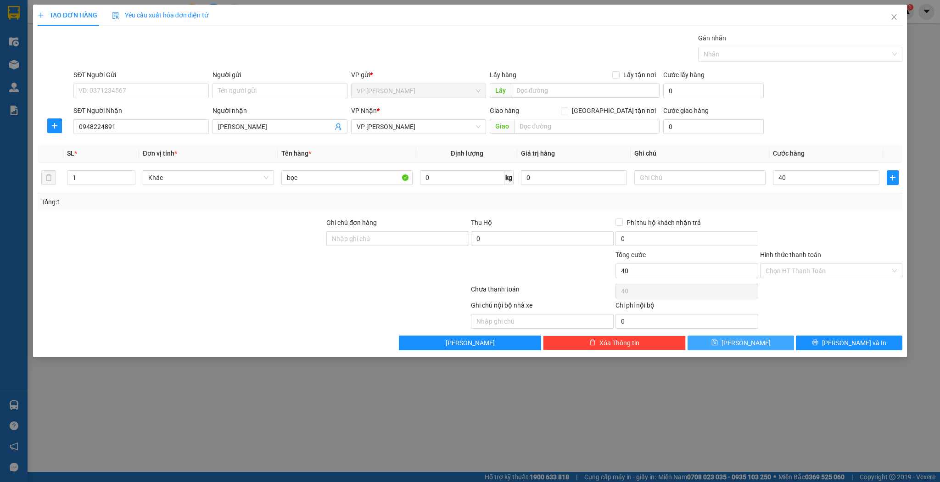
type input "40.000"
click at [722, 342] on button "Lưu" at bounding box center [741, 343] width 107 height 15
type input "0"
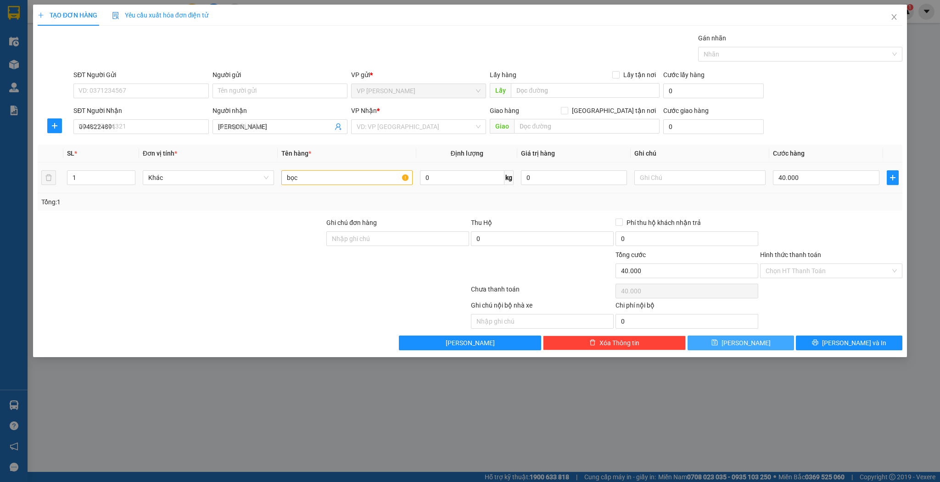
type input "0"
click at [256, 124] on input "Người nhận" at bounding box center [275, 127] width 115 height 10
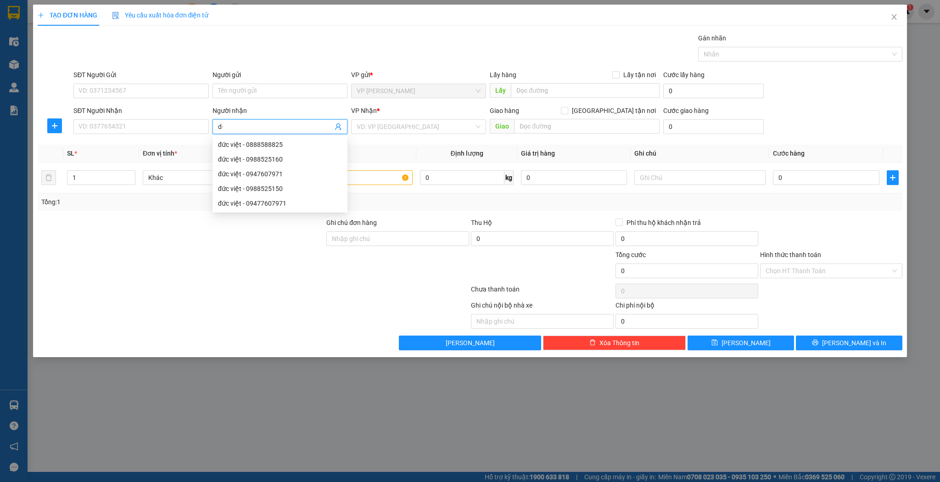
type input "d"
type input "đồng hoa quả"
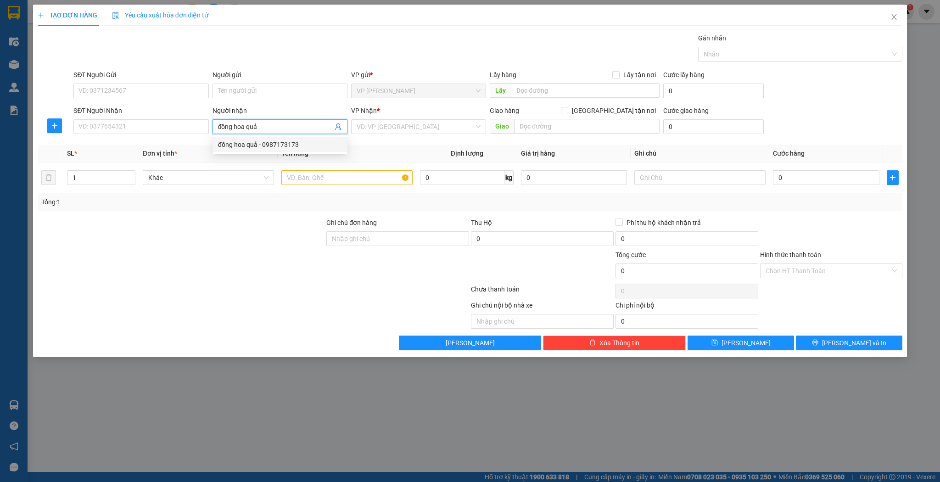
drag, startPoint x: 287, startPoint y: 147, endPoint x: 278, endPoint y: 151, distance: 9.0
click at [287, 147] on div "đồng hoa quả - 0987173173" at bounding box center [280, 145] width 124 height 10
type input "0987173173"
type input "đồng hoa quả"
click at [107, 180] on input "1" at bounding box center [100, 178] width 67 height 14
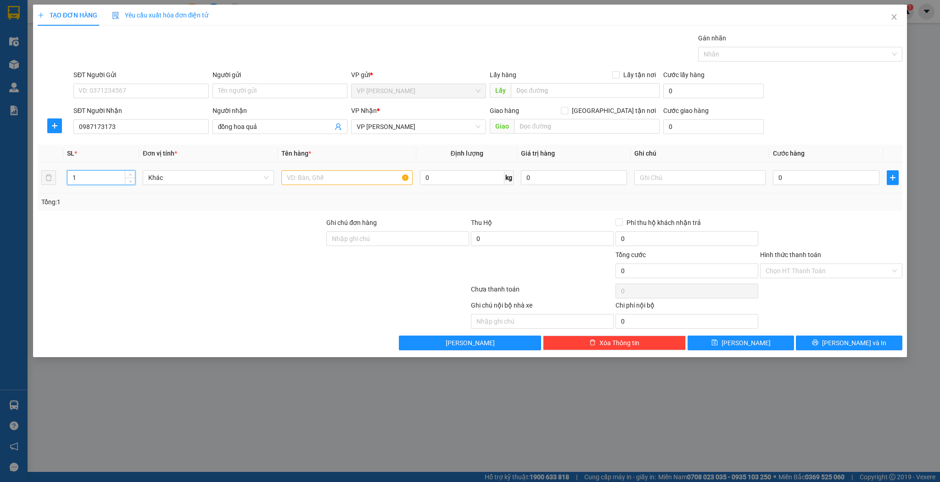
click at [107, 180] on input "1" at bounding box center [100, 178] width 67 height 14
type input "5"
click at [329, 169] on div at bounding box center [346, 178] width 131 height 18
click at [327, 171] on input "text" at bounding box center [346, 177] width 131 height 15
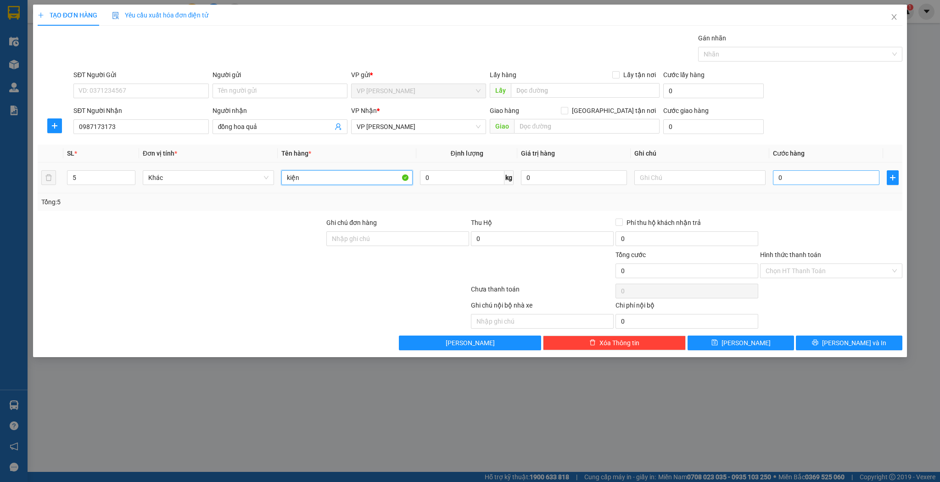
type input "kiện"
click at [844, 180] on input "0" at bounding box center [826, 177] width 106 height 15
type input "1"
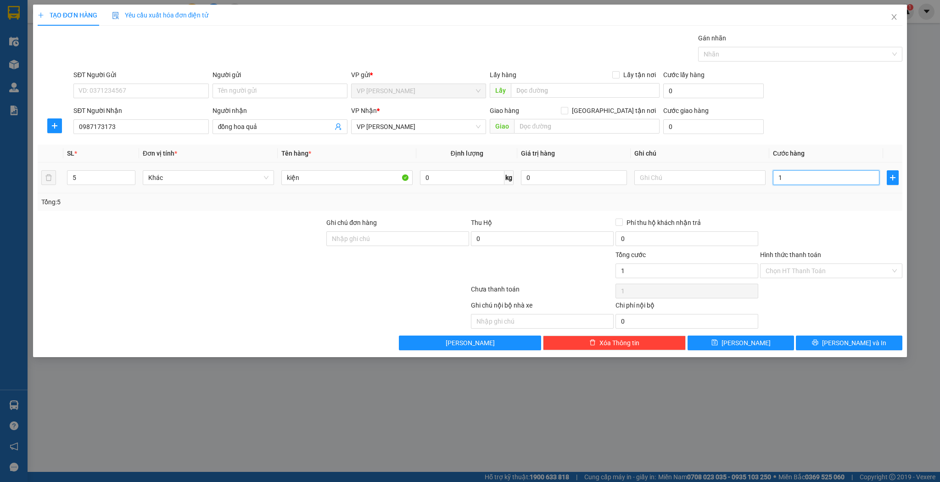
type input "10"
type input "100"
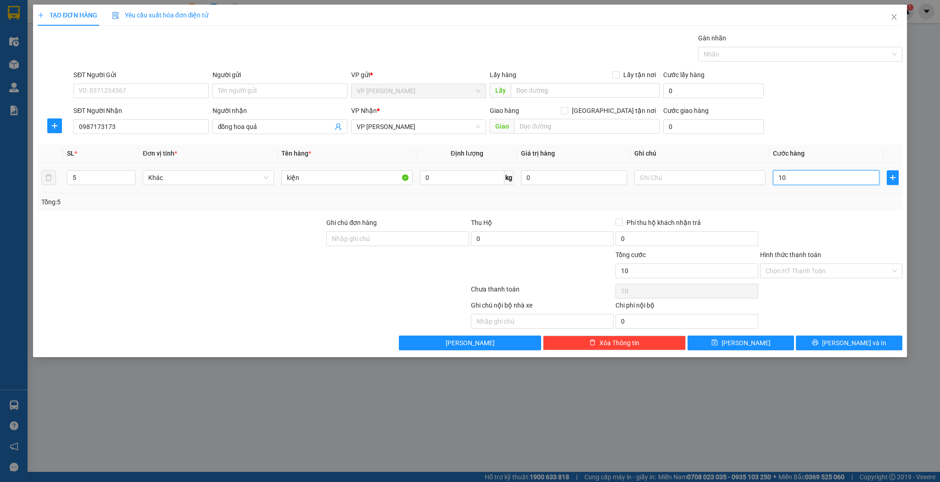
type input "100"
type input "100.000"
click at [744, 343] on span "Lưu" at bounding box center [746, 343] width 49 height 10
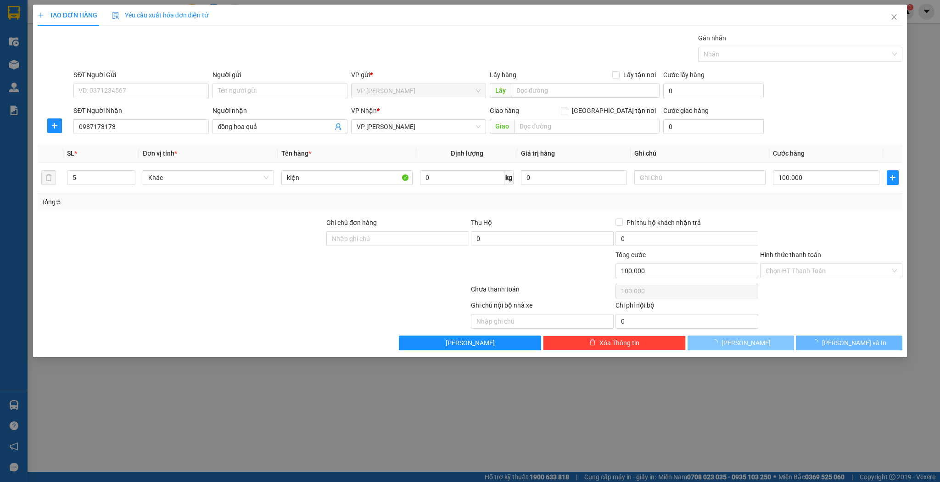
type input "1"
type input "0"
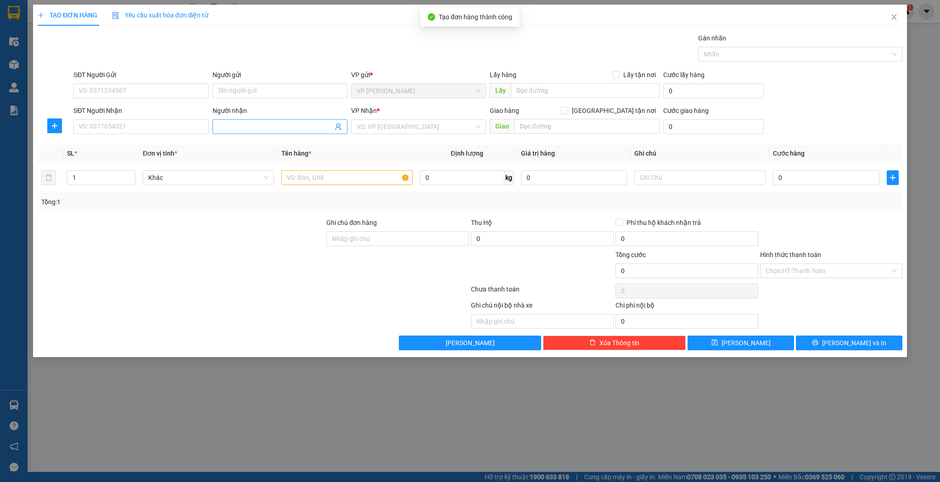
click at [242, 127] on input "Người nhận" at bounding box center [275, 127] width 115 height 10
type input "2"
click at [185, 129] on input "SĐT Người Nhận" at bounding box center [140, 126] width 135 height 15
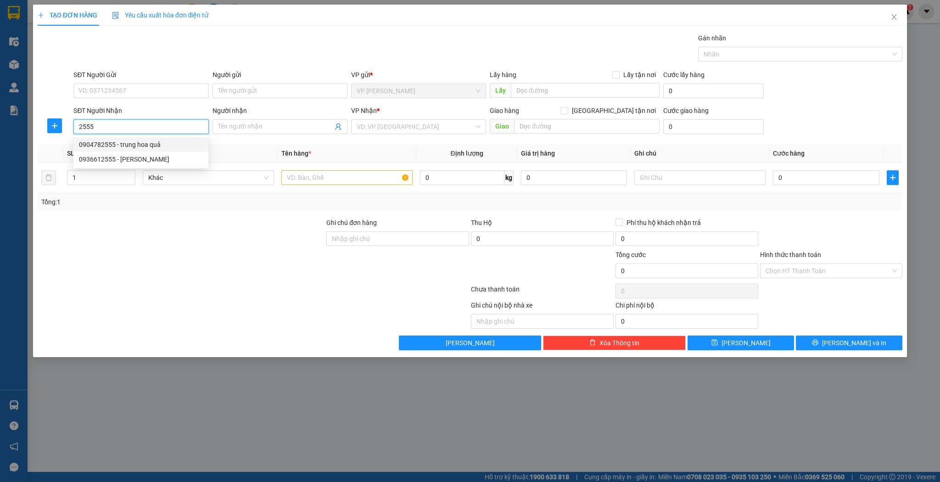
click at [129, 146] on div "0904782555 - trung hoa quả" at bounding box center [141, 145] width 124 height 10
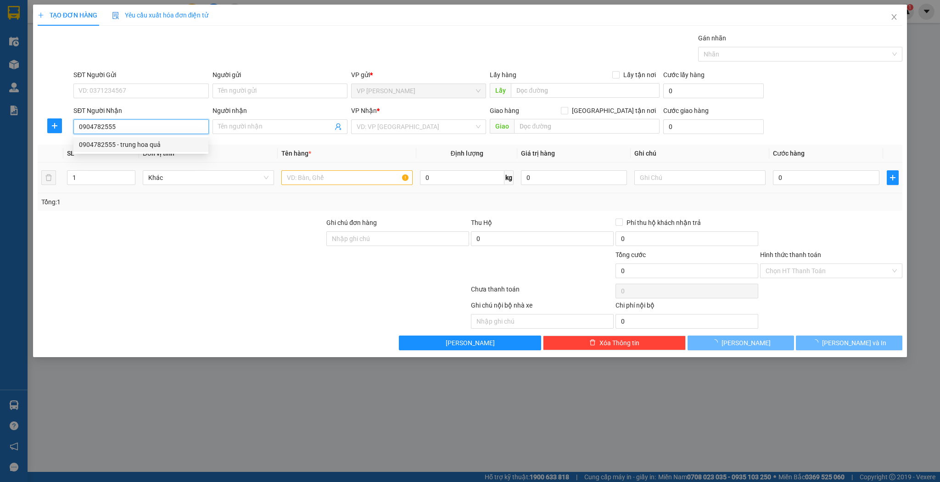
type input "0904782555"
click at [338, 181] on input "text" at bounding box center [346, 177] width 131 height 15
type input "trung hoa quả"
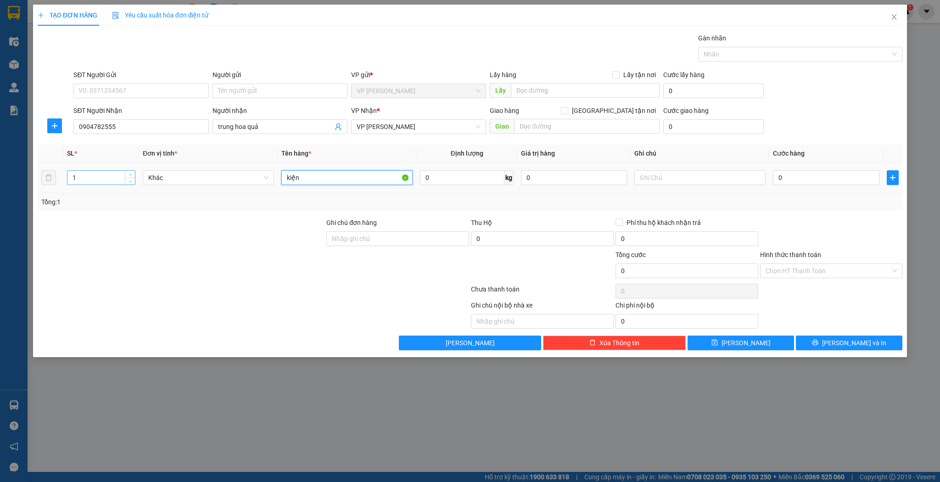
type input "kiện"
click at [90, 175] on input "1" at bounding box center [100, 178] width 67 height 14
type input "10"
click at [785, 194] on div "SL * Đơn vị tính * Tên hàng * Định lượng Giá trị hàng Ghi chú Cước hàng 10 Khác…" at bounding box center [471, 178] width 866 height 66
click at [805, 186] on div "0" at bounding box center [826, 178] width 106 height 18
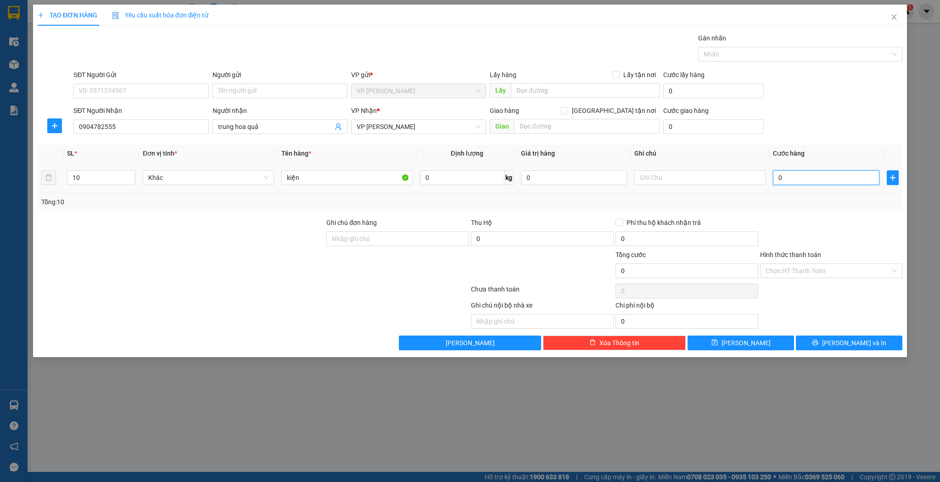
drag, startPoint x: 802, startPoint y: 180, endPoint x: 784, endPoint y: 219, distance: 42.5
click at [801, 180] on input "0" at bounding box center [826, 177] width 106 height 15
type input "3"
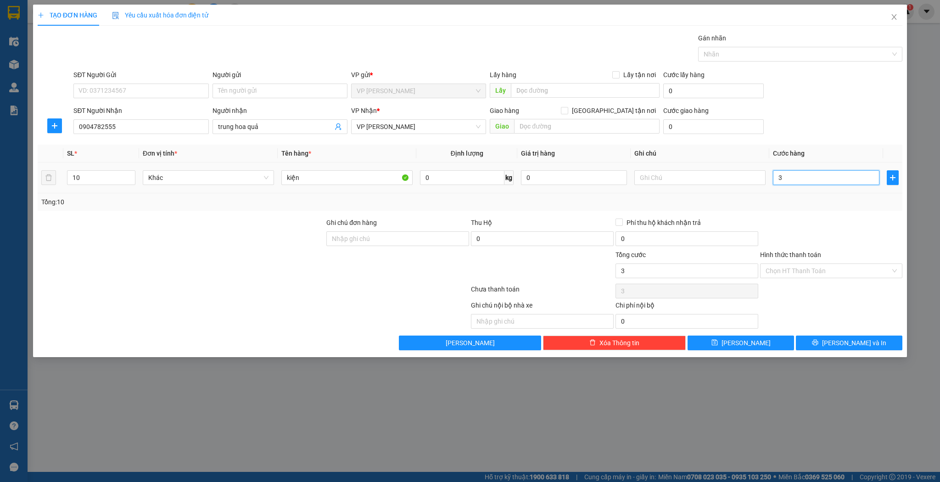
type input "30"
type input "300"
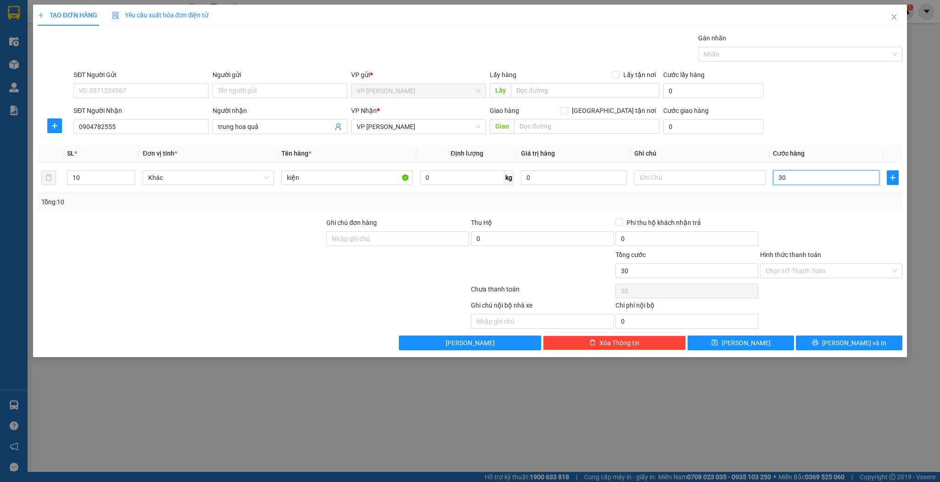
type input "300"
type input "300.000"
click at [755, 337] on button "Lưu" at bounding box center [741, 343] width 107 height 15
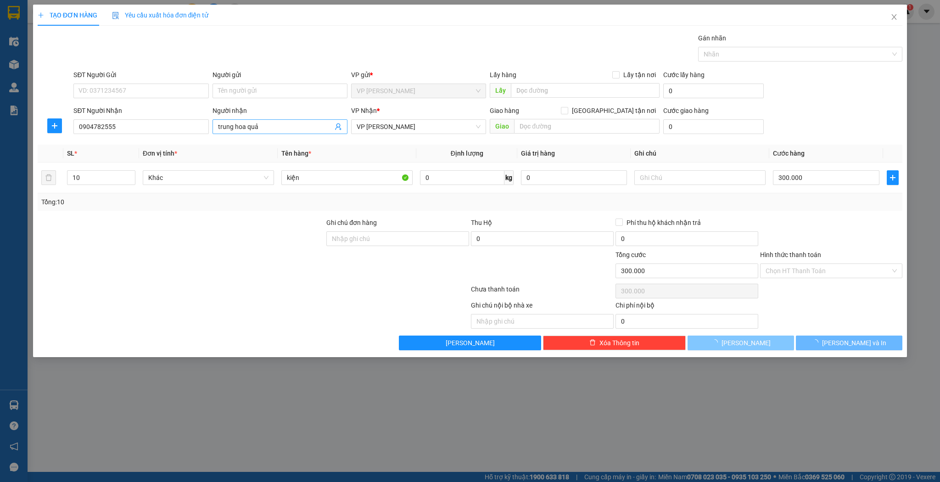
type input "1"
type input "0"
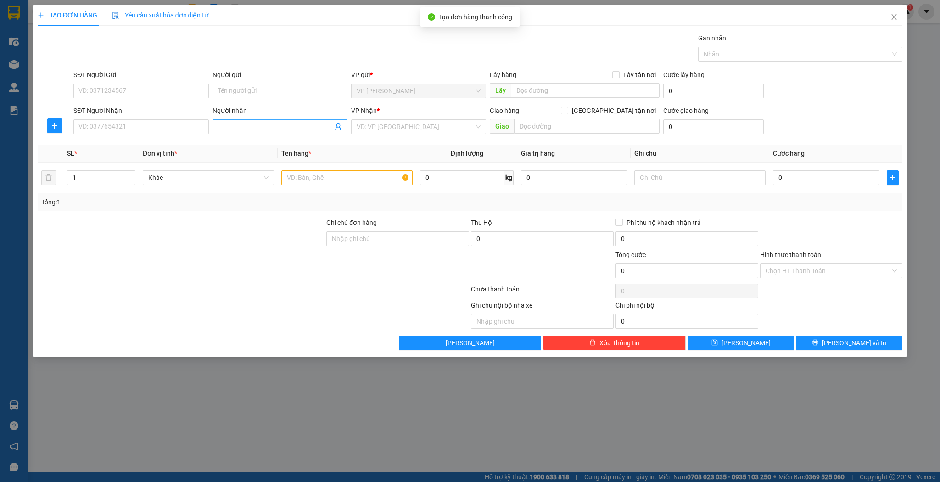
click at [256, 125] on input "Người nhận" at bounding box center [275, 127] width 115 height 10
type input "hương trinh"
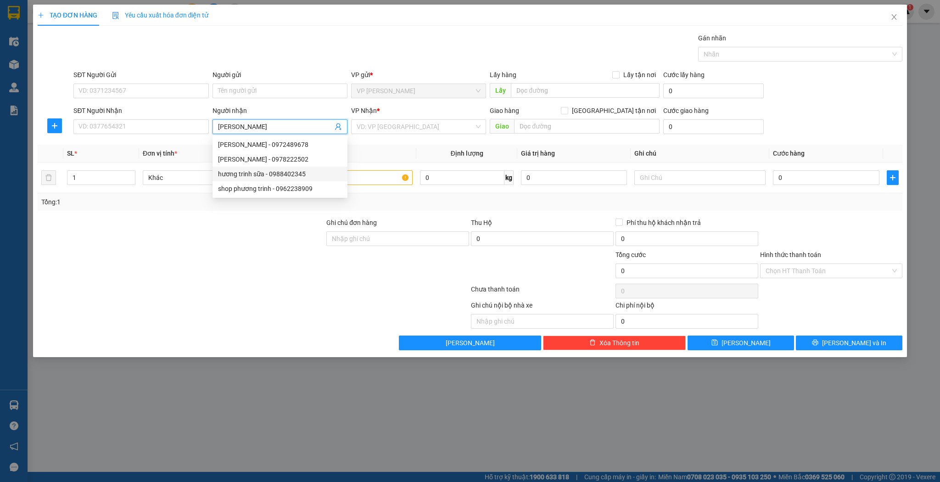
click at [270, 180] on div "hương trinh sữa - 0988402345" at bounding box center [280, 174] width 135 height 15
type input "0988402345"
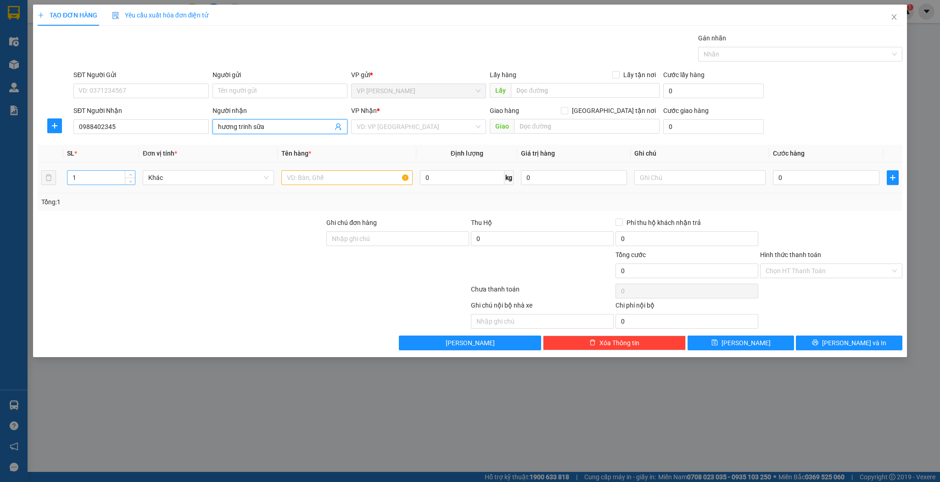
type input "hương trinh sữa"
click at [107, 180] on input "1" at bounding box center [100, 178] width 67 height 14
type input "20"
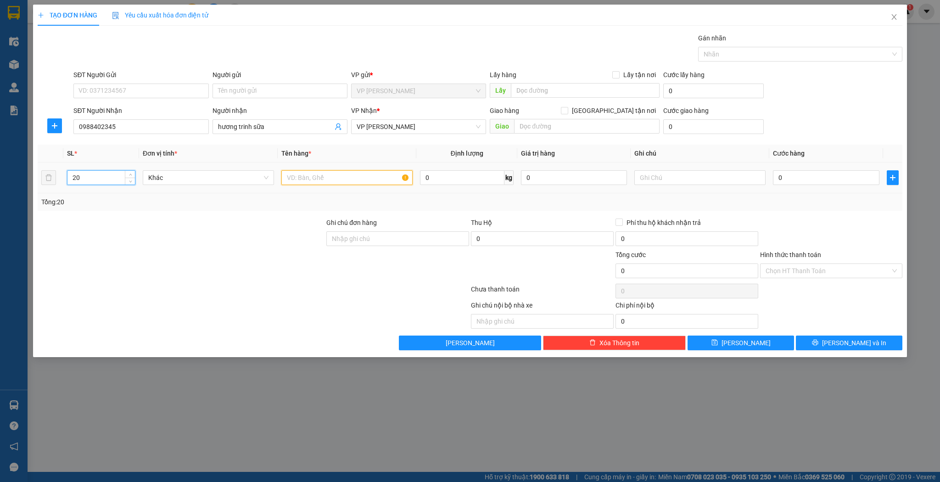
click at [410, 180] on input "text" at bounding box center [346, 177] width 131 height 15
click at [394, 180] on input "text" at bounding box center [346, 177] width 131 height 15
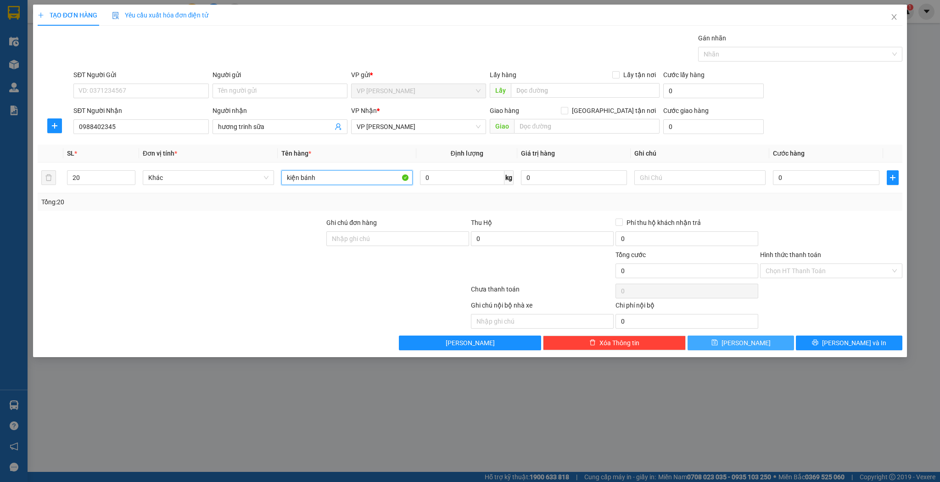
type input "kiện bánh"
click at [742, 343] on span "Lưu" at bounding box center [746, 343] width 49 height 10
type input "1"
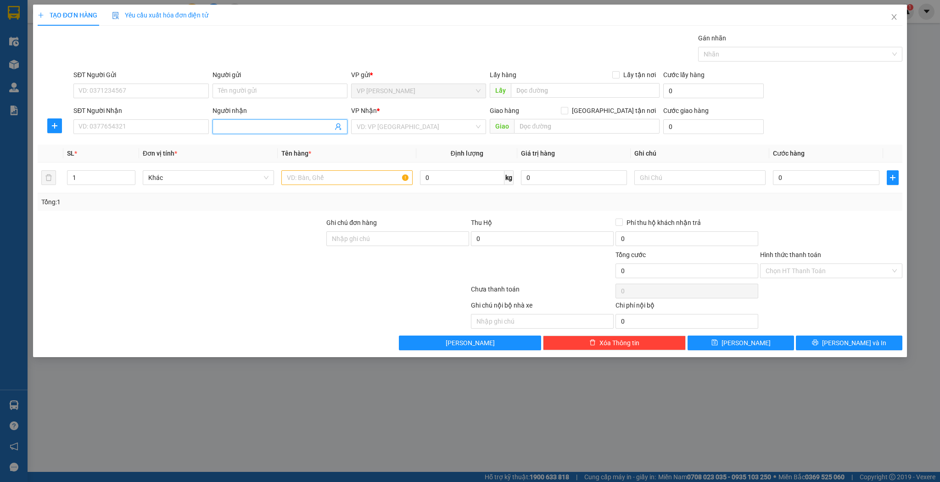
click at [270, 124] on input "Người nhận" at bounding box center [275, 127] width 115 height 10
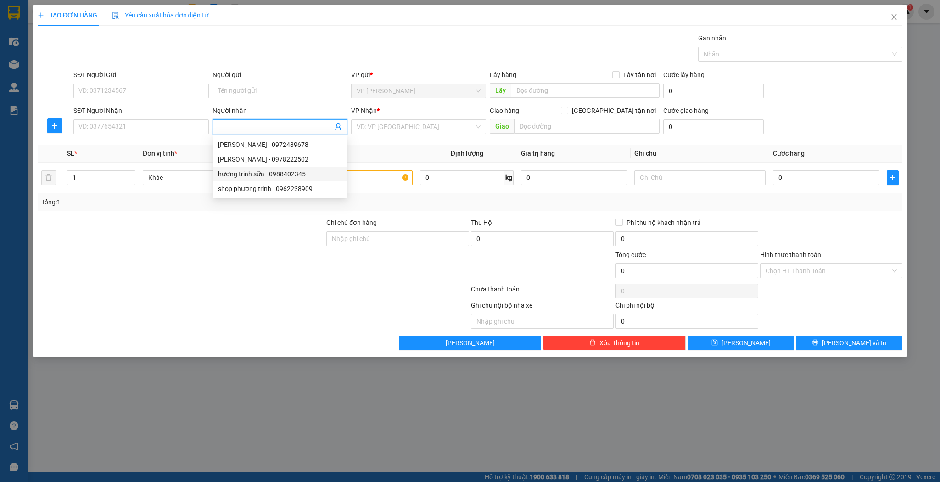
type input "y"
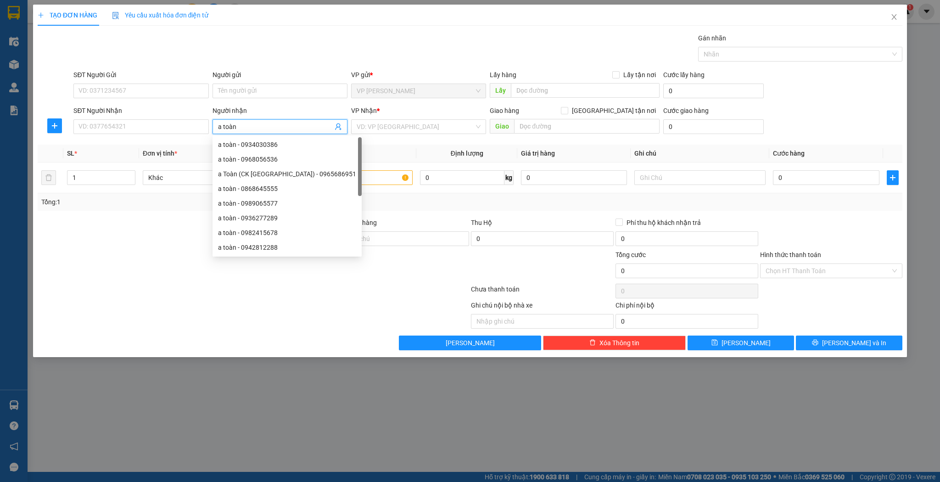
type input "a toàn"
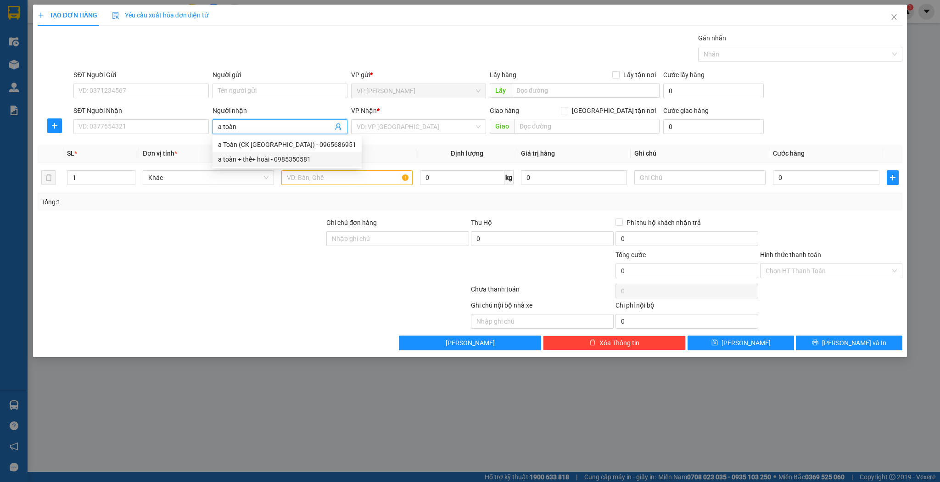
click at [269, 158] on div "a toàn + thể+ hoài - 0985350581" at bounding box center [287, 159] width 138 height 10
type input "0985350581"
type input "a toàn + thể+ hoài"
click at [323, 174] on input "text" at bounding box center [346, 177] width 131 height 15
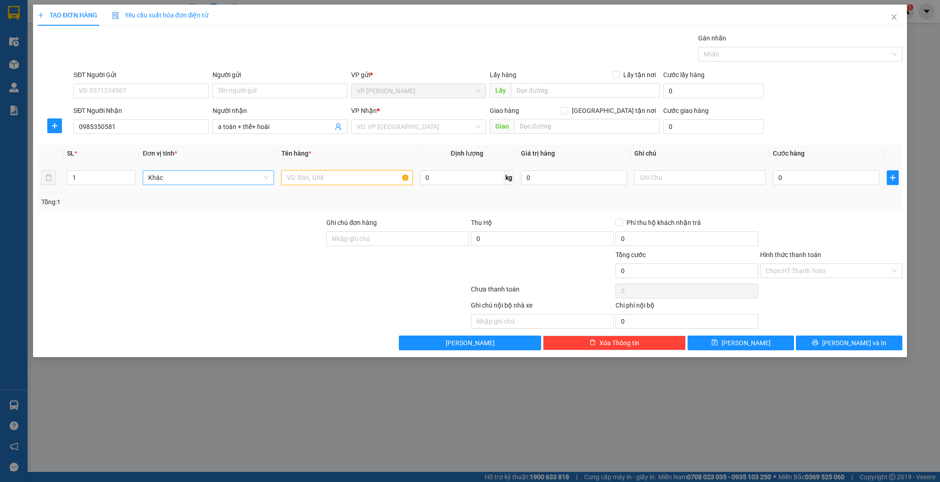
type input "can lộc"
click at [111, 182] on input "1" at bounding box center [100, 178] width 67 height 14
type input "4"
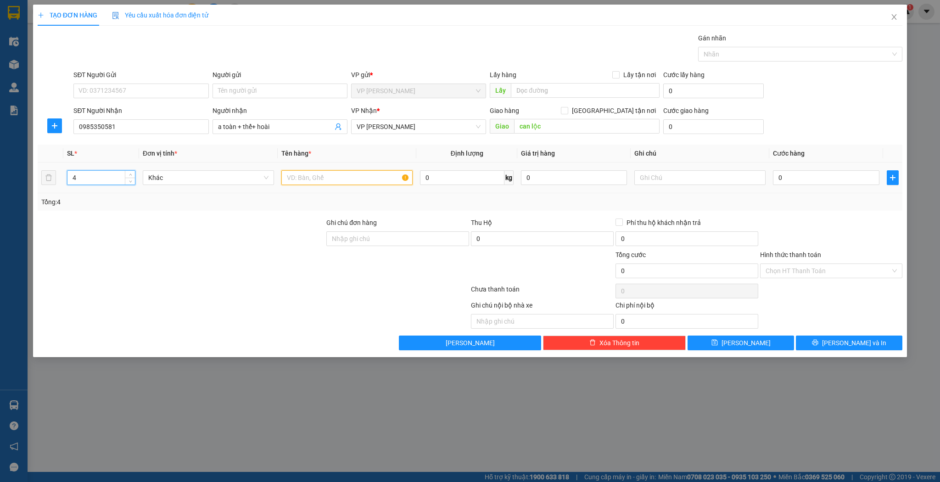
click at [328, 178] on input "text" at bounding box center [346, 177] width 131 height 15
type input "kiện"
click at [787, 171] on input "0" at bounding box center [826, 177] width 106 height 15
type input "1"
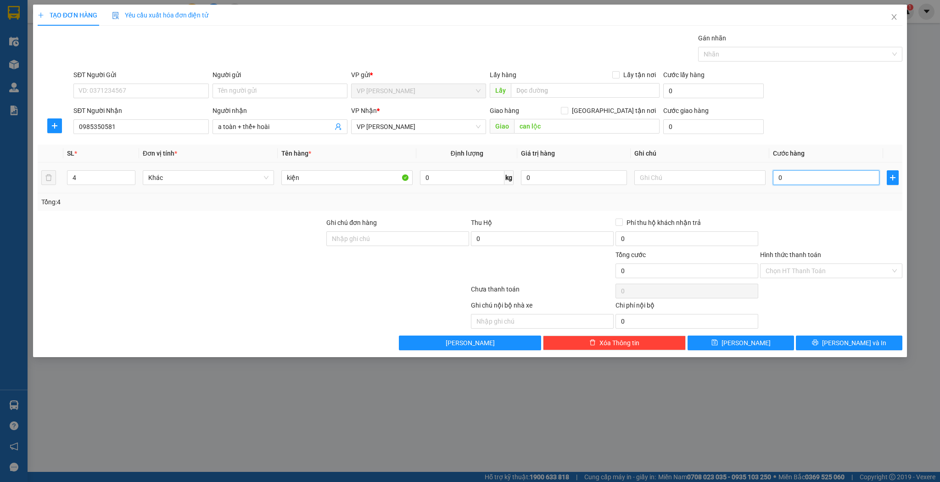
type input "1"
type input "16"
type input "160"
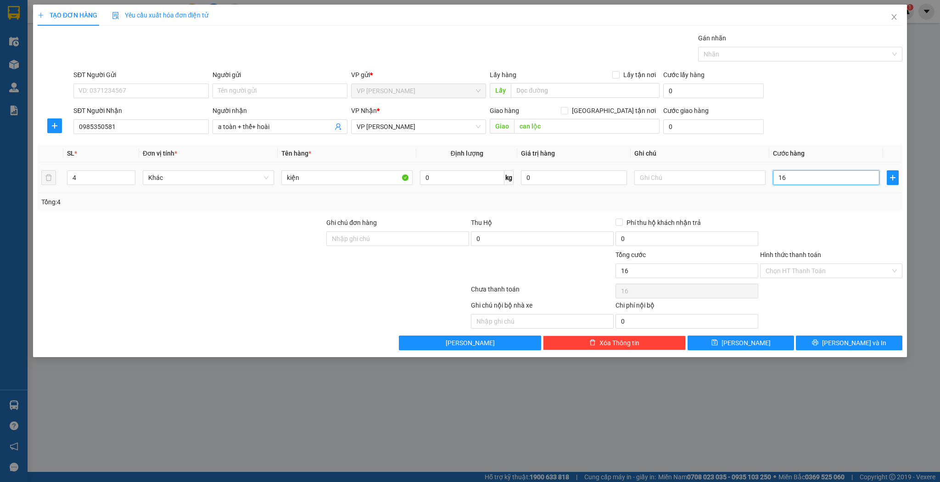
type input "160"
type input "160.000"
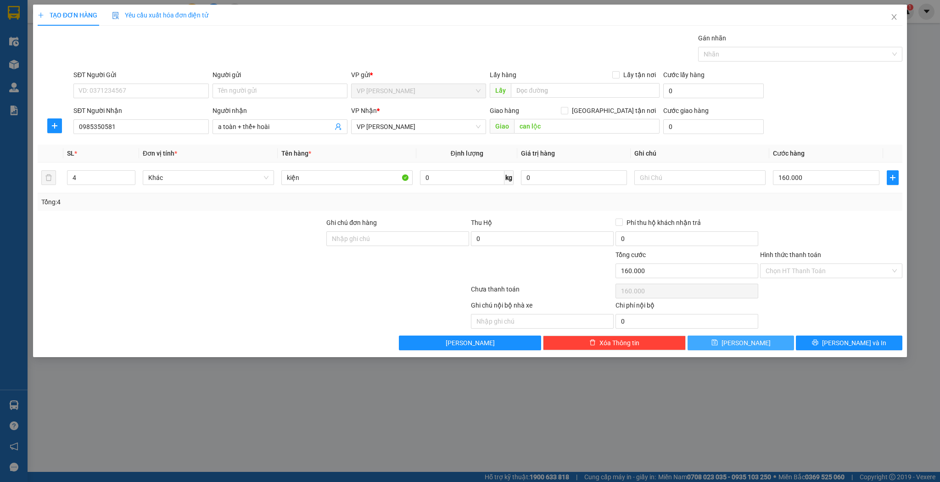
click at [724, 336] on button "Lưu" at bounding box center [741, 343] width 107 height 15
type input "1"
type input "0"
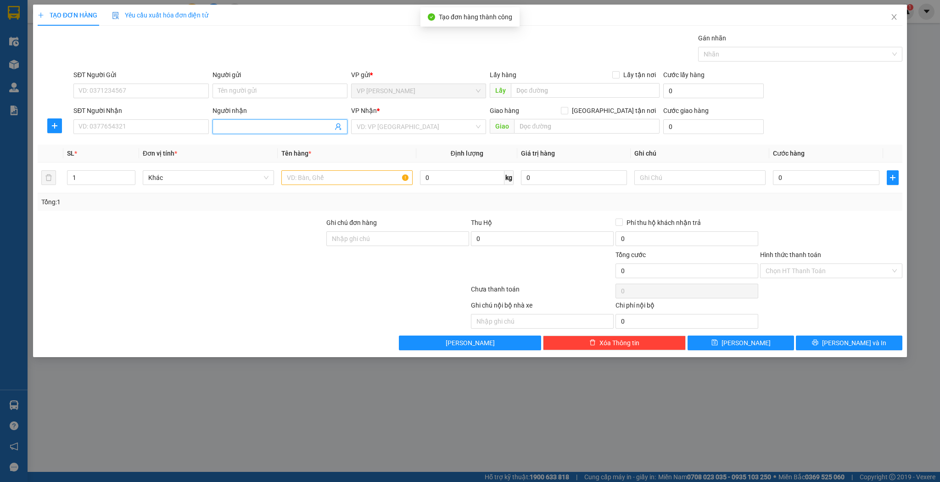
click at [277, 131] on input "Người nhận" at bounding box center [275, 127] width 115 height 10
type input "nguyễn luân"
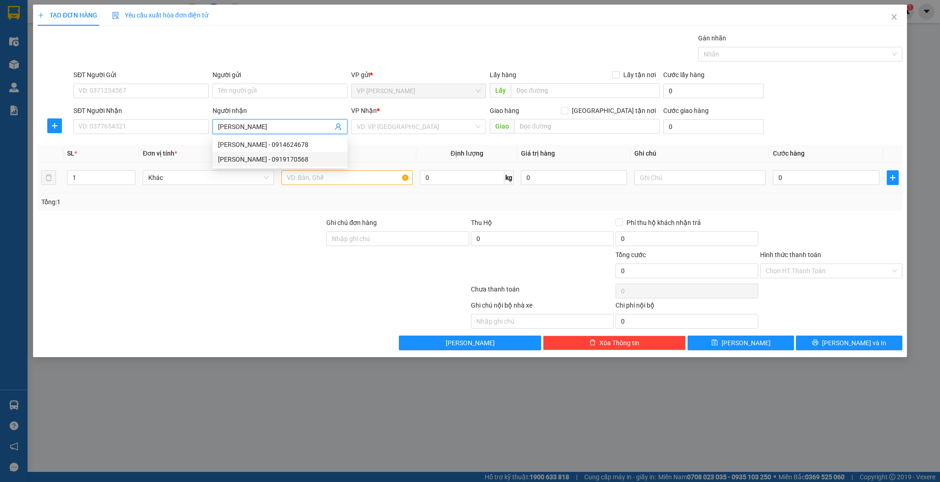
drag, startPoint x: 273, startPoint y: 154, endPoint x: 380, endPoint y: 180, distance: 110.4
click at [273, 154] on div "nguyễn luân - 0919170568" at bounding box center [280, 159] width 124 height 10
type input "0919170568"
type input "nguyễn luân"
click at [373, 182] on input "text" at bounding box center [346, 177] width 131 height 15
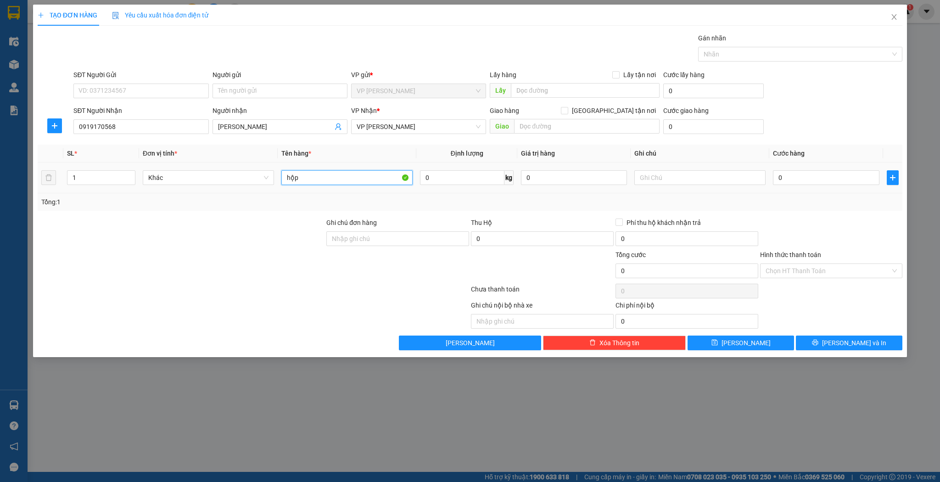
type input "hộp"
click at [826, 189] on td "0" at bounding box center [826, 178] width 113 height 31
click at [825, 185] on div "0" at bounding box center [826, 178] width 106 height 18
click at [818, 172] on input "0" at bounding box center [826, 177] width 106 height 15
type input "3"
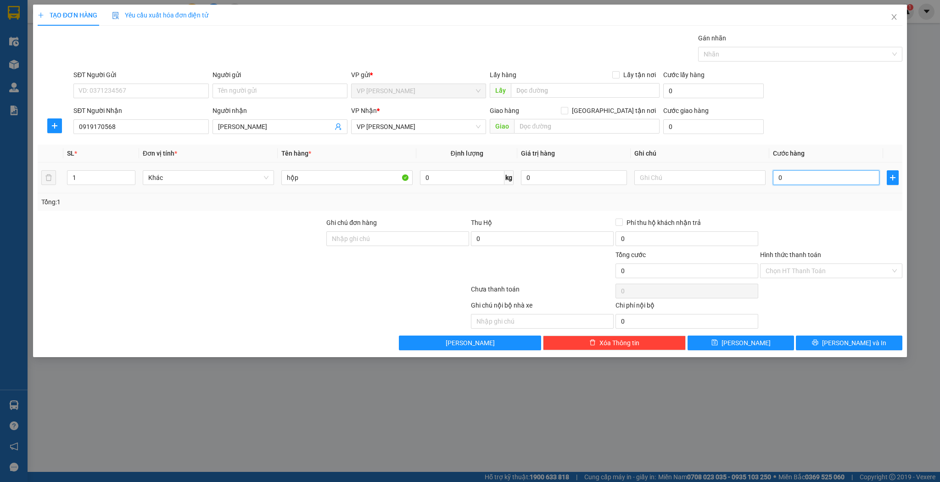
type input "3"
type input "30"
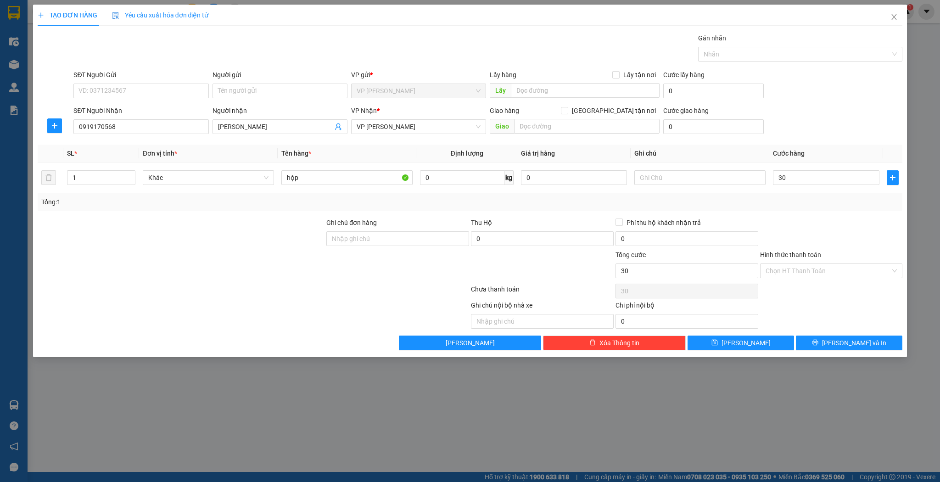
type input "30.000"
click at [732, 351] on div "TẠO ĐƠN HÀNG Yêu cầu xuất hóa đơn điện tử Transit Pickup Surcharge Ids Transit …" at bounding box center [470, 181] width 875 height 353
click at [734, 347] on button "Lưu" at bounding box center [741, 343] width 107 height 15
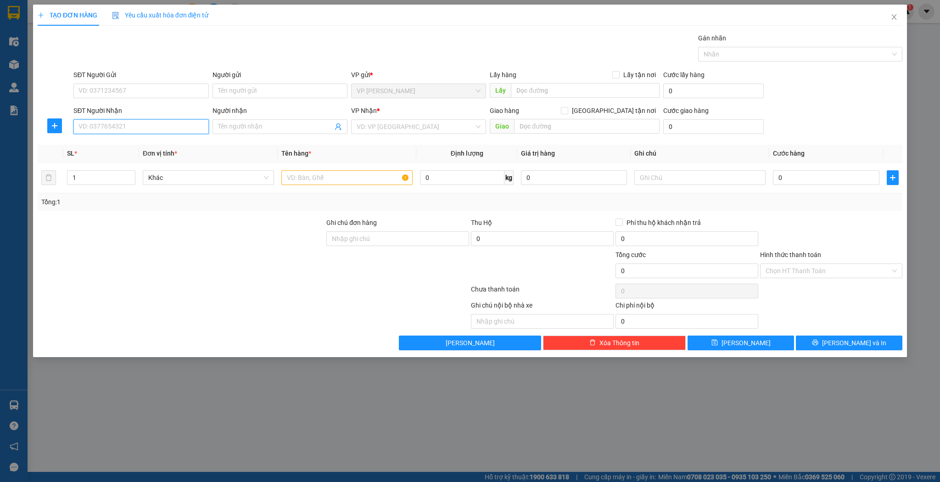
click at [167, 124] on input "SĐT Người Nhận" at bounding box center [140, 126] width 135 height 15
click at [167, 123] on input "SĐT Người Nhận" at bounding box center [140, 126] width 135 height 15
click at [151, 147] on div "0329034444 - a vinh" at bounding box center [141, 145] width 124 height 10
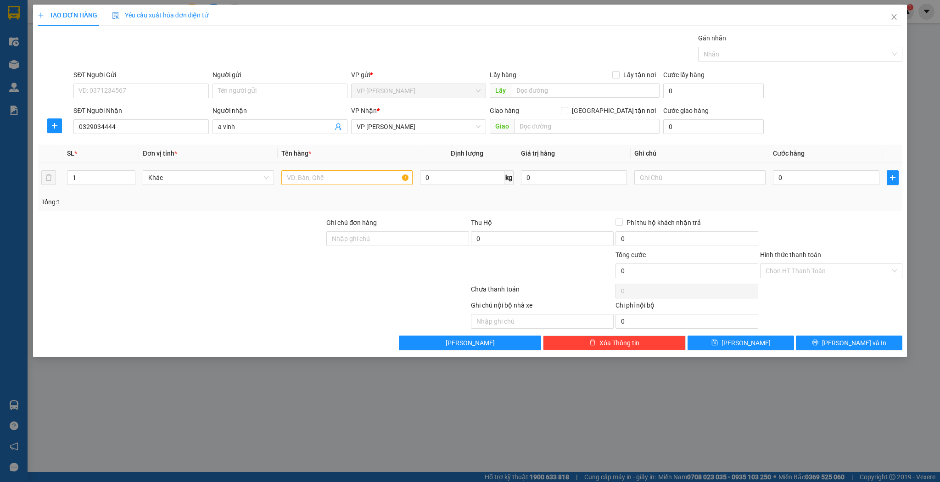
click at [424, 197] on div "Tổng: 1" at bounding box center [470, 202] width 858 height 10
click at [384, 186] on div at bounding box center [346, 178] width 131 height 18
click at [386, 179] on input "text" at bounding box center [346, 177] width 131 height 15
click at [814, 182] on input "0" at bounding box center [826, 177] width 106 height 15
click at [753, 348] on button "Lưu" at bounding box center [741, 343] width 107 height 15
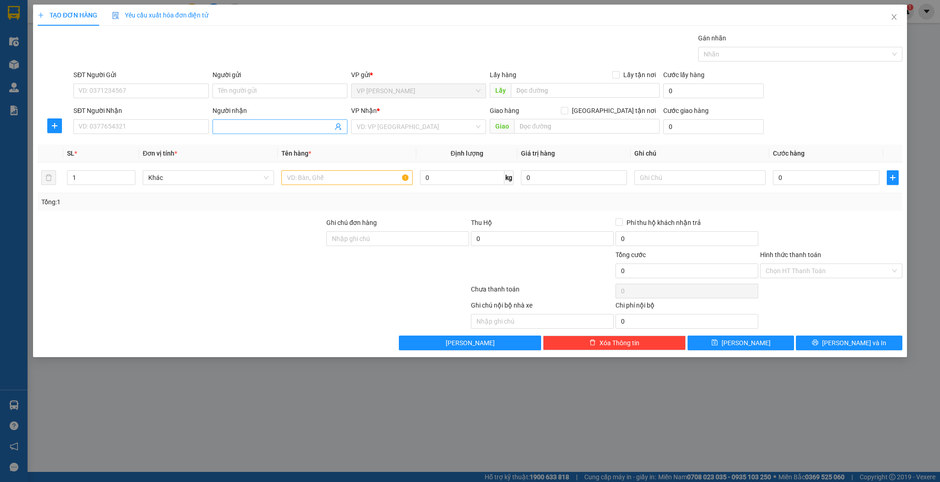
click at [241, 124] on input "Người nhận" at bounding box center [275, 127] width 115 height 10
click at [274, 143] on div "Phúc Sơn - 0971815585" at bounding box center [280, 145] width 124 height 10
click at [365, 181] on input "text" at bounding box center [346, 177] width 131 height 15
click at [361, 180] on input "text" at bounding box center [346, 177] width 131 height 15
click at [842, 175] on input "0" at bounding box center [826, 177] width 106 height 15
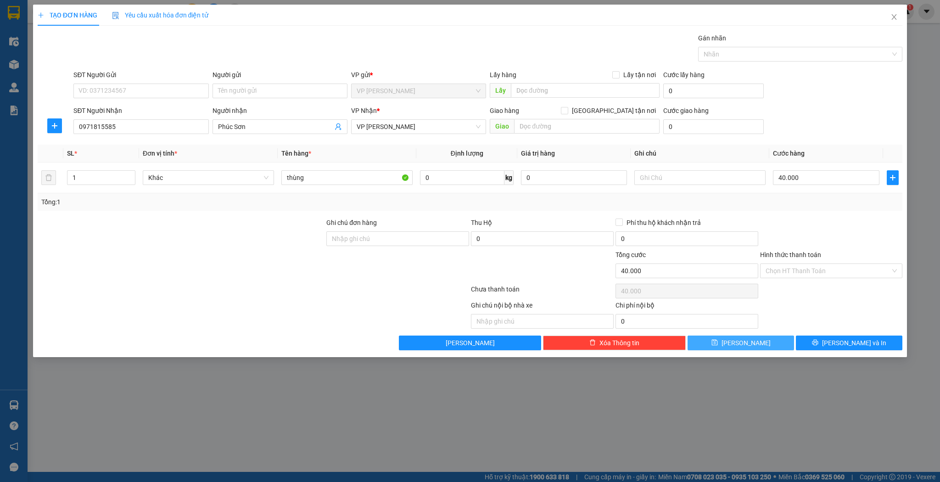
click at [762, 340] on button "Lưu" at bounding box center [741, 343] width 107 height 15
click at [264, 133] on span at bounding box center [280, 126] width 135 height 15
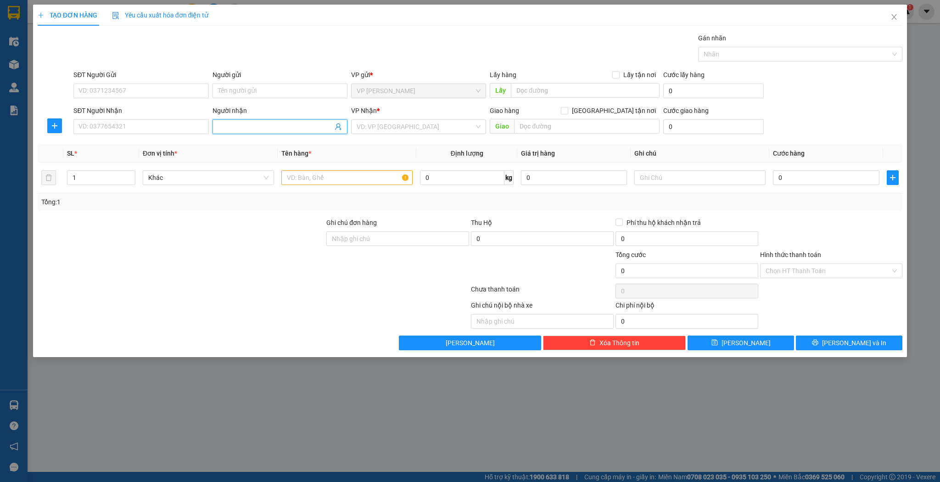
click at [262, 123] on input "Người nhận" at bounding box center [275, 127] width 115 height 10
click at [305, 159] on div "rèm hùng tuyền - 0973624253" at bounding box center [280, 159] width 124 height 10
click at [369, 184] on input "text" at bounding box center [346, 177] width 131 height 15
click at [821, 184] on input "0" at bounding box center [826, 177] width 106 height 15
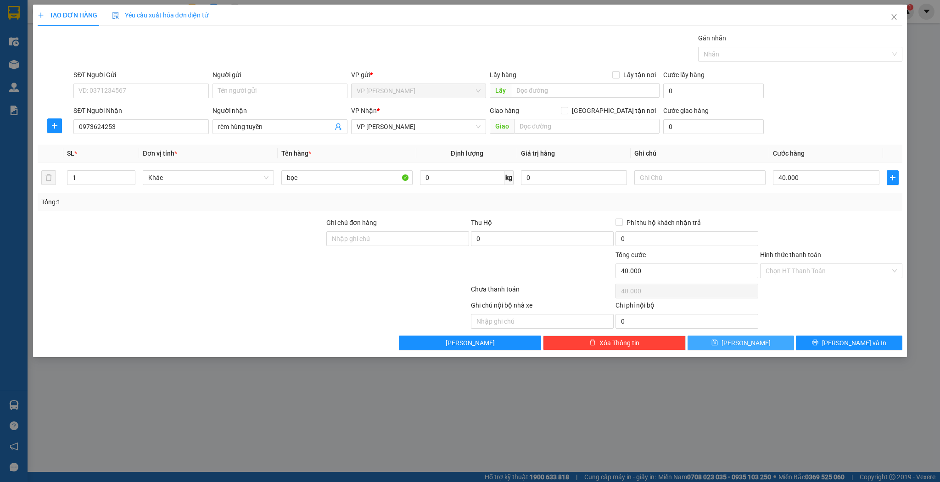
click at [759, 340] on button "Lưu" at bounding box center [741, 343] width 107 height 15
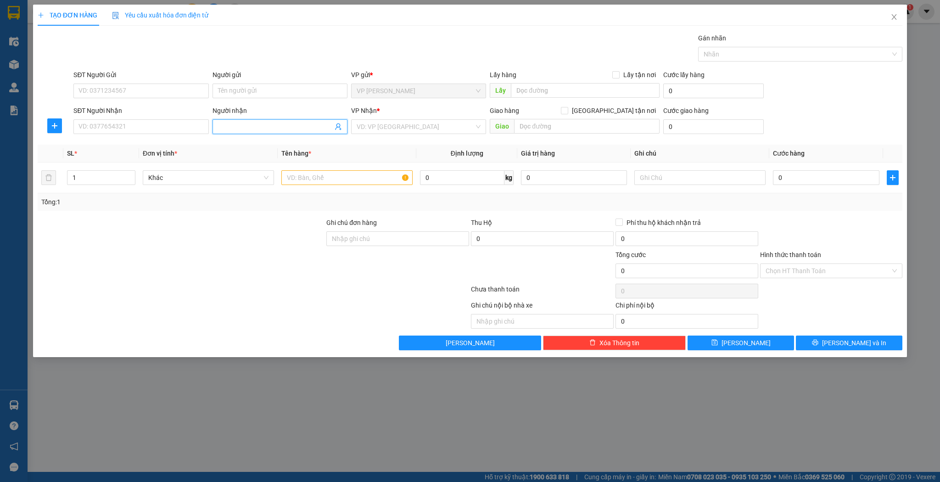
click at [246, 124] on input "Người nhận" at bounding box center [275, 127] width 115 height 10
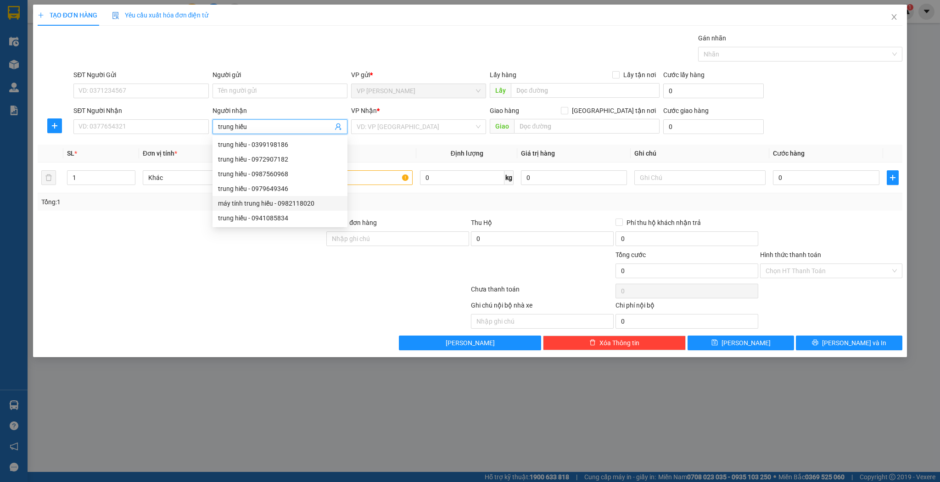
click at [272, 207] on div "máy tính trung hiếu - 0982118020" at bounding box center [280, 203] width 124 height 10
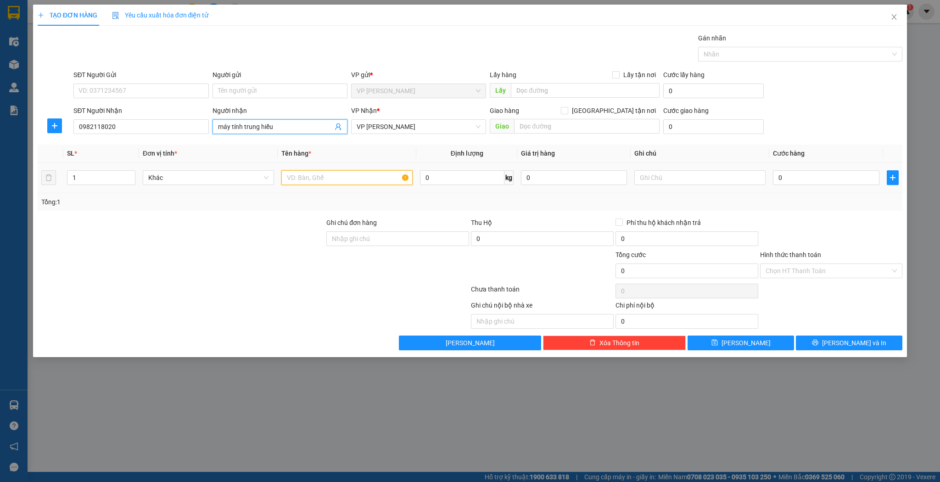
click at [296, 174] on input "text" at bounding box center [346, 177] width 131 height 15
click at [802, 171] on input "0" at bounding box center [826, 177] width 106 height 15
drag, startPoint x: 725, startPoint y: 337, endPoint x: 697, endPoint y: 302, distance: 45.1
click at [725, 337] on button "Lưu" at bounding box center [741, 343] width 107 height 15
click at [118, 128] on input "SĐT Người Nhận" at bounding box center [140, 126] width 135 height 15
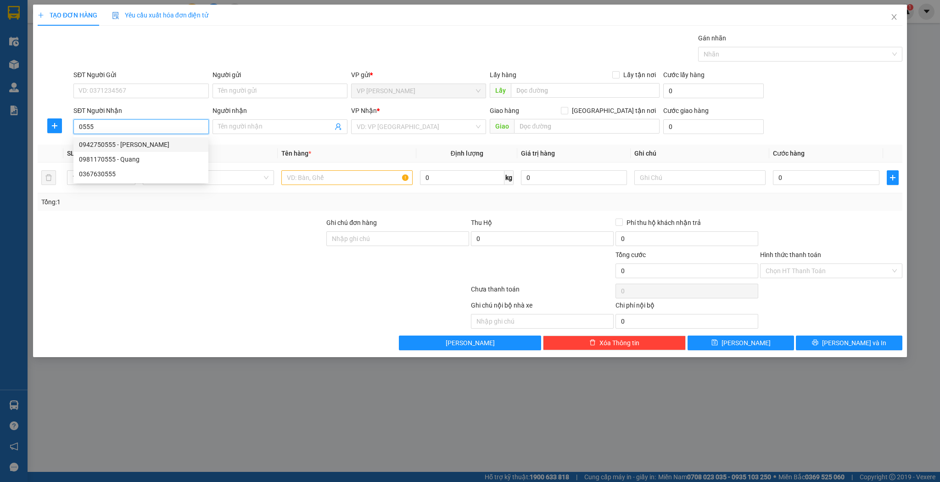
click at [171, 144] on div "0942750555 - thương trần" at bounding box center [141, 145] width 124 height 10
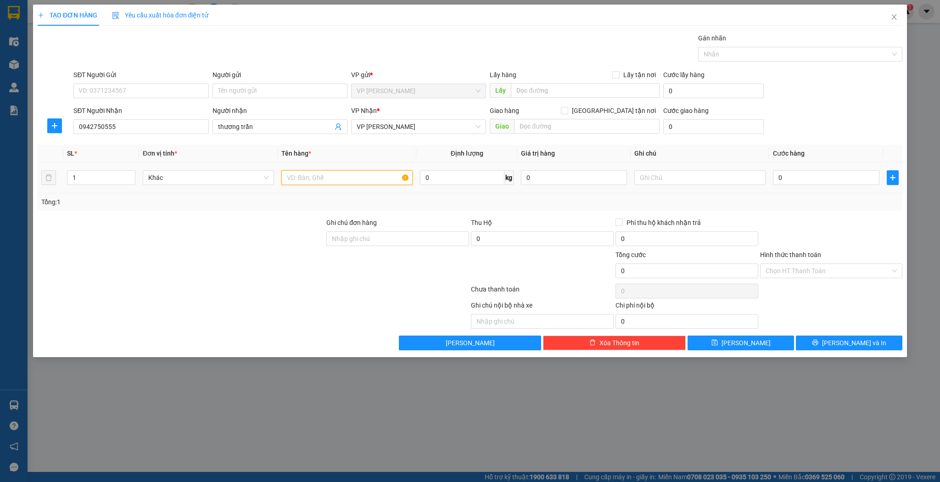
click at [367, 172] on input "text" at bounding box center [346, 177] width 131 height 15
click at [860, 159] on th "Cước hàng" at bounding box center [826, 154] width 113 height 18
click at [829, 173] on input "0" at bounding box center [826, 177] width 106 height 15
click at [712, 337] on button "Lưu" at bounding box center [741, 343] width 107 height 15
click at [246, 126] on input "Người nhận" at bounding box center [275, 127] width 115 height 10
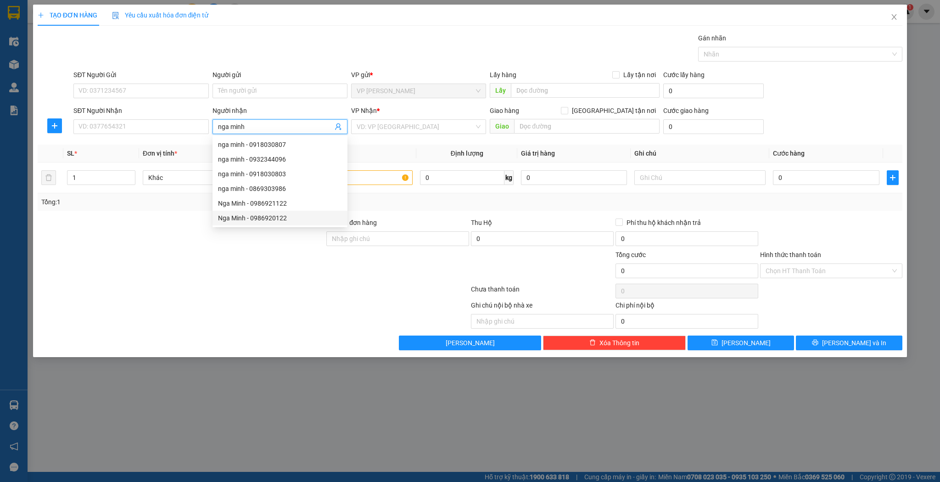
click at [269, 215] on div "Nga Minh - 0986920122" at bounding box center [280, 218] width 124 height 10
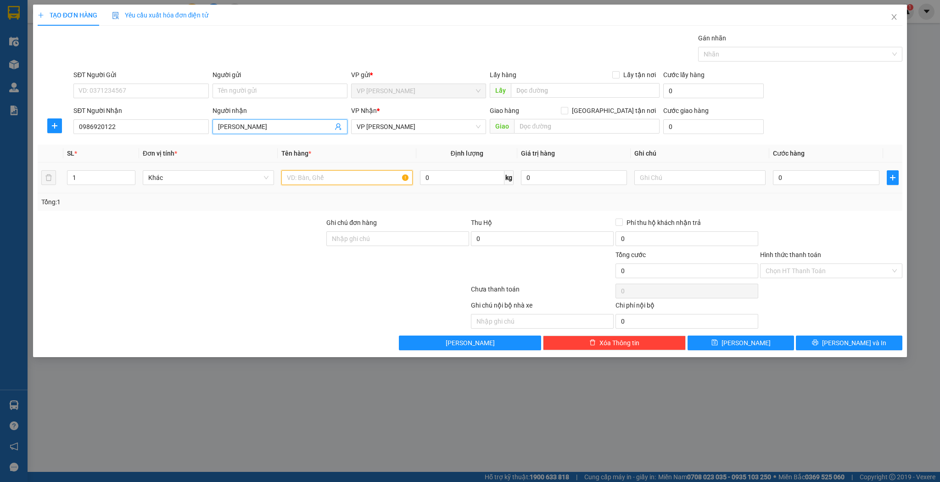
click at [376, 179] on input "text" at bounding box center [346, 177] width 131 height 15
click at [802, 163] on td "0" at bounding box center [826, 178] width 113 height 31
click at [803, 173] on input "0" at bounding box center [826, 177] width 106 height 15
click at [760, 338] on button "Lưu" at bounding box center [741, 343] width 107 height 15
click at [143, 130] on input "SĐT Người Nhận" at bounding box center [140, 126] width 135 height 15
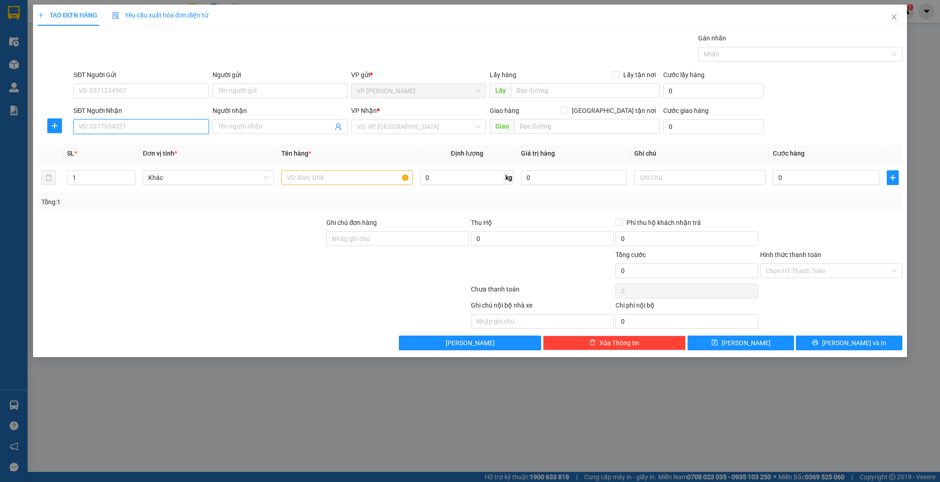
click at [149, 126] on input "SĐT Người Nhận" at bounding box center [140, 126] width 135 height 15
click at [279, 129] on input "Người nhận" at bounding box center [275, 127] width 115 height 10
click at [380, 129] on input "search" at bounding box center [416, 127] width 118 height 14
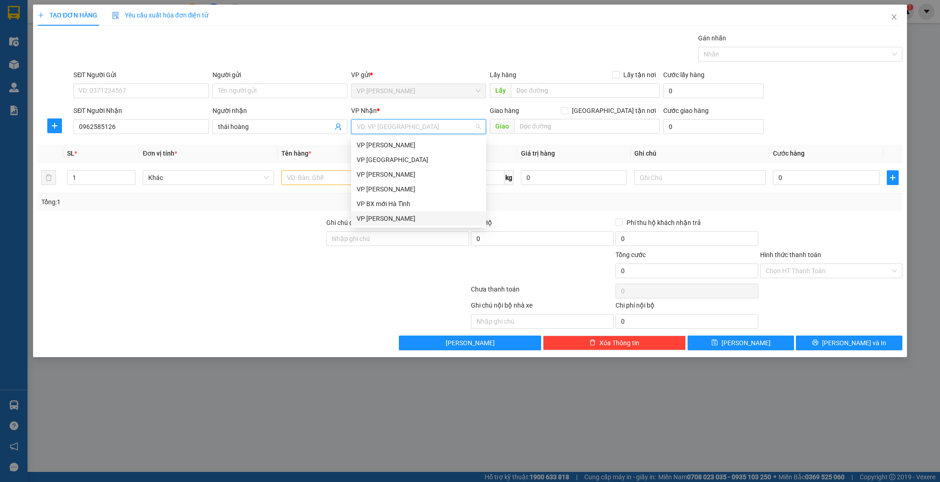
click at [377, 217] on div "VP [PERSON_NAME]" at bounding box center [419, 219] width 124 height 10
click at [394, 219] on div "VP [PERSON_NAME]" at bounding box center [419, 219] width 124 height 10
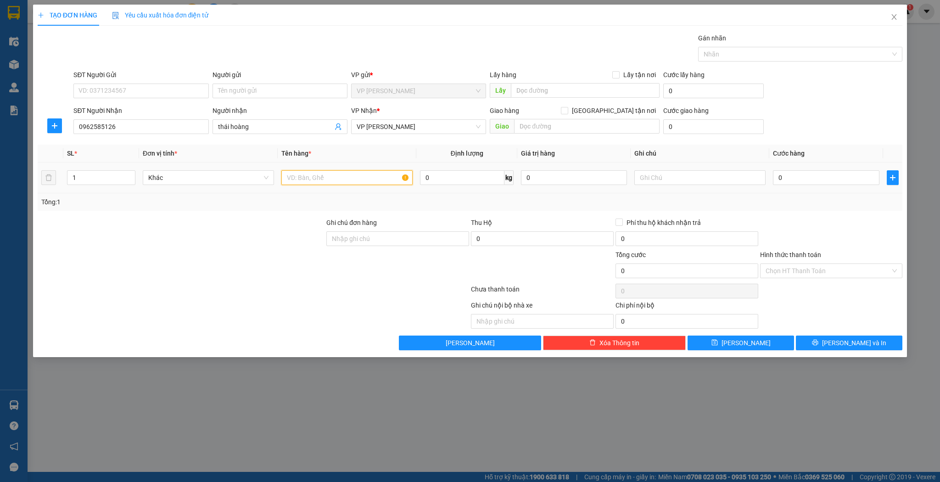
click at [330, 179] on input "text" at bounding box center [346, 177] width 131 height 15
click at [111, 174] on input "1" at bounding box center [100, 178] width 67 height 14
click at [334, 178] on input "text" at bounding box center [346, 177] width 131 height 15
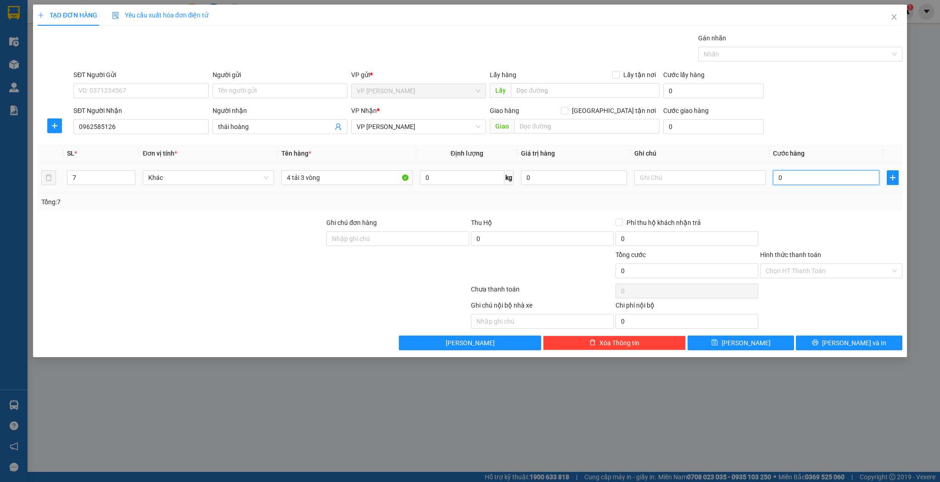
click at [803, 171] on input "0" at bounding box center [826, 177] width 106 height 15
click at [815, 268] on input "Hình thức thanh toán" at bounding box center [828, 271] width 125 height 14
click at [808, 281] on div "Transit Pickup Surcharge Ids Transit Deliver Surcharge Ids Transit Deliver Surc…" at bounding box center [471, 191] width 866 height 317
click at [813, 265] on input "Hình thức thanh toán" at bounding box center [828, 271] width 125 height 14
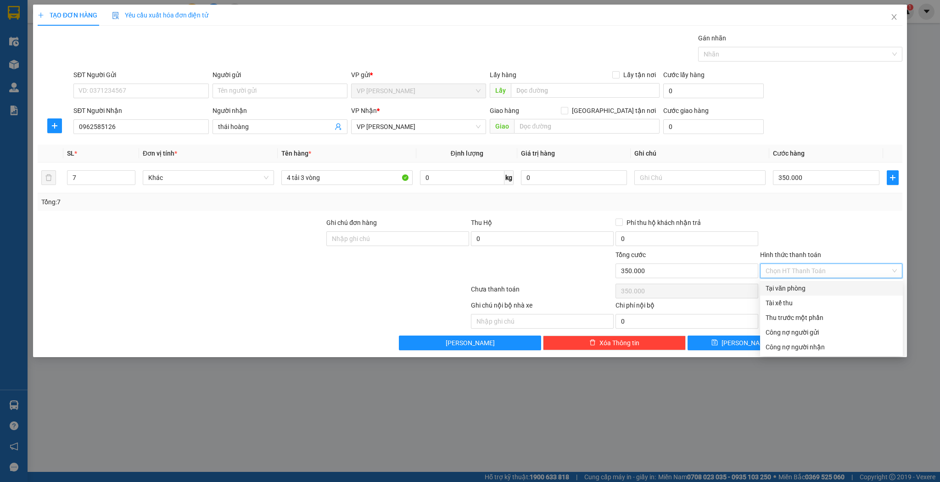
click at [803, 285] on div "Tại văn phòng" at bounding box center [832, 288] width 132 height 10
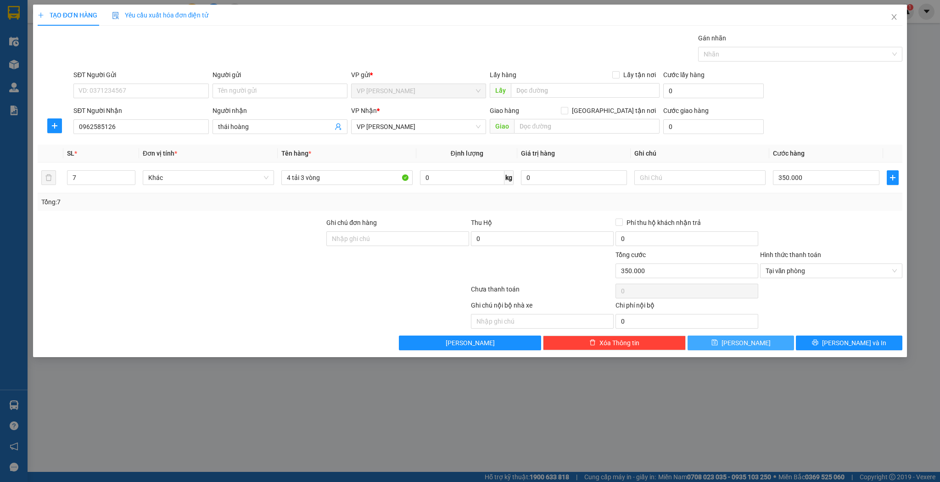
click at [718, 343] on icon "save" at bounding box center [715, 343] width 6 height 6
click at [886, 22] on span "Close" at bounding box center [895, 18] width 26 height 26
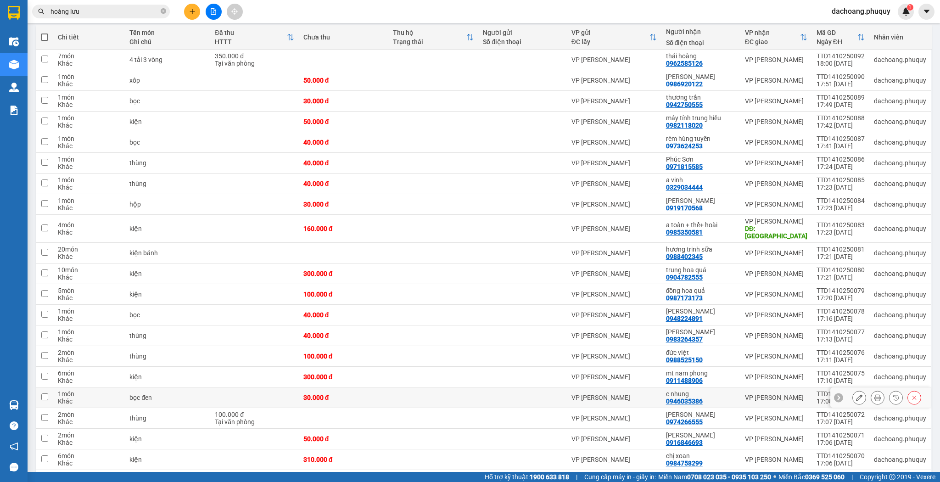
scroll to position [147, 0]
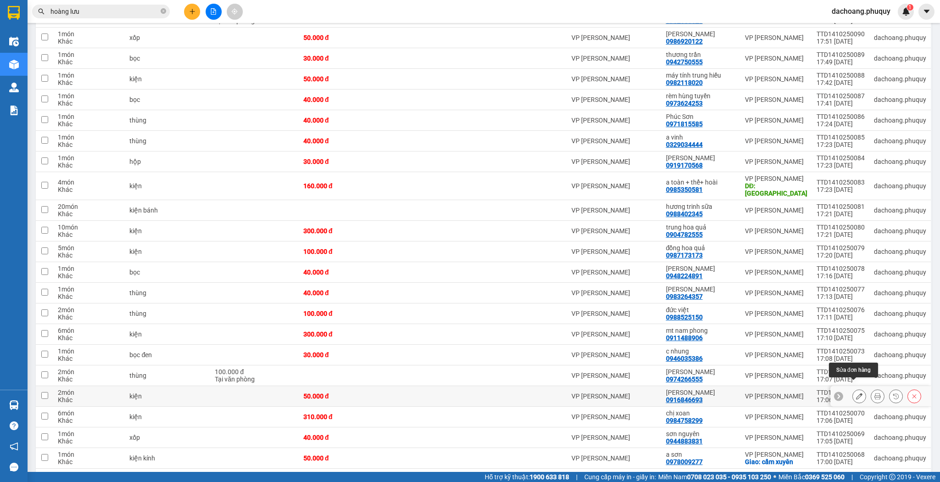
click at [856, 393] on icon at bounding box center [859, 396] width 6 height 6
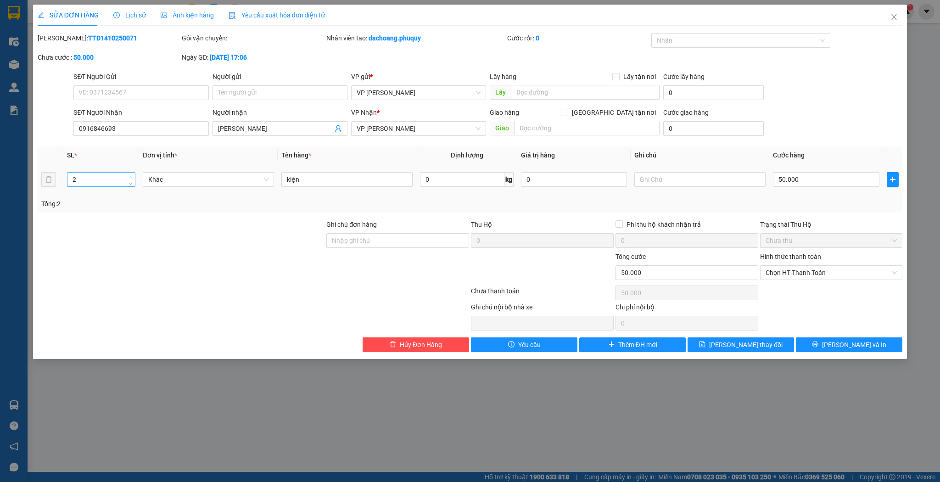
click at [134, 174] on span "Increase Value" at bounding box center [130, 177] width 10 height 8
click at [809, 186] on input "50.000" at bounding box center [826, 179] width 106 height 15
click at [755, 344] on span "Lưu thay đổi" at bounding box center [745, 345] width 73 height 10
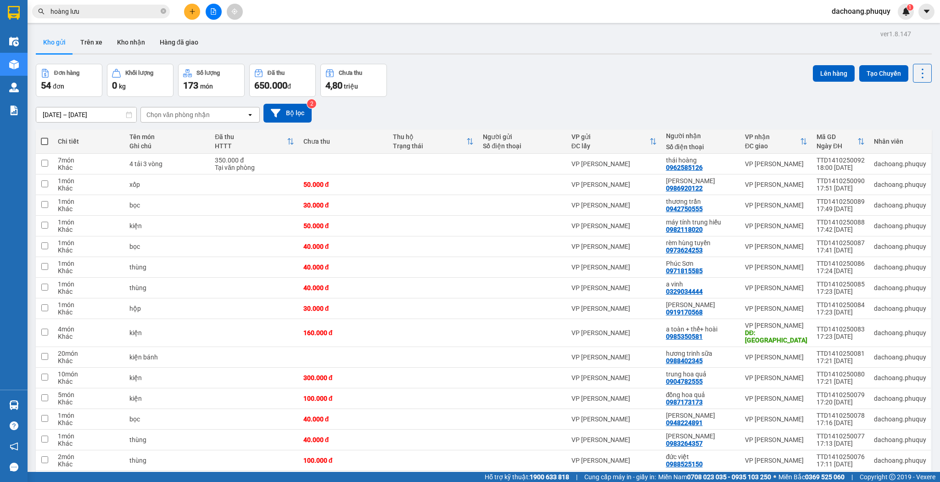
click at [186, 19] on div at bounding box center [213, 12] width 69 height 16
click at [190, 13] on icon "plus" at bounding box center [192, 11] width 6 height 6
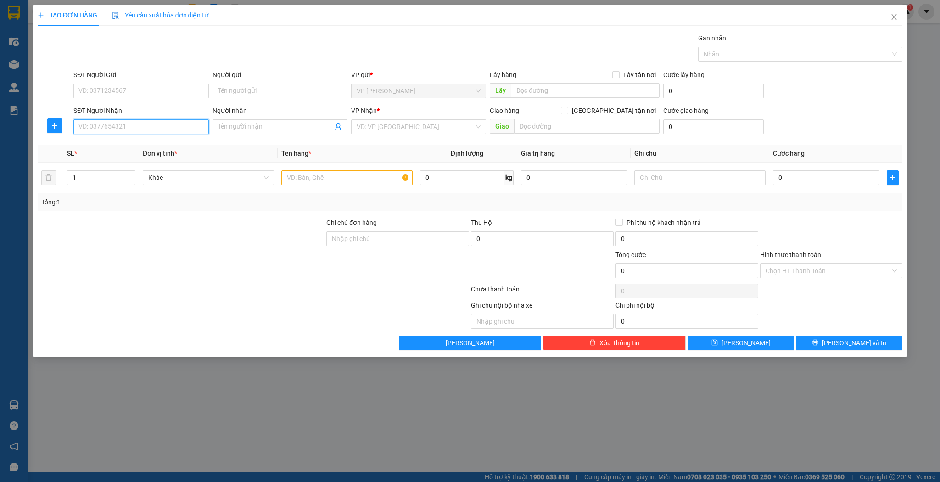
click at [181, 129] on input "SĐT Người Nhận" at bounding box center [140, 126] width 135 height 15
click at [237, 118] on div "Người nhận" at bounding box center [280, 113] width 135 height 14
click at [239, 127] on input "Người nhận" at bounding box center [275, 127] width 115 height 10
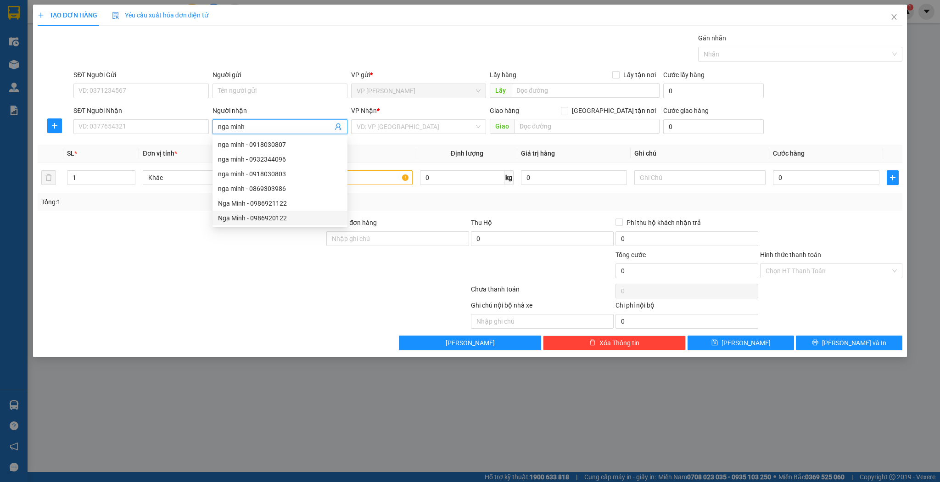
drag, startPoint x: 250, startPoint y: 210, endPoint x: 250, endPoint y: 228, distance: 17.9
click at [250, 228] on body "Kết quả tìm kiếm ( 269 ) Bộ lọc Mã ĐH Trạng thái Món hàng Thu hộ Tổng cước Chưa…" at bounding box center [470, 241] width 940 height 482
click at [250, 225] on div "4443114 1234558 nga minh - 0918030807 nga minh - 0932344096 nga minh - 09180308…" at bounding box center [280, 181] width 135 height 92
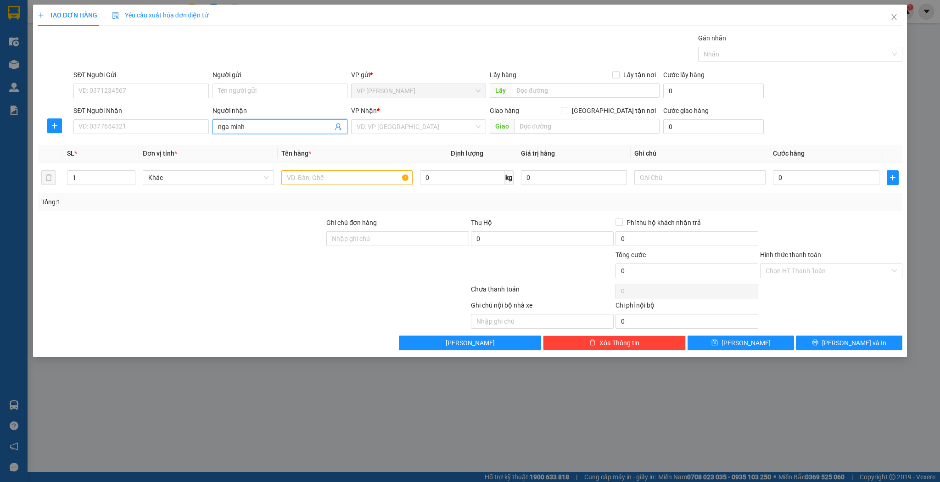
click at [259, 127] on input "nga minh" at bounding box center [275, 127] width 115 height 10
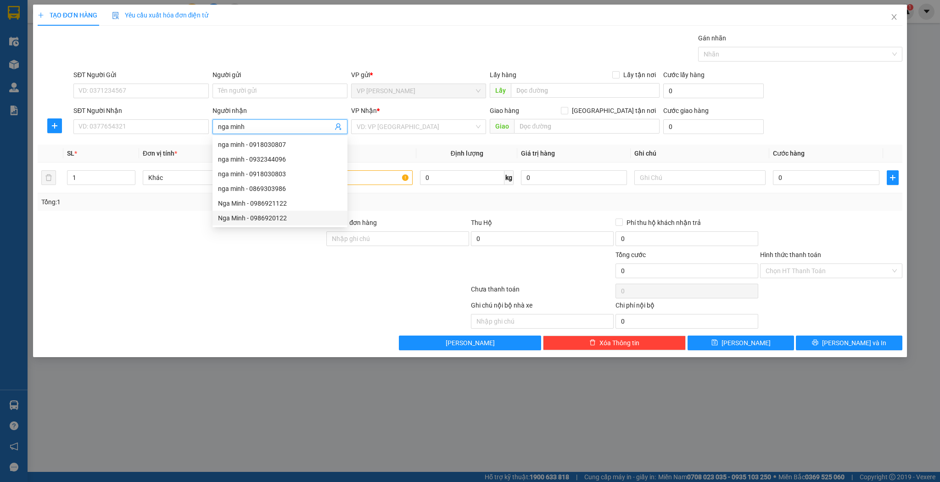
drag, startPoint x: 258, startPoint y: 218, endPoint x: 163, endPoint y: 204, distance: 95.1
click at [257, 218] on div "Nga Minh - 0986920122" at bounding box center [280, 218] width 124 height 10
click at [82, 178] on input "1" at bounding box center [100, 178] width 67 height 14
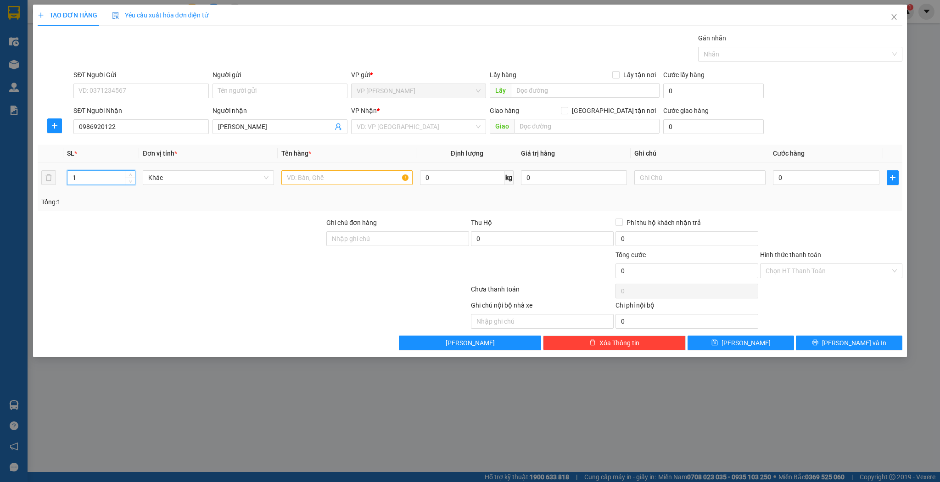
click at [82, 178] on input "1" at bounding box center [100, 178] width 67 height 14
drag, startPoint x: 82, startPoint y: 178, endPoint x: 242, endPoint y: 182, distance: 160.3
click at [83, 178] on input "1" at bounding box center [100, 178] width 67 height 14
click at [367, 186] on div at bounding box center [346, 178] width 131 height 18
click at [356, 175] on input "text" at bounding box center [346, 177] width 131 height 15
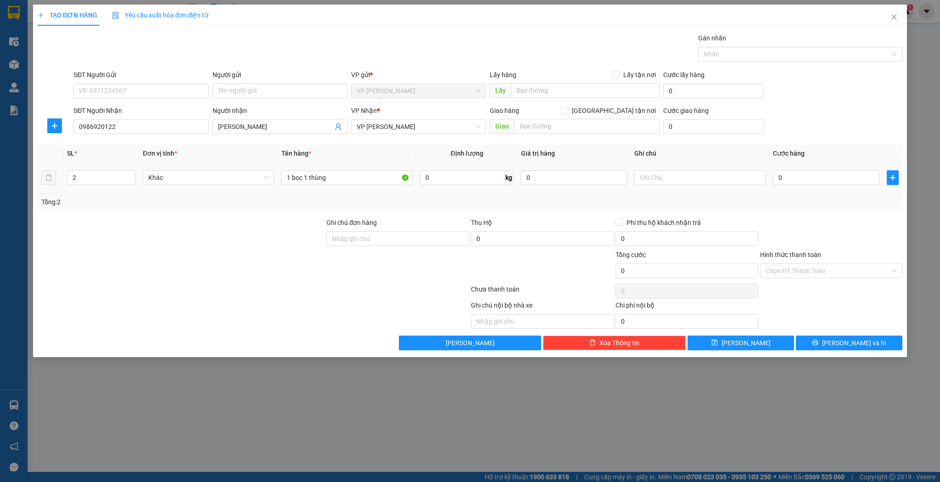
click at [776, 188] on td "0" at bounding box center [826, 178] width 113 height 31
click at [785, 180] on input "0" at bounding box center [826, 177] width 106 height 15
click at [714, 343] on button "Lưu" at bounding box center [741, 343] width 107 height 15
click at [264, 125] on input "Người nhận" at bounding box center [275, 127] width 115 height 10
click at [126, 132] on input "SĐT Người Nhận" at bounding box center [140, 126] width 135 height 15
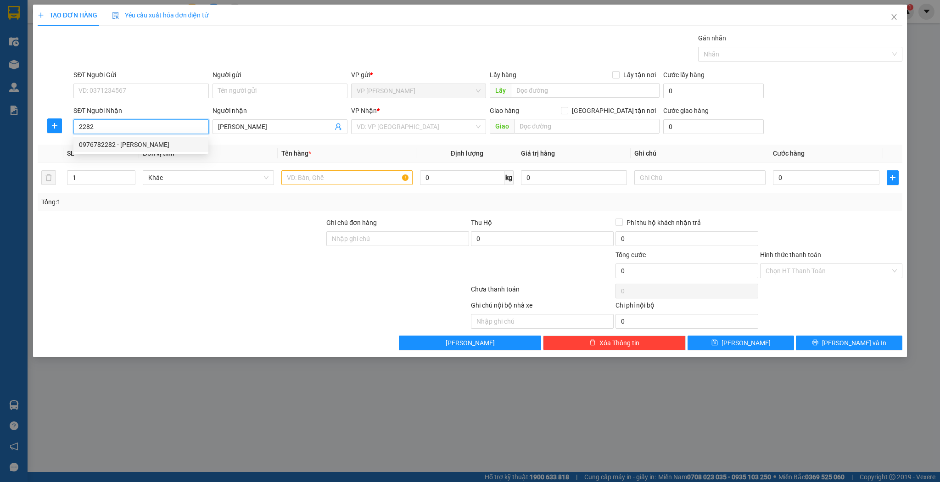
click at [134, 146] on div "0976782282 - khánh" at bounding box center [141, 145] width 124 height 10
drag, startPoint x: 319, startPoint y: 169, endPoint x: 323, endPoint y: 177, distance: 8.6
click at [319, 170] on div at bounding box center [346, 178] width 131 height 18
click at [323, 177] on input "text" at bounding box center [346, 177] width 131 height 15
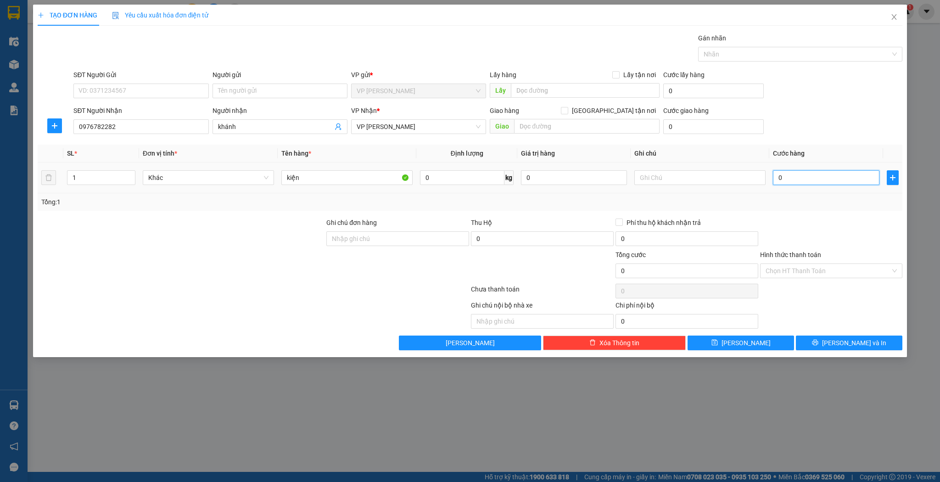
click at [802, 171] on input "0" at bounding box center [826, 177] width 106 height 15
click at [861, 277] on div "Hình thức thanh toán Chọn HT Thanh Toán" at bounding box center [831, 266] width 143 height 32
click at [819, 277] on span at bounding box center [828, 271] width 125 height 14
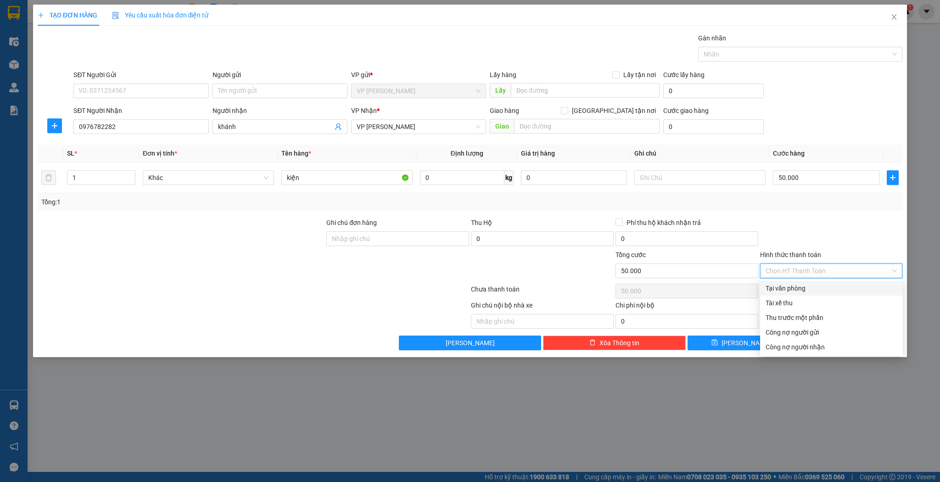
click at [806, 290] on div "Tại văn phòng" at bounding box center [832, 288] width 132 height 10
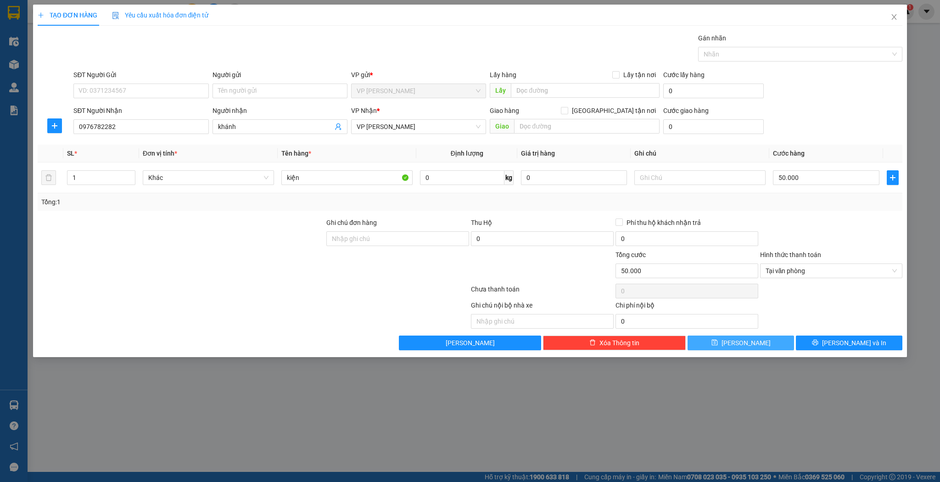
click at [758, 348] on button "Lưu" at bounding box center [741, 343] width 107 height 15
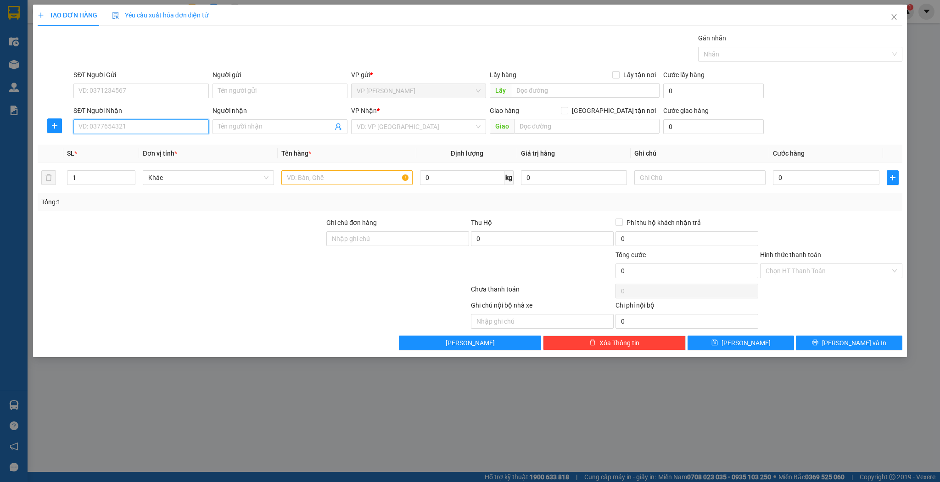
click at [138, 128] on input "SĐT Người Nhận" at bounding box center [140, 126] width 135 height 15
click at [241, 126] on input "Người nhận" at bounding box center [275, 127] width 115 height 10
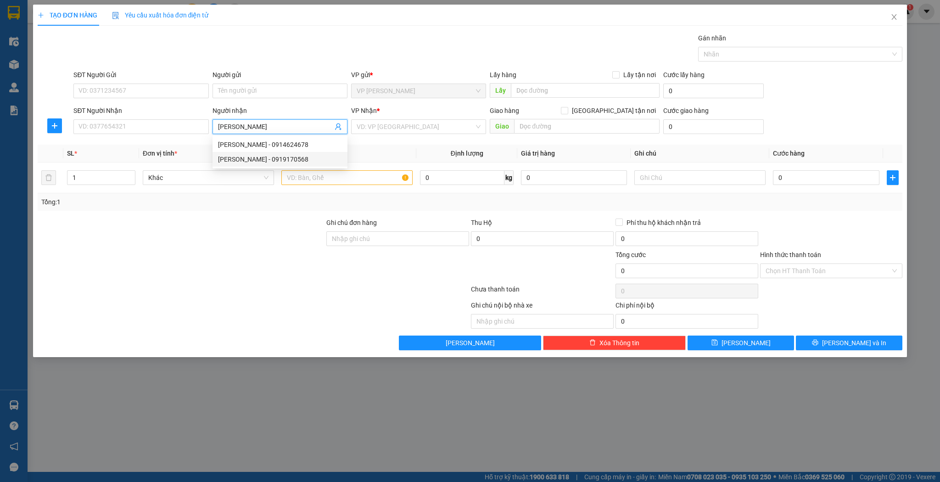
click at [260, 160] on div "nguyễn luân - 0919170568" at bounding box center [280, 159] width 124 height 10
click at [308, 172] on input "text" at bounding box center [346, 177] width 131 height 15
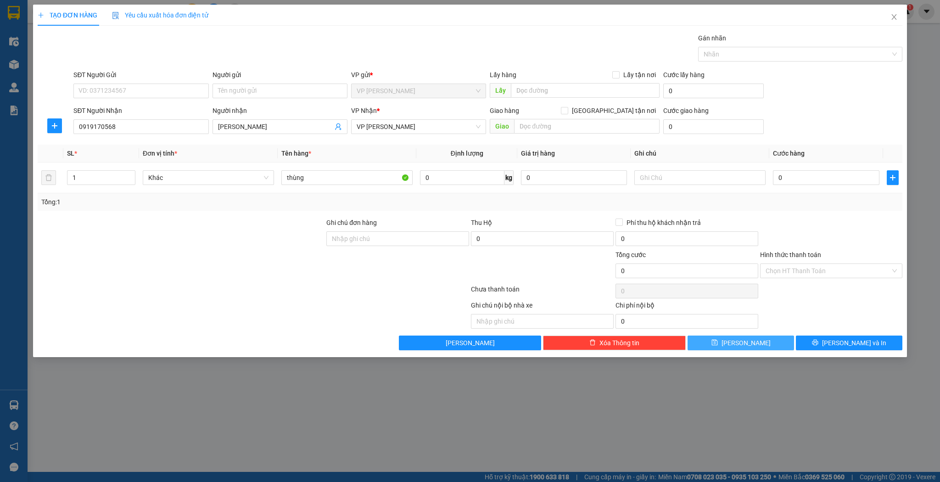
click at [744, 342] on span "Lưu" at bounding box center [746, 343] width 49 height 10
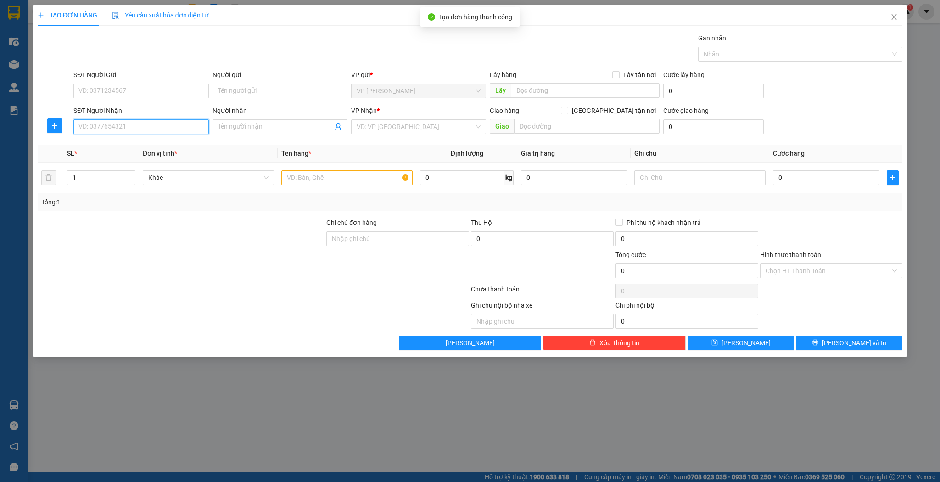
click at [142, 127] on input "SĐT Người Nhận" at bounding box center [140, 126] width 135 height 15
click at [134, 126] on input "SĐT Người Nhận" at bounding box center [140, 126] width 135 height 15
click at [129, 152] on div "0825587687 - a trang" at bounding box center [140, 144] width 135 height 15
click at [343, 182] on input "text" at bounding box center [346, 177] width 131 height 15
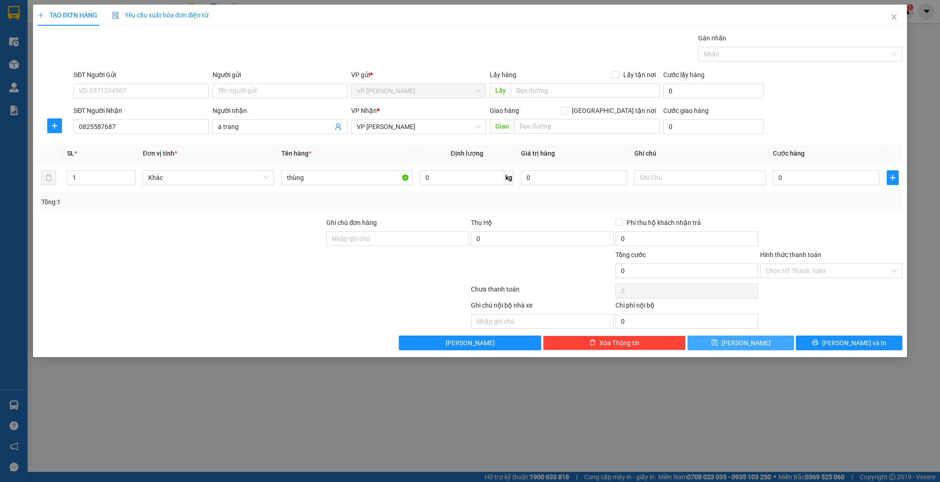
click at [708, 337] on button "Lưu" at bounding box center [741, 343] width 107 height 15
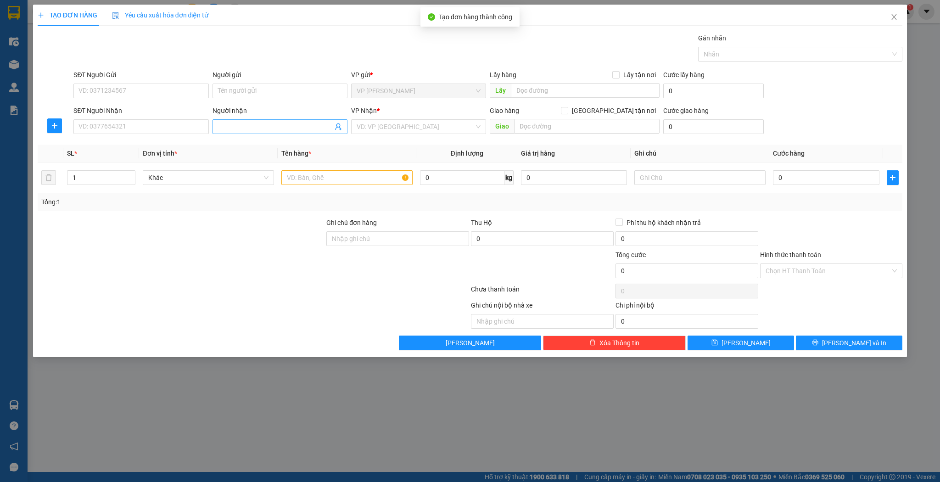
click at [284, 129] on input "Người nhận" at bounding box center [275, 127] width 115 height 10
click at [284, 142] on div "phương hoan - 0384530131" at bounding box center [280, 145] width 124 height 10
click at [298, 179] on input "text" at bounding box center [346, 177] width 131 height 15
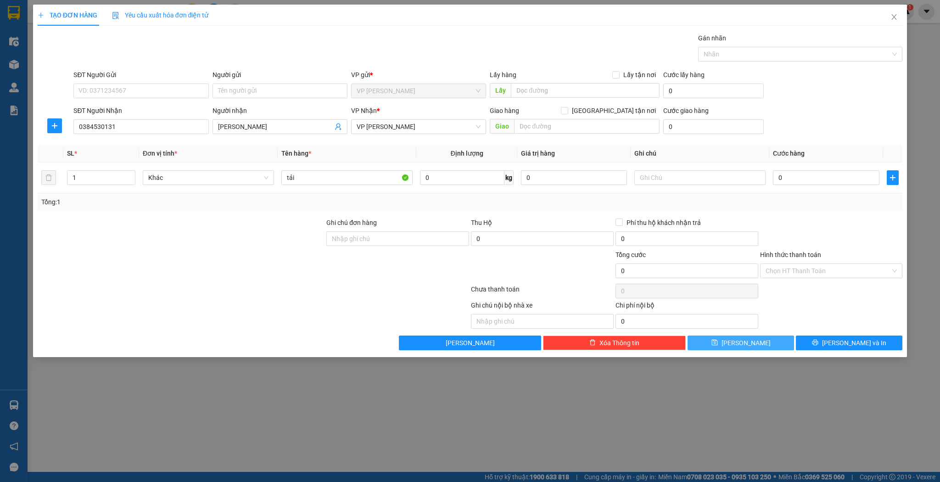
click at [705, 345] on button "Lưu" at bounding box center [741, 343] width 107 height 15
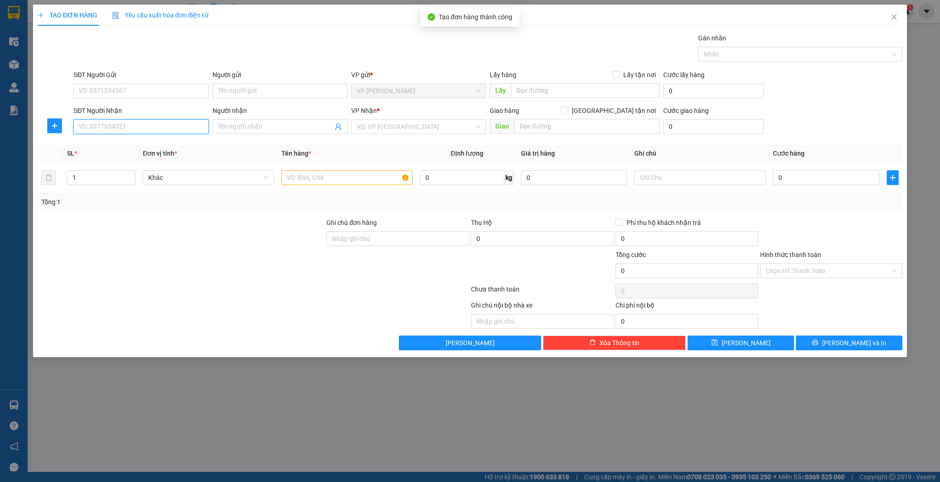
click at [117, 125] on input "SĐT Người Nhận" at bounding box center [140, 126] width 135 height 15
click at [118, 157] on div "0987896896 - chị quy" at bounding box center [141, 159] width 124 height 10
click at [132, 174] on span "up" at bounding box center [131, 176] width 6 height 6
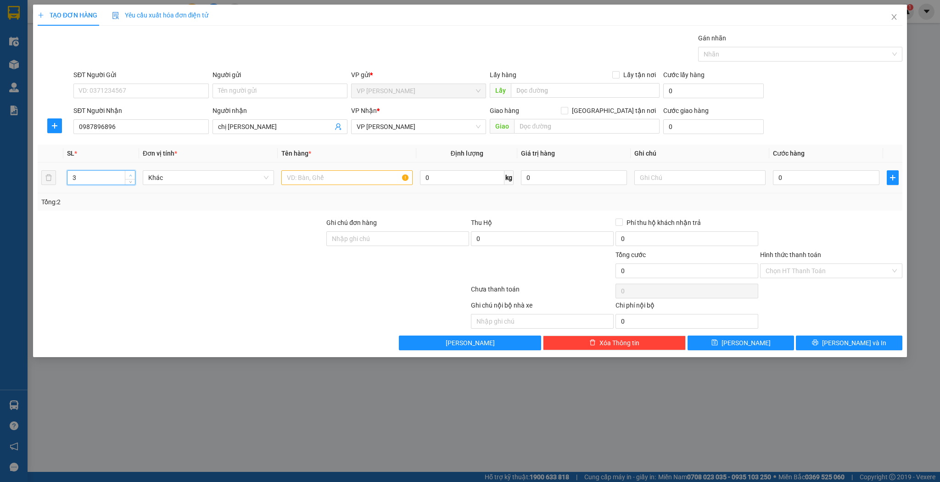
click at [132, 174] on span "up" at bounding box center [131, 176] width 6 height 6
click at [313, 176] on input "text" at bounding box center [346, 177] width 131 height 15
click at [723, 340] on button "Lưu" at bounding box center [741, 343] width 107 height 15
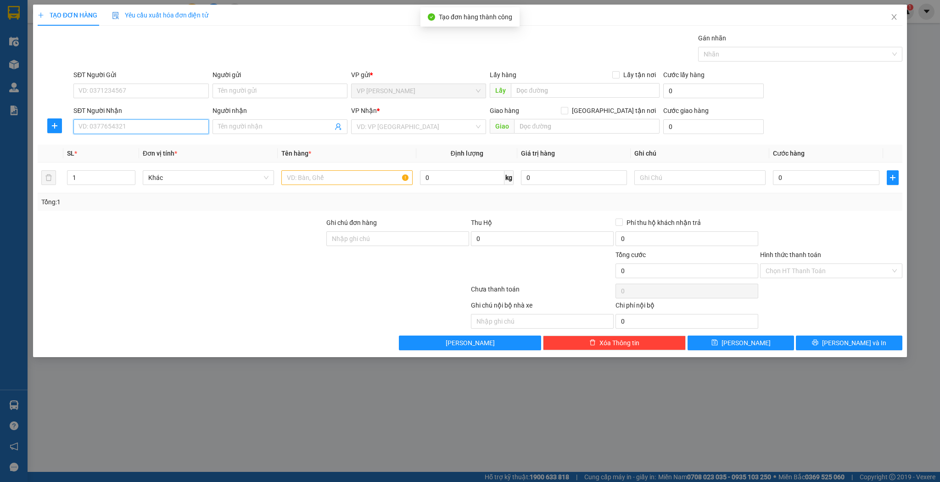
click at [164, 129] on input "SĐT Người Nhận" at bounding box center [140, 126] width 135 height 15
click at [144, 146] on div "0917931168 - c tâm thành" at bounding box center [141, 145] width 124 height 10
click at [131, 175] on icon "up" at bounding box center [130, 175] width 3 height 2
click at [131, 174] on icon "up" at bounding box center [130, 175] width 3 height 2
click at [312, 175] on input "text" at bounding box center [346, 177] width 131 height 15
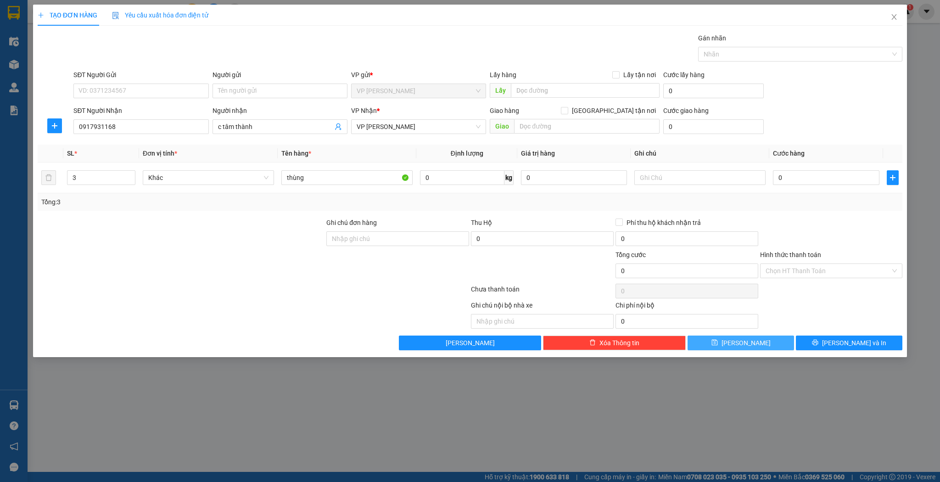
click at [710, 341] on button "Lưu" at bounding box center [741, 343] width 107 height 15
click at [91, 124] on input "SĐT Người Nhận" at bounding box center [140, 126] width 135 height 15
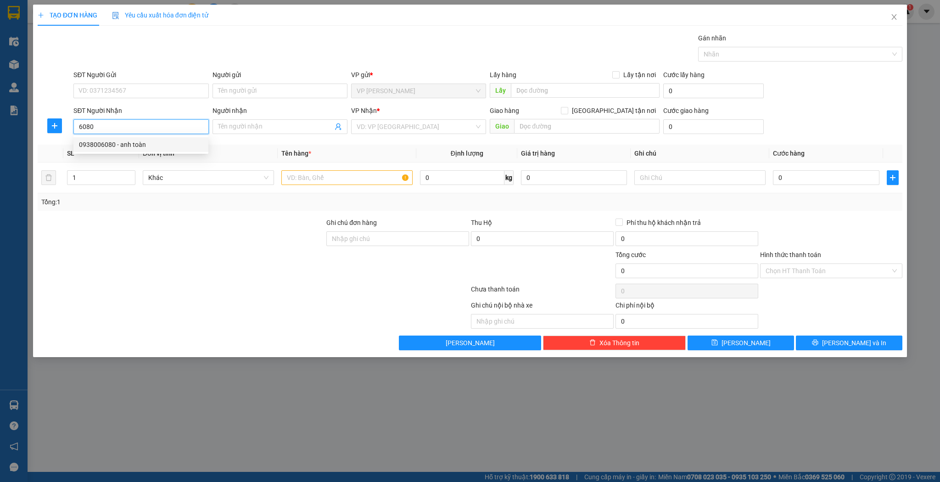
click at [111, 143] on div "0938006080 - anh toàn" at bounding box center [141, 145] width 124 height 10
click at [290, 176] on input "text" at bounding box center [346, 177] width 131 height 15
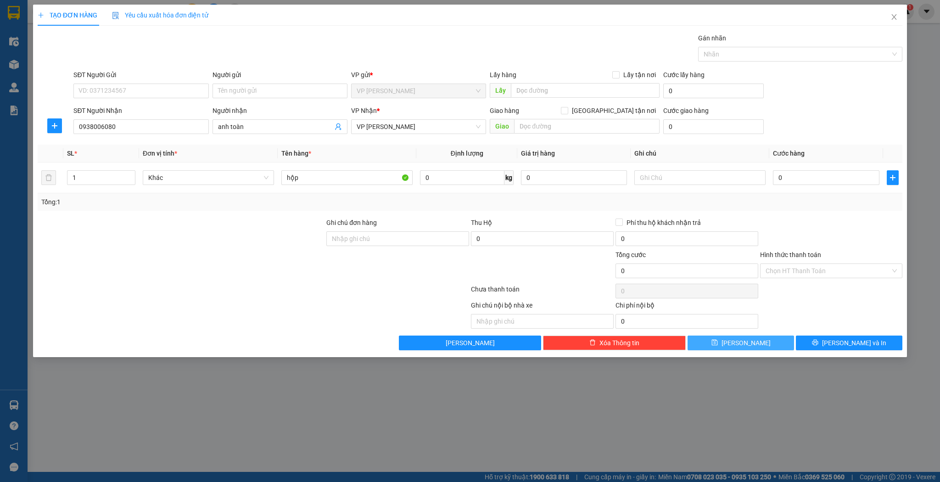
click at [751, 343] on button "Lưu" at bounding box center [741, 343] width 107 height 15
click at [234, 126] on input "Người nhận" at bounding box center [275, 127] width 115 height 10
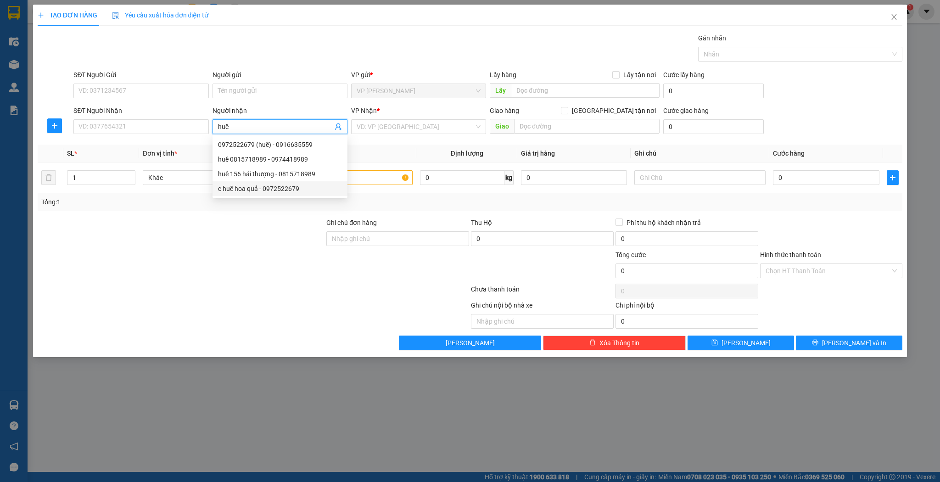
click at [263, 187] on div "c huề hoa quả - 0972522679" at bounding box center [280, 189] width 124 height 10
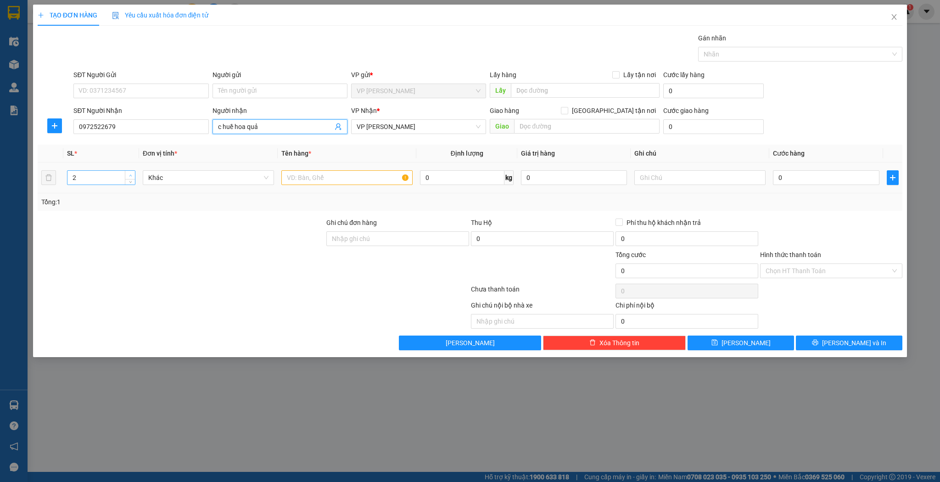
click at [134, 173] on span "Increase Value" at bounding box center [130, 175] width 10 height 8
click at [306, 179] on input "text" at bounding box center [346, 177] width 131 height 15
click at [796, 179] on input "0" at bounding box center [826, 177] width 106 height 15
click at [709, 337] on button "Lưu" at bounding box center [741, 343] width 107 height 15
click at [231, 124] on input "Người nhận" at bounding box center [275, 127] width 115 height 10
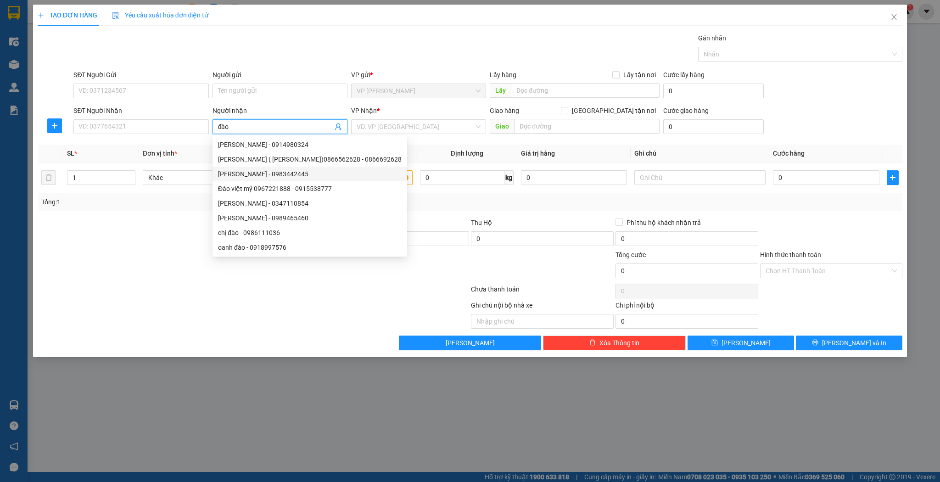
click at [258, 173] on div "đào gia minh - 0983442445" at bounding box center [310, 174] width 184 height 10
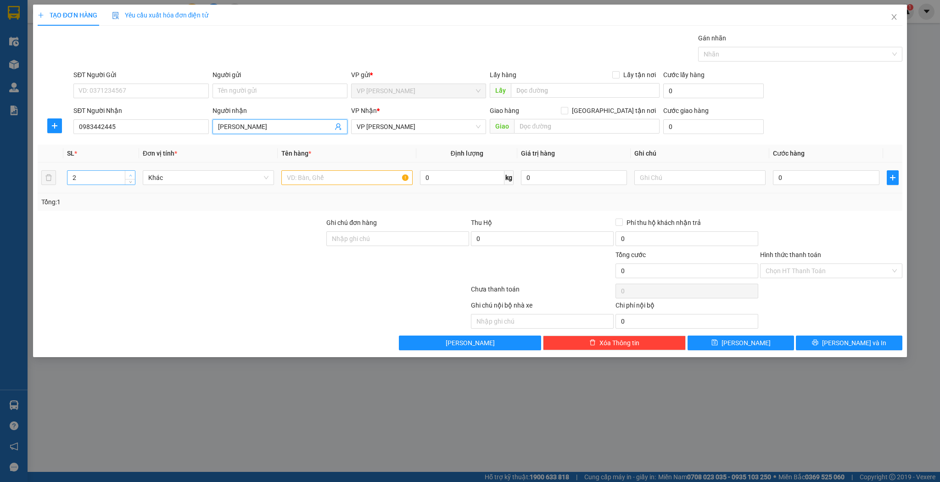
click at [129, 174] on icon "up" at bounding box center [130, 175] width 3 height 3
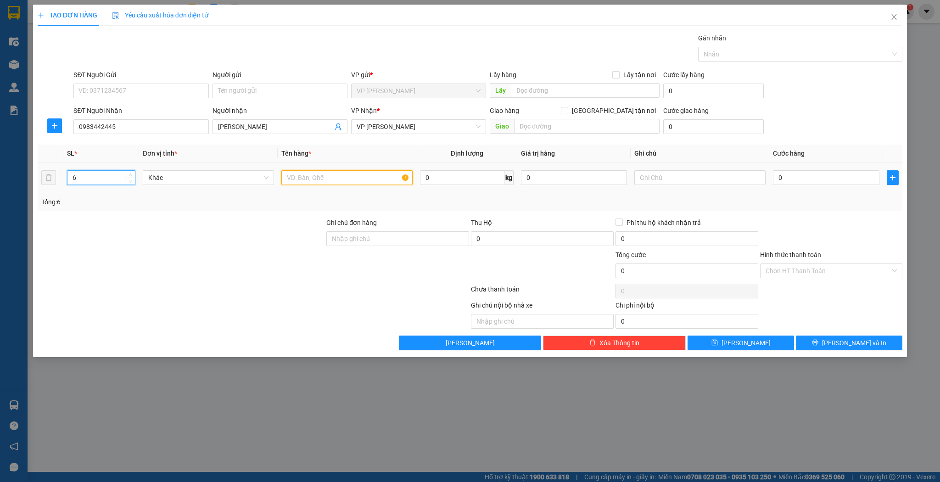
click at [296, 177] on input "text" at bounding box center [346, 177] width 131 height 15
click at [718, 342] on icon "save" at bounding box center [715, 342] width 6 height 6
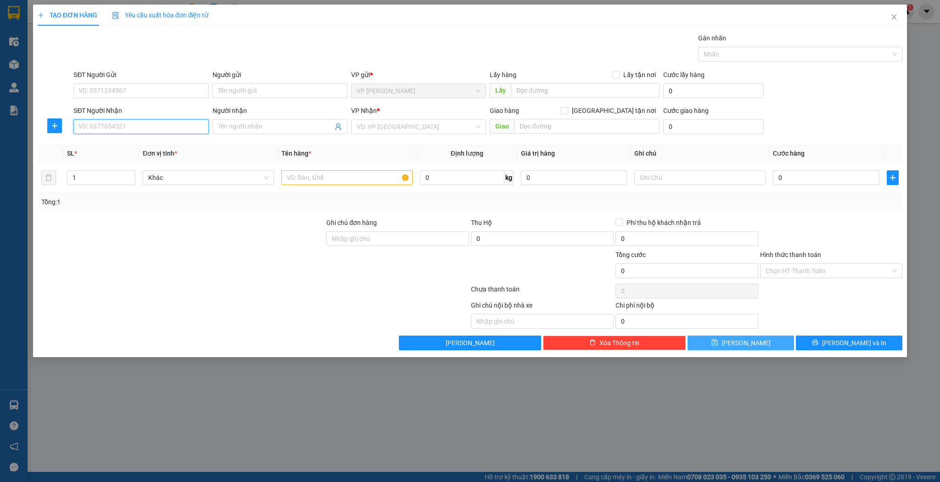
click at [148, 129] on input "SĐT Người Nhận" at bounding box center [140, 126] width 135 height 15
click at [164, 148] on div "0982118020 - máy tính trung hiếu" at bounding box center [141, 145] width 124 height 10
click at [313, 178] on input "text" at bounding box center [346, 177] width 131 height 15
click at [727, 340] on button "Lưu" at bounding box center [741, 343] width 107 height 15
click at [900, 15] on span "Close" at bounding box center [895, 18] width 26 height 26
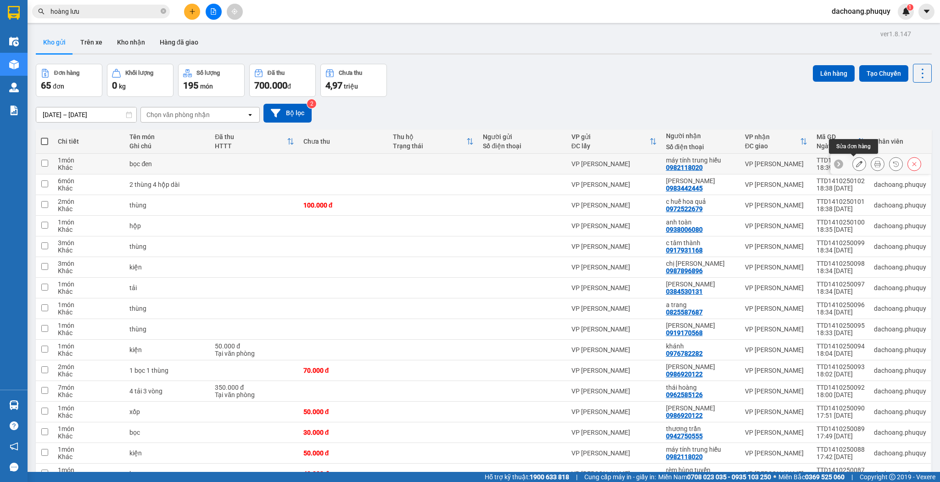
click at [858, 163] on button at bounding box center [859, 164] width 13 height 16
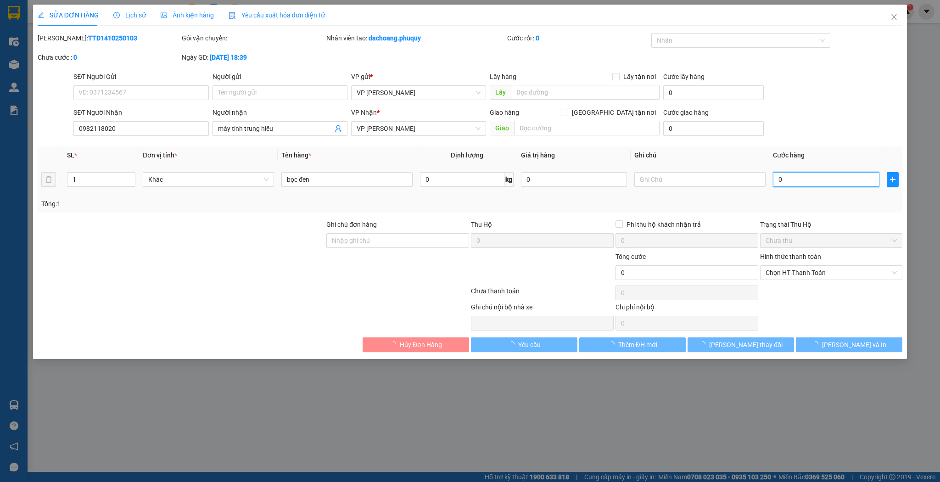
click at [797, 178] on input "0" at bounding box center [826, 179] width 106 height 15
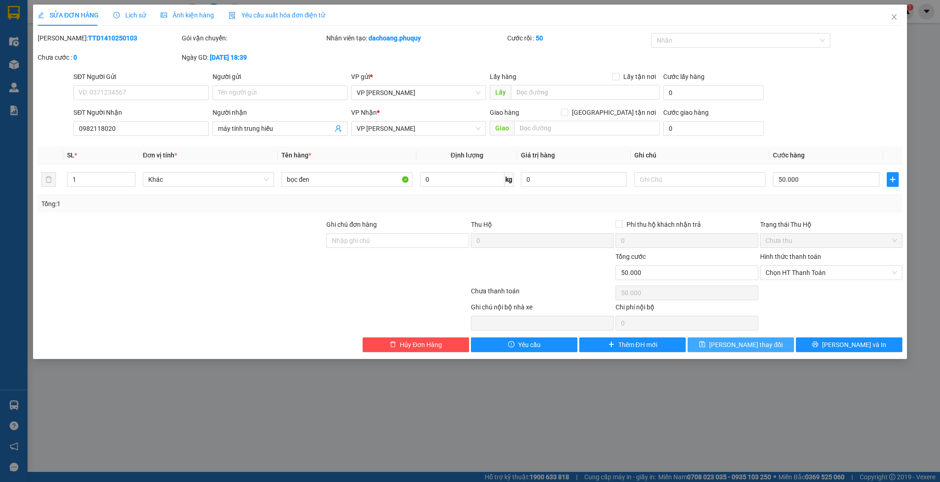
click at [699, 344] on button "Lưu thay đổi" at bounding box center [741, 344] width 107 height 15
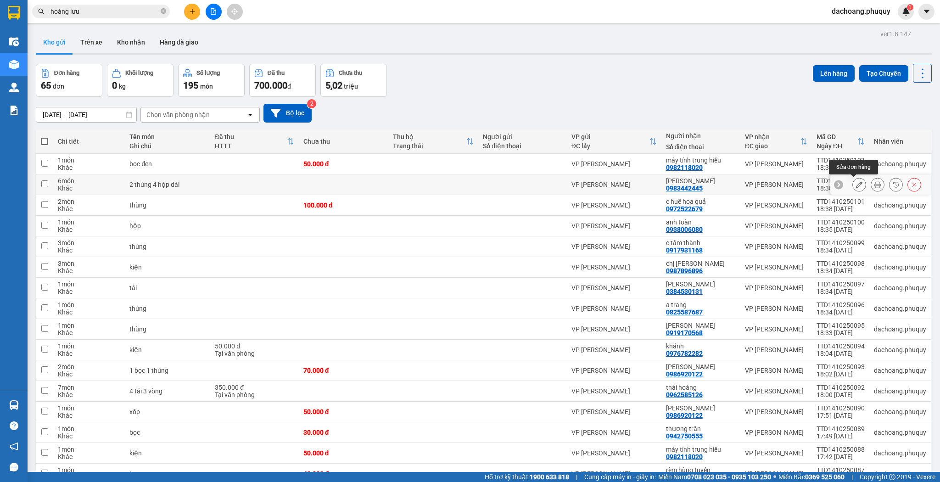
click at [856, 183] on icon at bounding box center [859, 184] width 6 height 6
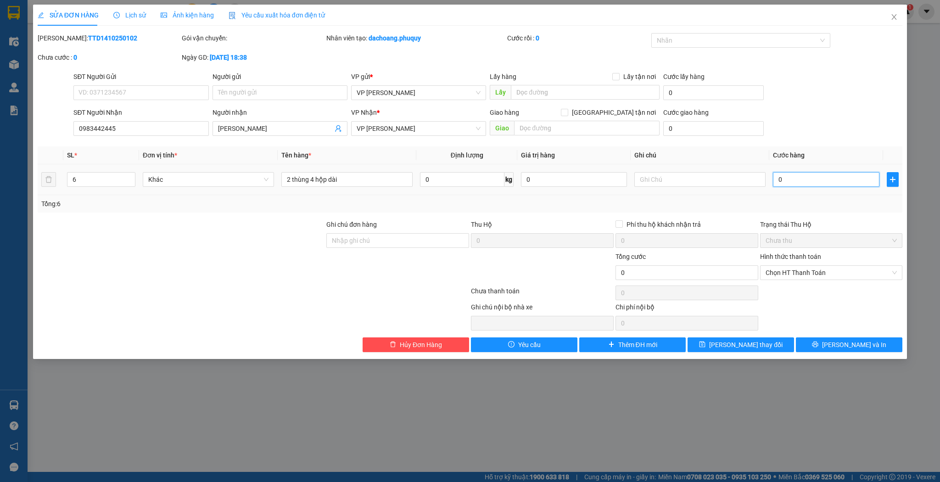
click at [792, 174] on input "0" at bounding box center [826, 179] width 106 height 15
click at [737, 353] on div "SỬA ĐƠN HÀNG Lịch sử Ảnh kiện hàng Yêu cầu xuất hóa đơn điện tử Total Paid Fee …" at bounding box center [470, 182] width 875 height 354
click at [740, 346] on span "Lưu thay đổi" at bounding box center [745, 345] width 73 height 10
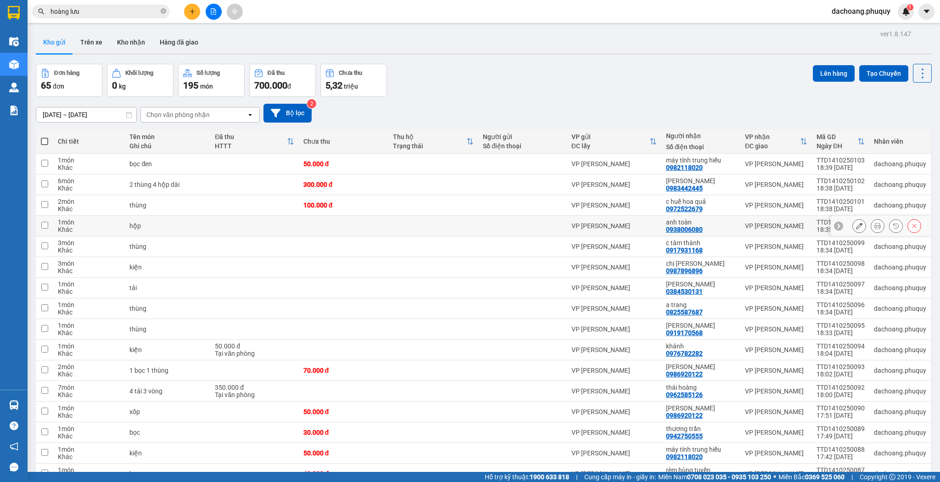
click at [856, 225] on icon at bounding box center [859, 226] width 6 height 6
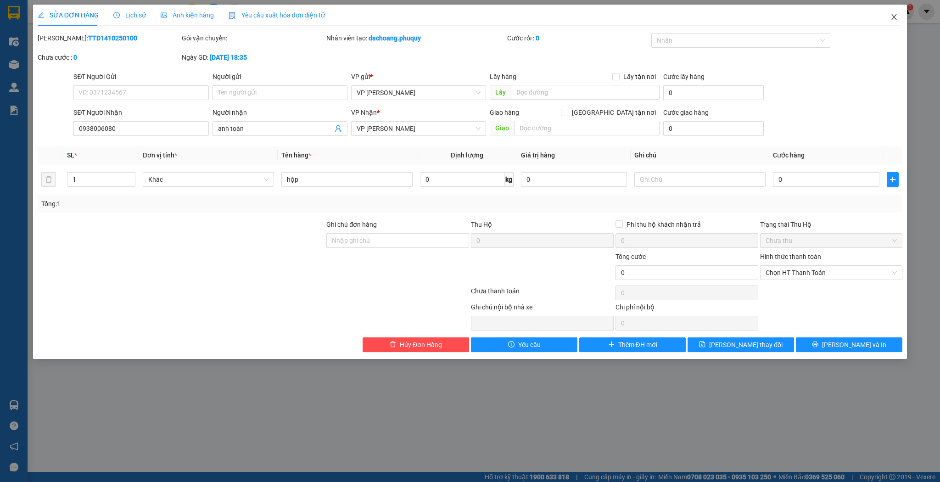
click at [891, 11] on span "Close" at bounding box center [895, 18] width 26 height 26
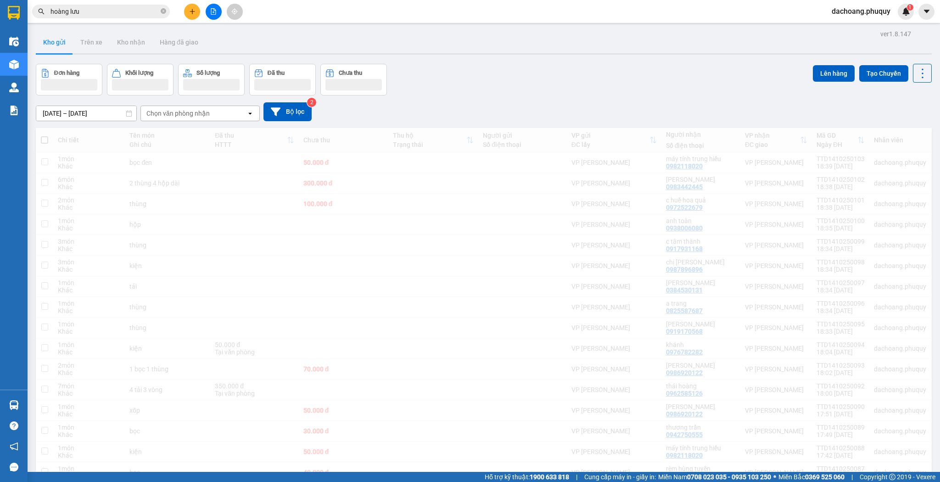
click at [888, 20] on div "Kết quả tìm kiếm ( 269 ) Bộ lọc Mã ĐH Trạng thái Món hàng Thu hộ Tổng cước Chưa…" at bounding box center [470, 11] width 940 height 23
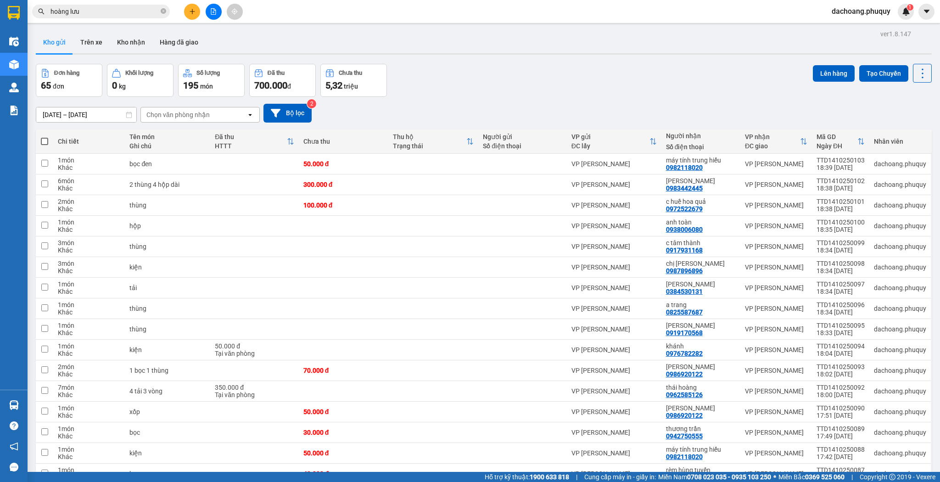
click at [194, 15] on button at bounding box center [192, 12] width 16 height 16
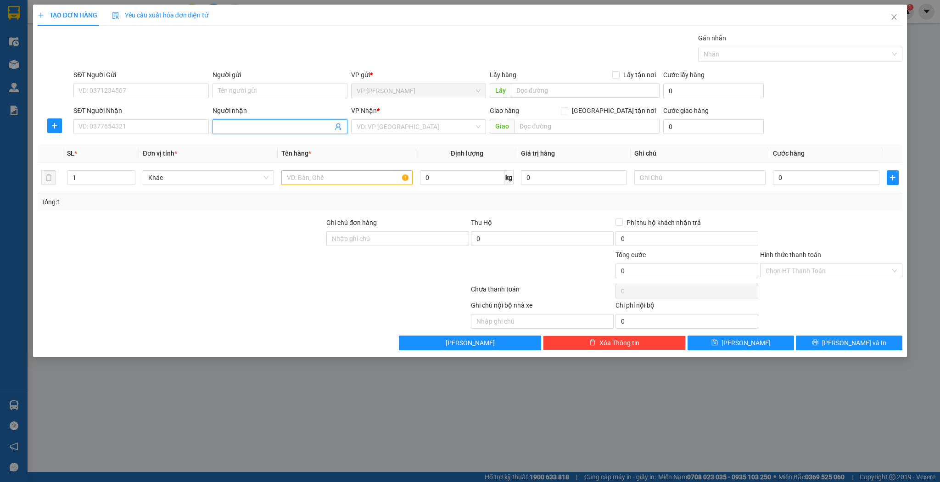
click at [228, 127] on input "Người nhận" at bounding box center [275, 127] width 115 height 10
drag, startPoint x: 298, startPoint y: 154, endPoint x: 315, endPoint y: 176, distance: 28.4
click at [297, 154] on div "thủy sport - 0987303465" at bounding box center [280, 159] width 124 height 10
click at [311, 184] on input "text" at bounding box center [346, 177] width 131 height 15
click at [818, 180] on input "0" at bounding box center [826, 177] width 106 height 15
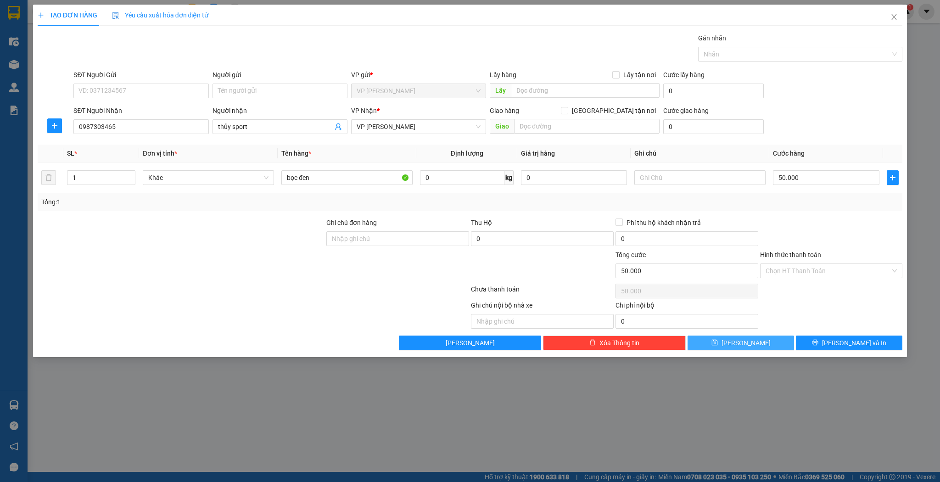
click at [718, 337] on button "Lưu" at bounding box center [741, 343] width 107 height 15
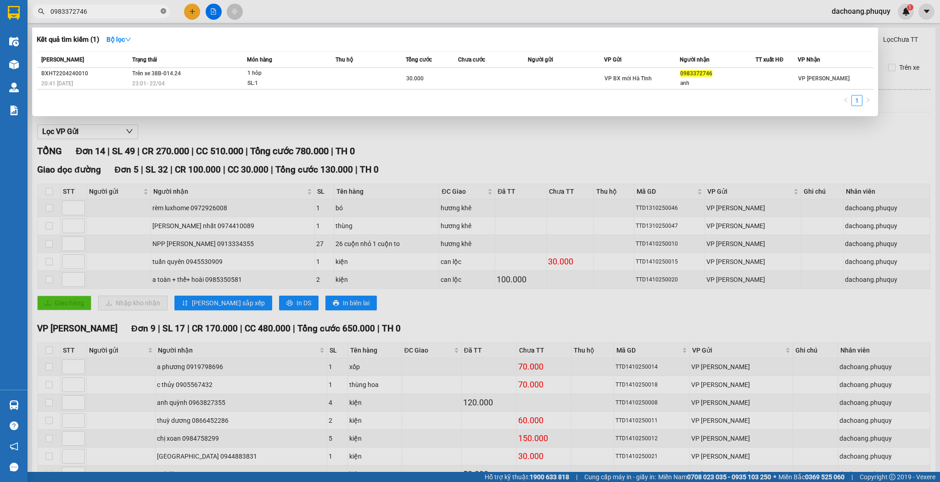
click at [165, 10] on icon "close-circle" at bounding box center [164, 11] width 6 height 6
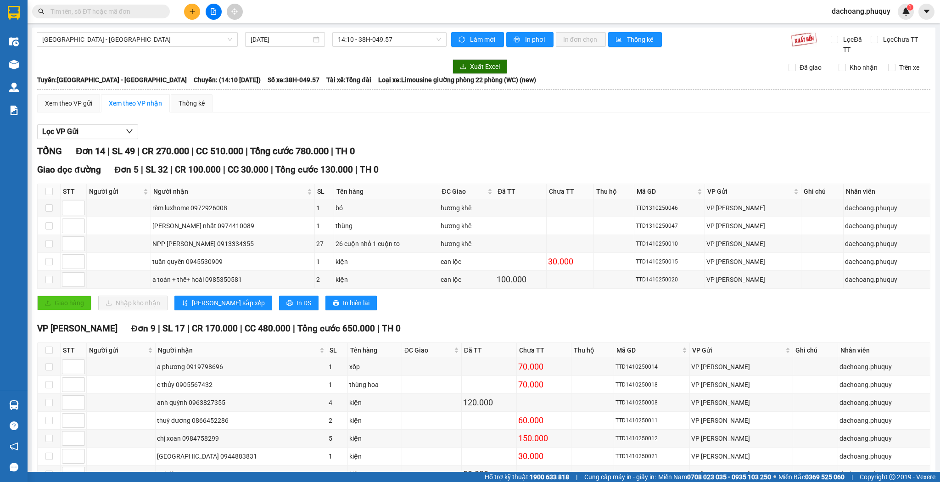
click at [132, 12] on input "text" at bounding box center [105, 11] width 108 height 10
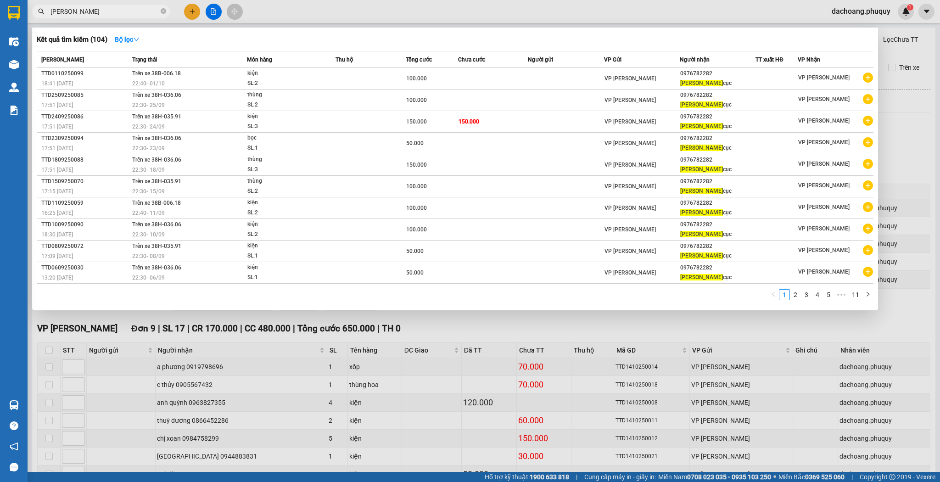
type input "[PERSON_NAME]"
